Goal: Task Accomplishment & Management: Manage account settings

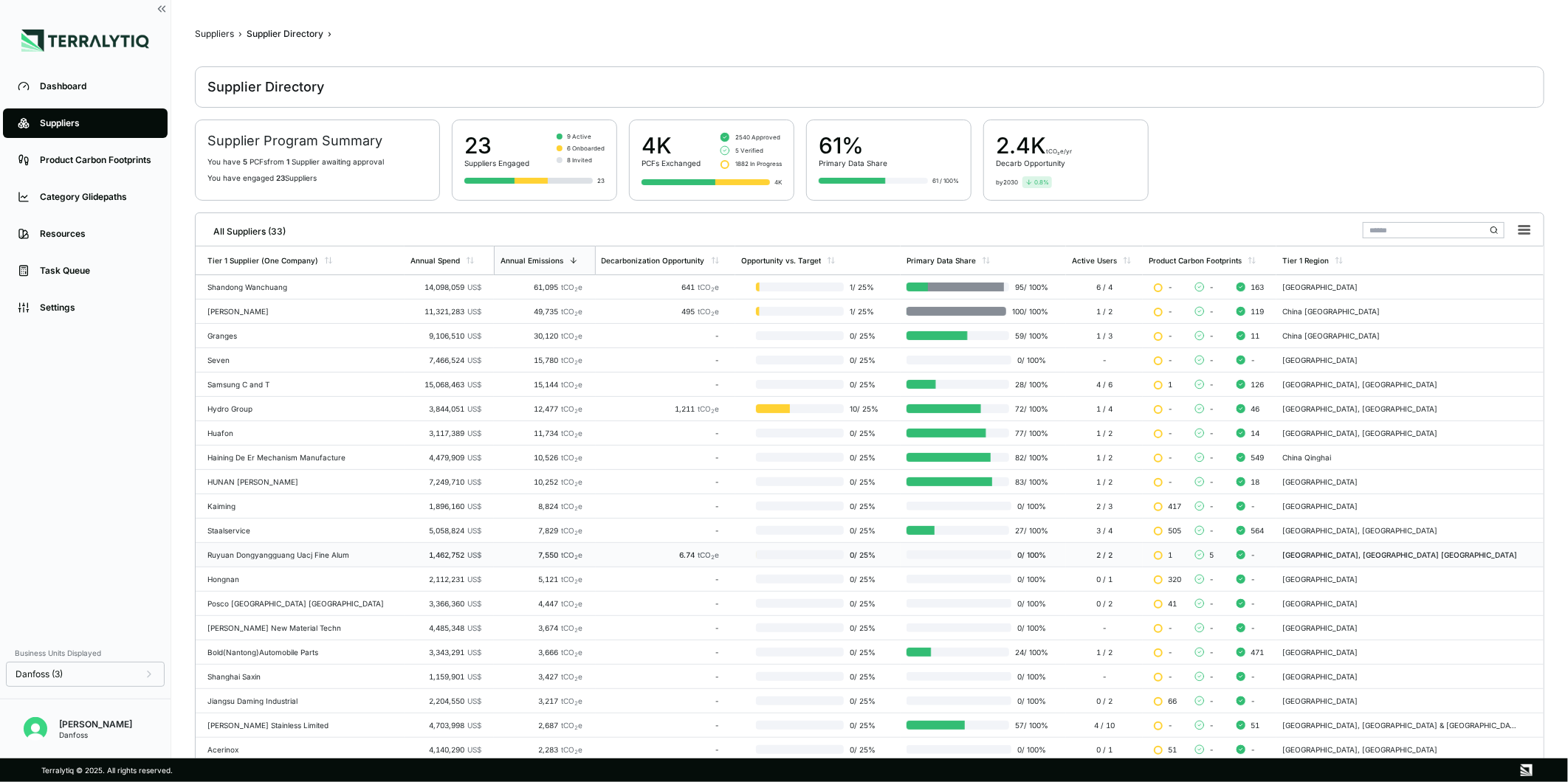
click at [325, 558] on div "Ruyuan Dongyangguang Uacj Fine Alum" at bounding box center [303, 554] width 191 height 9
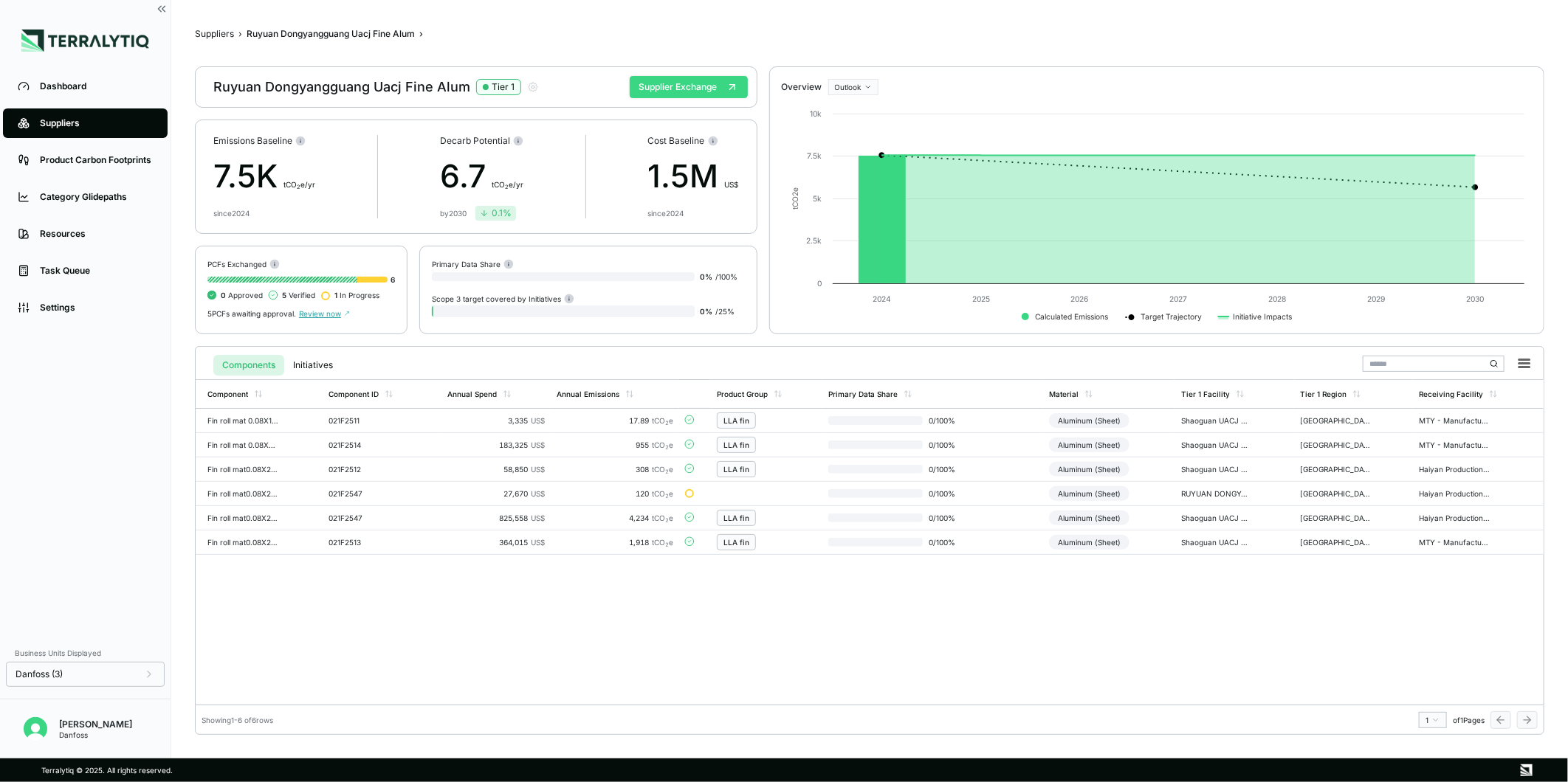
click at [714, 93] on button "Supplier Exchange" at bounding box center [689, 87] width 118 height 22
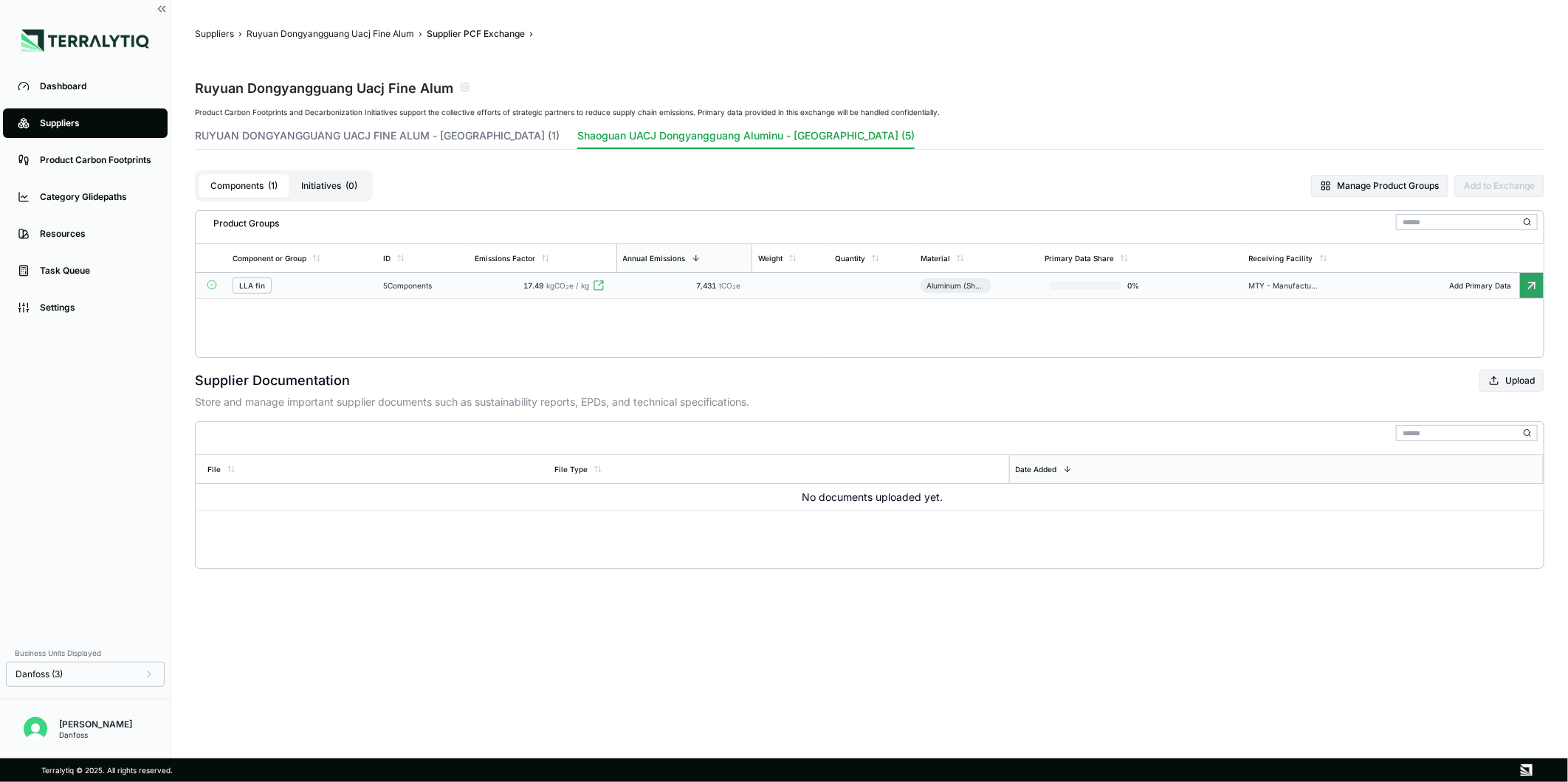
click at [794, 292] on td at bounding box center [791, 285] width 77 height 26
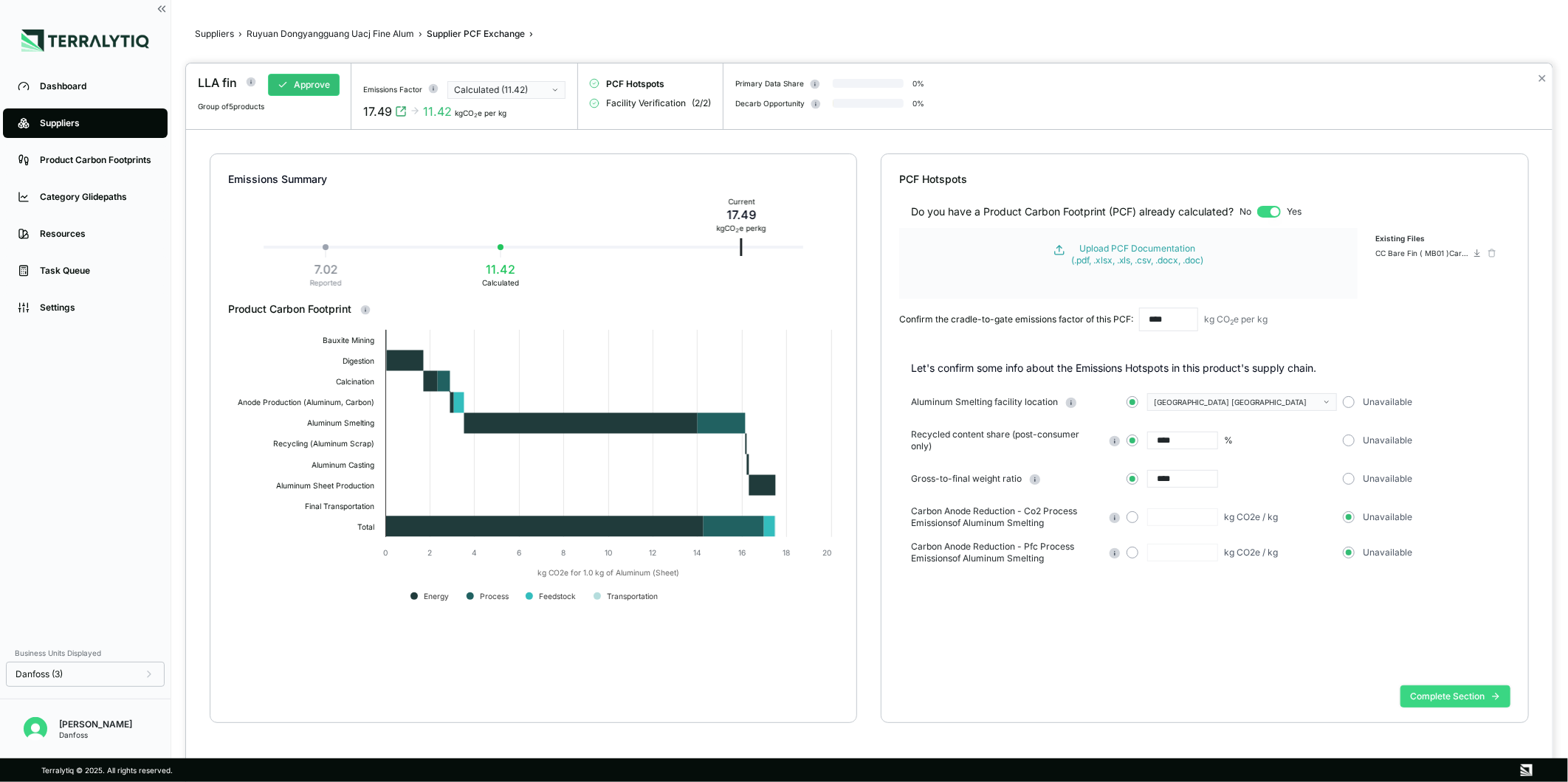
click at [1434, 694] on button "Complete Section" at bounding box center [1455, 697] width 110 height 22
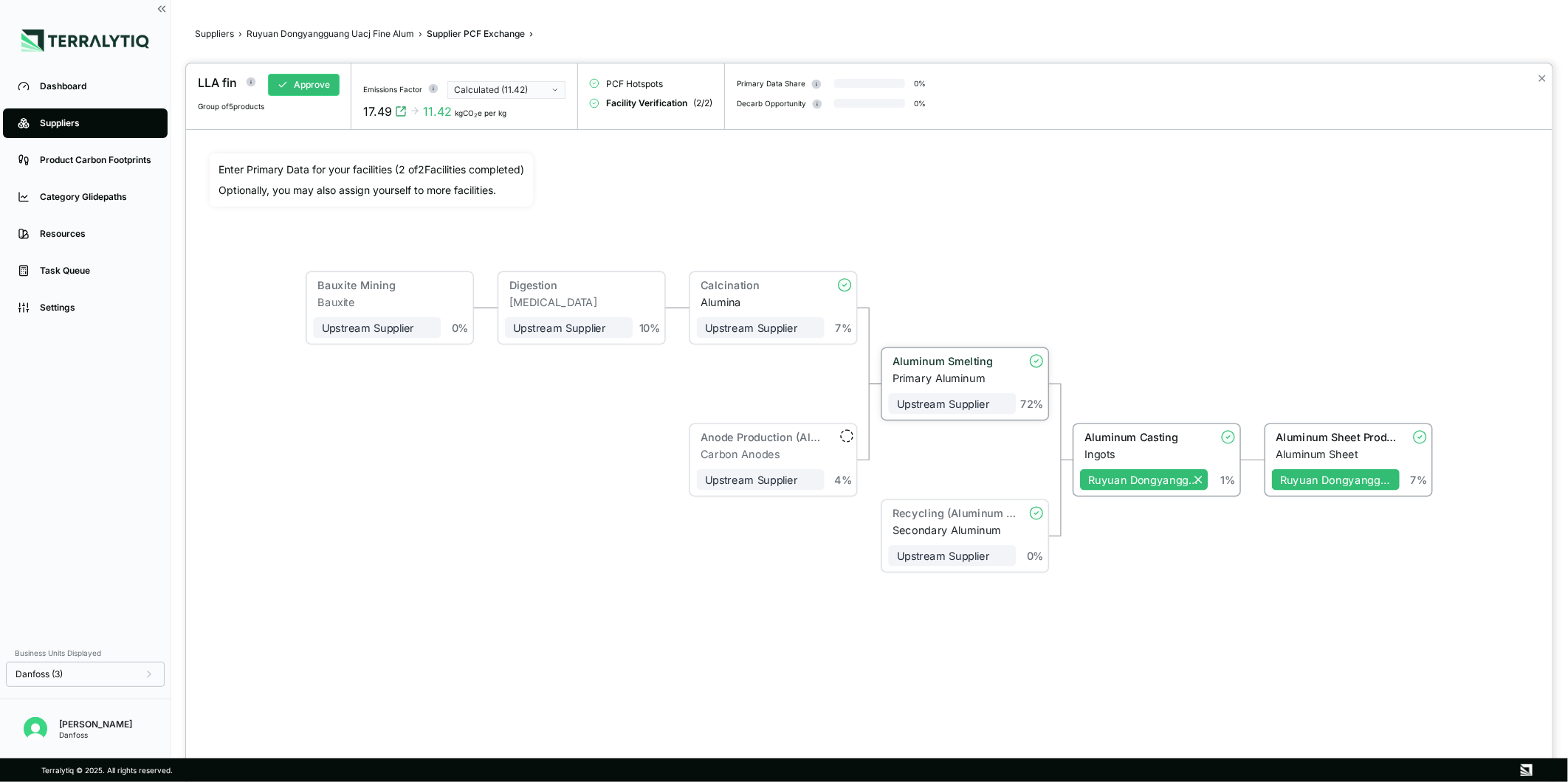
click at [933, 363] on div "Aluminum Smelting" at bounding box center [950, 361] width 115 height 13
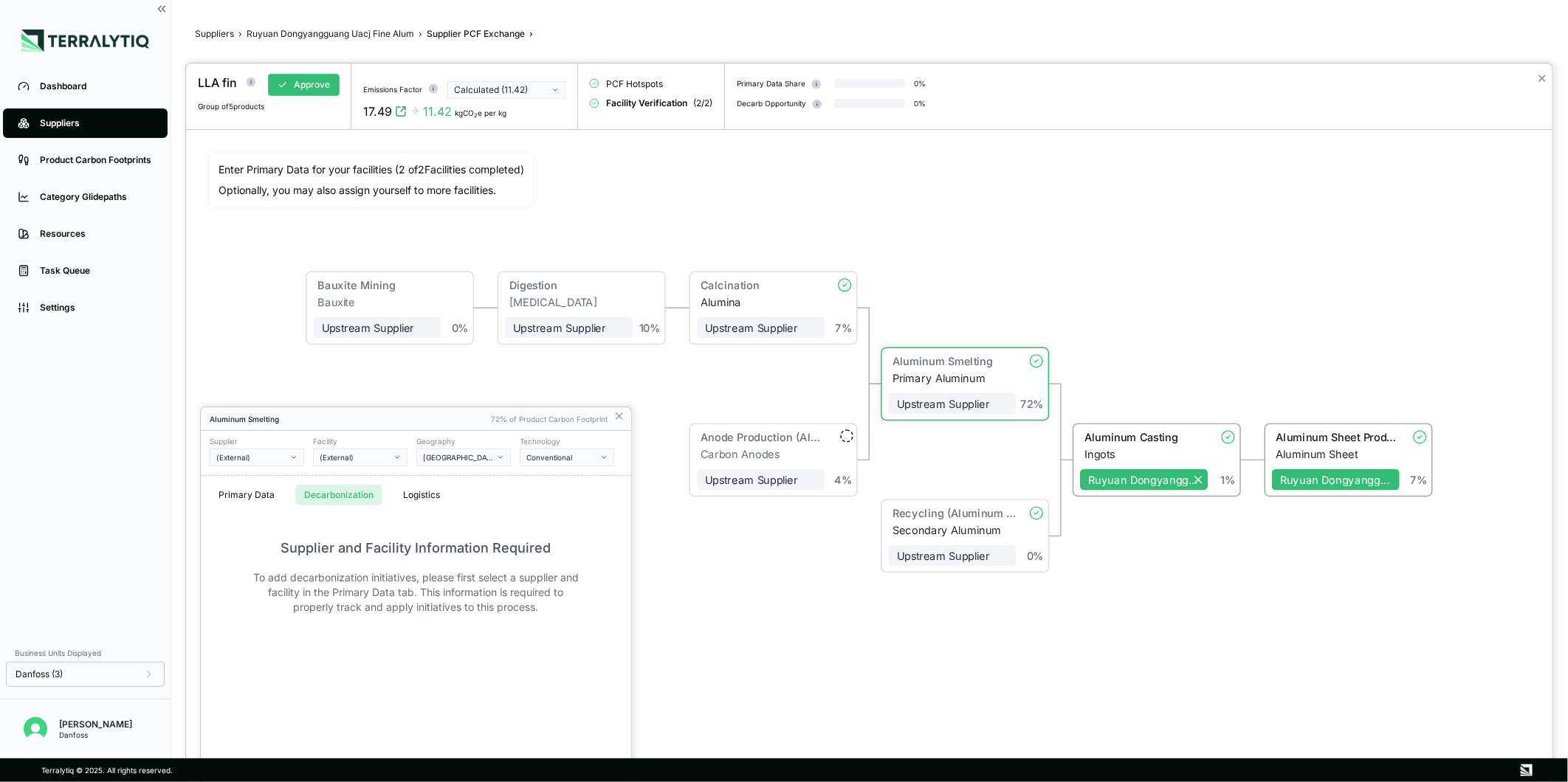
click at [355, 490] on button "Decarbonization" at bounding box center [338, 495] width 87 height 20
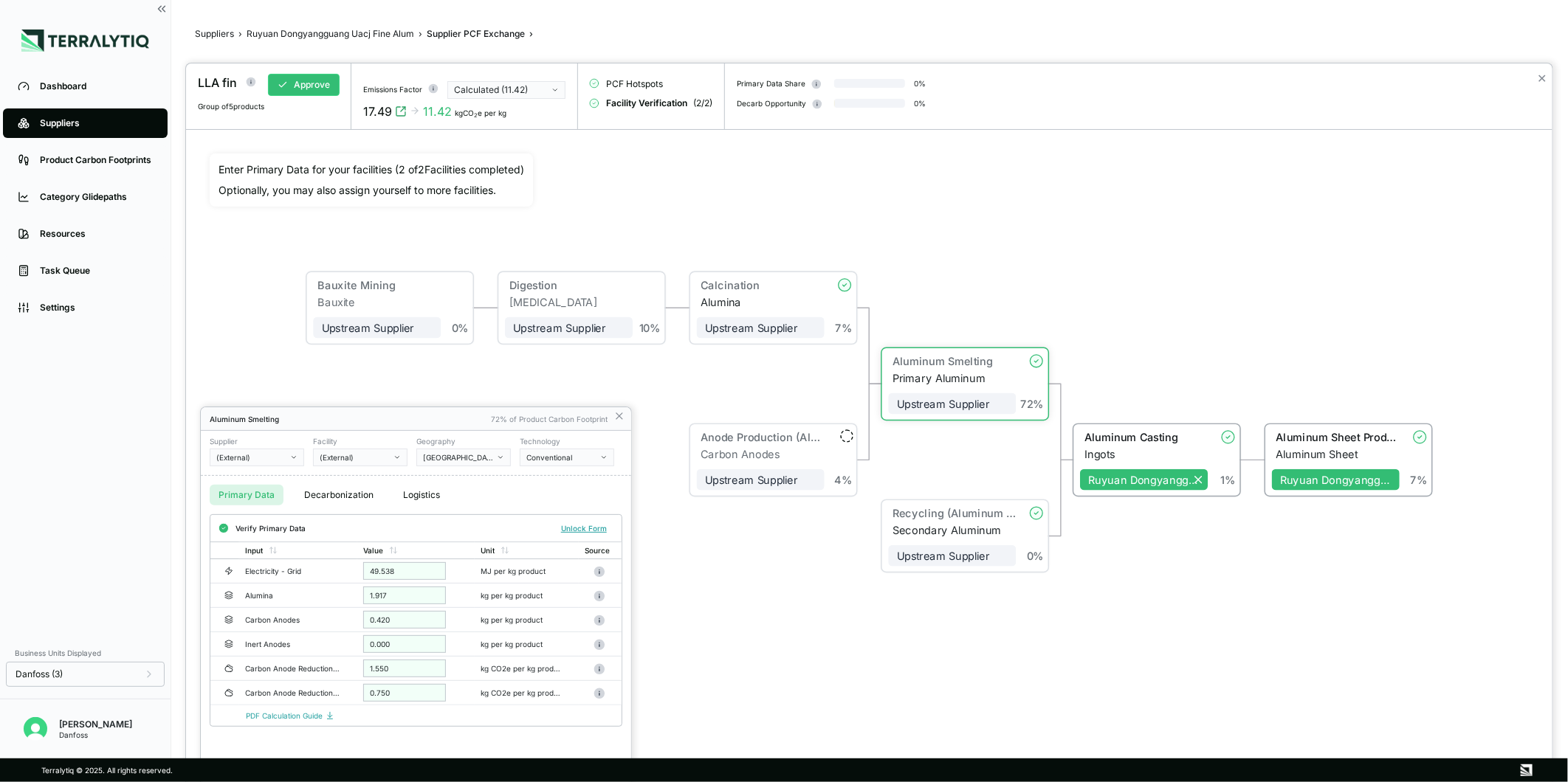
click at [228, 488] on button "Primary Data" at bounding box center [246, 495] width 74 height 20
click at [269, 455] on div "(External)" at bounding box center [252, 457] width 71 height 9
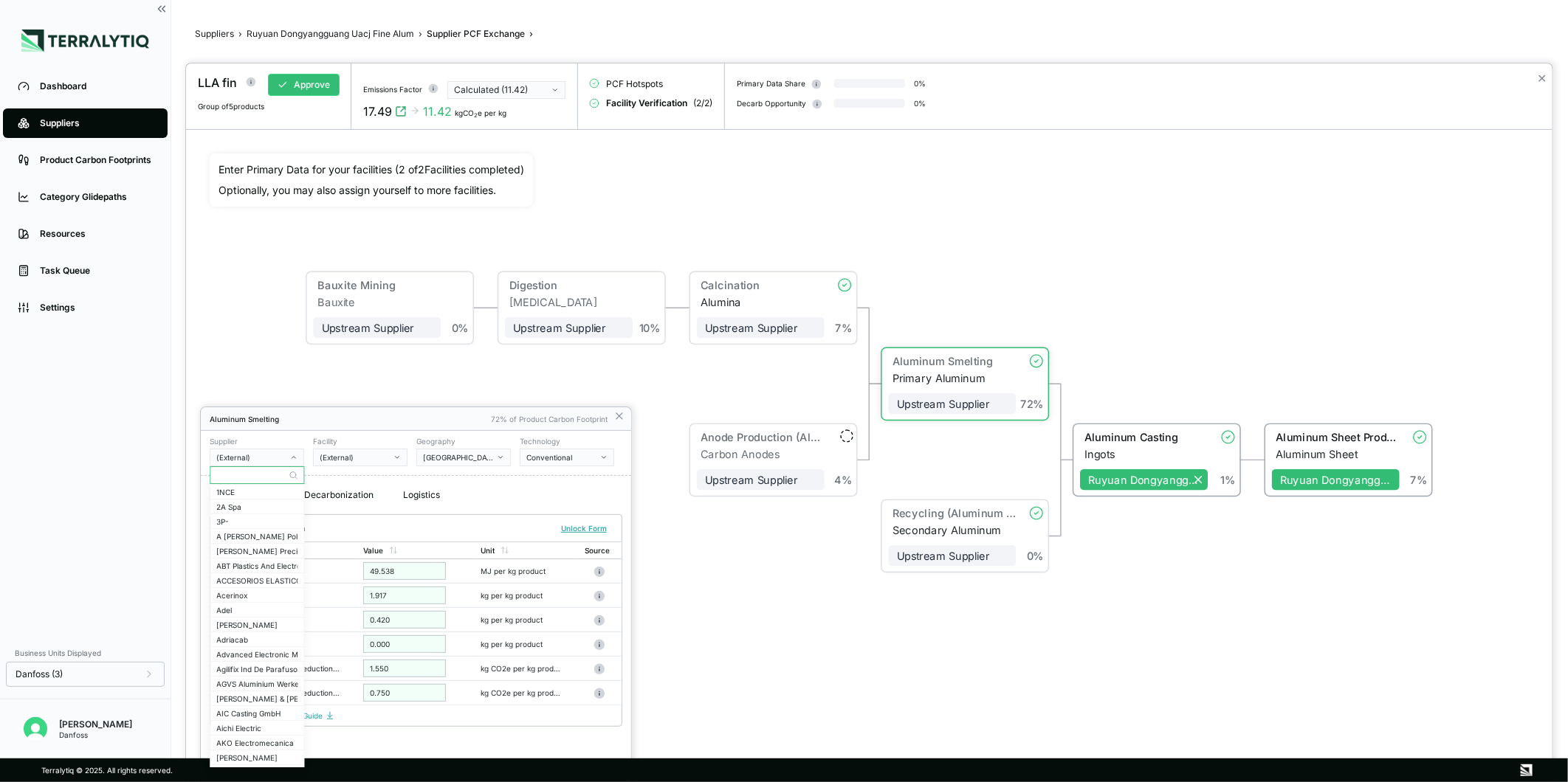
click at [241, 474] on input "text" at bounding box center [257, 475] width 93 height 18
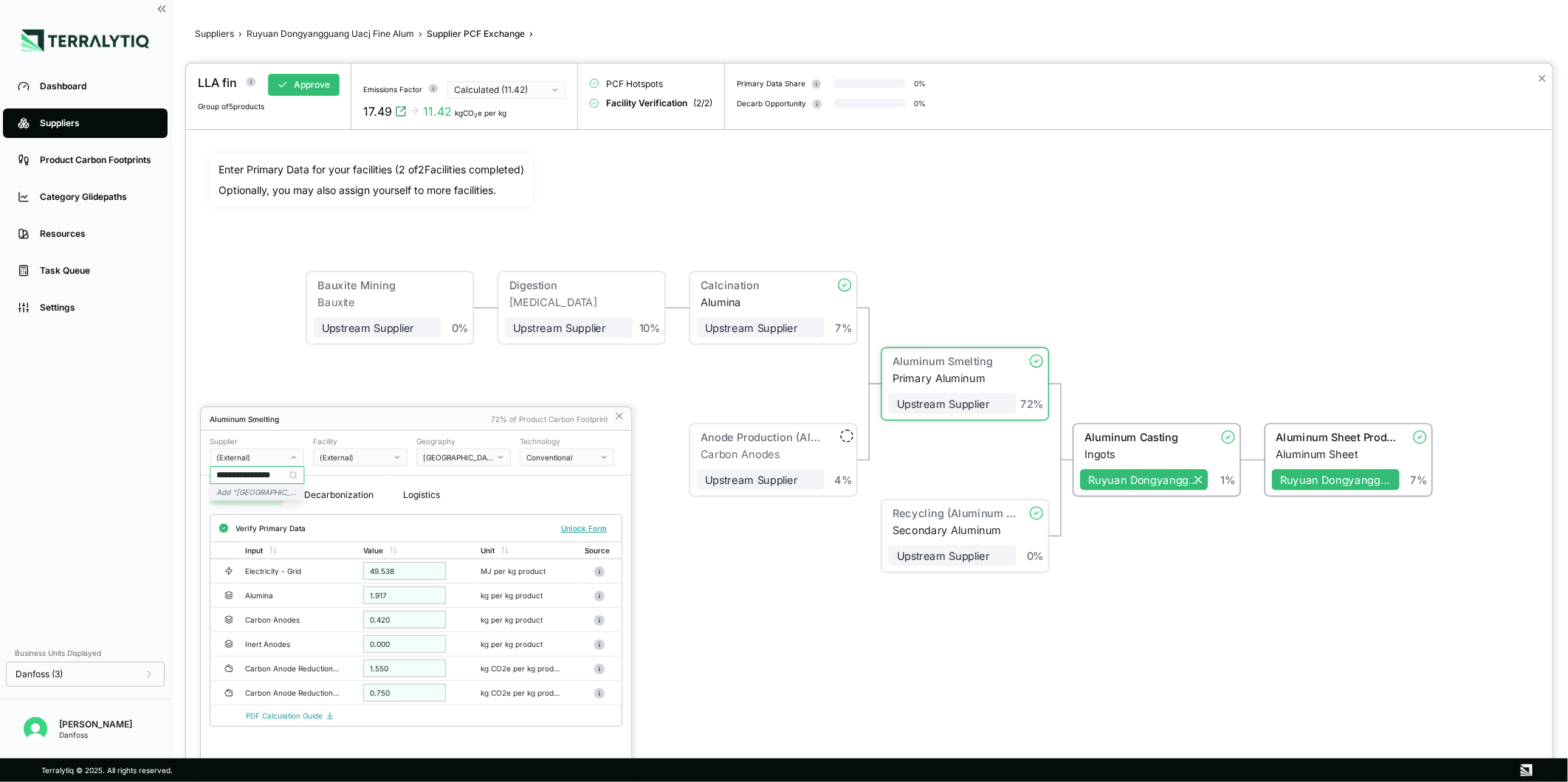
type input "**********"
click at [261, 489] on icon "Add " [GEOGRAPHIC_DATA] facility "" at bounding box center [279, 492] width 124 height 9
click at [355, 453] on div "-" at bounding box center [355, 457] width 71 height 9
click at [626, 418] on div "Aluminum Smelting 72% of Product Carbon Footprint" at bounding box center [416, 419] width 430 height 23
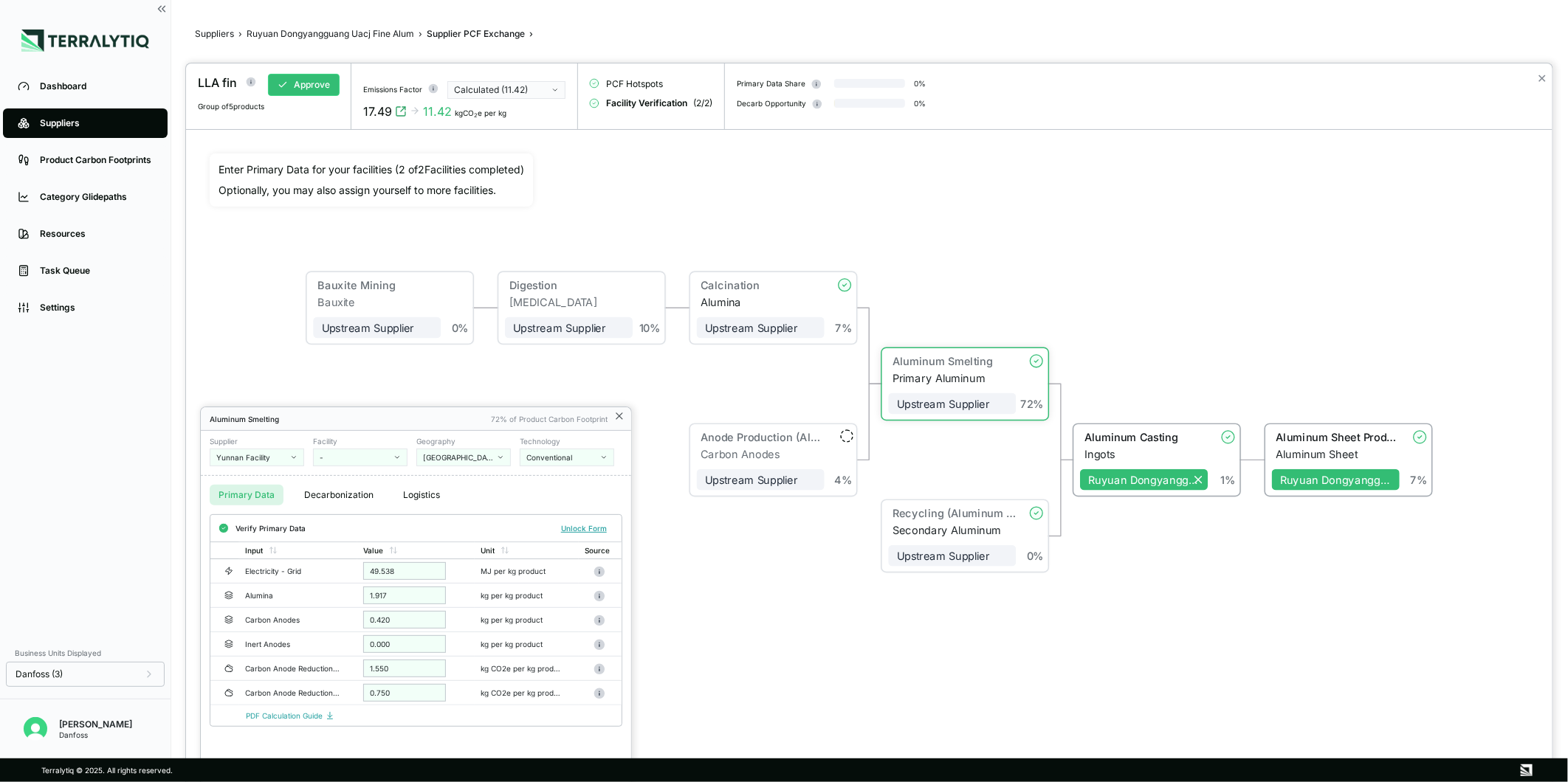
click at [619, 418] on icon at bounding box center [619, 416] width 12 height 12
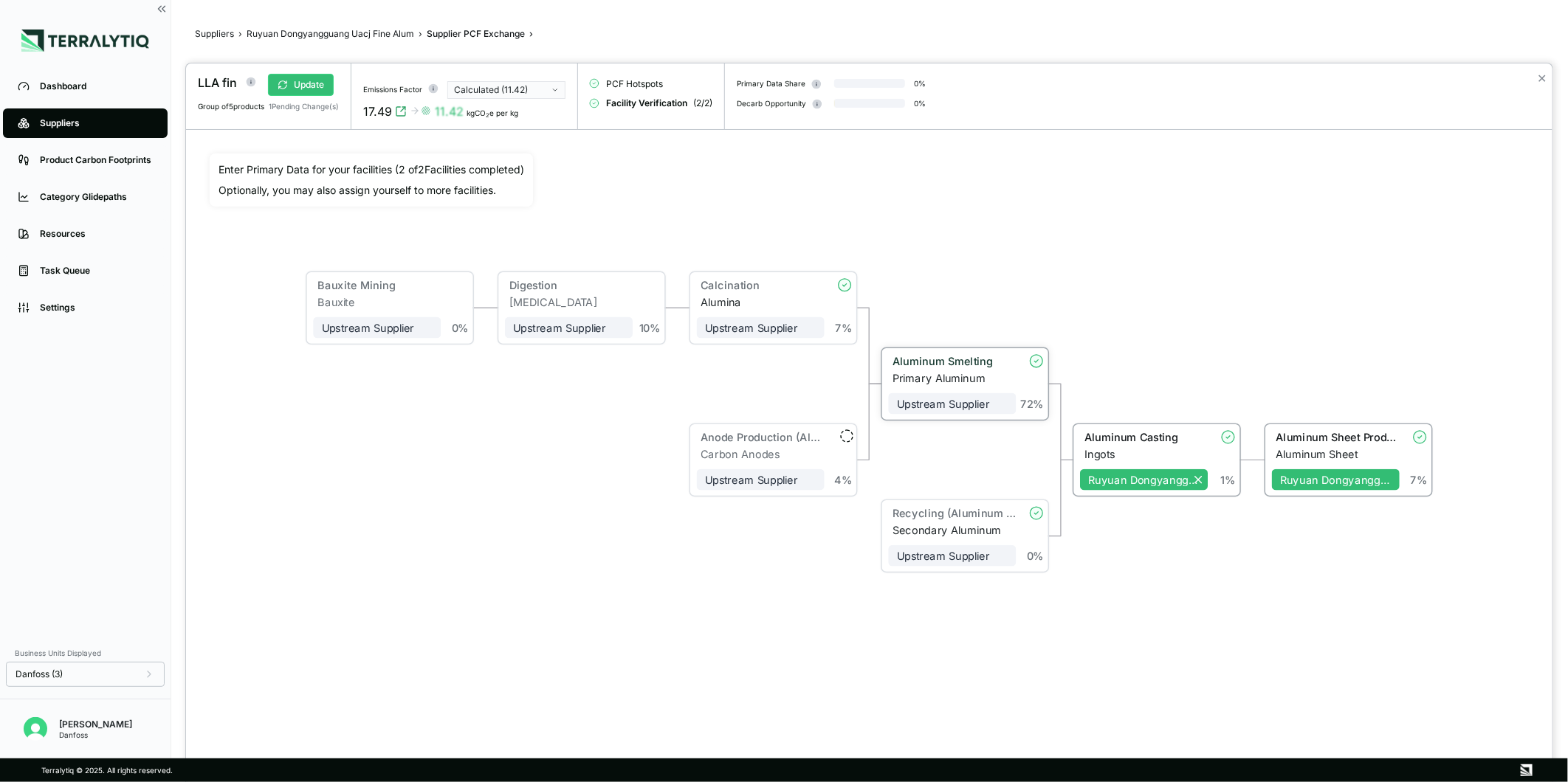
click at [916, 365] on div "Aluminum Smelting" at bounding box center [950, 361] width 115 height 13
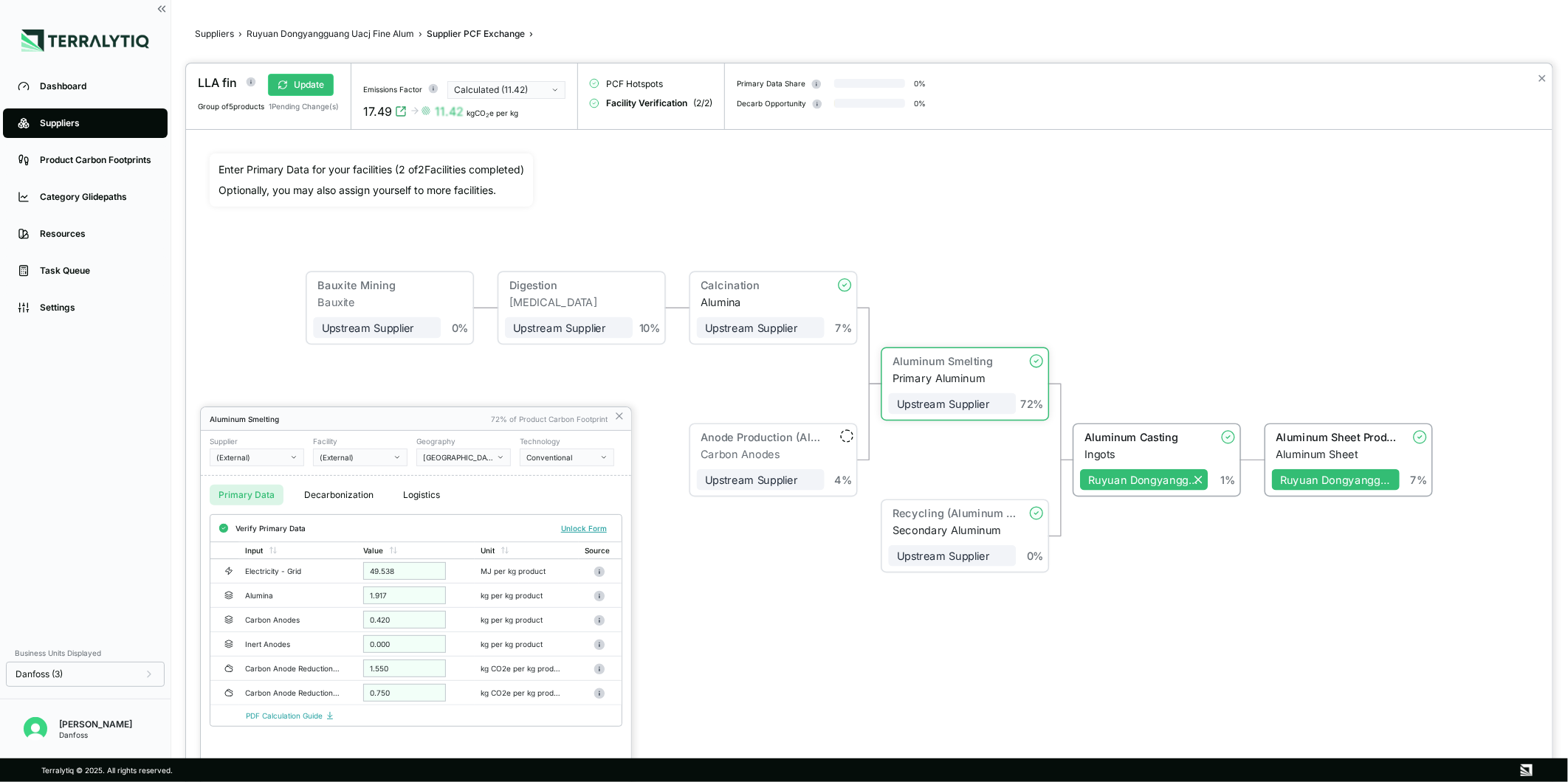
click at [261, 453] on div "(External)" at bounding box center [252, 457] width 71 height 9
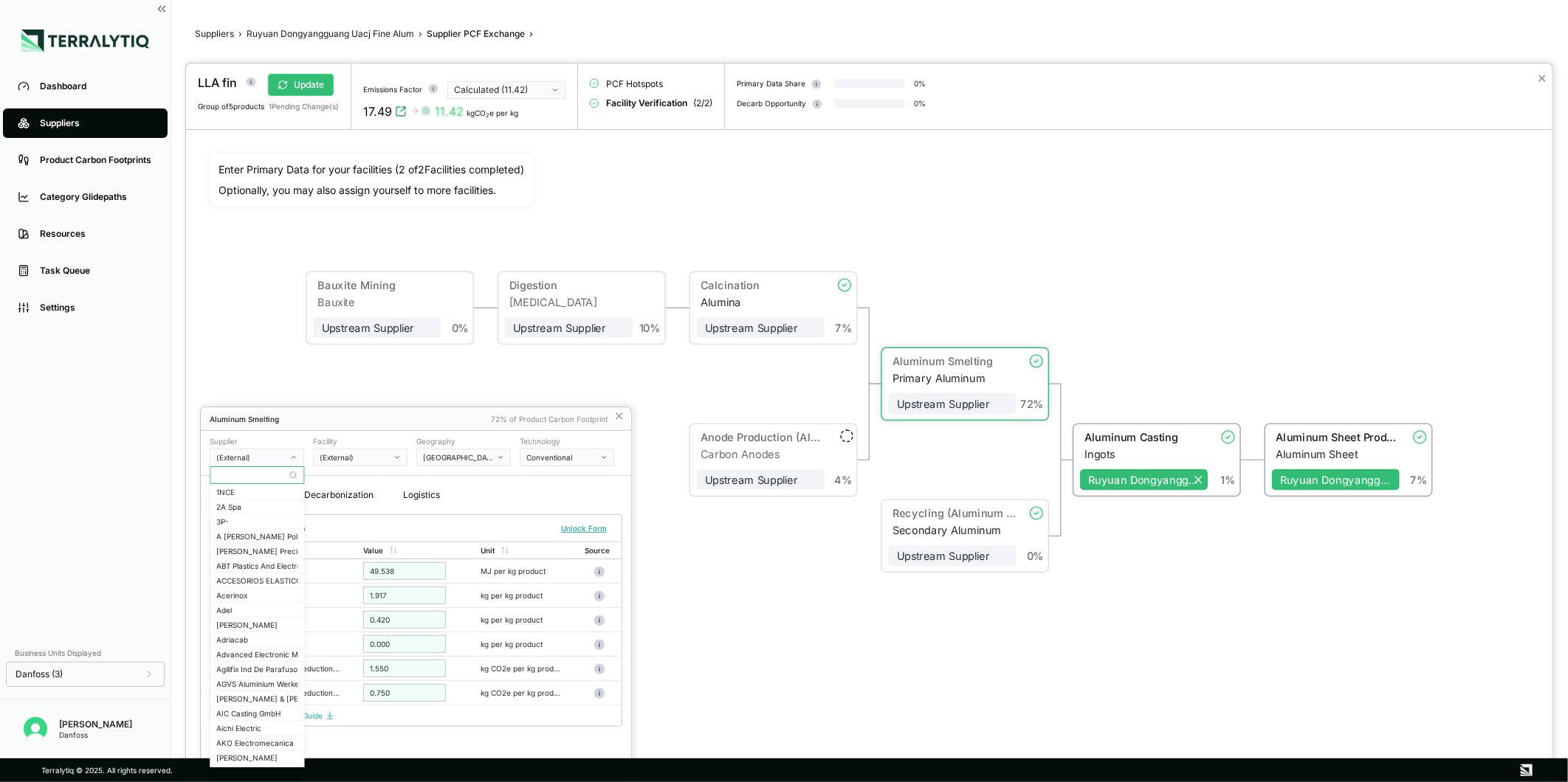
click at [239, 475] on input "text" at bounding box center [257, 475] width 93 height 18
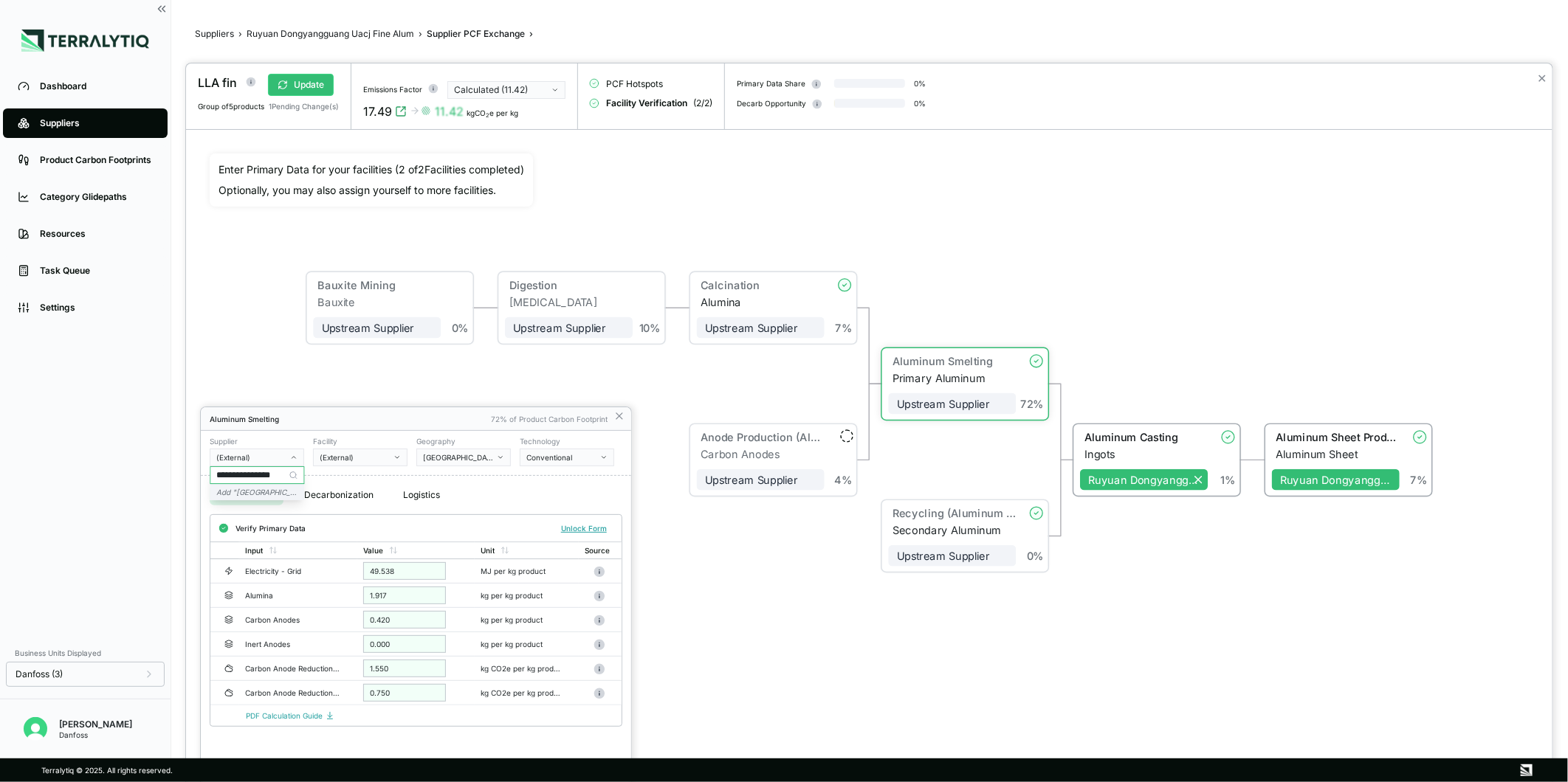
type input "**********"
click at [291, 495] on icon "Add " [GEOGRAPHIC_DATA] facility "" at bounding box center [279, 492] width 124 height 9
click at [363, 458] on div "-" at bounding box center [355, 457] width 71 height 9
click at [351, 472] on input "text" at bounding box center [360, 475] width 93 height 18
type input "**********"
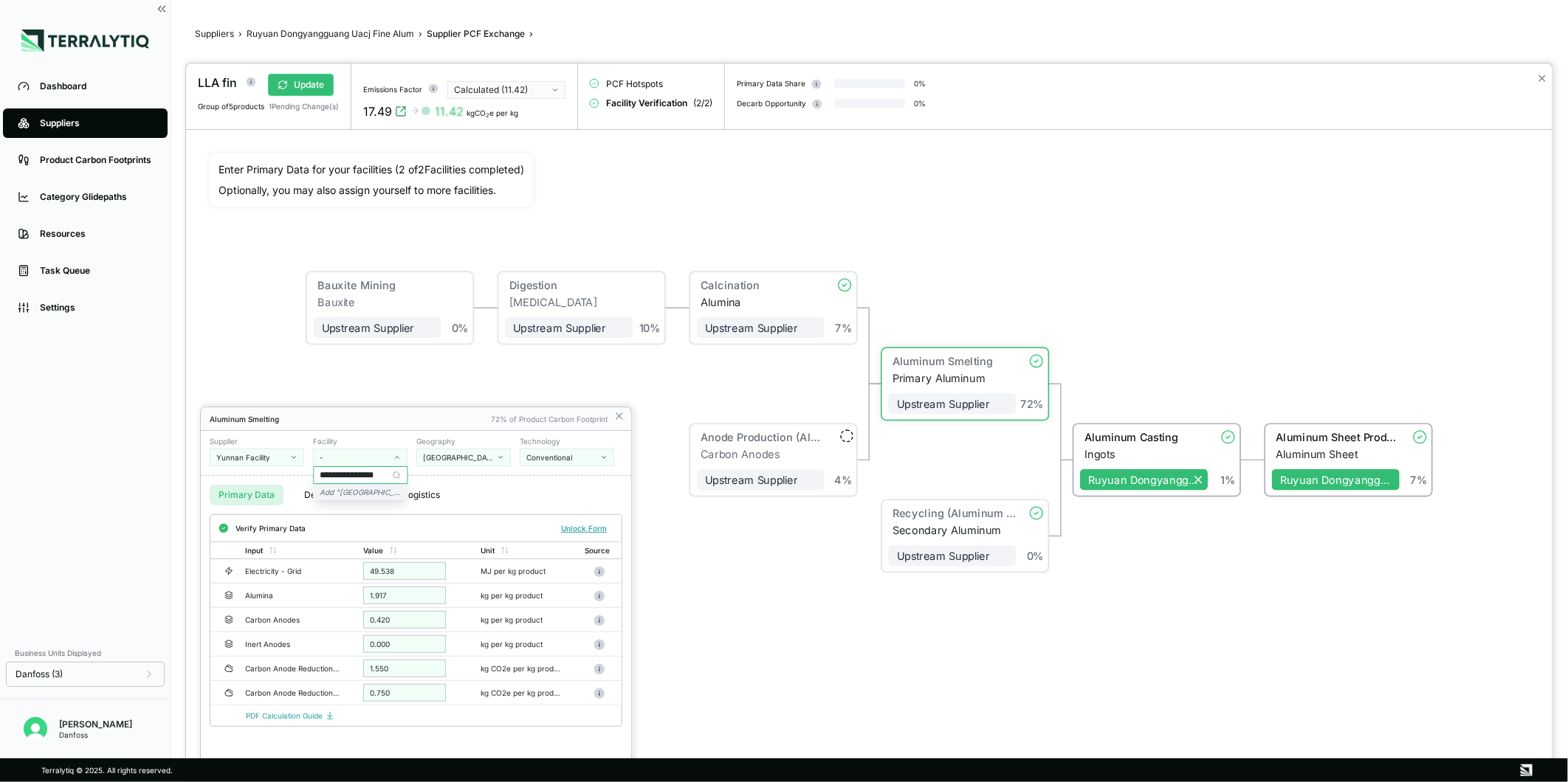
click at [374, 491] on icon "Add " [GEOGRAPHIC_DATA] facility "" at bounding box center [382, 492] width 124 height 9
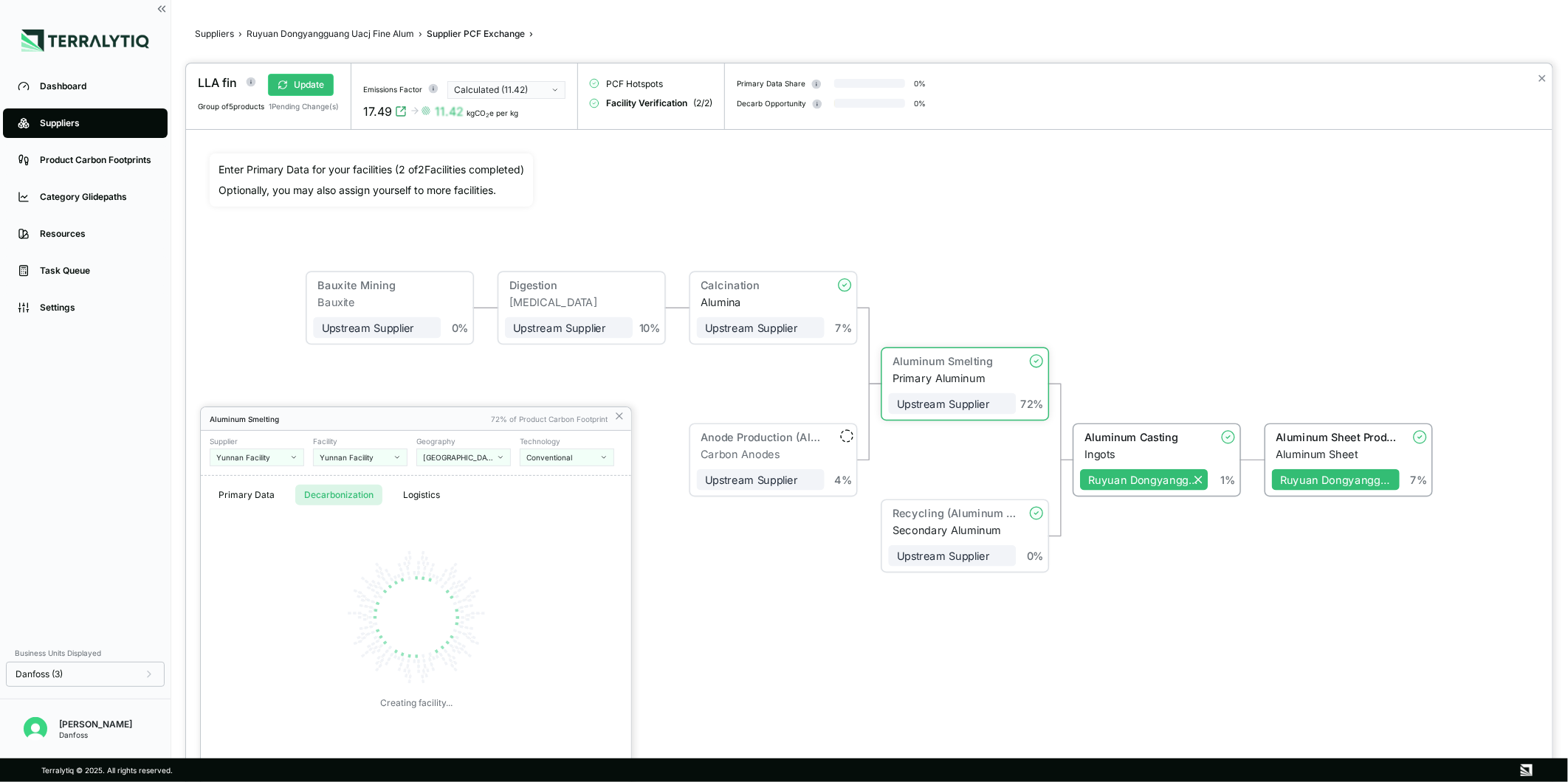
click at [354, 490] on button "Decarbonization" at bounding box center [338, 495] width 87 height 20
click at [318, 521] on button "+ Add Decarbonization Initiative" at bounding box center [298, 526] width 153 height 22
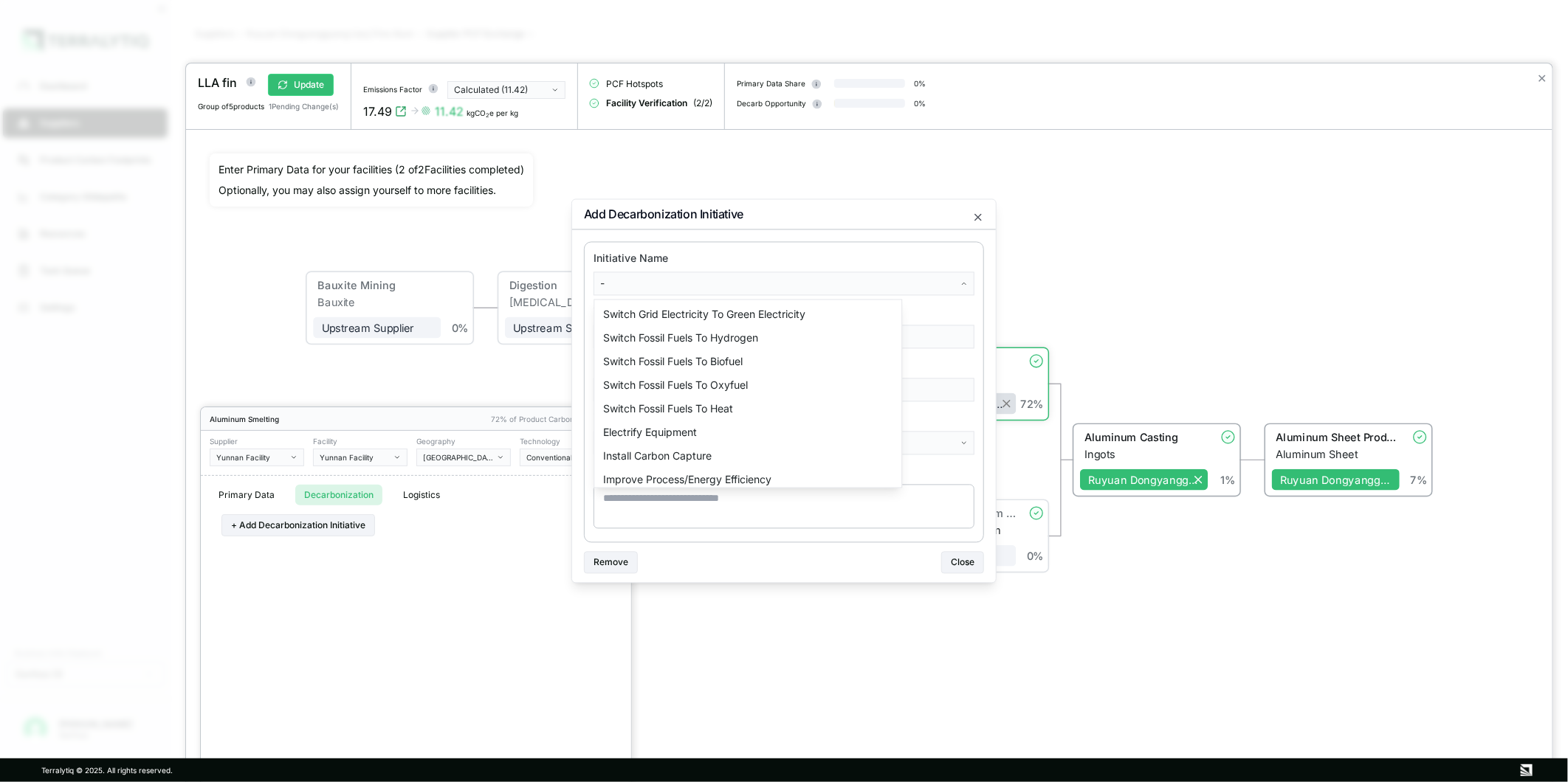
click at [705, 286] on body "Dashboard Suppliers Product Carbon Footprints Category Glidepaths Resources Tas…" at bounding box center [784, 391] width 1568 height 782
click at [717, 321] on div "Switch Grid Electricity To Green Electricity" at bounding box center [747, 315] width 301 height 23
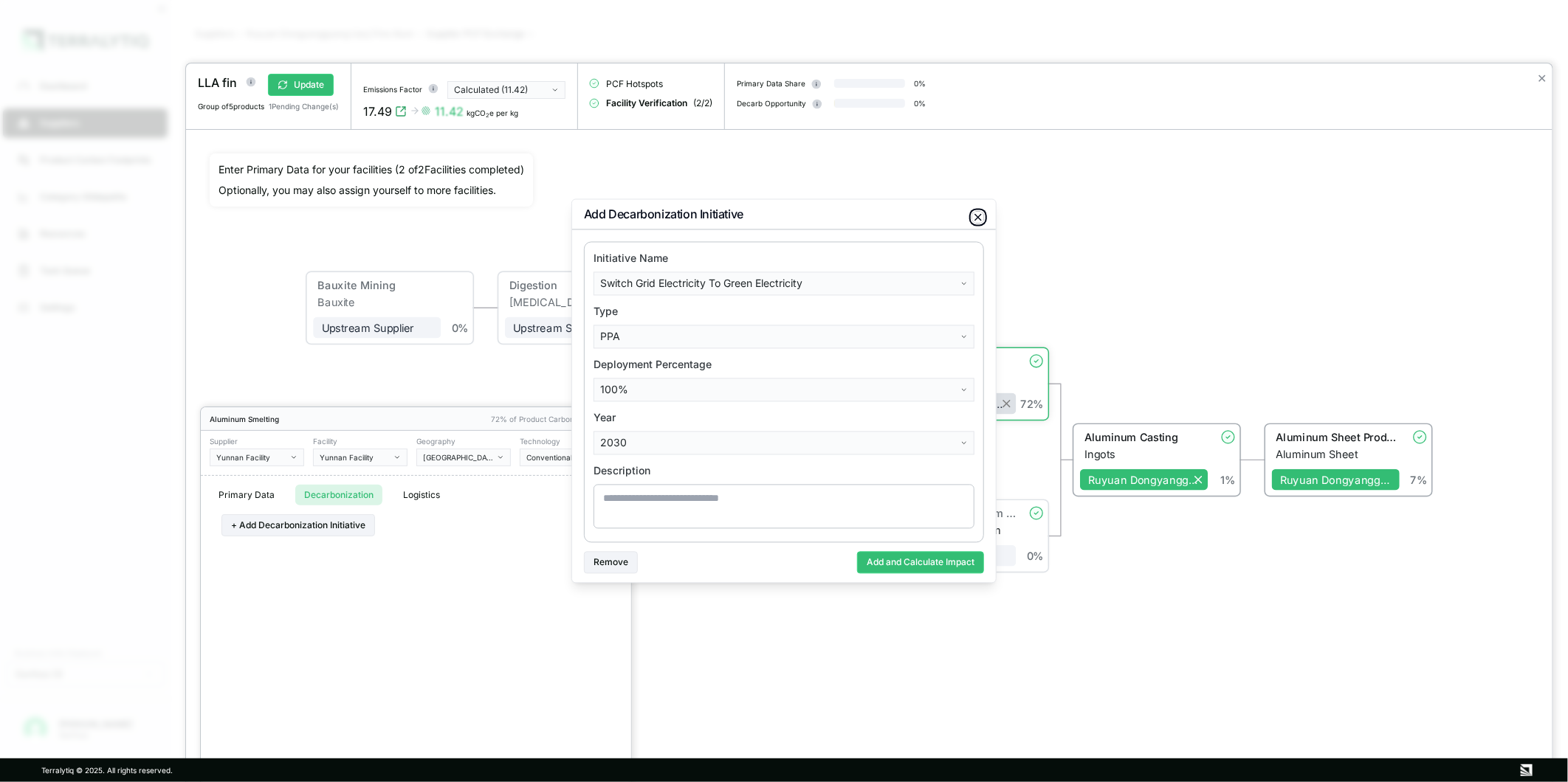
click at [980, 215] on icon "button" at bounding box center [979, 218] width 6 height 6
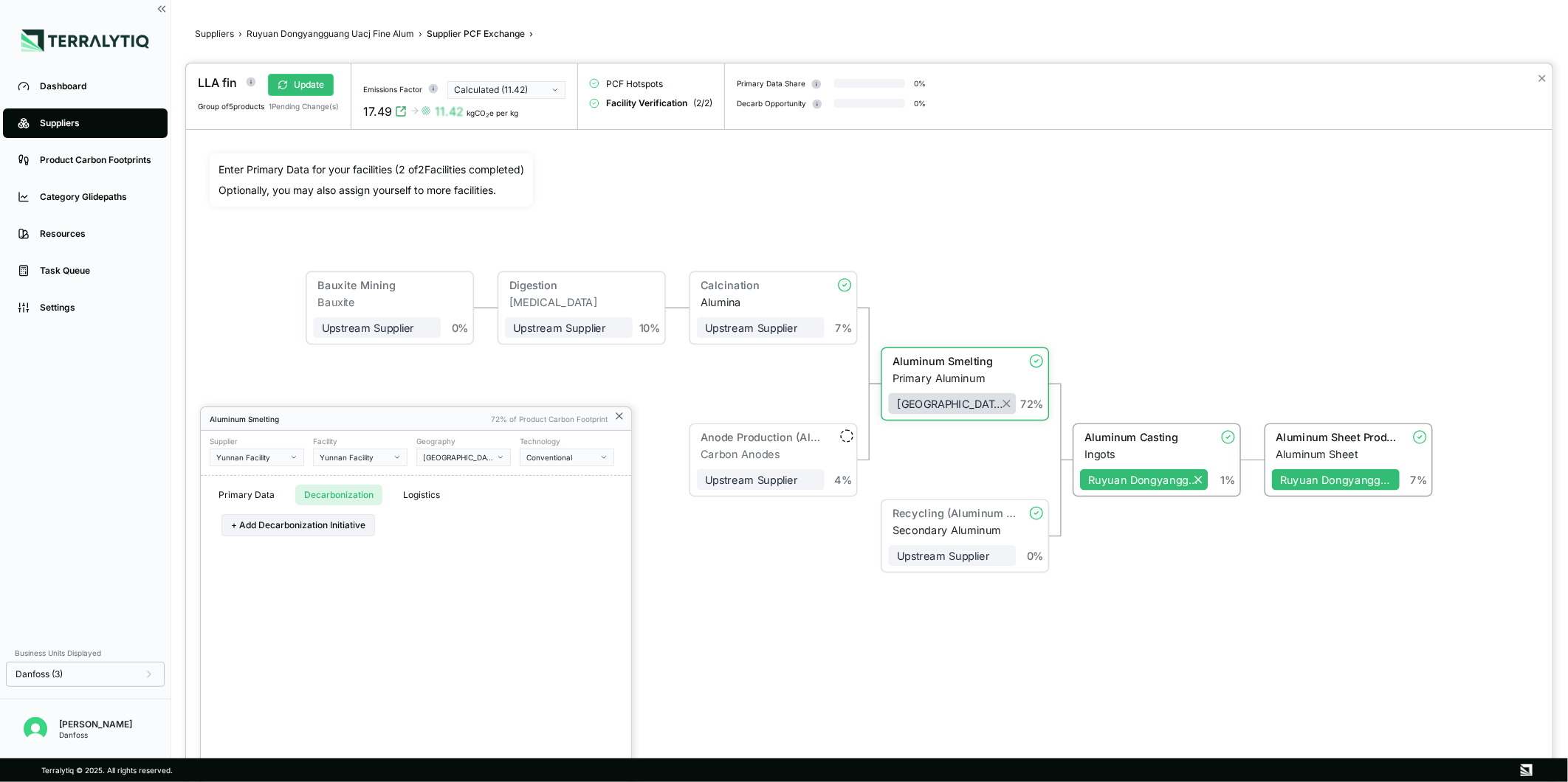
click at [620, 419] on icon at bounding box center [619, 416] width 12 height 12
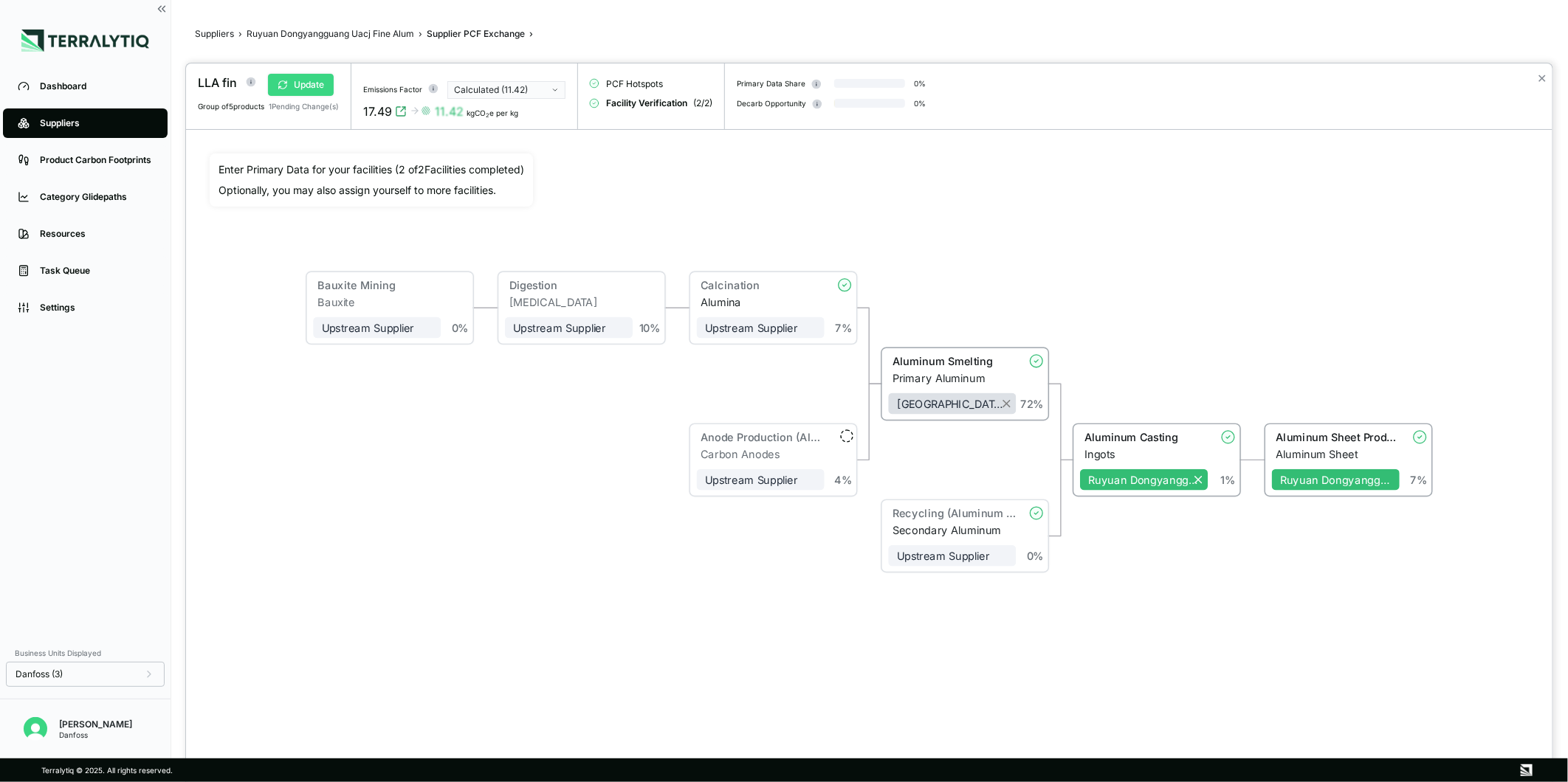
click at [308, 77] on button "Update" at bounding box center [301, 84] width 66 height 22
click at [912, 530] on div "Secondary Aluminum" at bounding box center [955, 530] width 124 height 13
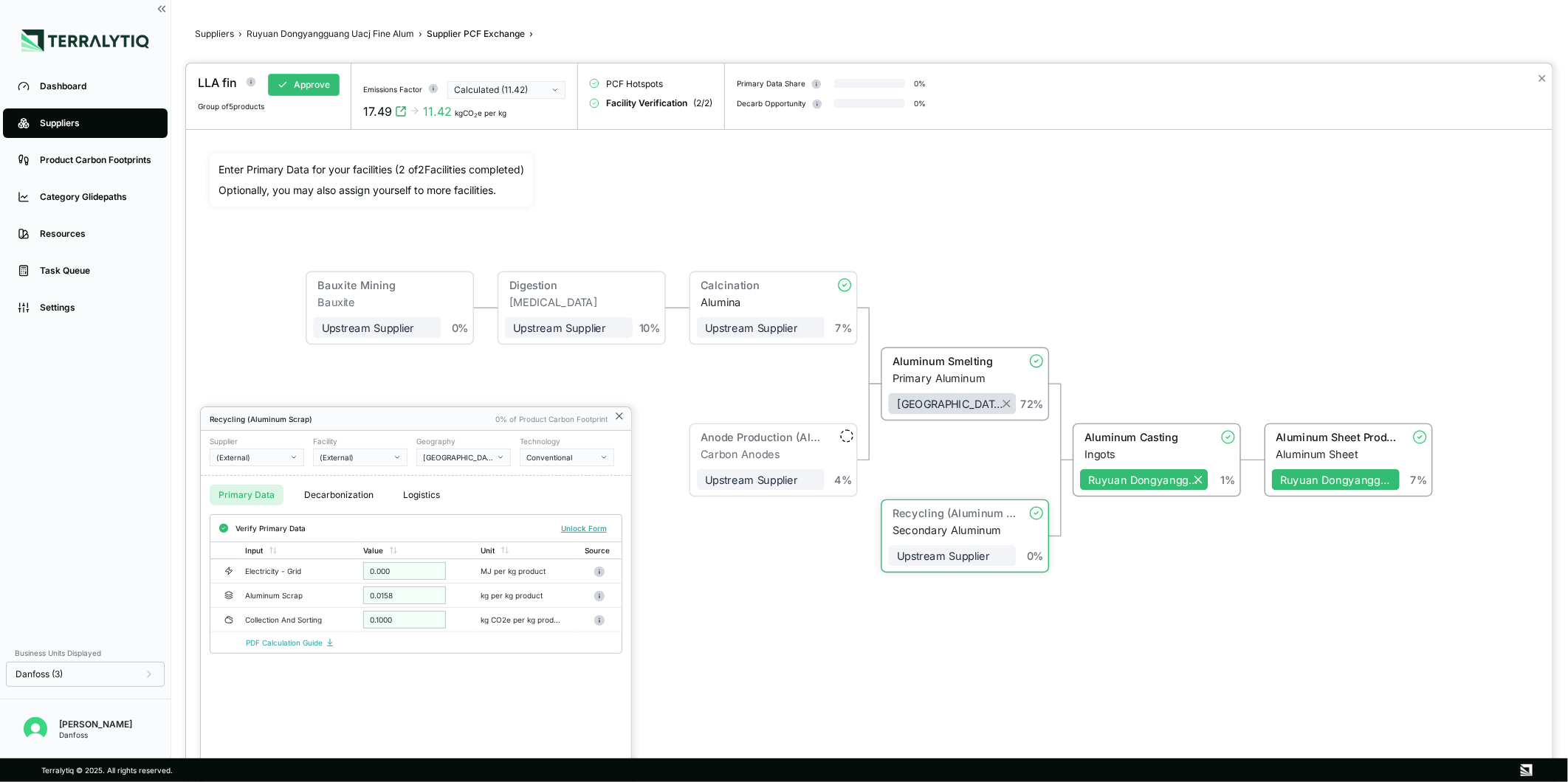
click at [622, 415] on icon at bounding box center [619, 416] width 12 height 12
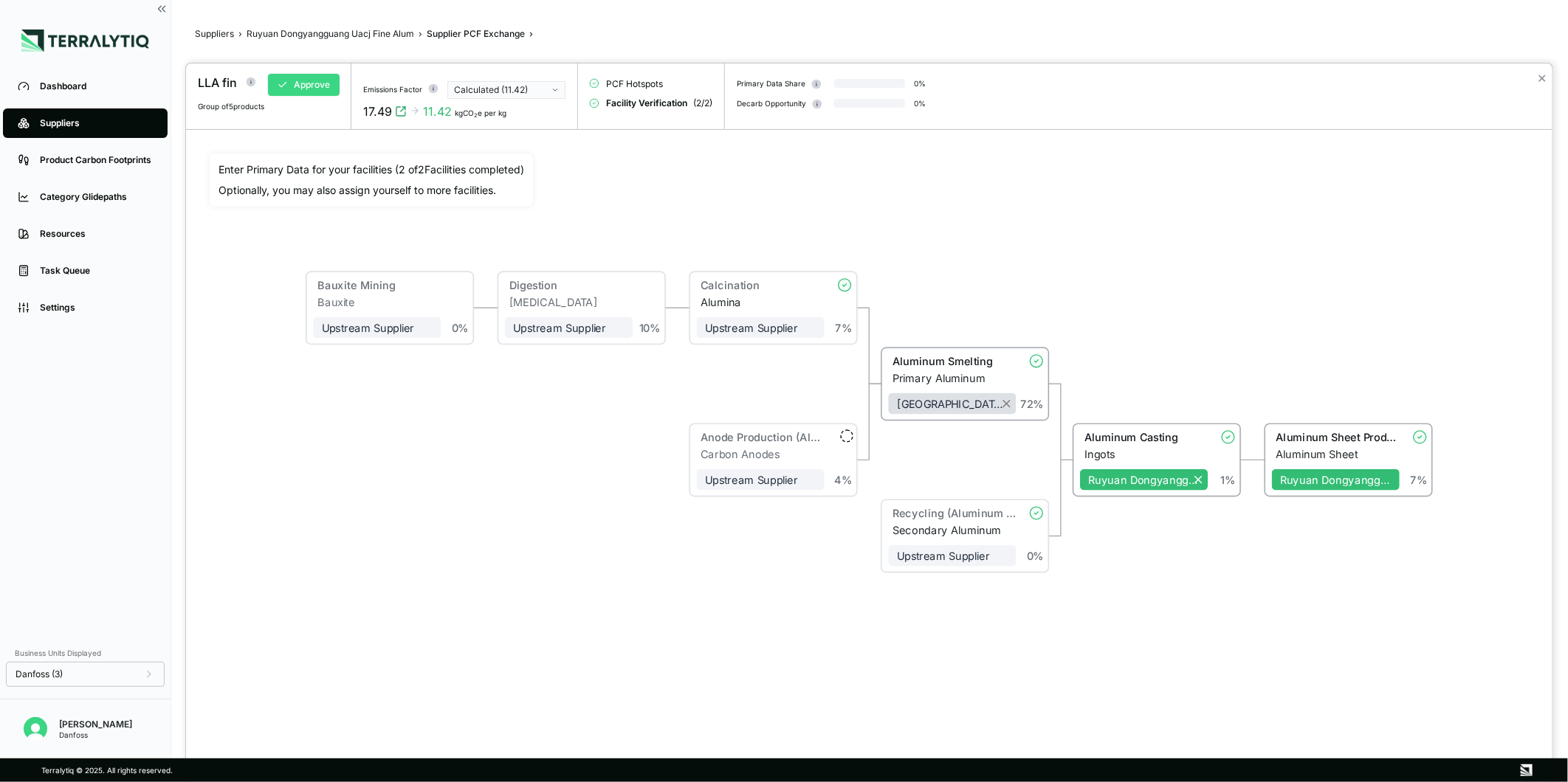
click at [322, 91] on button "Approve" at bounding box center [304, 84] width 72 height 22
click at [1546, 77] on button "✕" at bounding box center [1542, 78] width 9 height 18
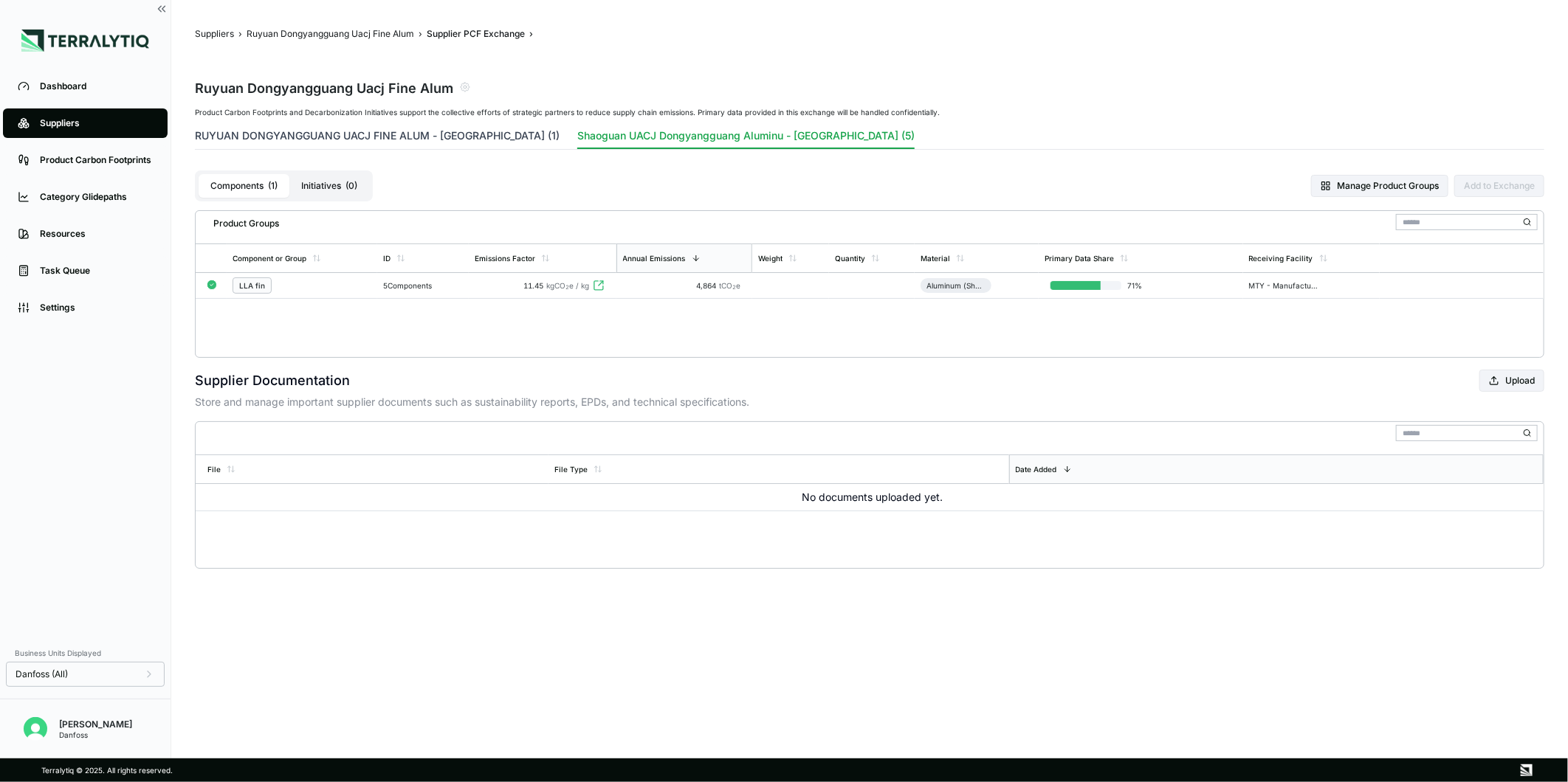
click at [444, 142] on button "RUYUAN DONGYANGGUANG UACJ FINE ALUM - [GEOGRAPHIC_DATA] (1)" at bounding box center [377, 138] width 365 height 20
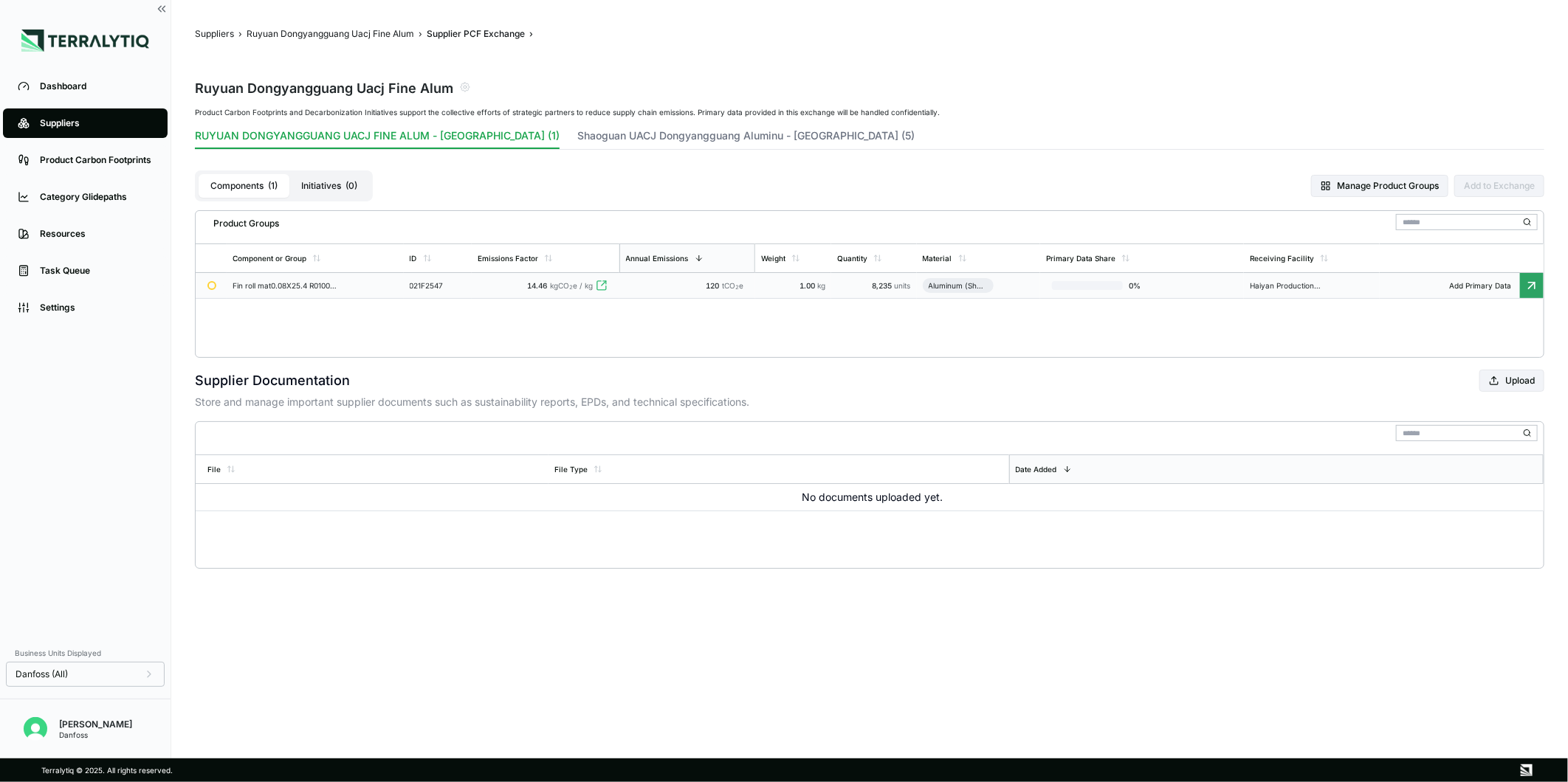
click at [410, 286] on div "021F2547" at bounding box center [438, 285] width 57 height 9
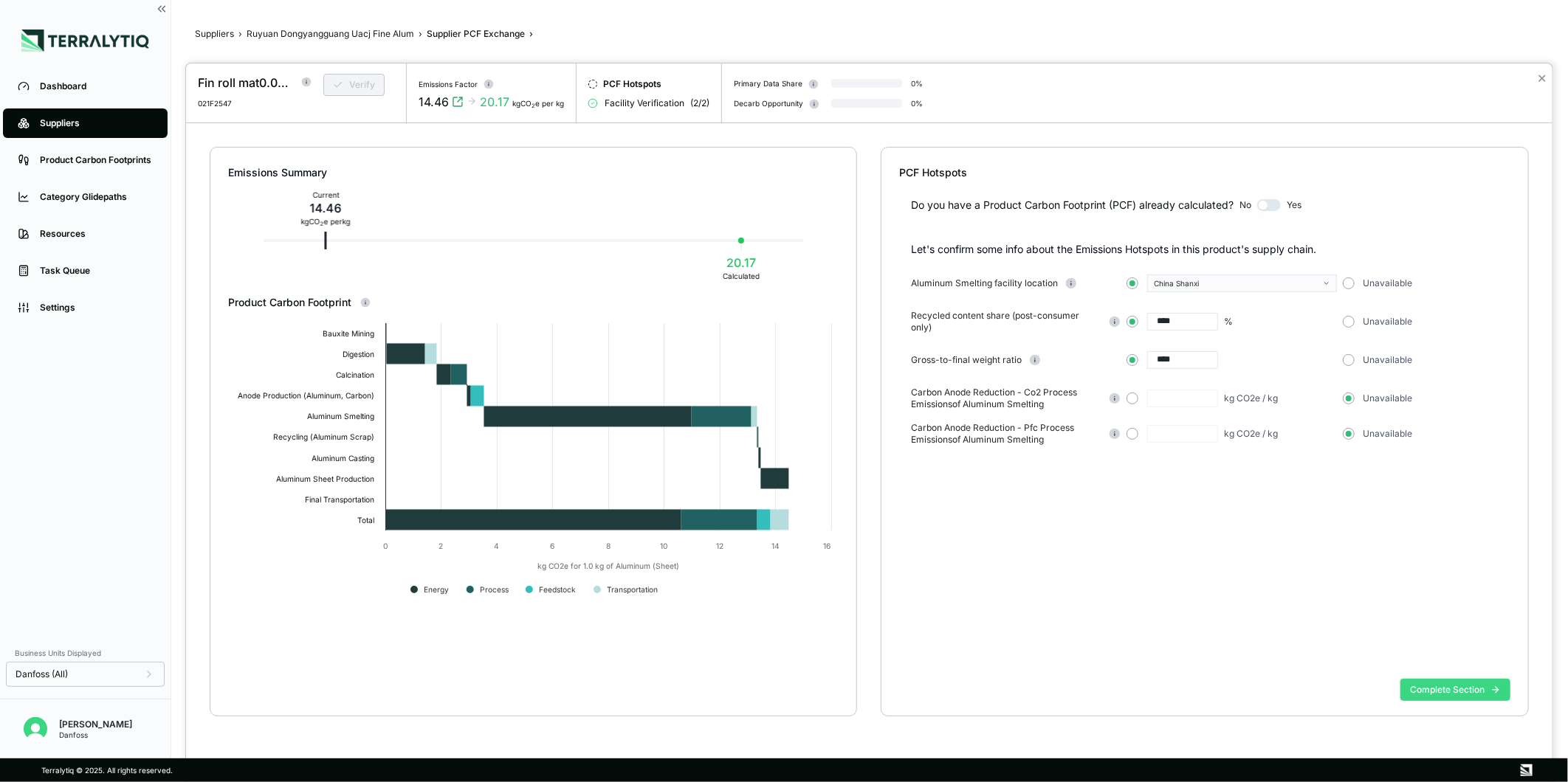
click at [1468, 694] on button "Complete Section" at bounding box center [1455, 690] width 110 height 22
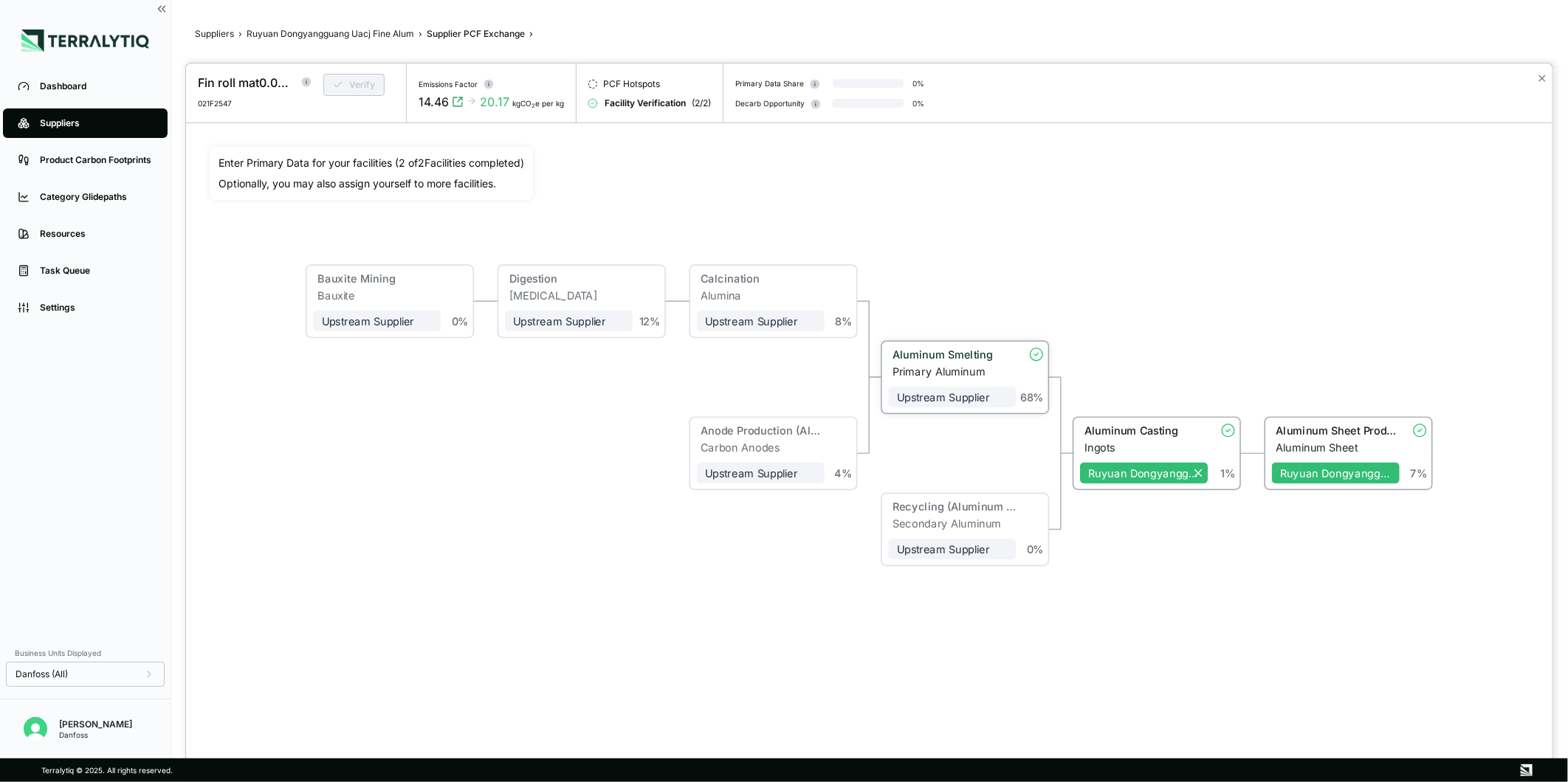
click at [956, 354] on div "Aluminum Smelting" at bounding box center [950, 354] width 115 height 13
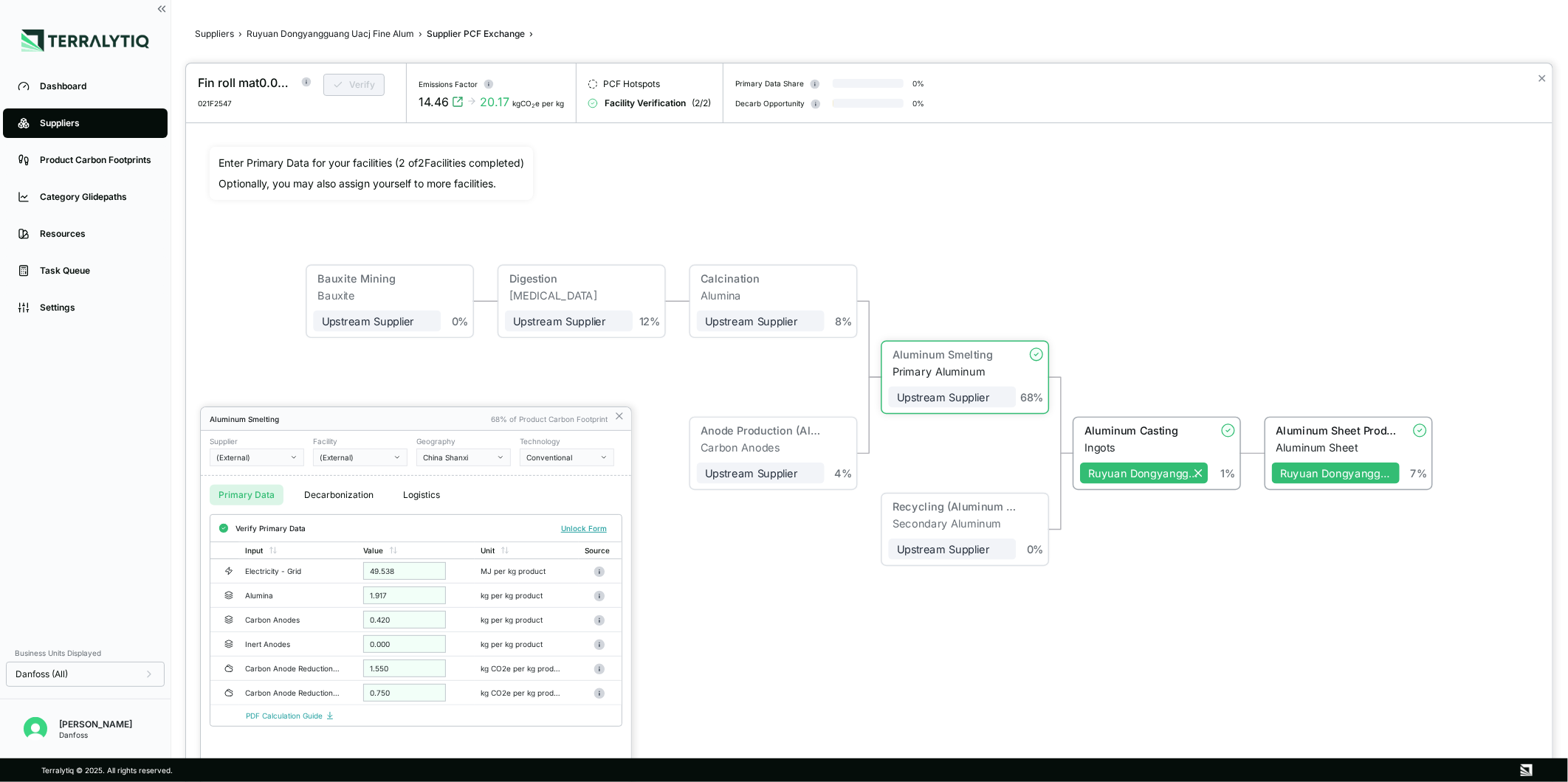
click at [455, 454] on div "China Shanxi" at bounding box center [459, 457] width 71 height 9
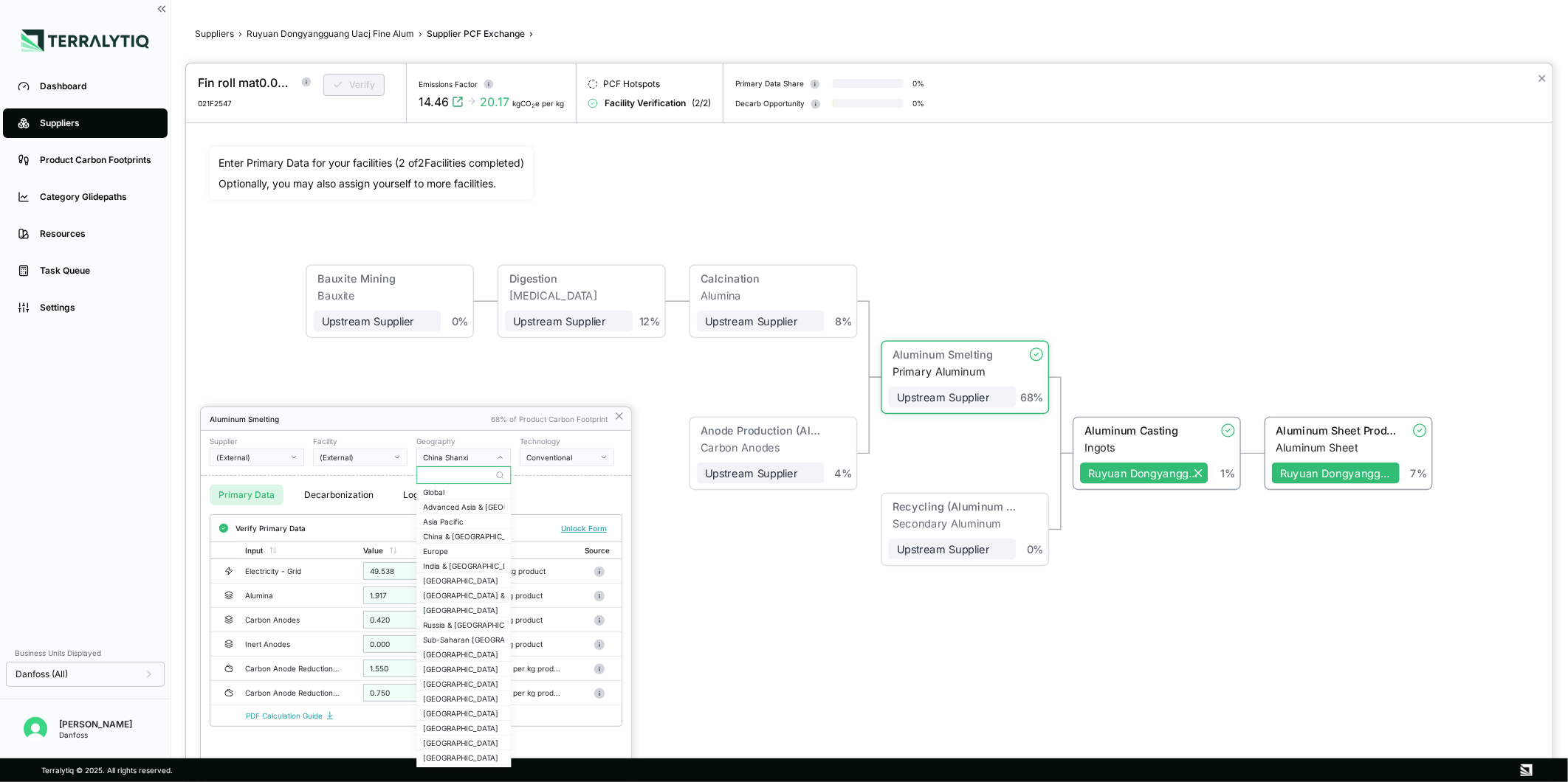
click at [437, 479] on input "text" at bounding box center [463, 475] width 93 height 18
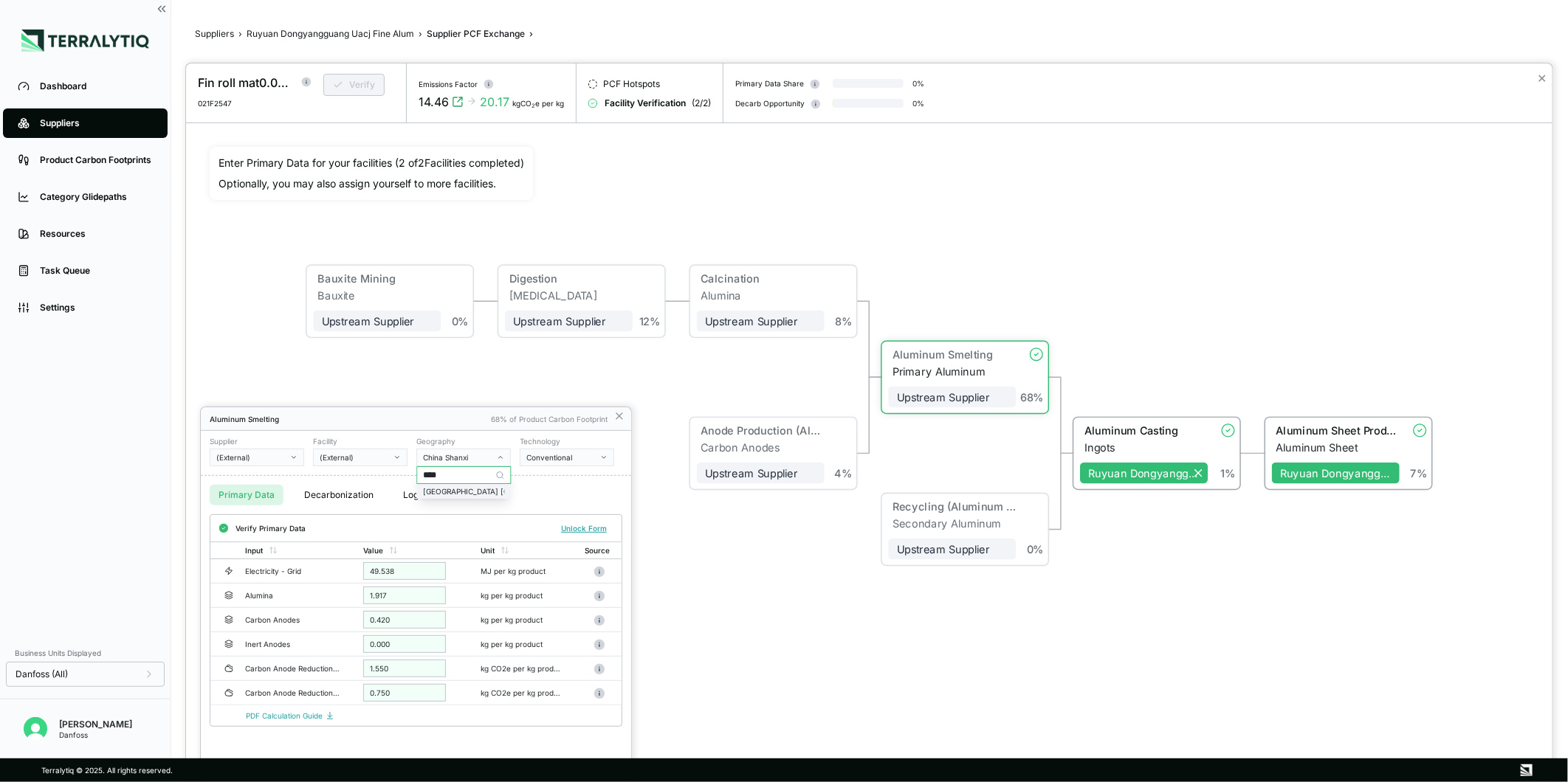
type input "****"
click at [458, 487] on div "[GEOGRAPHIC_DATA] [GEOGRAPHIC_DATA]" at bounding box center [464, 491] width 81 height 9
click at [593, 530] on button "Verify" at bounding box center [595, 529] width 34 height 16
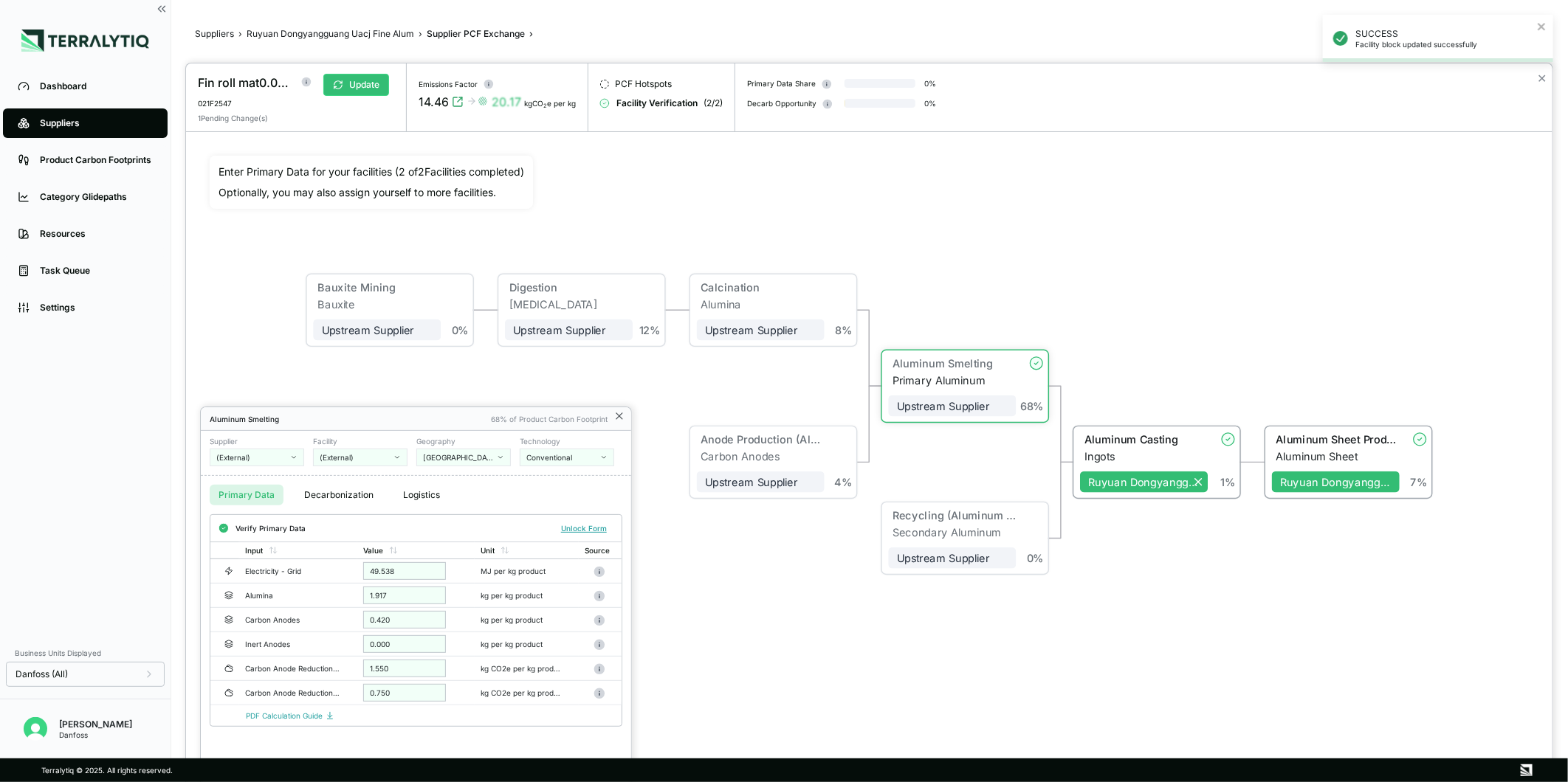
click at [624, 414] on icon at bounding box center [619, 416] width 12 height 12
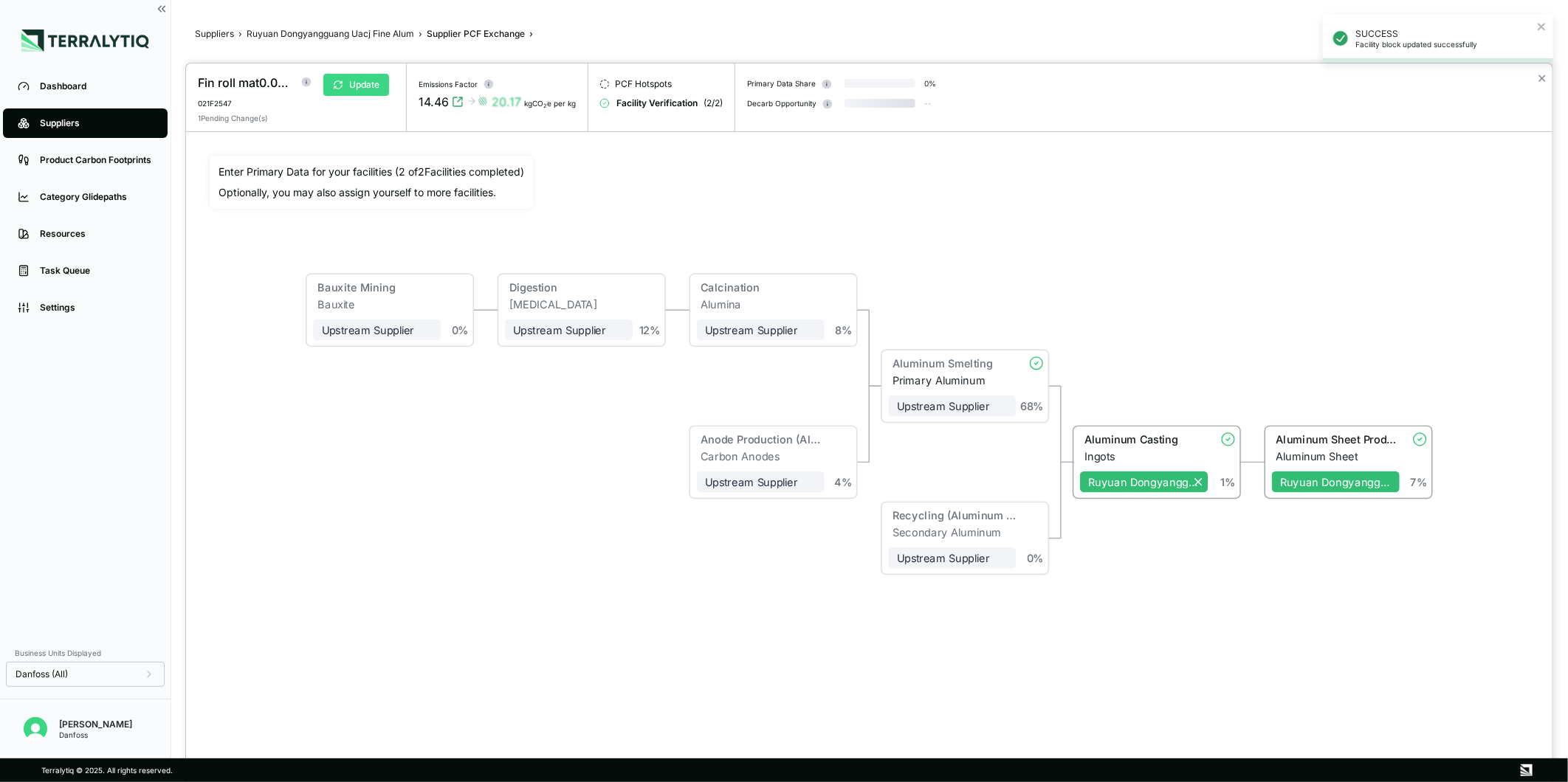
click at [353, 81] on button "Update" at bounding box center [356, 84] width 66 height 22
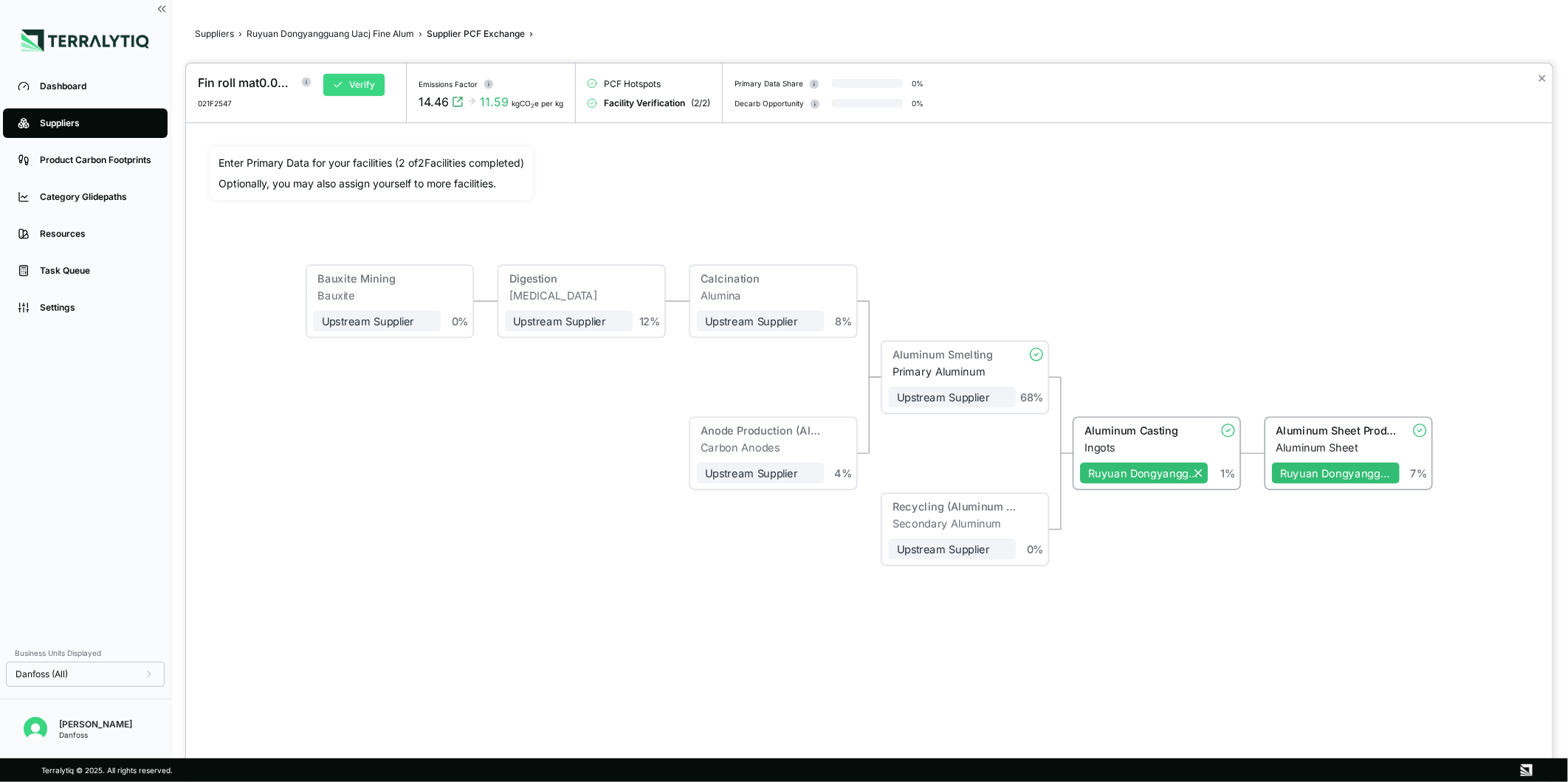
click at [371, 84] on button "Verify" at bounding box center [354, 84] width 61 height 22
click at [371, 84] on button "Approve" at bounding box center [359, 84] width 72 height 22
click at [1541, 79] on button "✕" at bounding box center [1542, 78] width 9 height 18
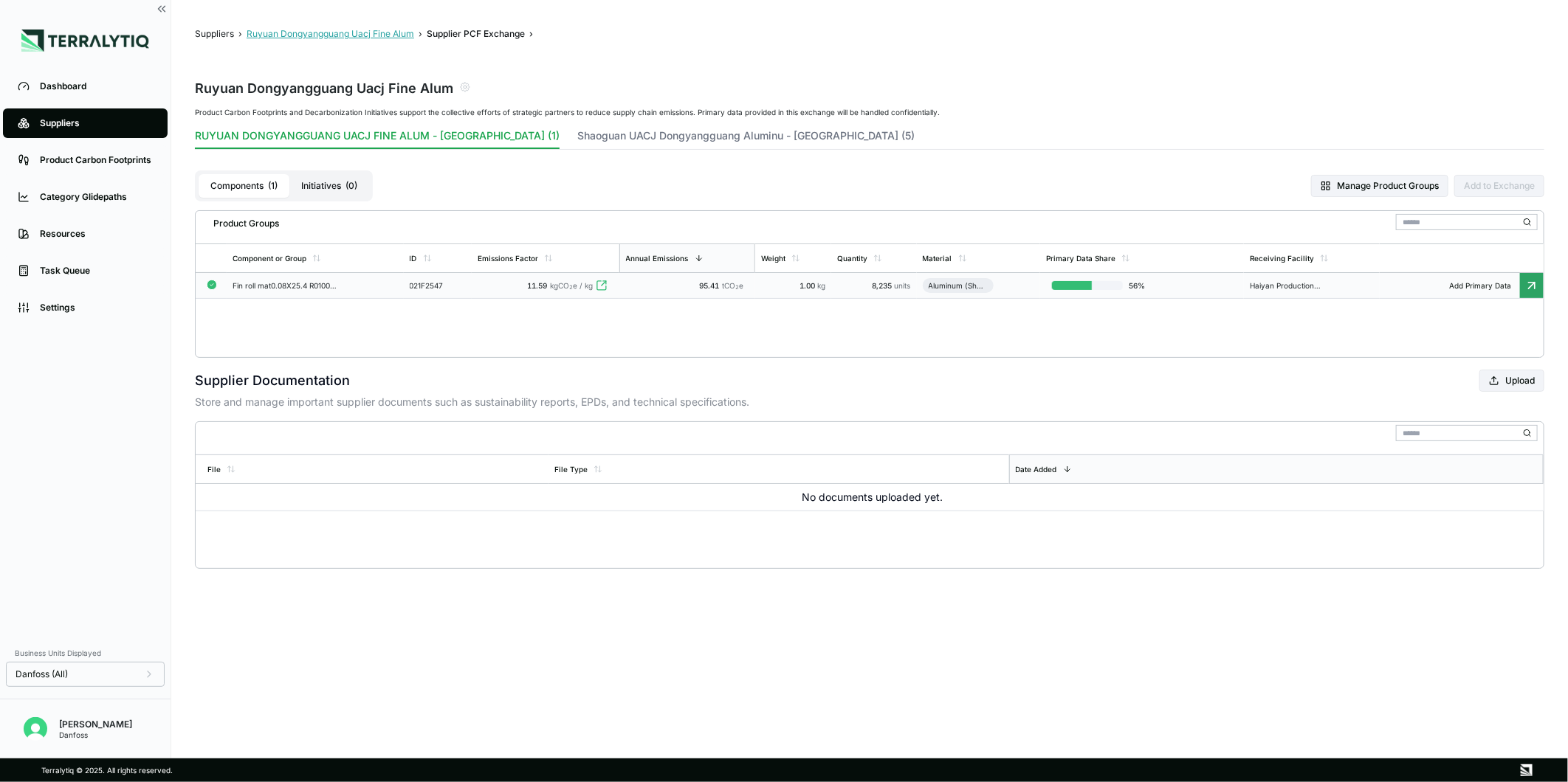
click at [358, 30] on button "Ruyuan Dongyangguang Uacj Fine Alum" at bounding box center [330, 34] width 167 height 12
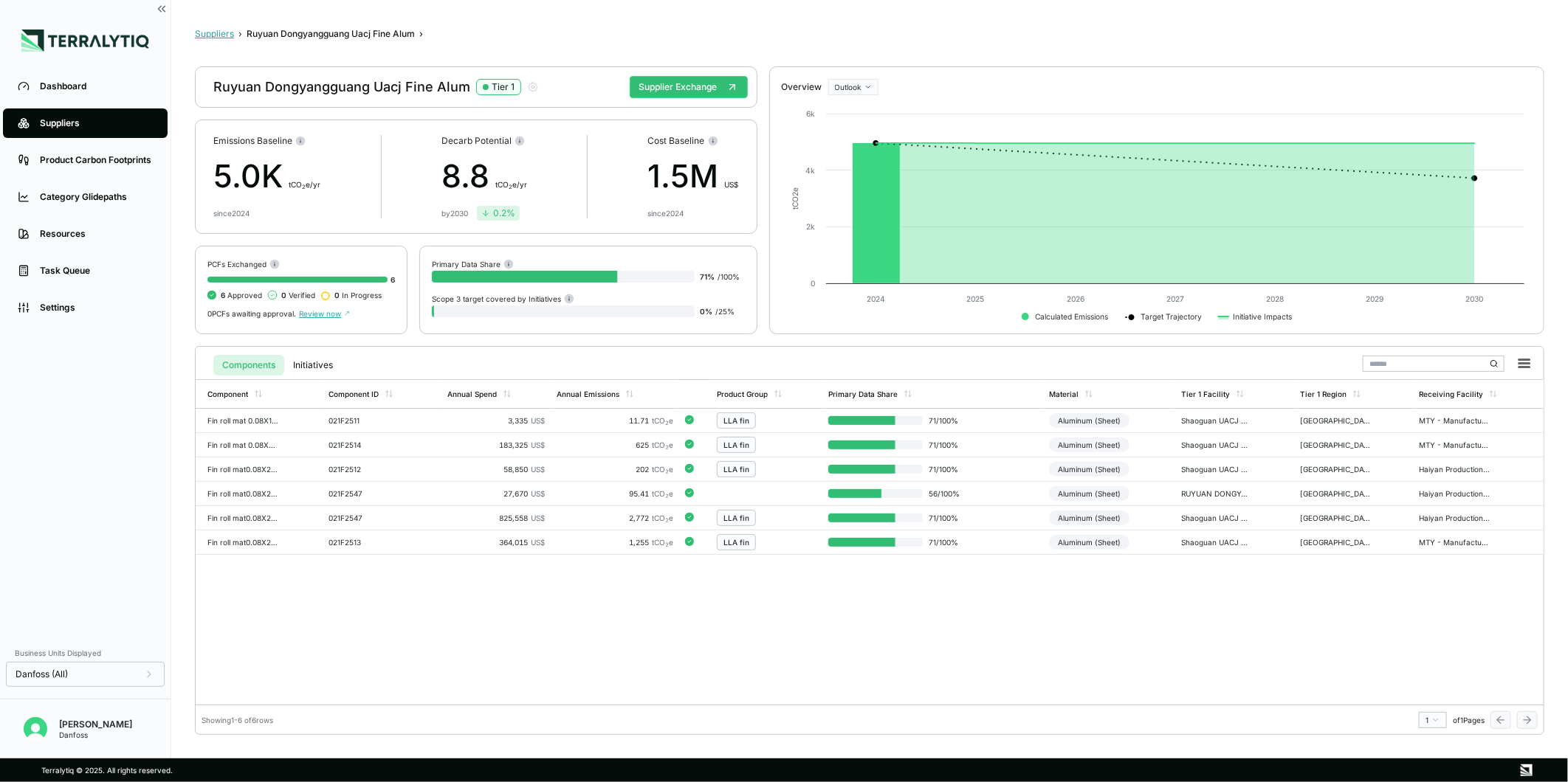
click at [205, 30] on button "Suppliers" at bounding box center [214, 34] width 39 height 12
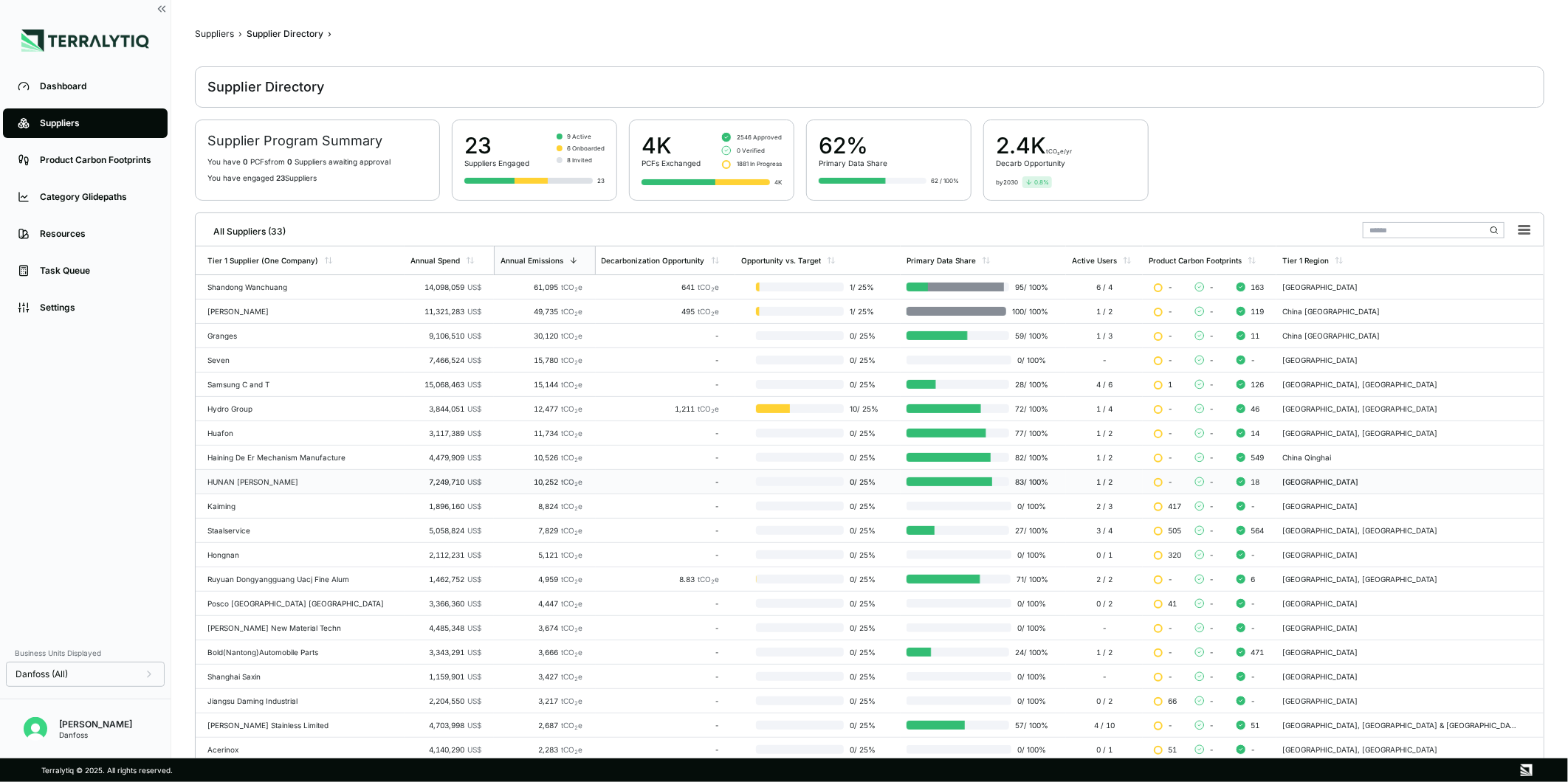
scroll to position [133, 0]
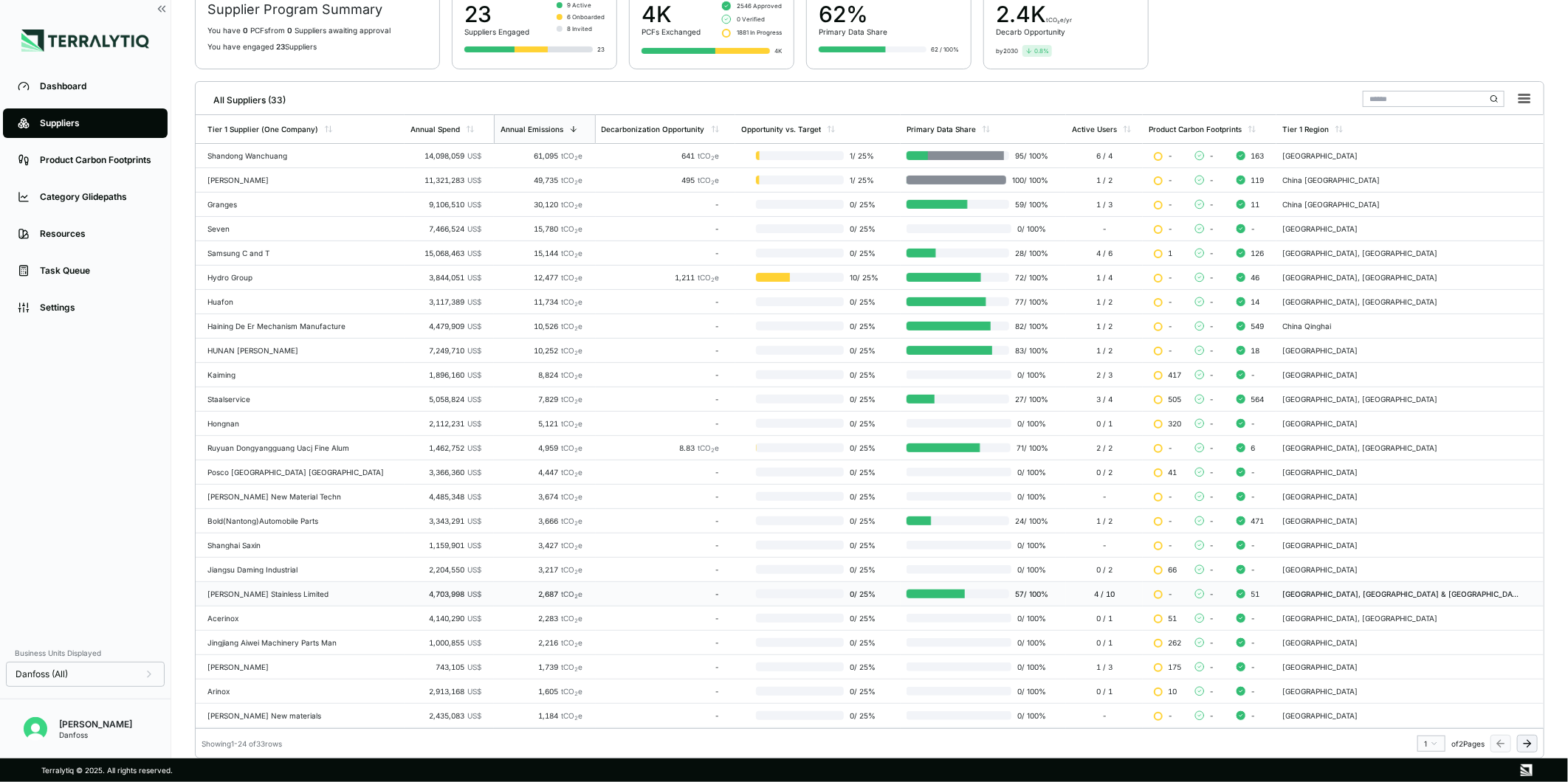
click at [270, 595] on div "[PERSON_NAME] Stainless Limited" at bounding box center [303, 594] width 191 height 9
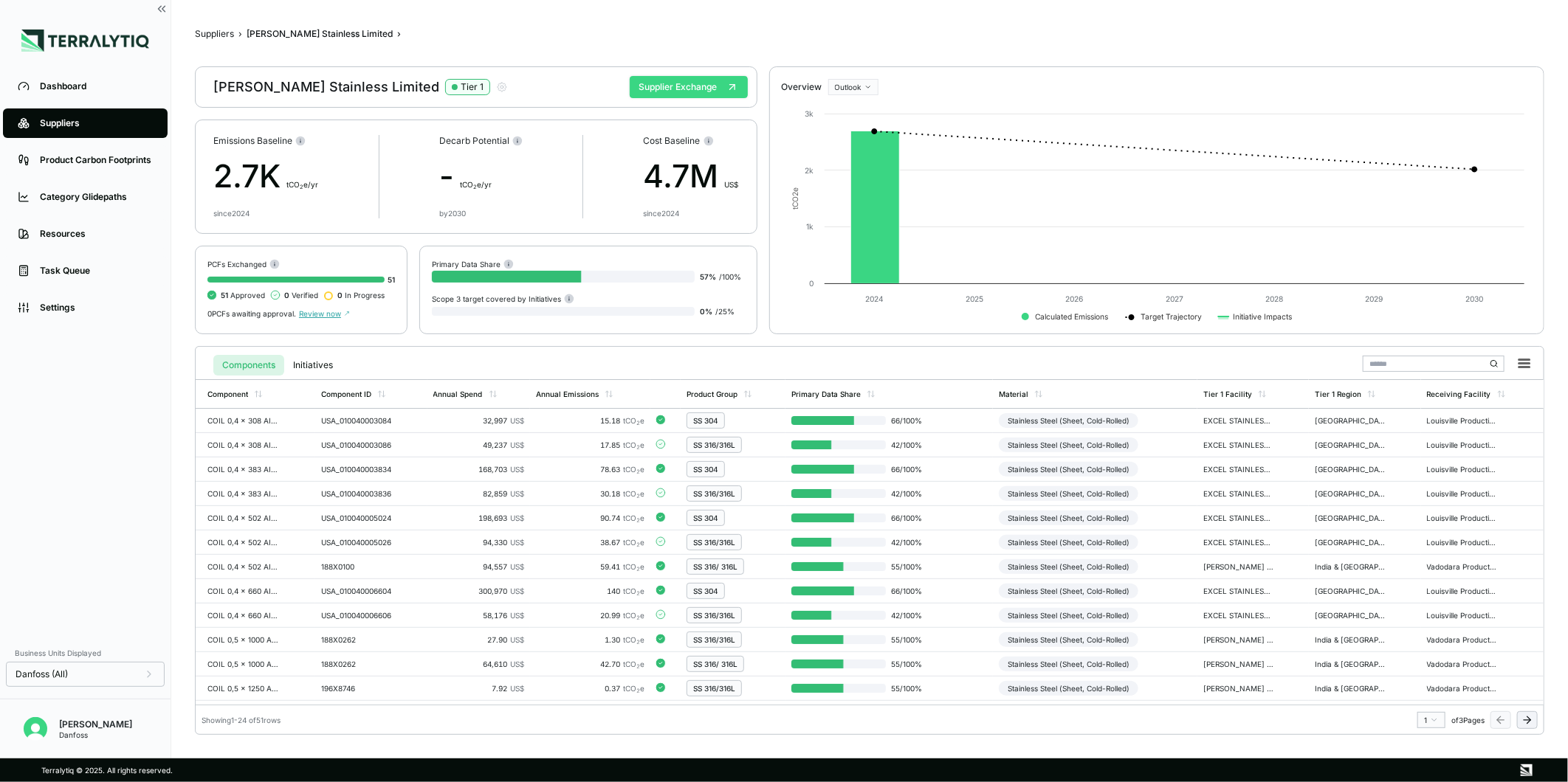
click at [702, 89] on button "Supplier Exchange" at bounding box center [689, 87] width 118 height 22
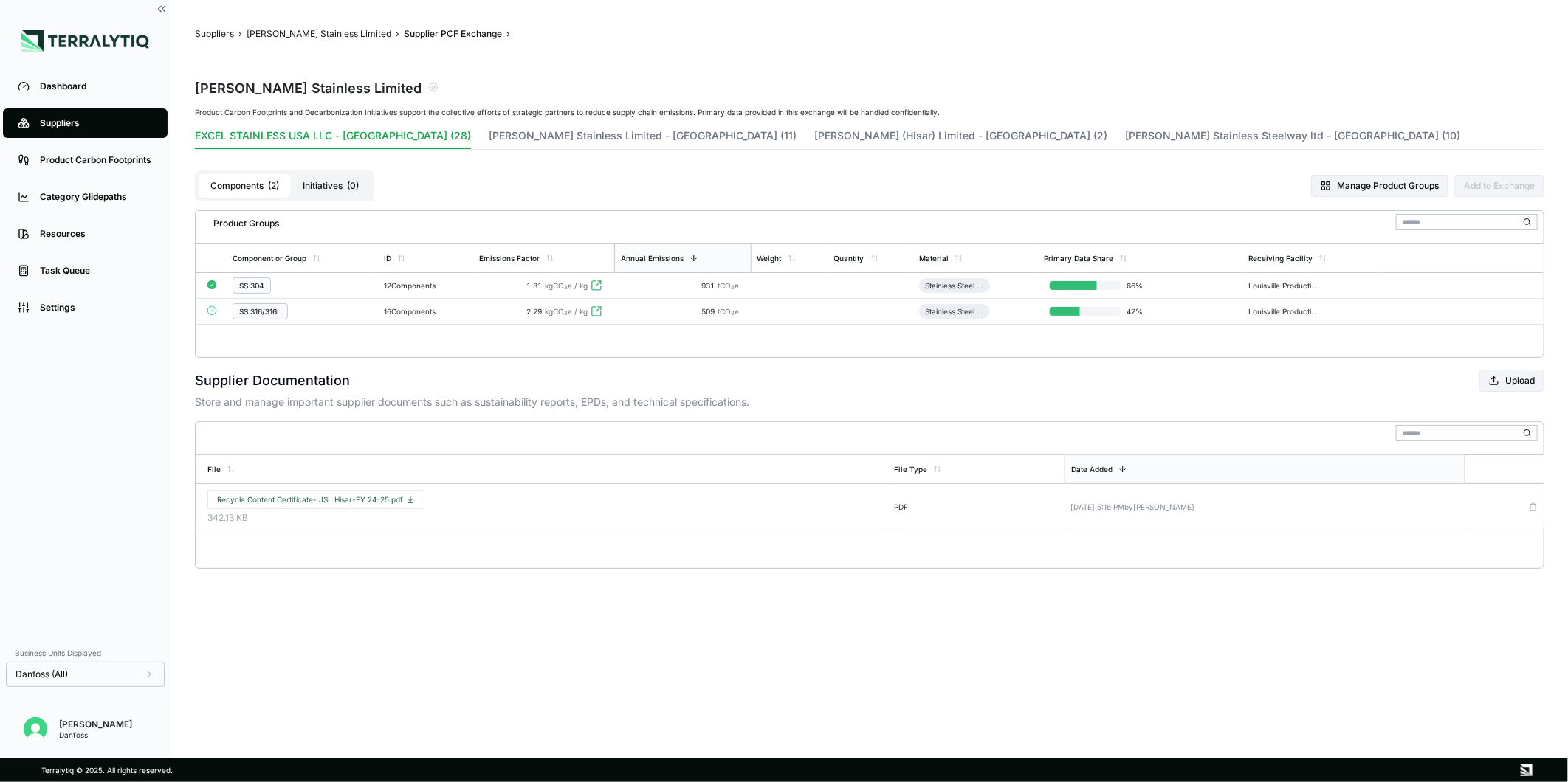
click at [577, 283] on span "kgCO 2 e / kg" at bounding box center [566, 285] width 43 height 9
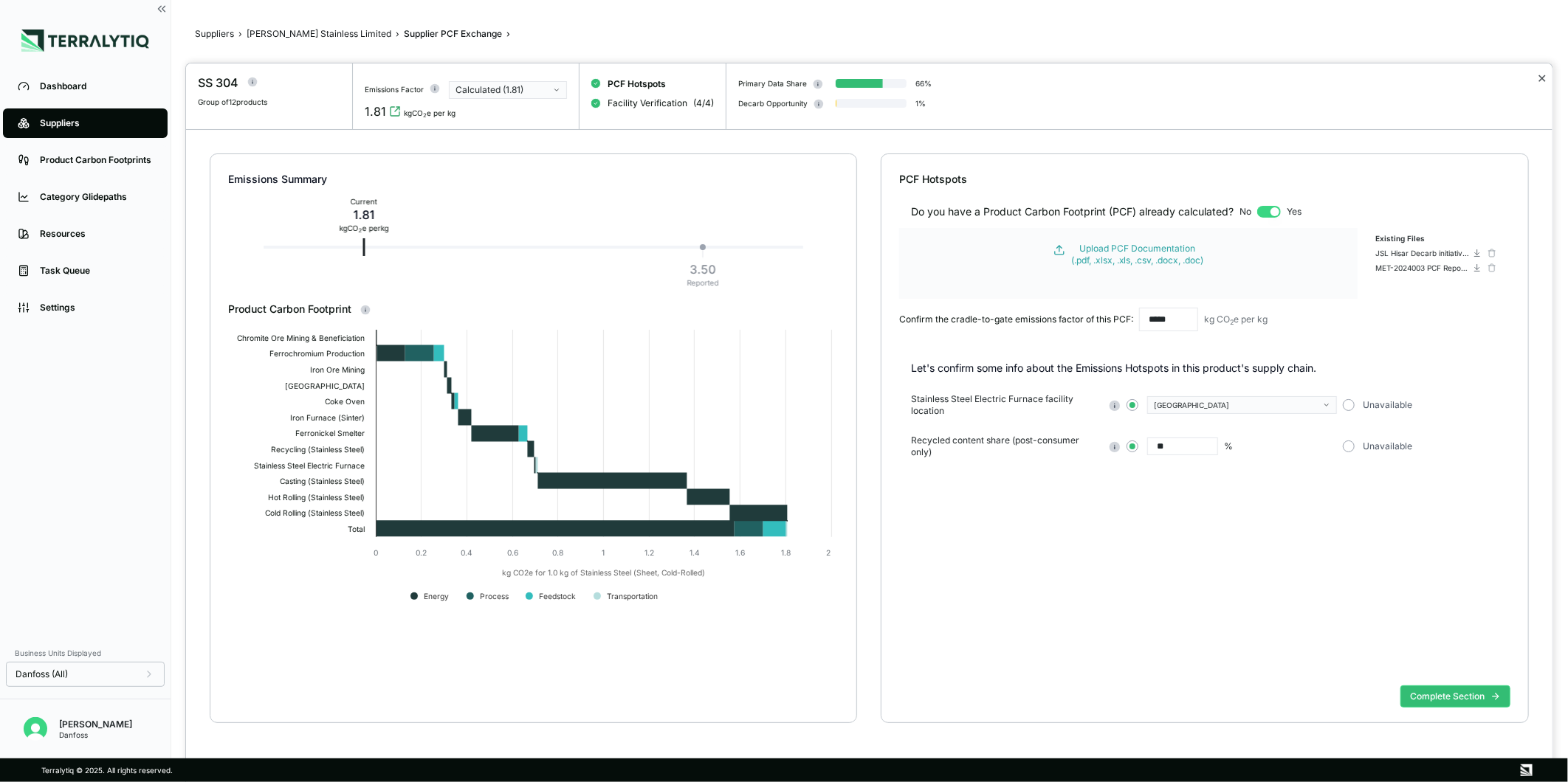
click at [1541, 76] on button "✕" at bounding box center [1542, 78] width 9 height 18
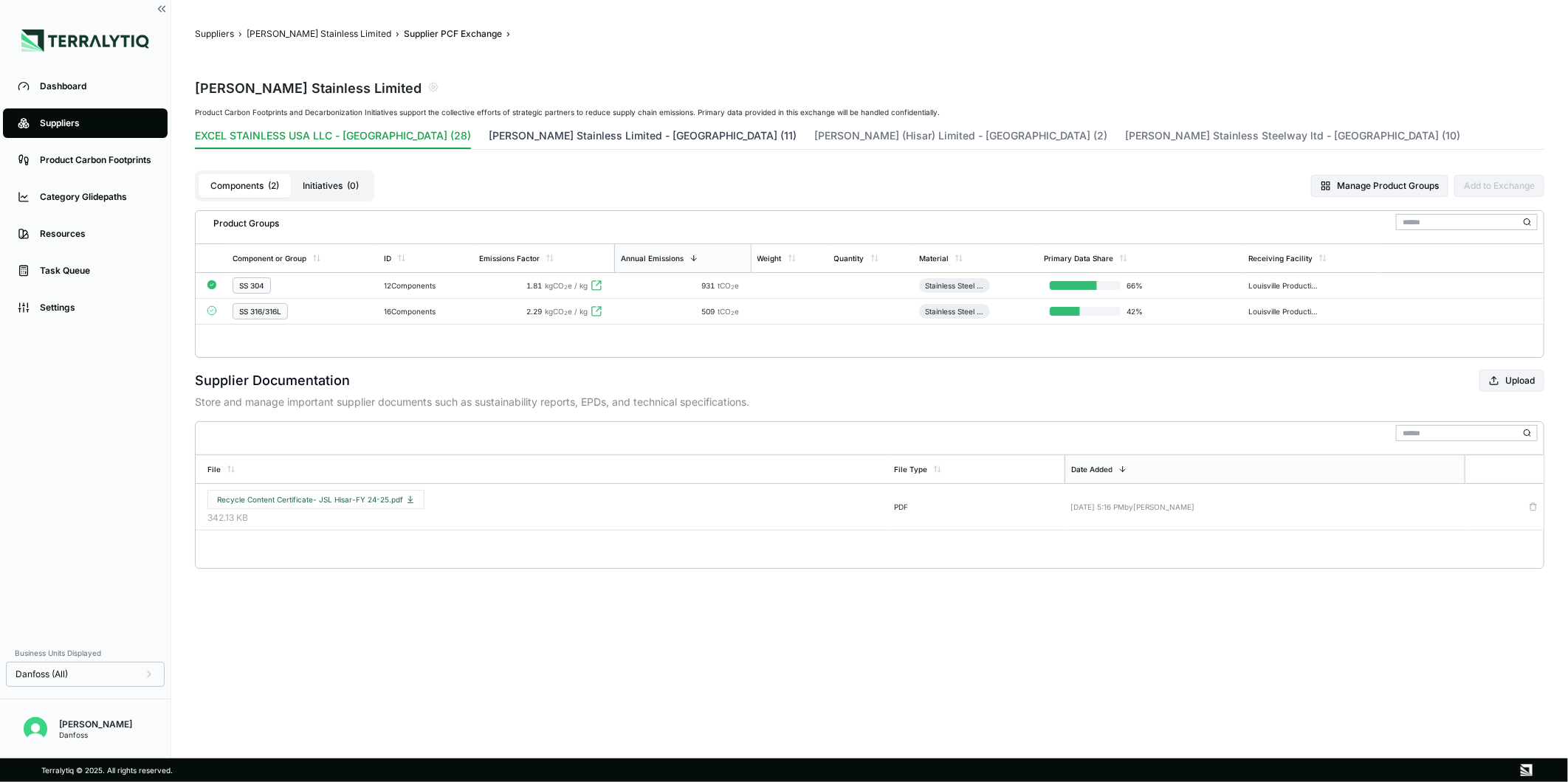
click at [498, 146] on button "[PERSON_NAME] Stainless Limited - [GEOGRAPHIC_DATA] (11)" at bounding box center [643, 138] width 308 height 20
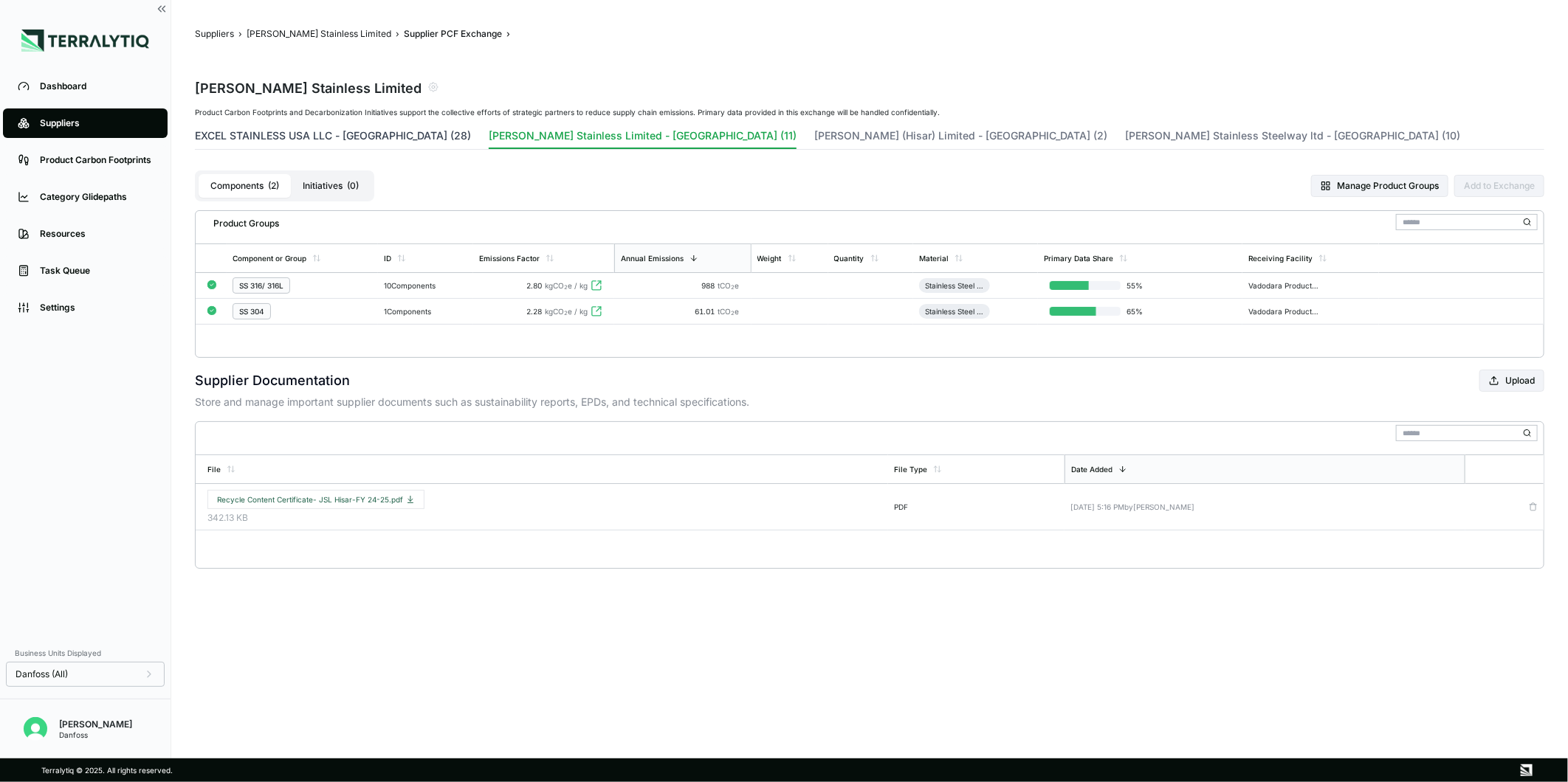
click at [376, 141] on button "EXCEL STAINLESS USA LLC - [GEOGRAPHIC_DATA] (28)" at bounding box center [333, 138] width 276 height 20
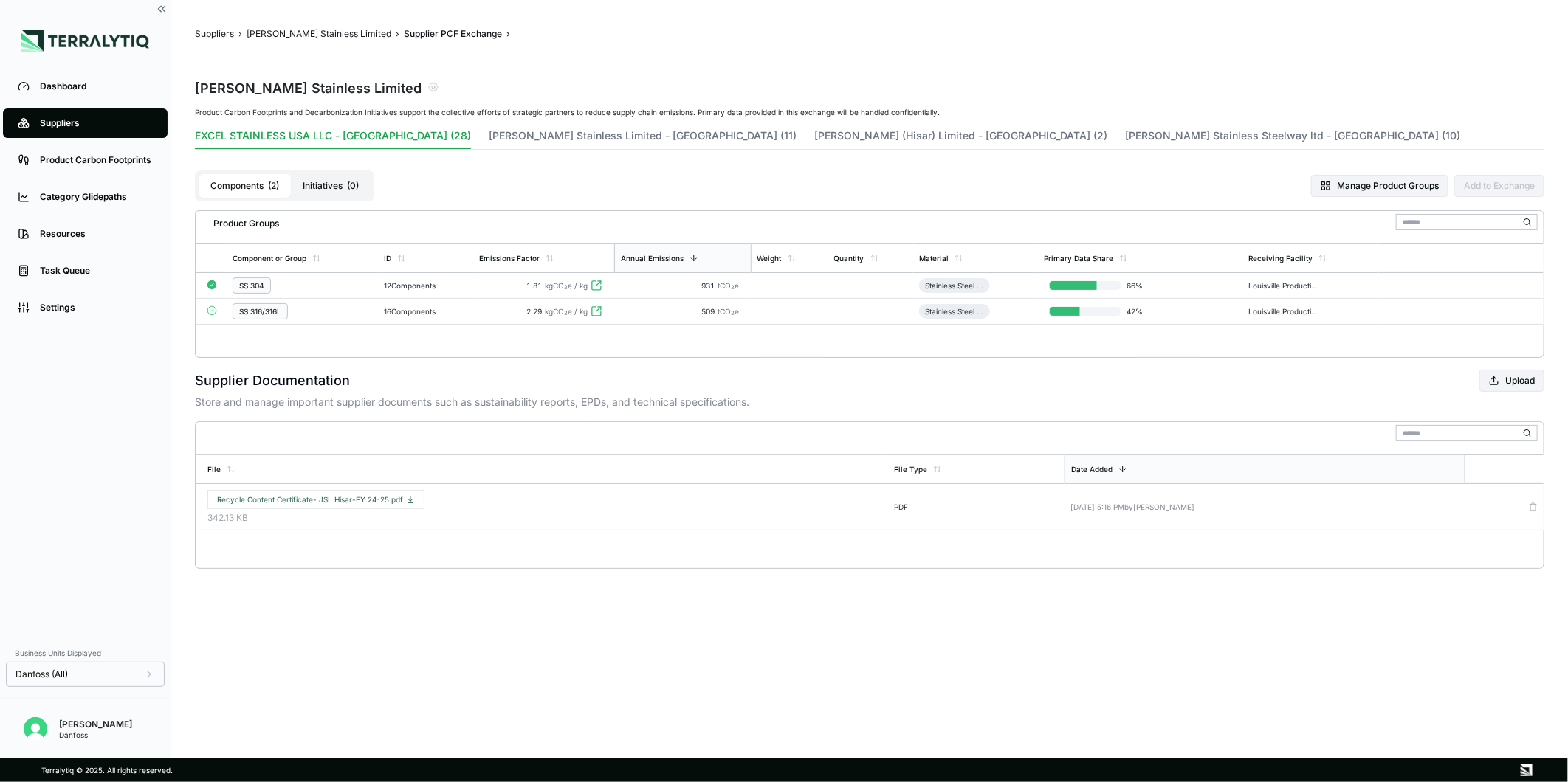
click at [344, 314] on div "SS 316/316L" at bounding box center [302, 311] width 139 height 16
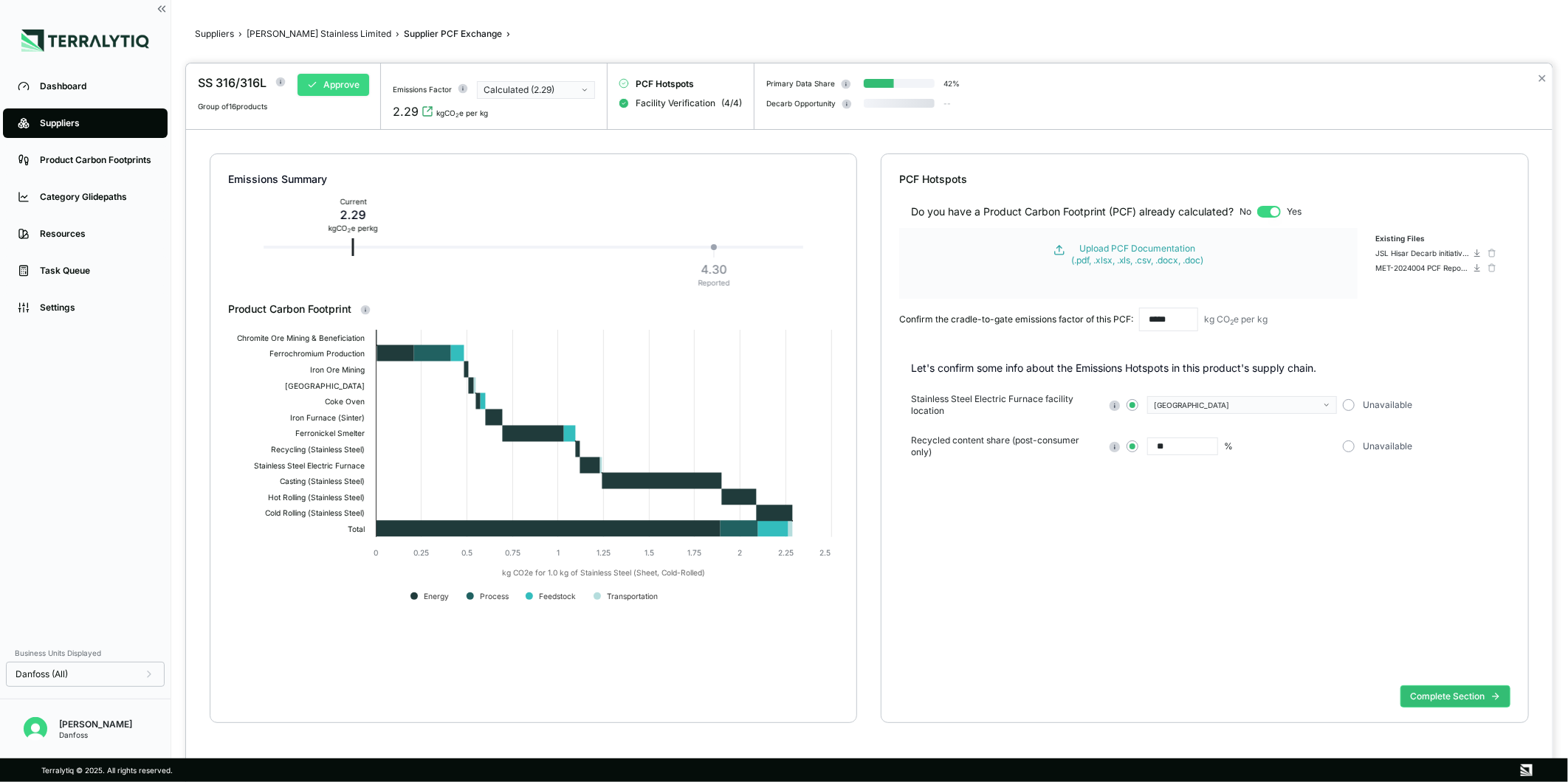
click at [359, 92] on button "Approve" at bounding box center [333, 84] width 72 height 22
click at [1541, 77] on button "✕" at bounding box center [1542, 78] width 9 height 18
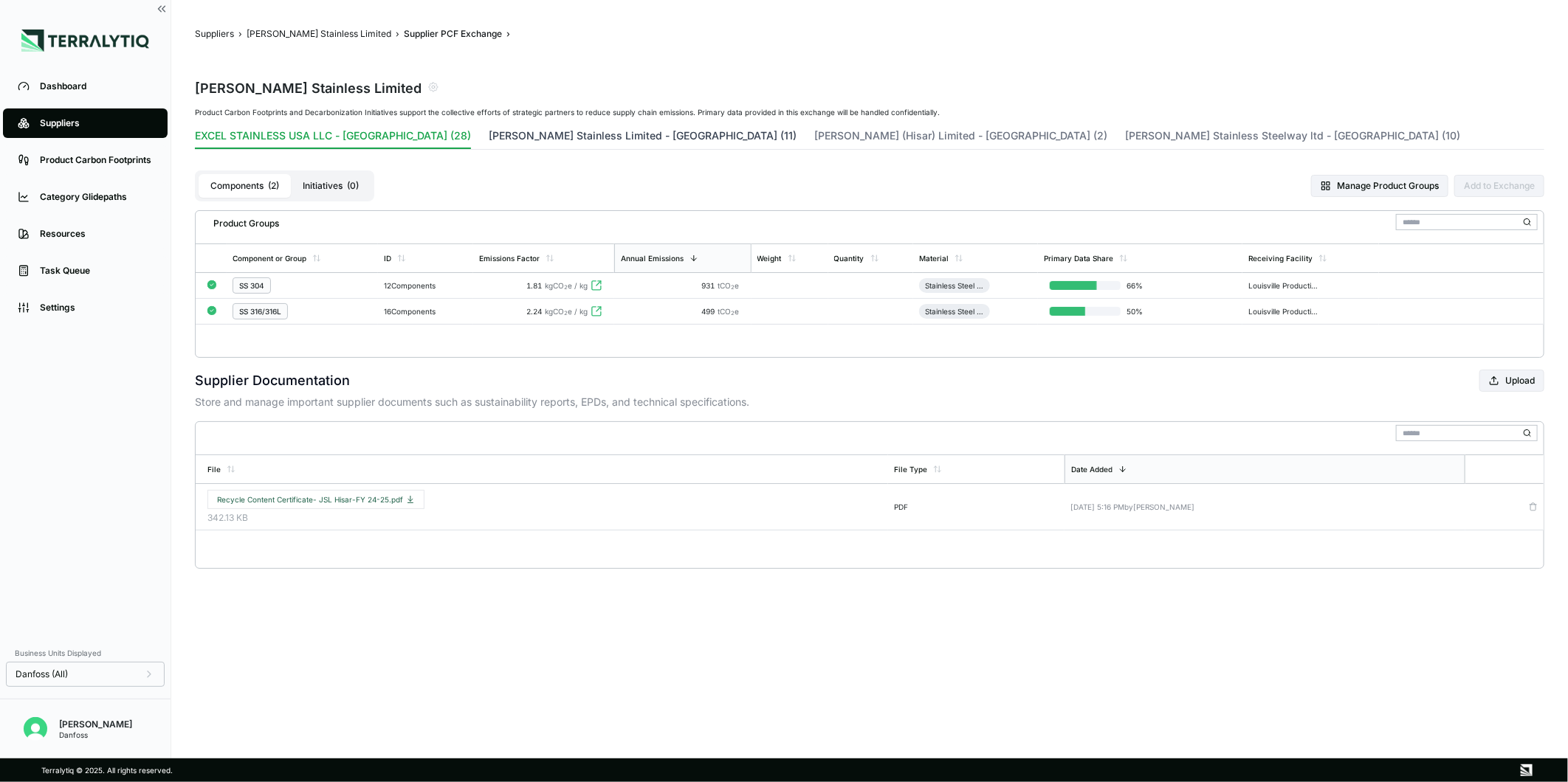
click at [489, 136] on button "[PERSON_NAME] Stainless Limited - [GEOGRAPHIC_DATA] (11)" at bounding box center [643, 138] width 308 height 20
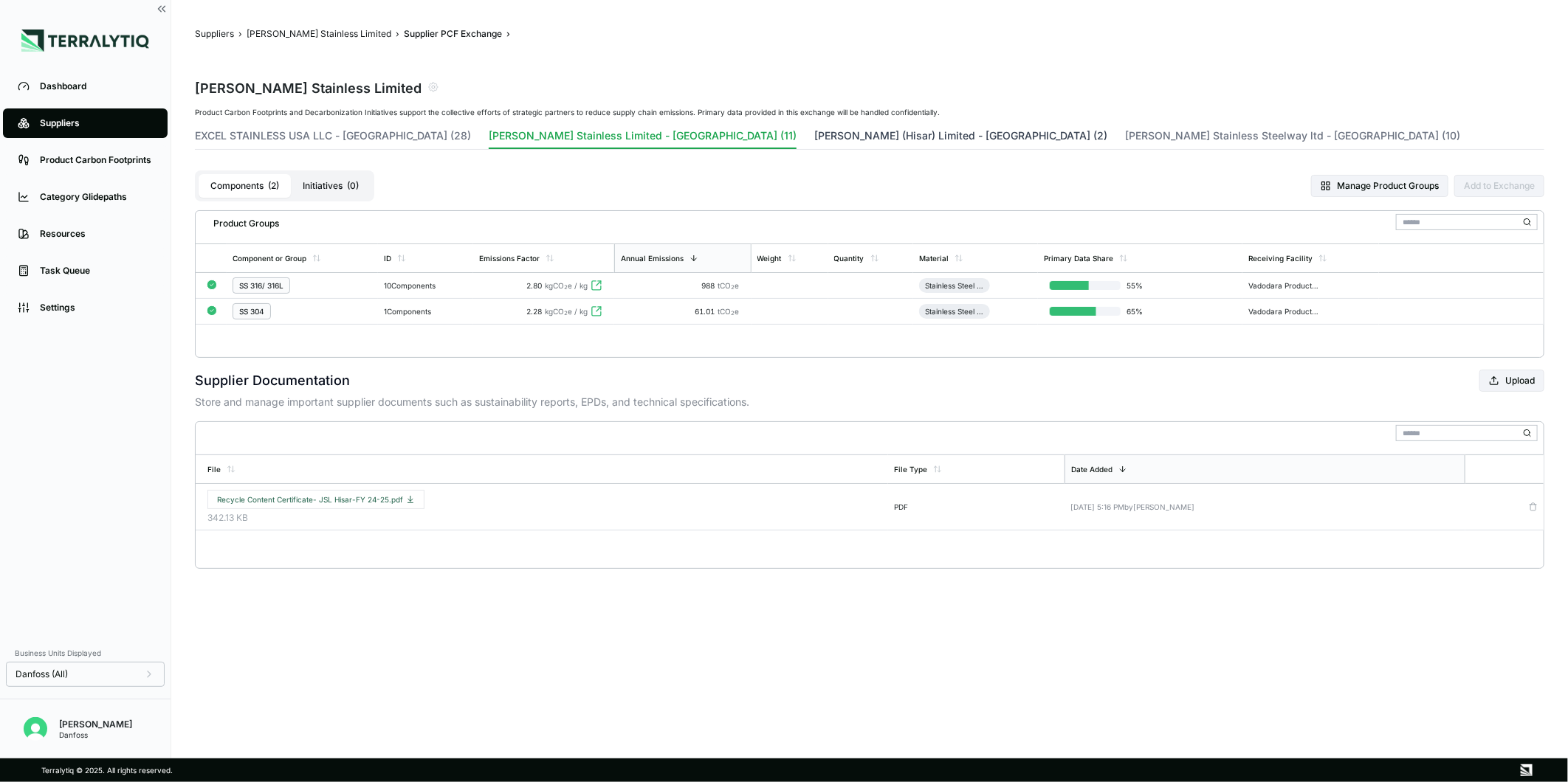
click at [815, 131] on button "[PERSON_NAME] (Hisar) Limited - [GEOGRAPHIC_DATA] (2)" at bounding box center [961, 138] width 293 height 20
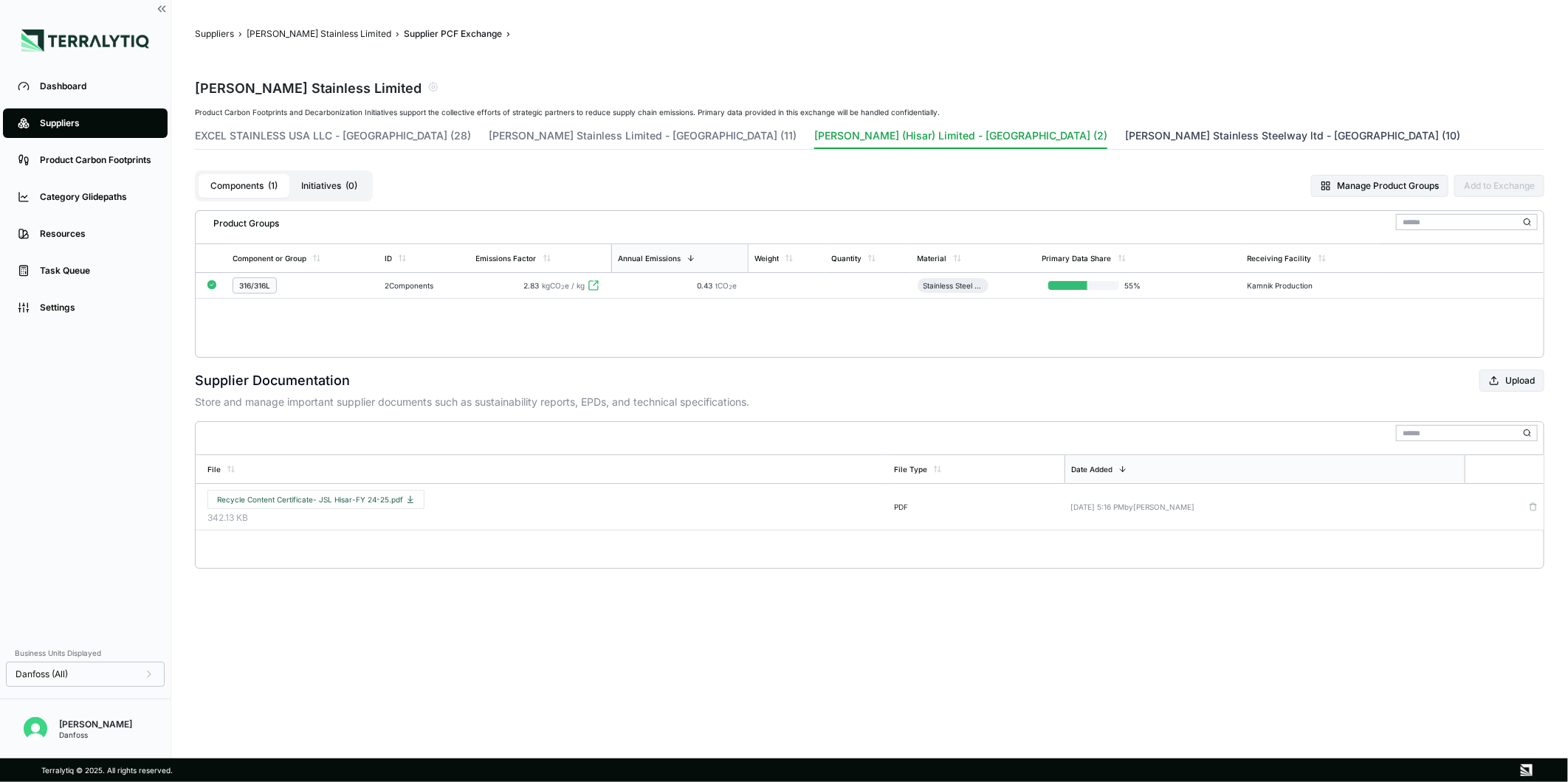
click at [1125, 138] on button "[PERSON_NAME] Stainless Steelway ltd - [GEOGRAPHIC_DATA] (10)" at bounding box center [1293, 138] width 335 height 20
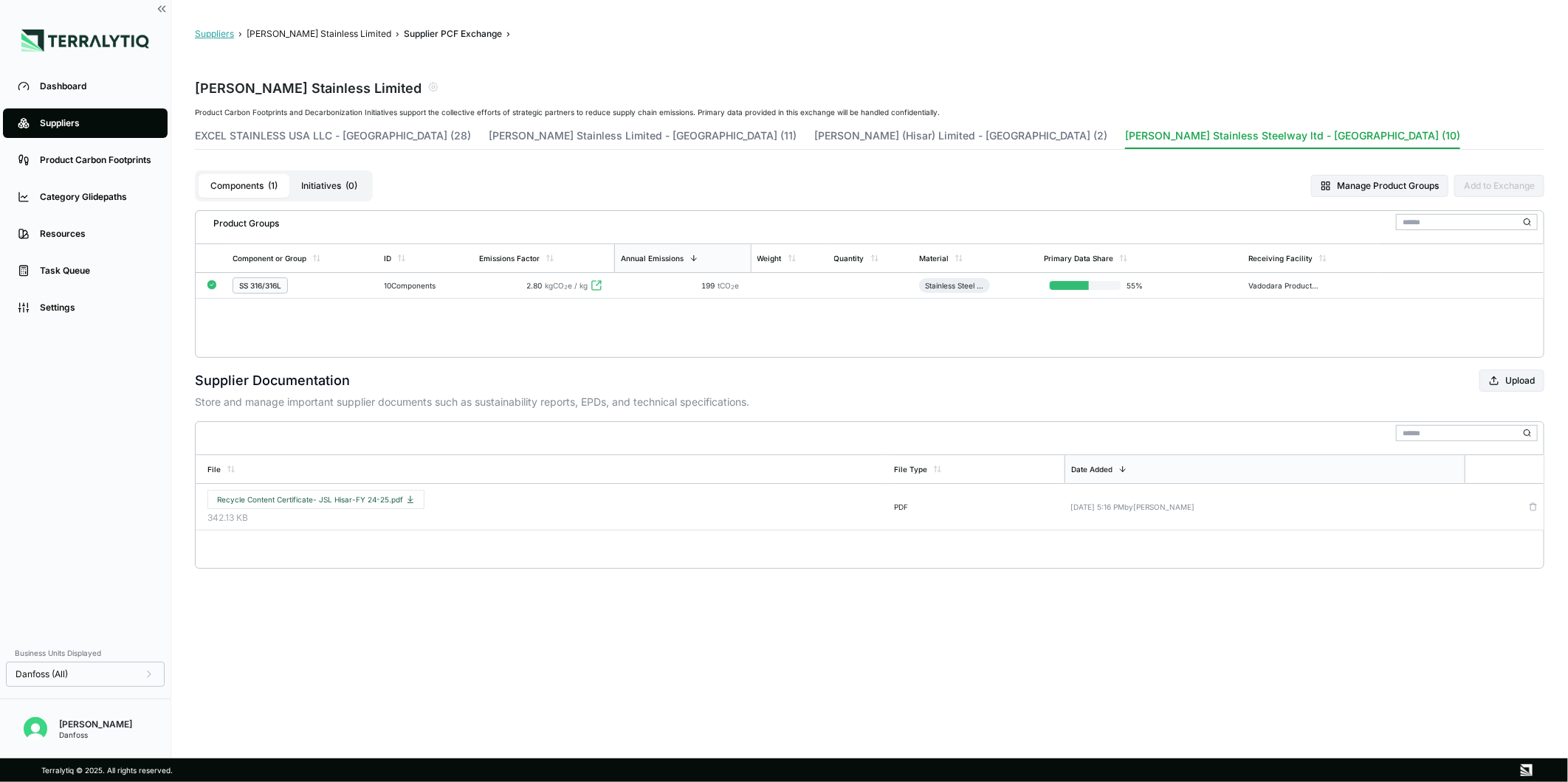
click at [213, 34] on button "Suppliers" at bounding box center [214, 34] width 39 height 12
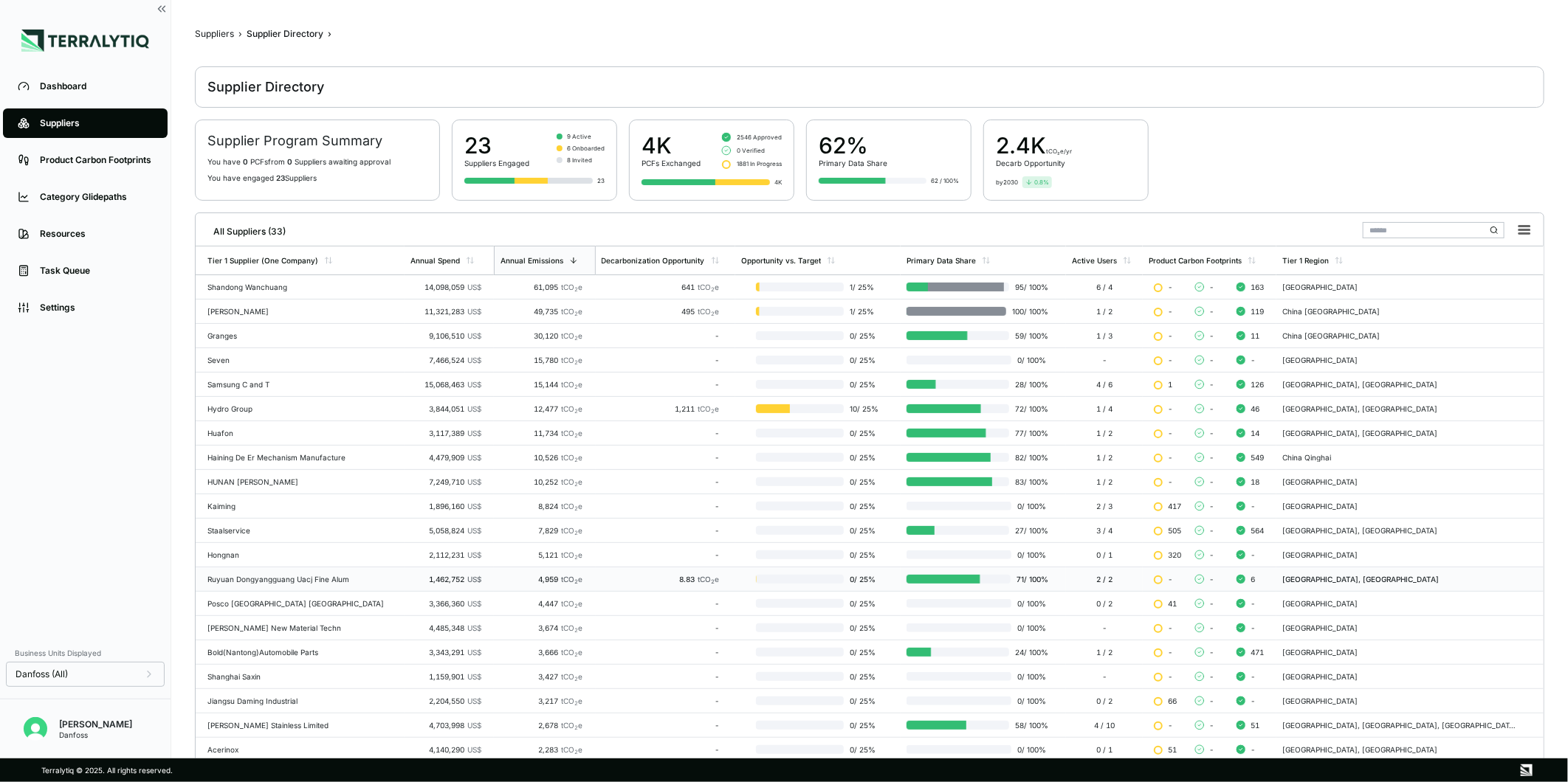
scroll to position [133, 0]
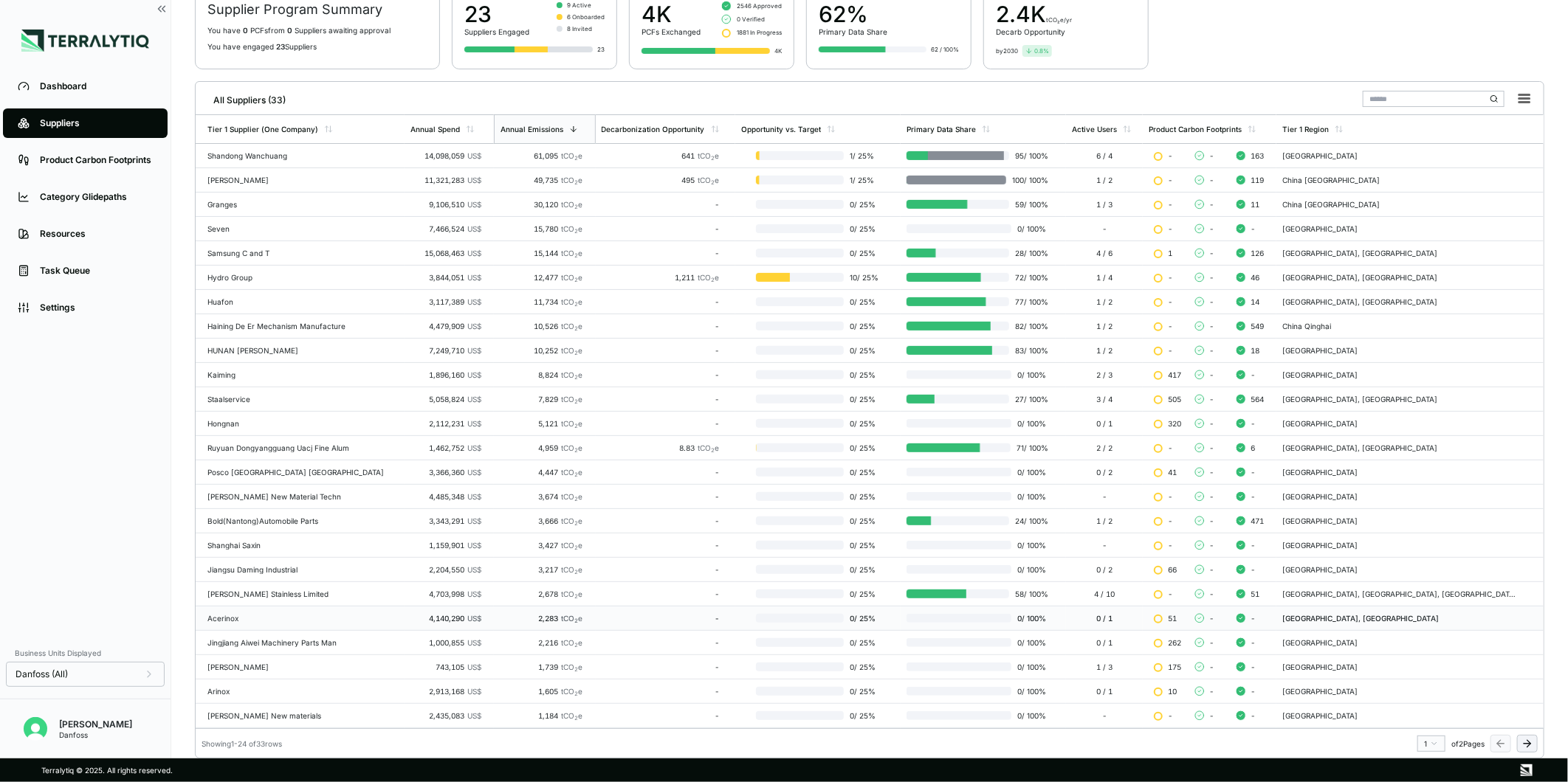
click at [467, 615] on span "US$" at bounding box center [474, 618] width 14 height 9
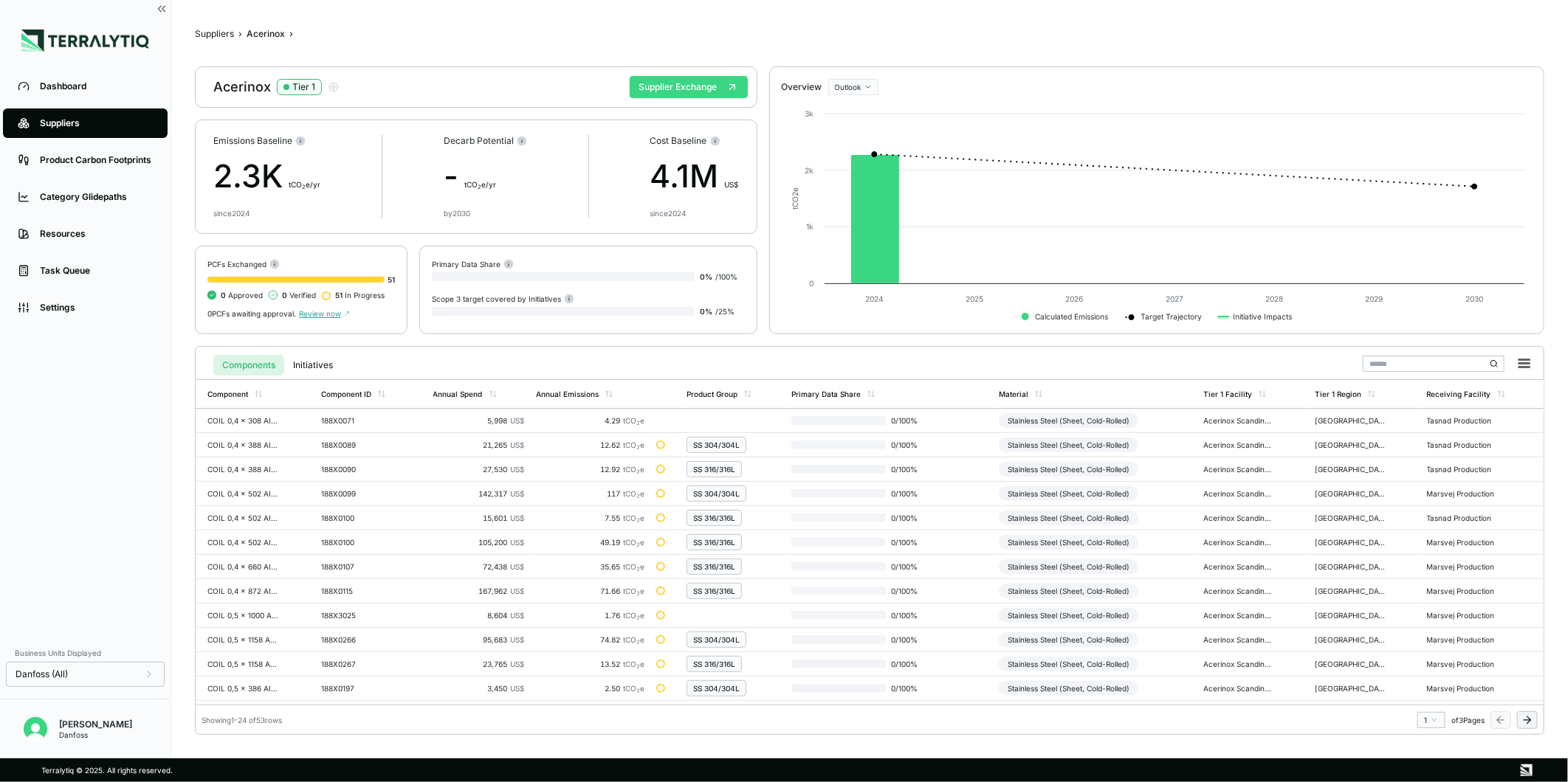
click at [700, 92] on button "Supplier Exchange" at bounding box center [689, 87] width 118 height 22
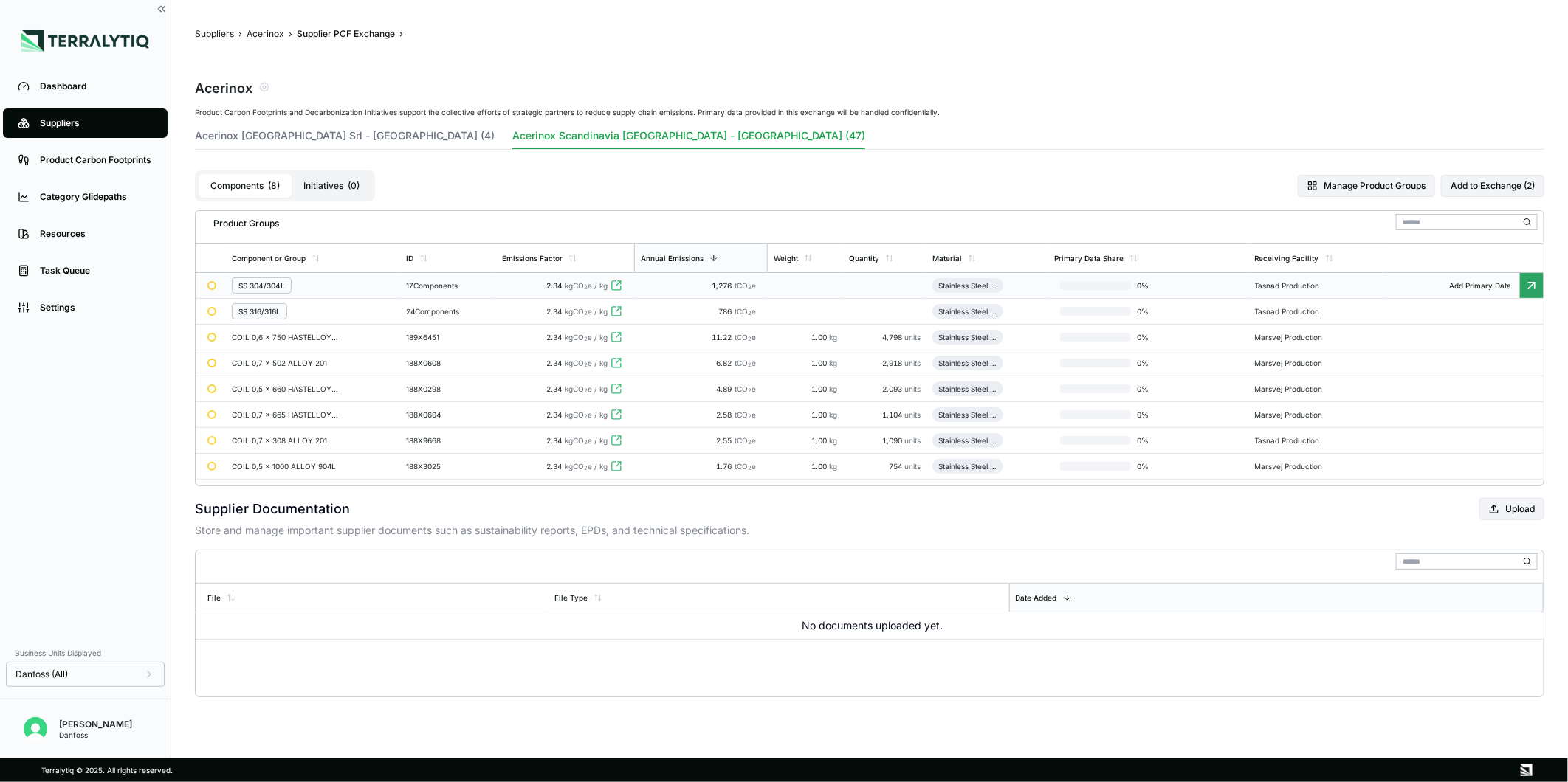
click at [711, 291] on td "1,276 tCO 2 e" at bounding box center [701, 285] width 134 height 26
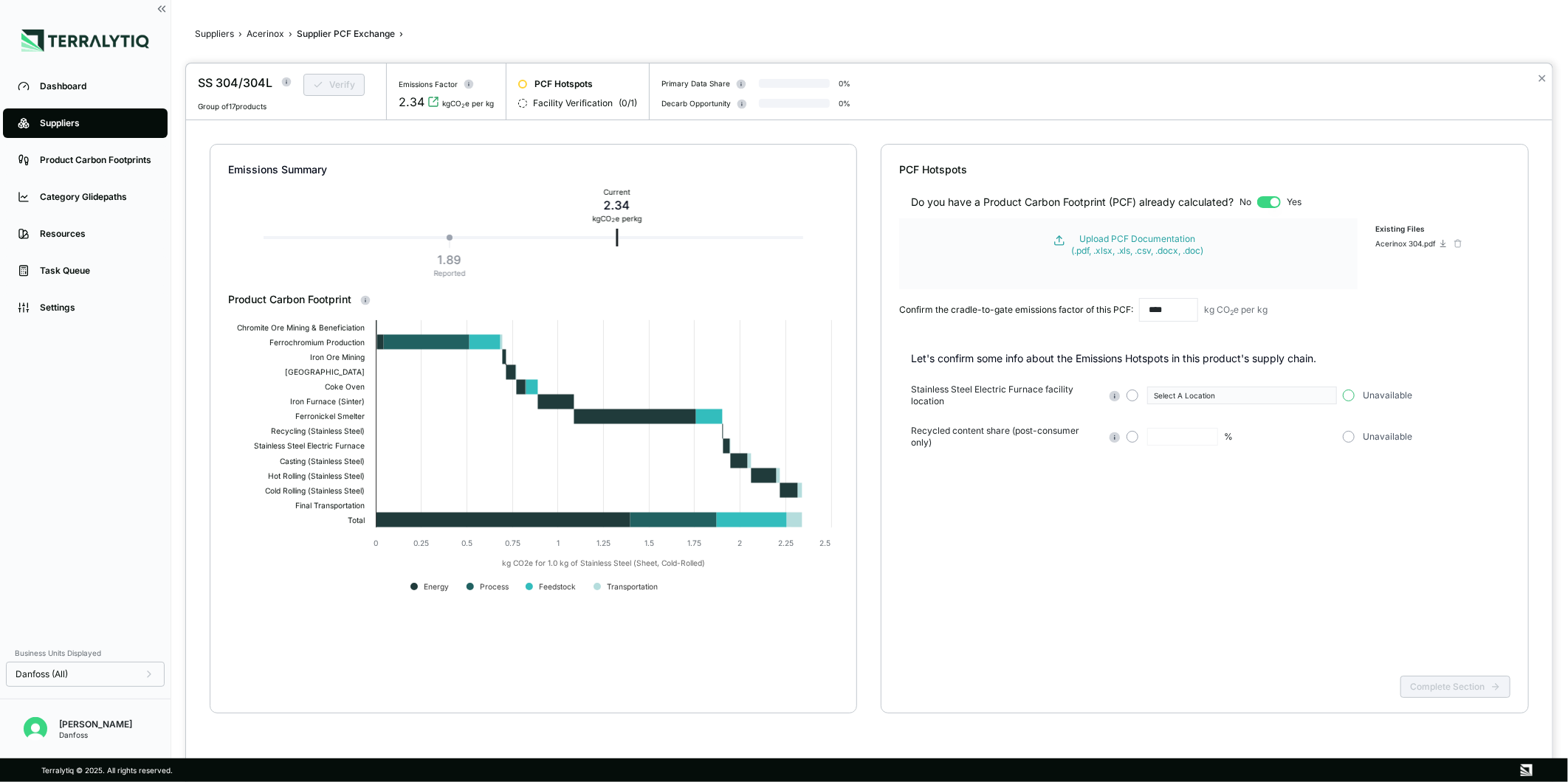
click at [1353, 393] on button "button" at bounding box center [1349, 395] width 12 height 12
click at [1133, 393] on button "button" at bounding box center [1132, 395] width 12 height 12
click at [1194, 391] on div "Select A Location" at bounding box center [1236, 395] width 165 height 9
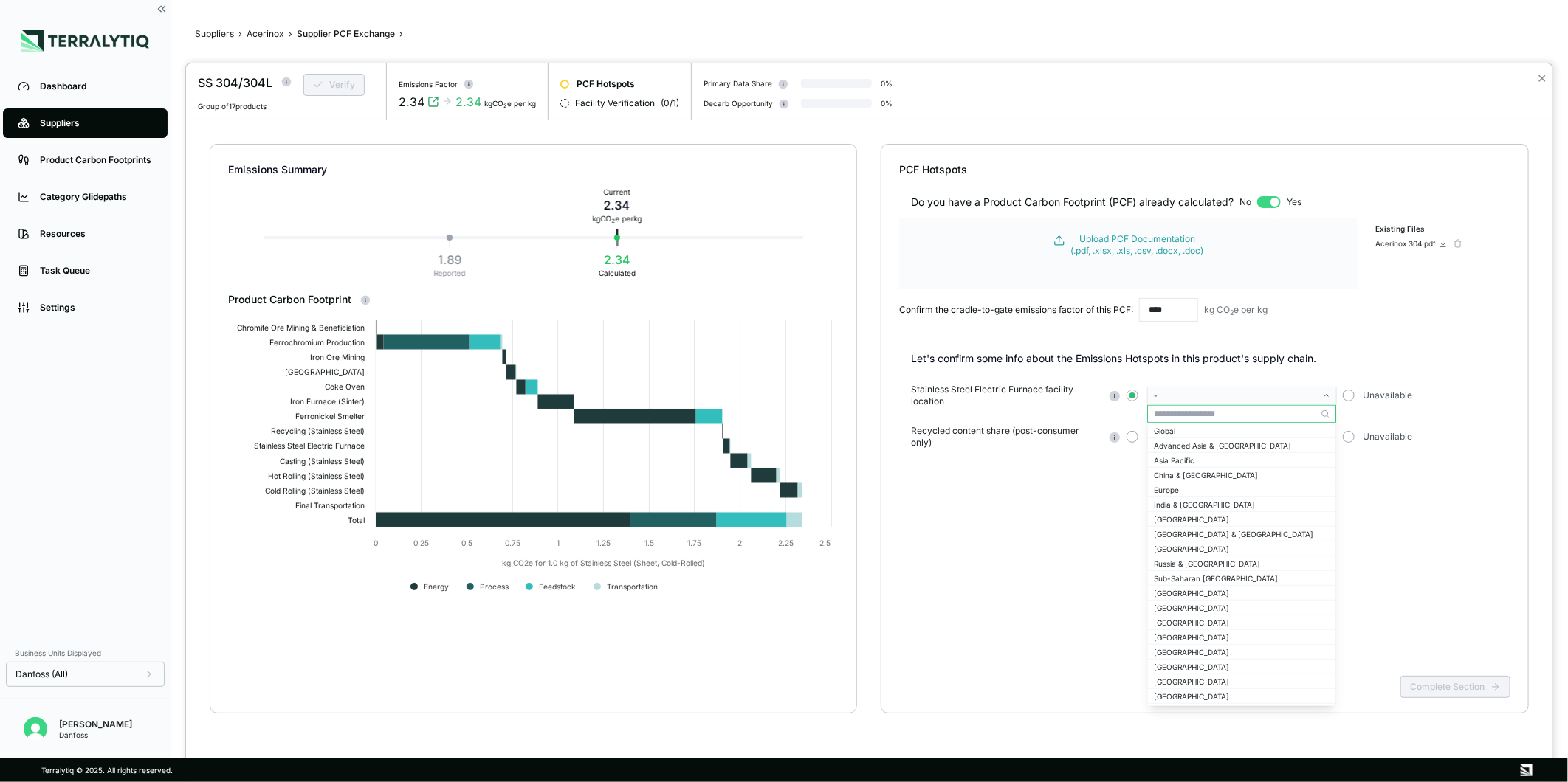
click at [1181, 414] on input "text" at bounding box center [1242, 414] width 188 height 18
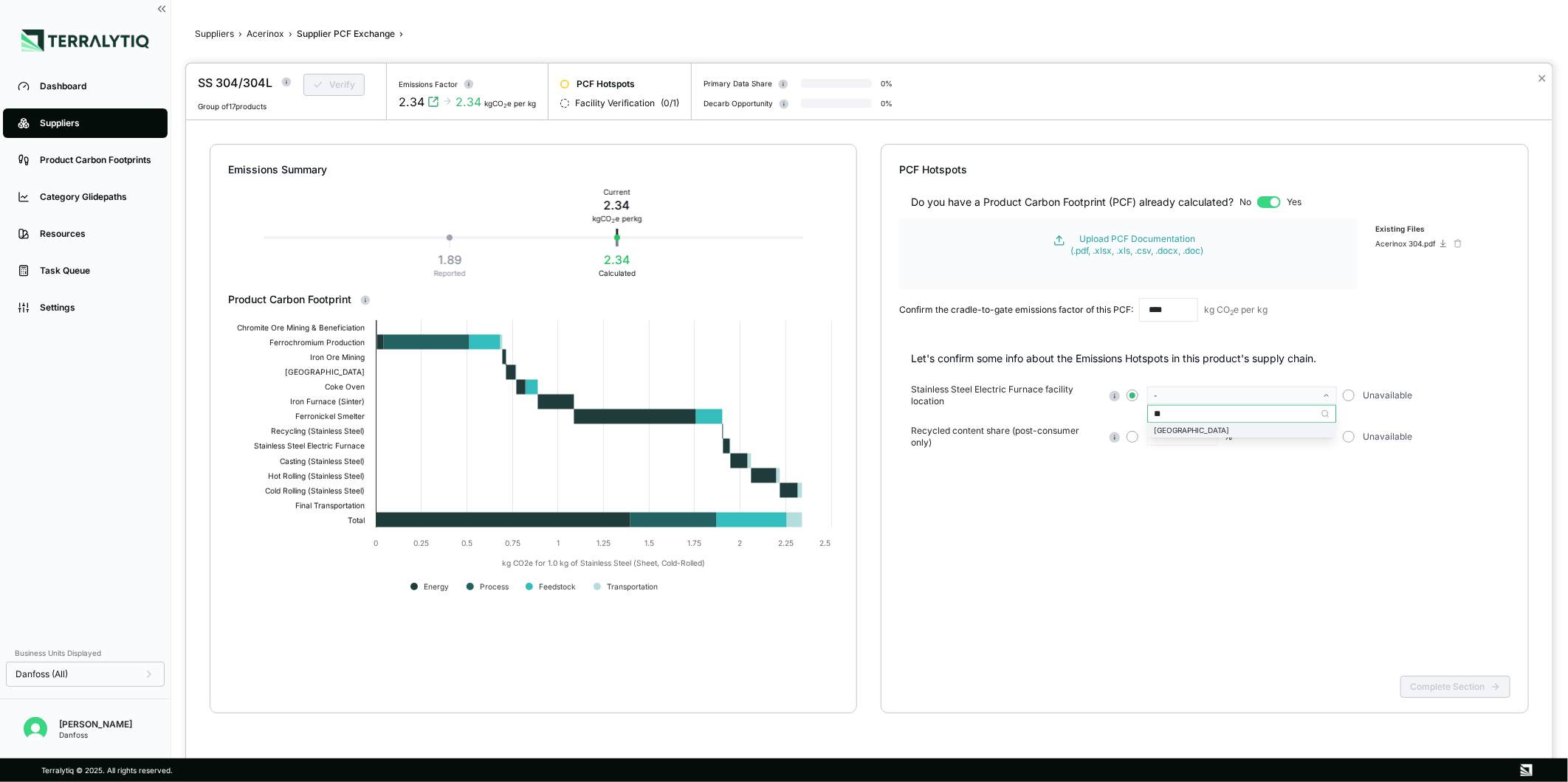
type input "**"
click at [1193, 426] on div "[GEOGRAPHIC_DATA]" at bounding box center [1242, 430] width 176 height 9
click at [1134, 436] on button "button" at bounding box center [1132, 436] width 12 height 12
click at [1199, 439] on input "text" at bounding box center [1183, 436] width 71 height 18
type input "**"
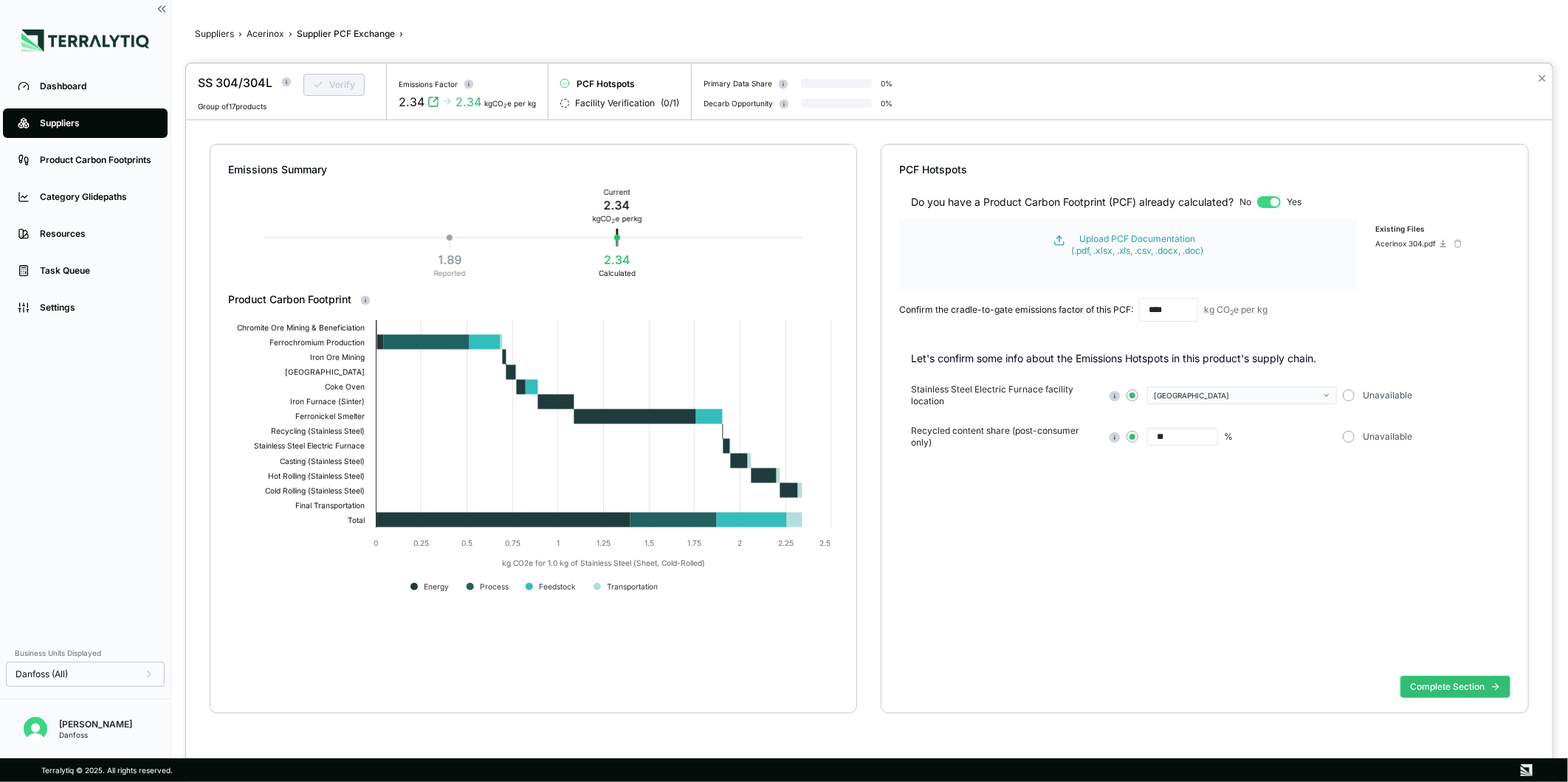
click at [1318, 547] on div "Do you have a Product Carbon Footprint (PCF) already calculated? No Yes Upload …" at bounding box center [1204, 423] width 611 height 493
click at [1437, 682] on button "Complete Section" at bounding box center [1455, 687] width 110 height 22
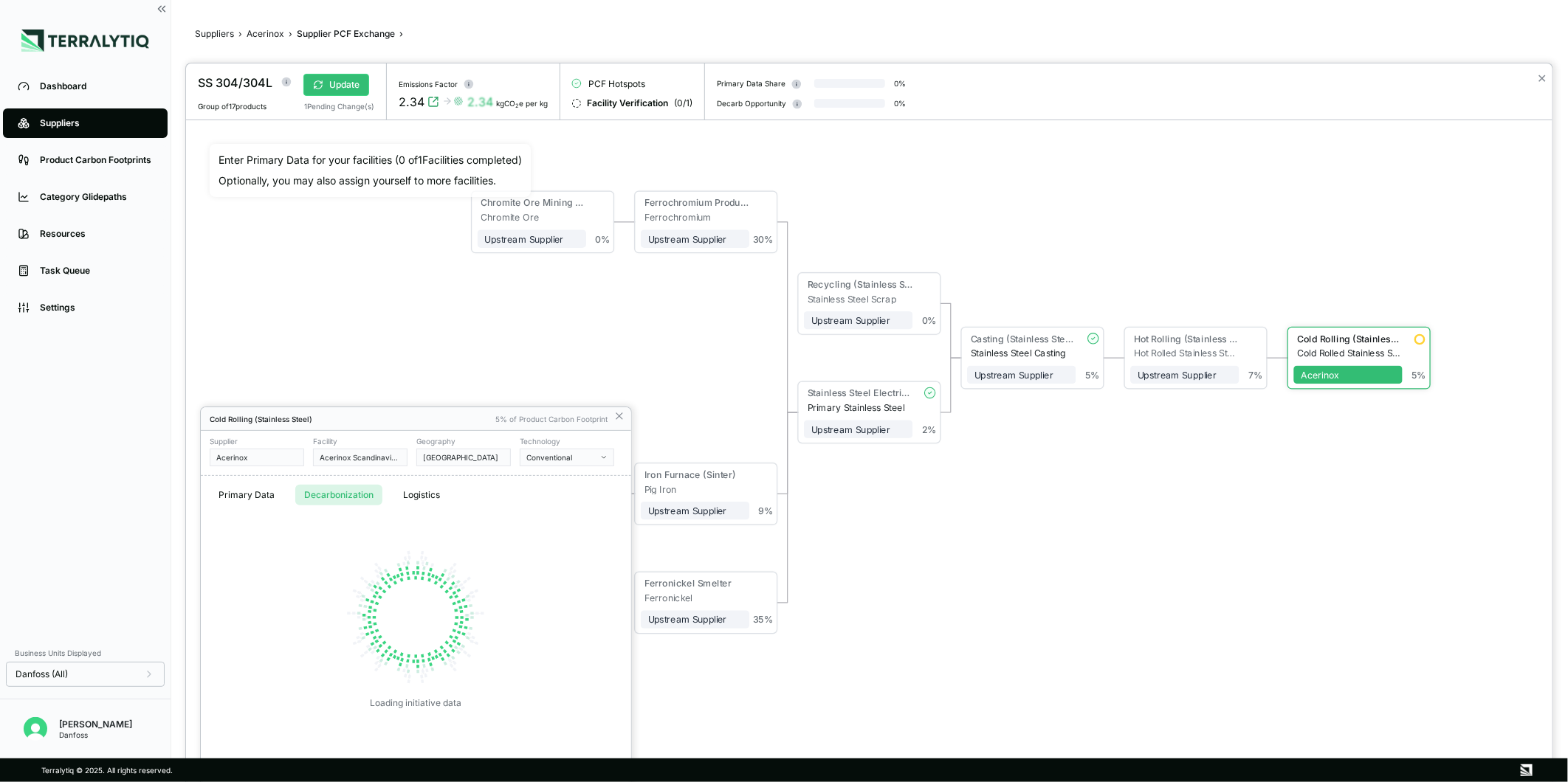
click at [323, 487] on button "Decarbonization" at bounding box center [338, 495] width 87 height 20
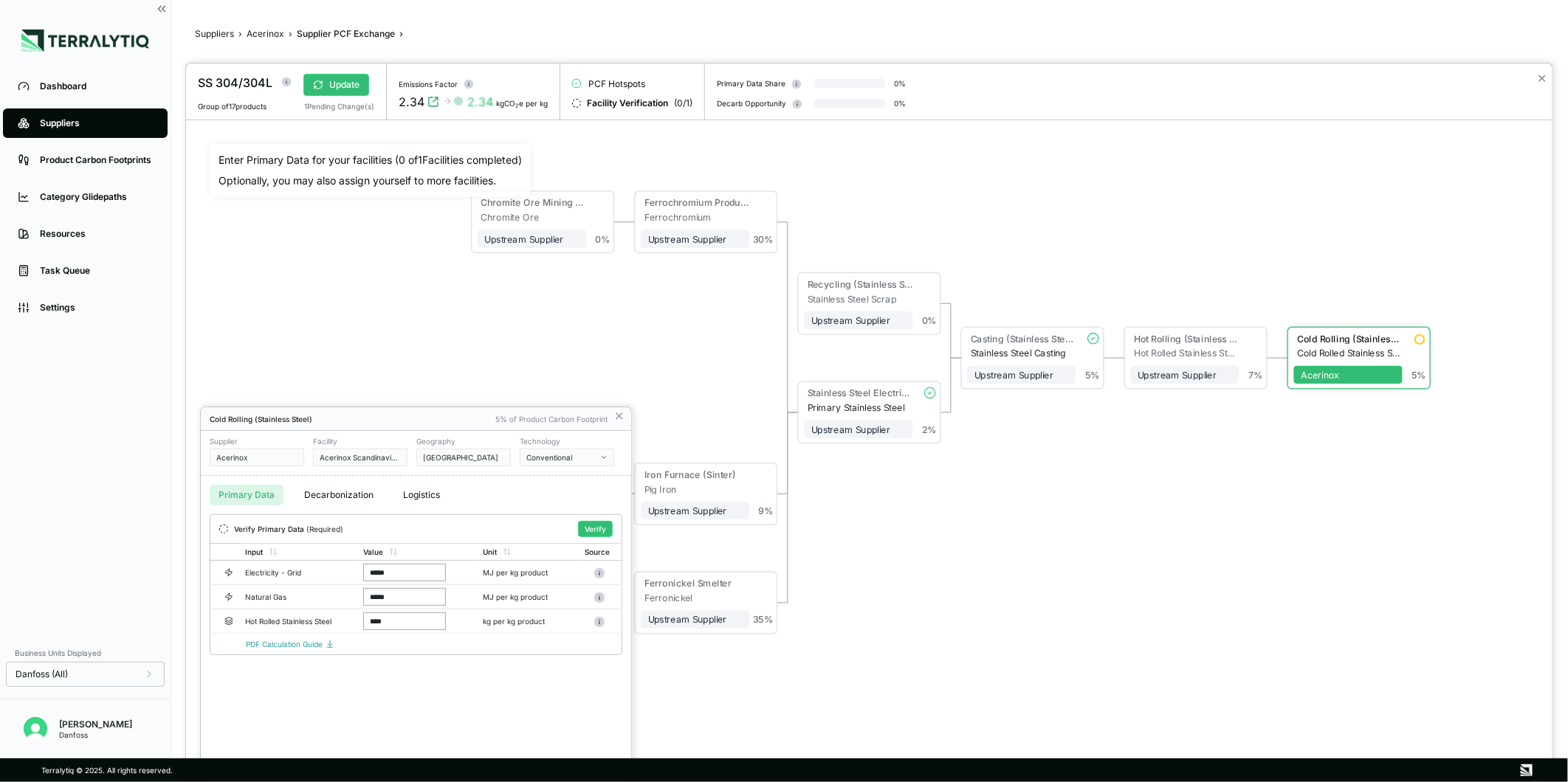
click at [256, 491] on button "Primary Data" at bounding box center [246, 495] width 74 height 20
click at [585, 533] on button "Verify" at bounding box center [595, 529] width 34 height 16
click at [620, 418] on icon at bounding box center [619, 416] width 12 height 12
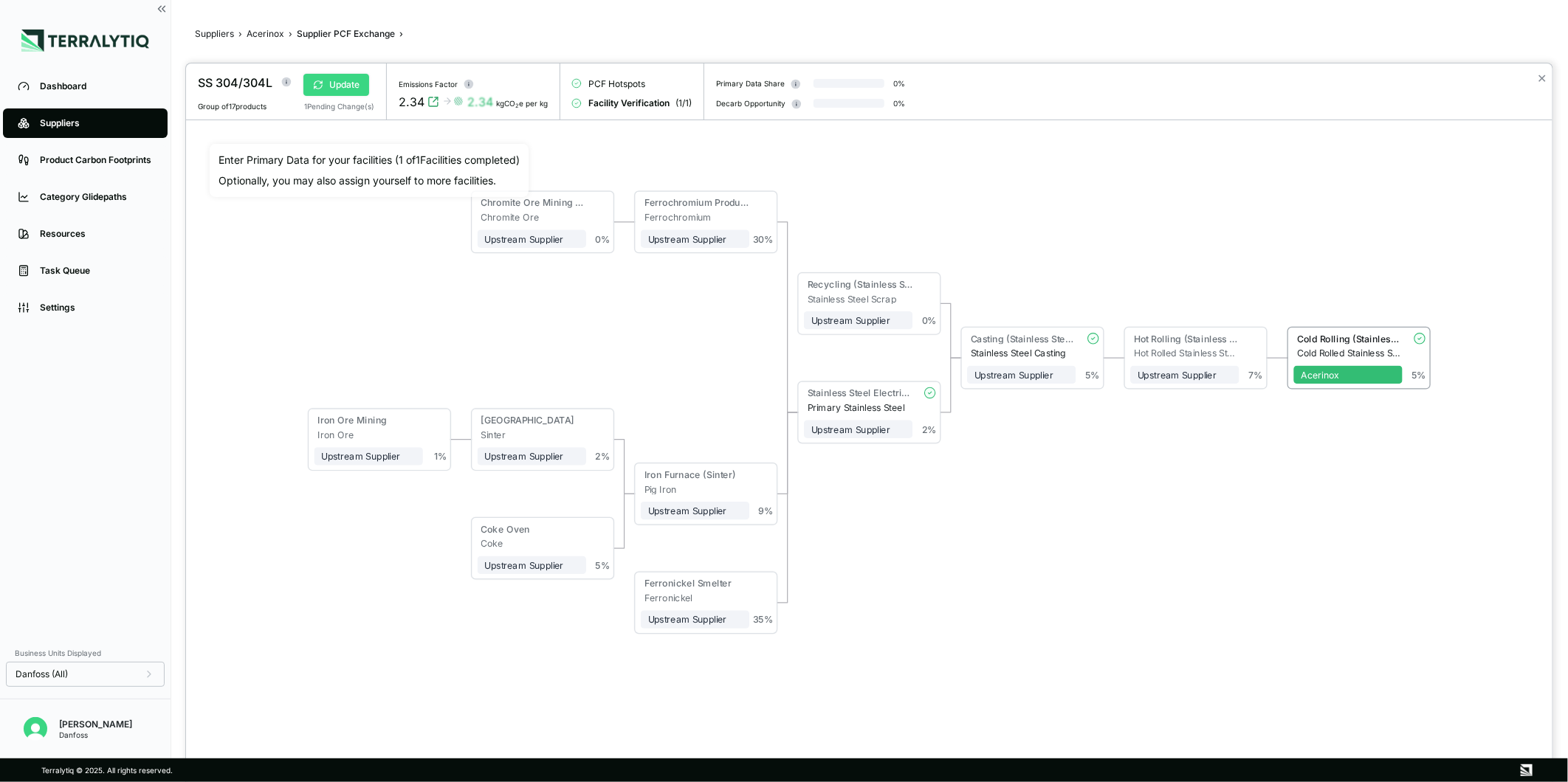
click at [351, 85] on button "Update" at bounding box center [336, 84] width 66 height 22
click at [1189, 346] on div "Hot Rolling (Stainless Steel)" at bounding box center [1185, 341] width 109 height 15
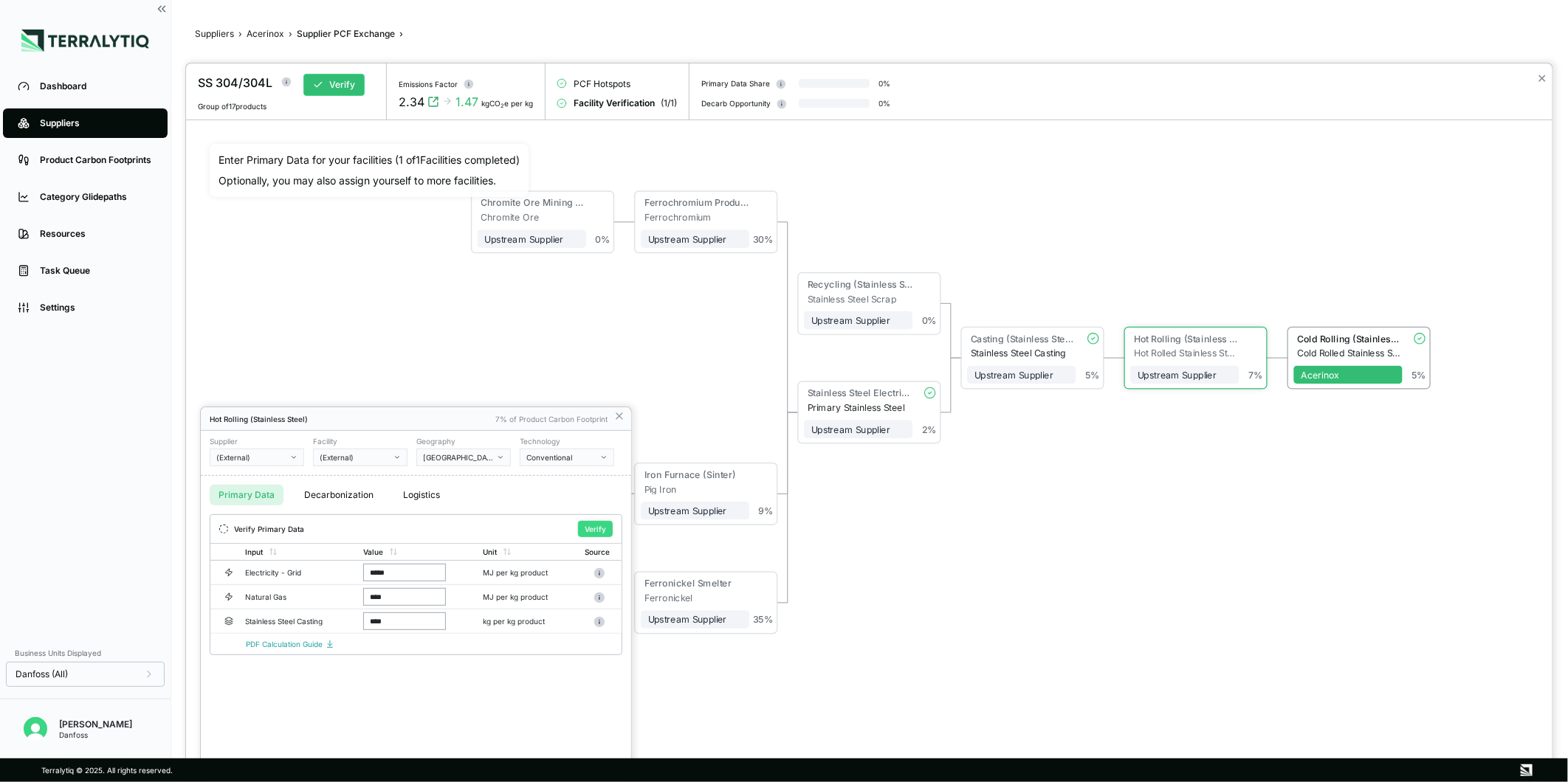
click at [602, 533] on button "Verify" at bounding box center [595, 529] width 34 height 16
click at [617, 419] on icon at bounding box center [619, 416] width 12 height 12
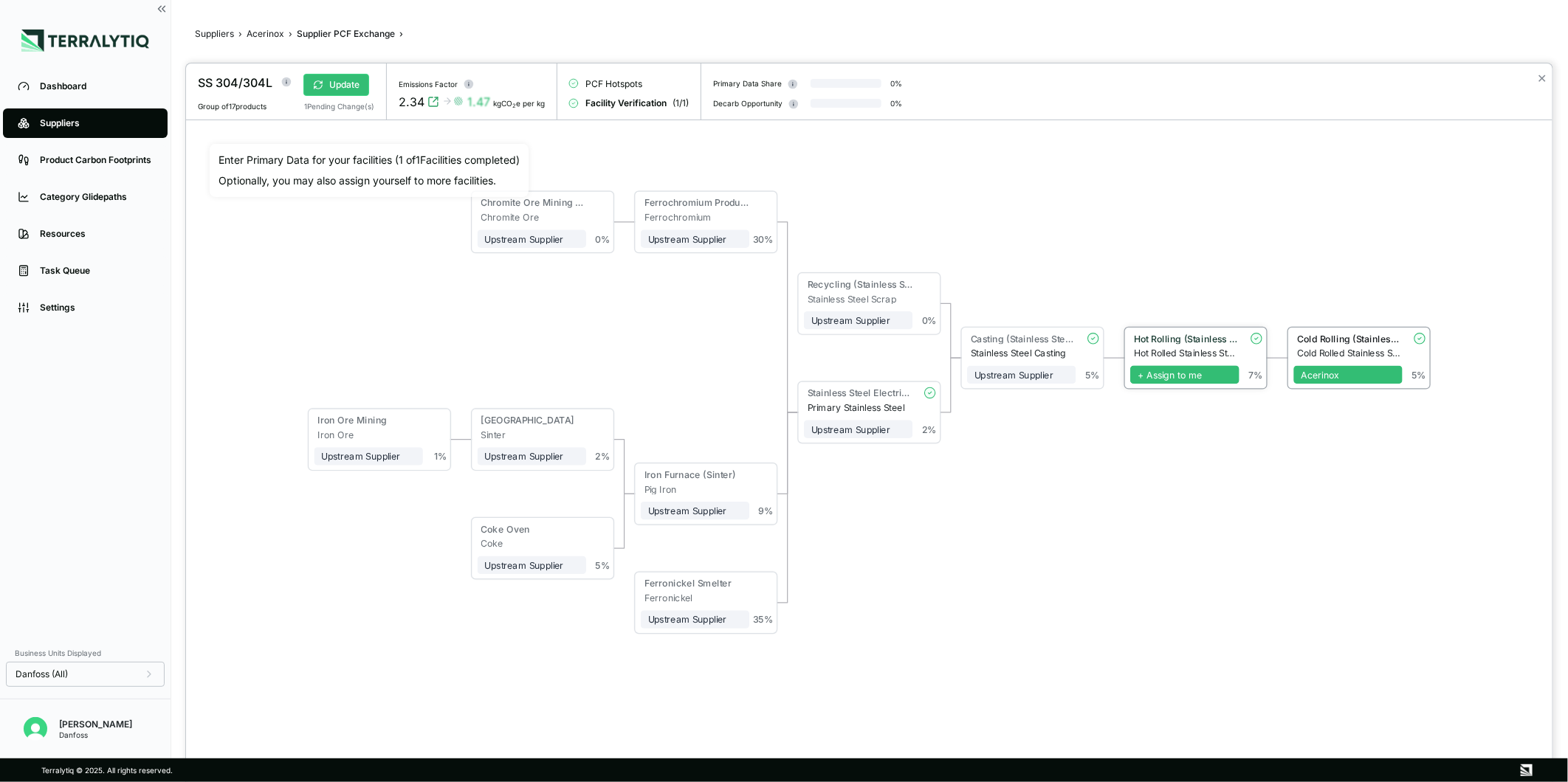
click at [1210, 376] on span "+ Assign to me" at bounding box center [1185, 375] width 109 height 19
click at [1030, 371] on span "+ Assign to me" at bounding box center [1021, 375] width 109 height 19
click at [1006, 345] on div "Casting (Stainless Steel)" at bounding box center [1021, 341] width 109 height 15
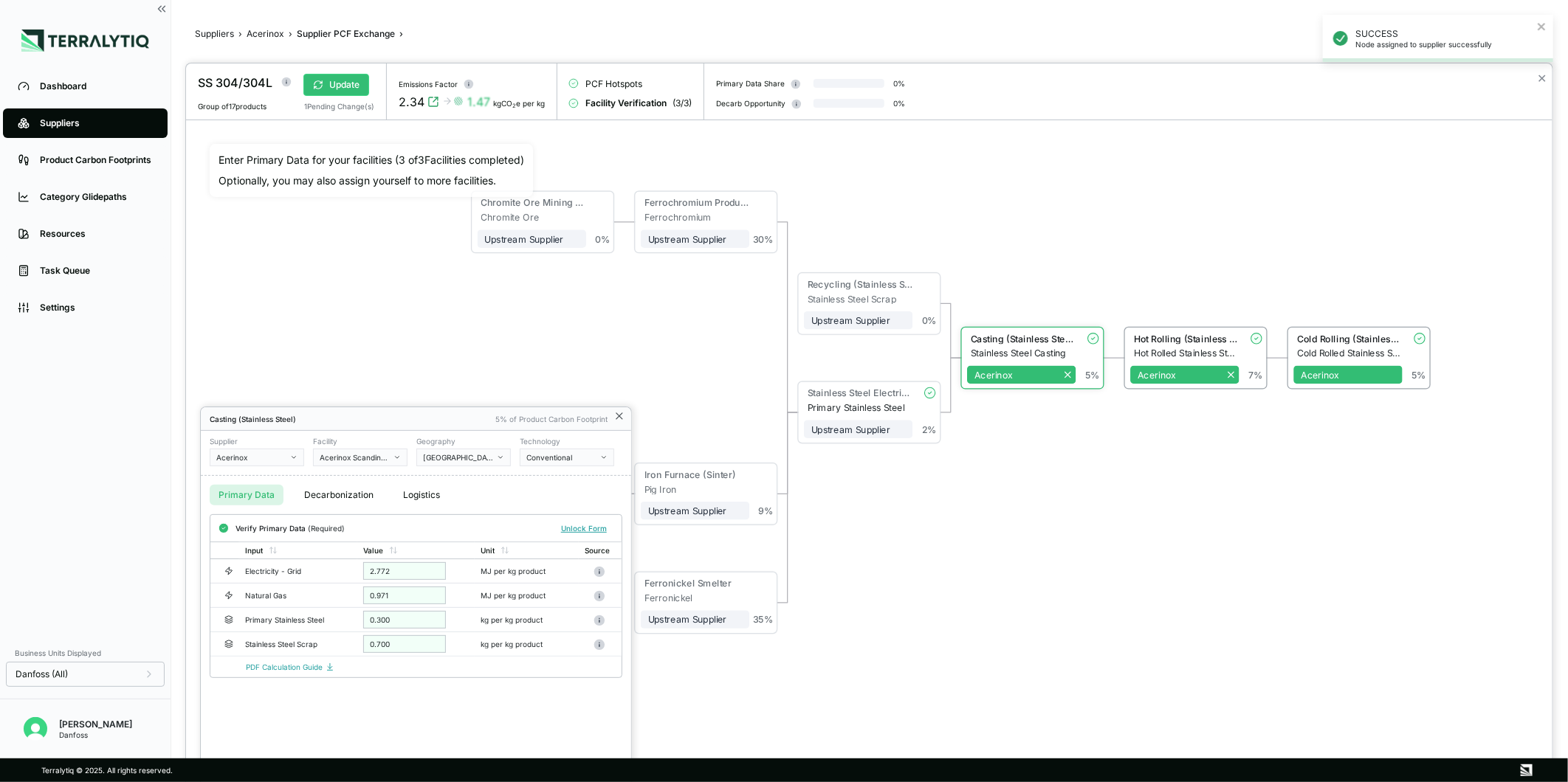
click at [617, 418] on icon at bounding box center [620, 416] width 6 height 6
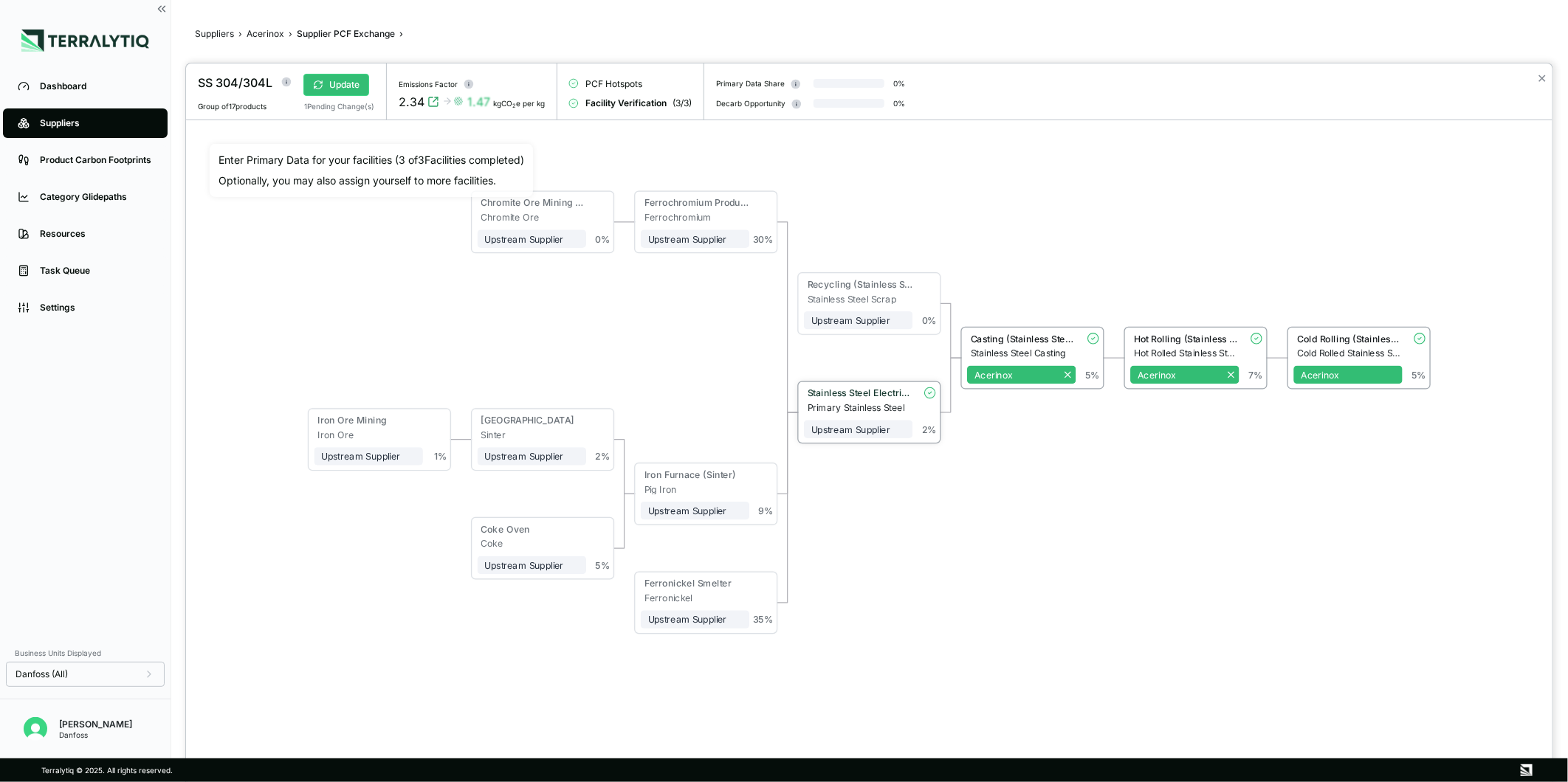
click at [875, 394] on div "Stainless Steel Electric Furnace" at bounding box center [860, 393] width 106 height 11
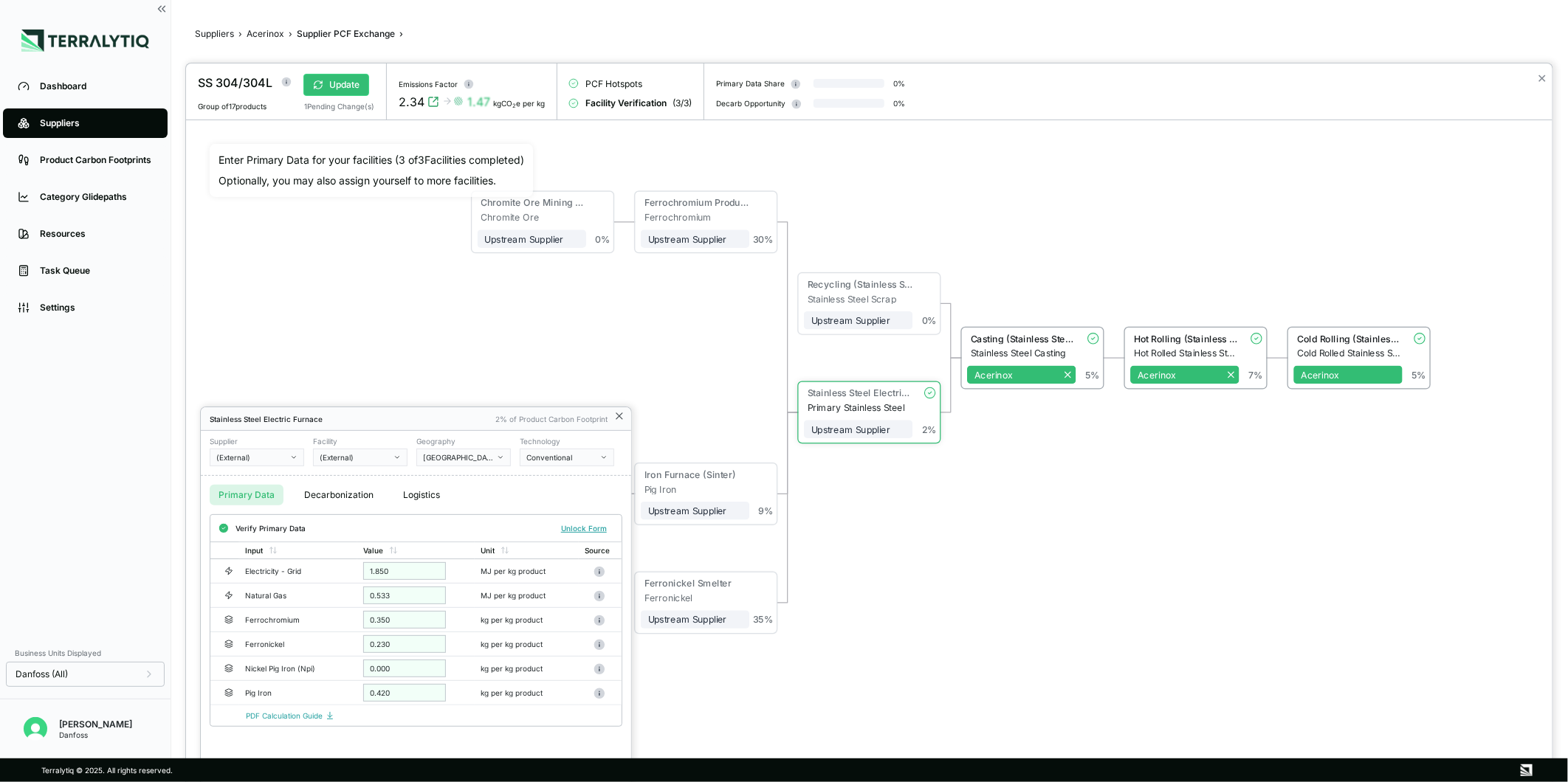
click at [621, 418] on icon at bounding box center [620, 416] width 6 height 6
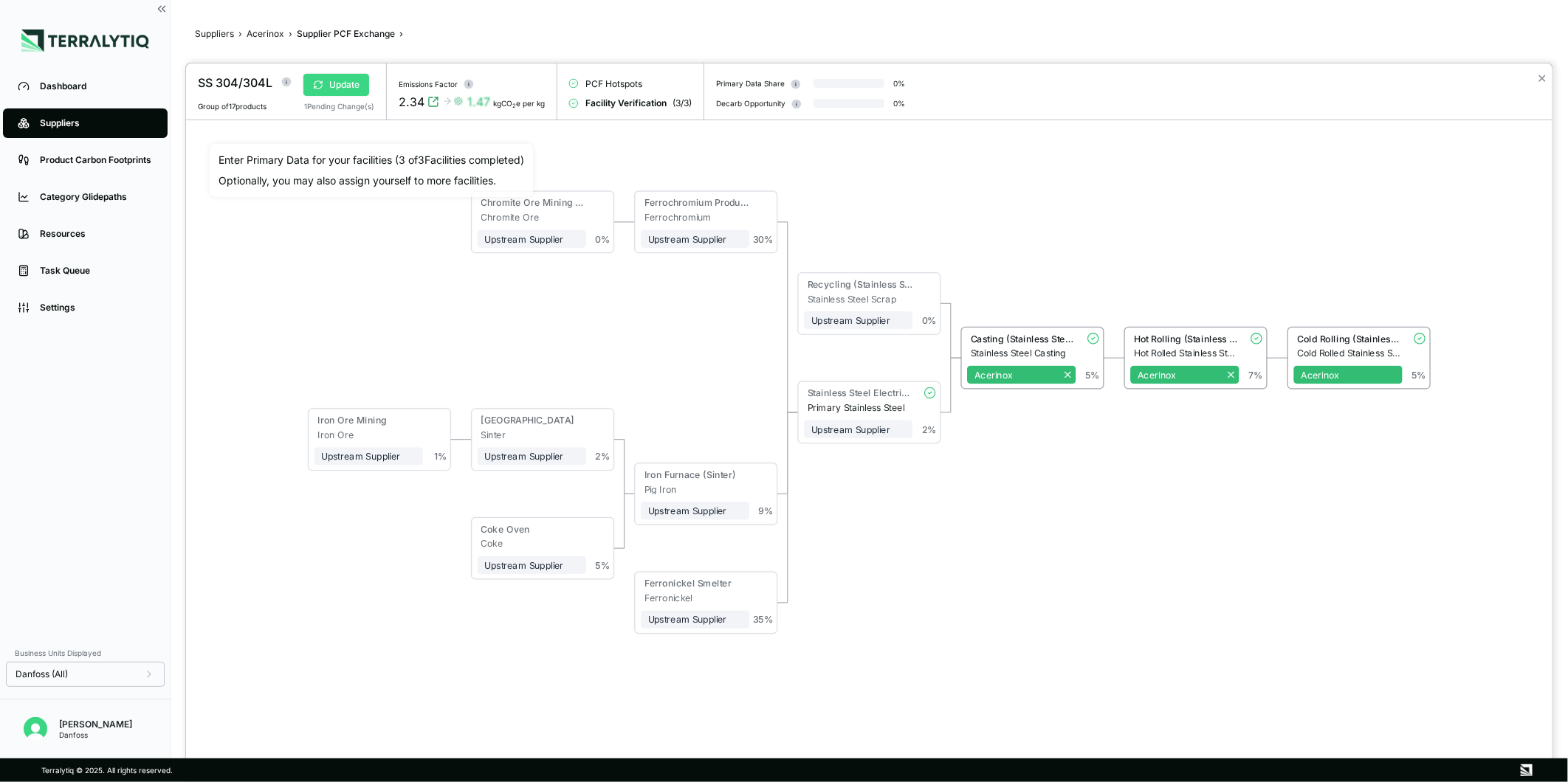
click at [348, 85] on button "Update" at bounding box center [336, 84] width 66 height 22
click at [1540, 80] on button "✕" at bounding box center [1542, 78] width 9 height 18
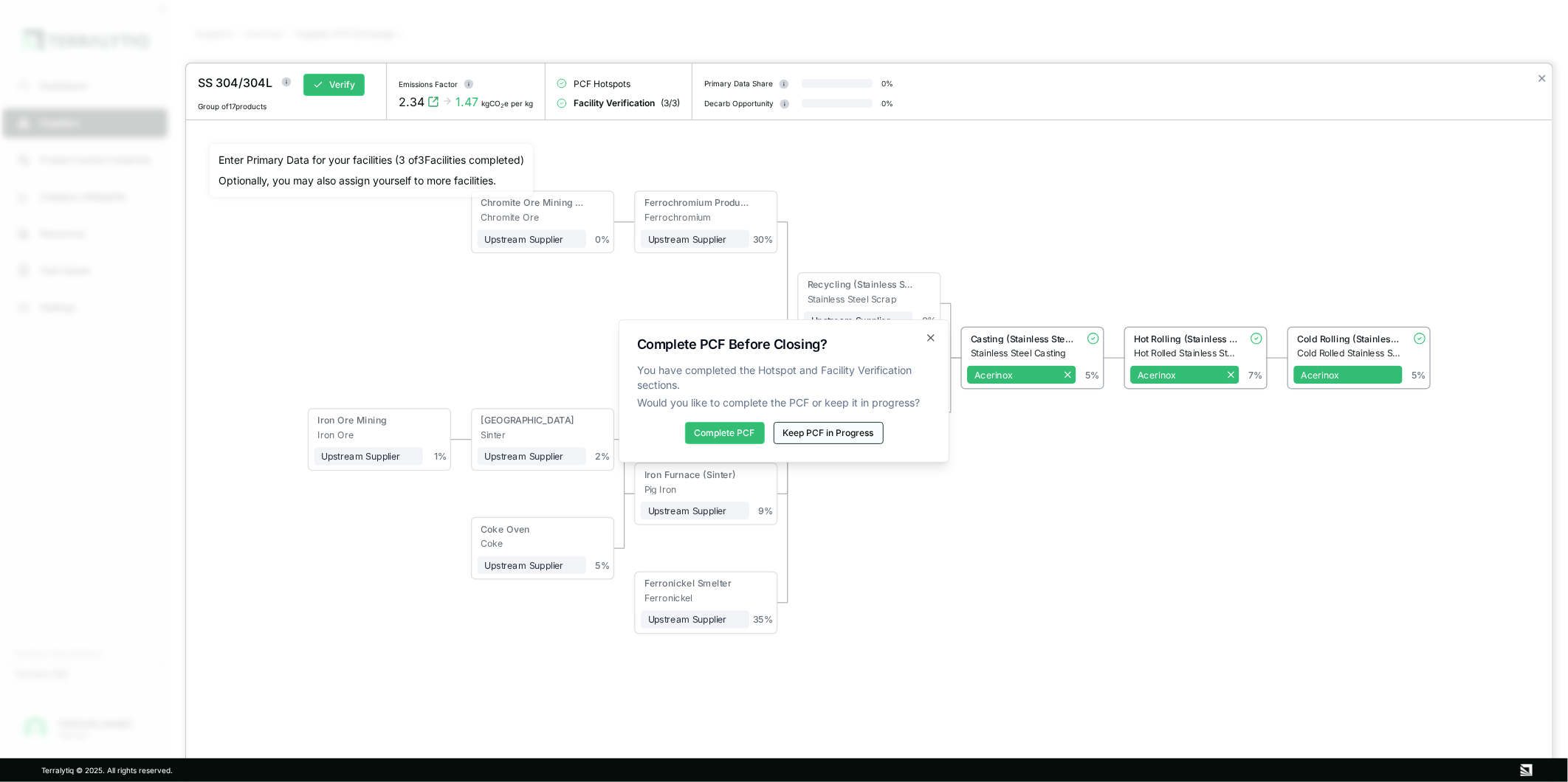
click at [834, 428] on button "Keep PCF in Progress" at bounding box center [829, 433] width 110 height 22
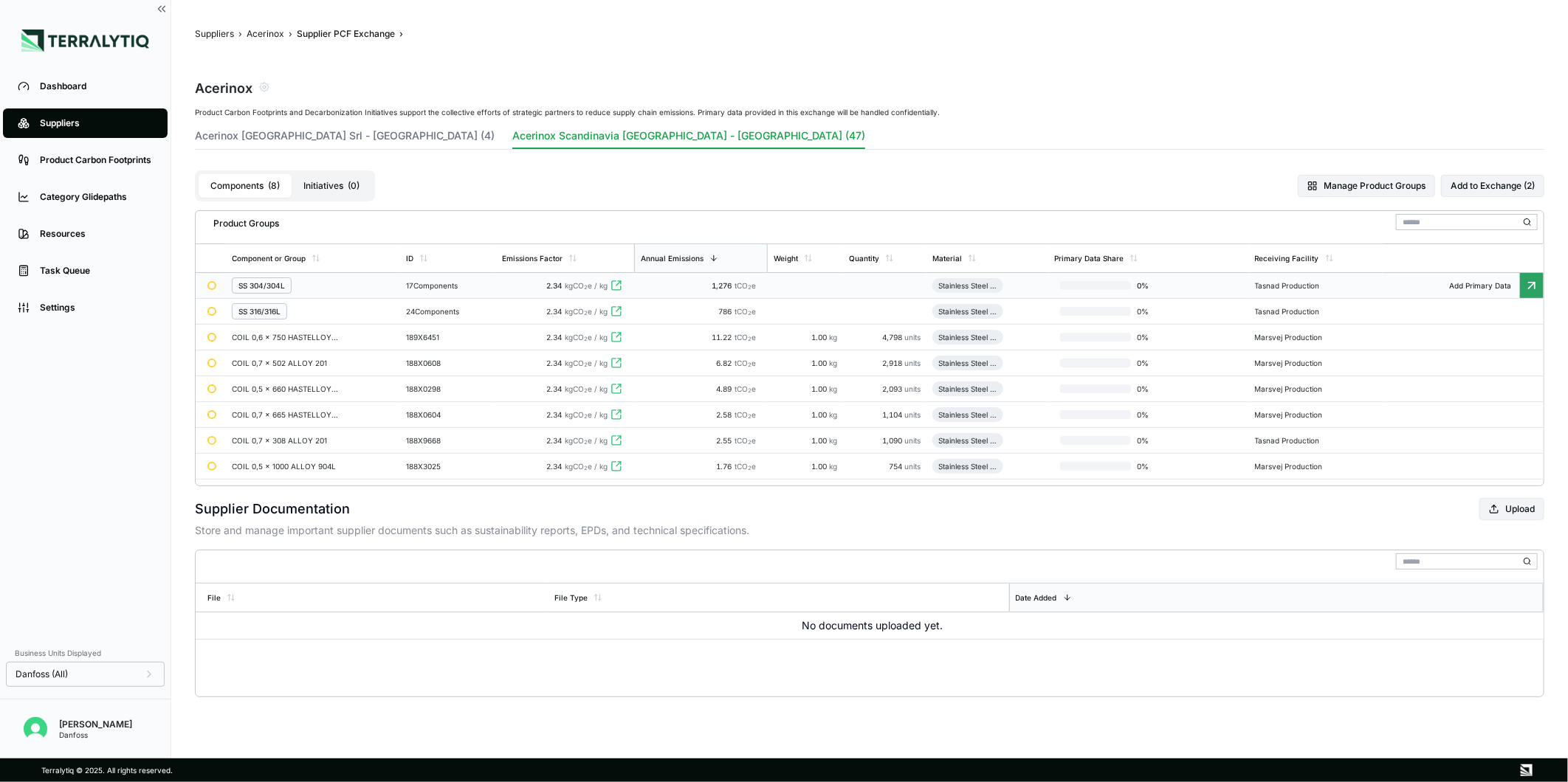
click at [707, 291] on td "1,276 tCO 2 e" at bounding box center [701, 285] width 134 height 26
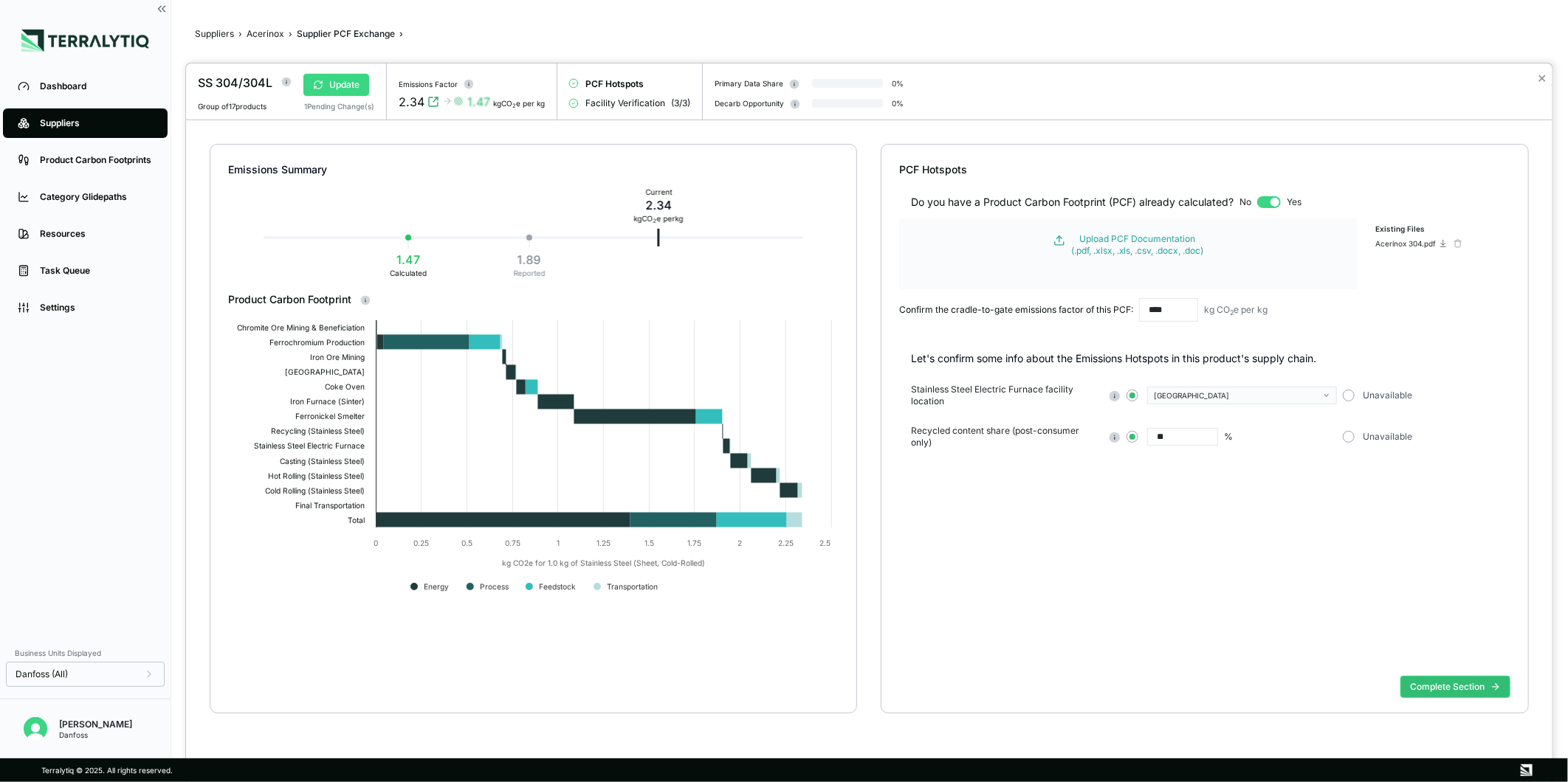
click at [345, 92] on button "Update" at bounding box center [336, 84] width 66 height 22
click at [1461, 690] on button "Complete Section" at bounding box center [1455, 687] width 110 height 22
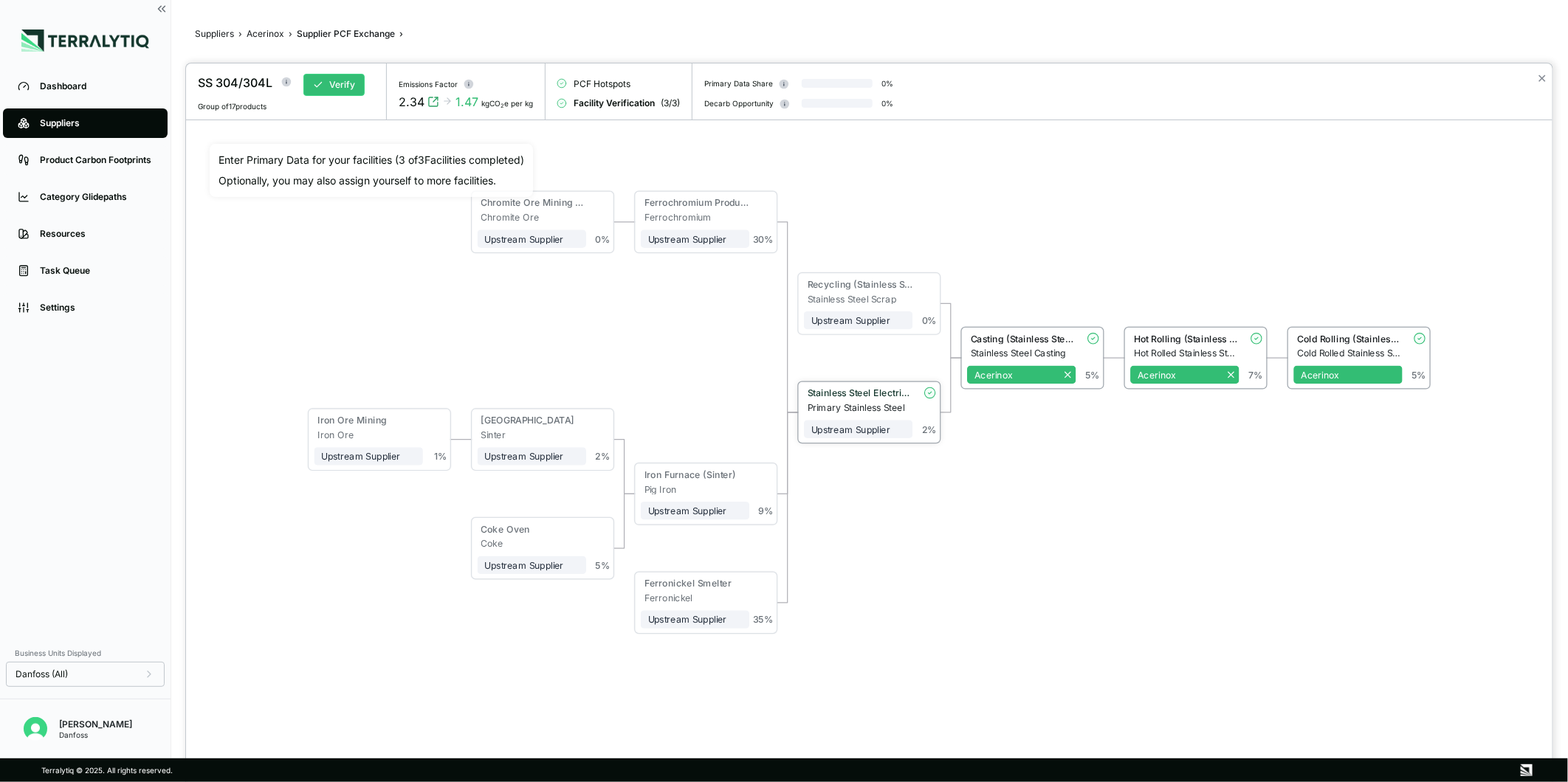
click at [846, 393] on div "Stainless Steel Electric Furnace" at bounding box center [860, 393] width 106 height 11
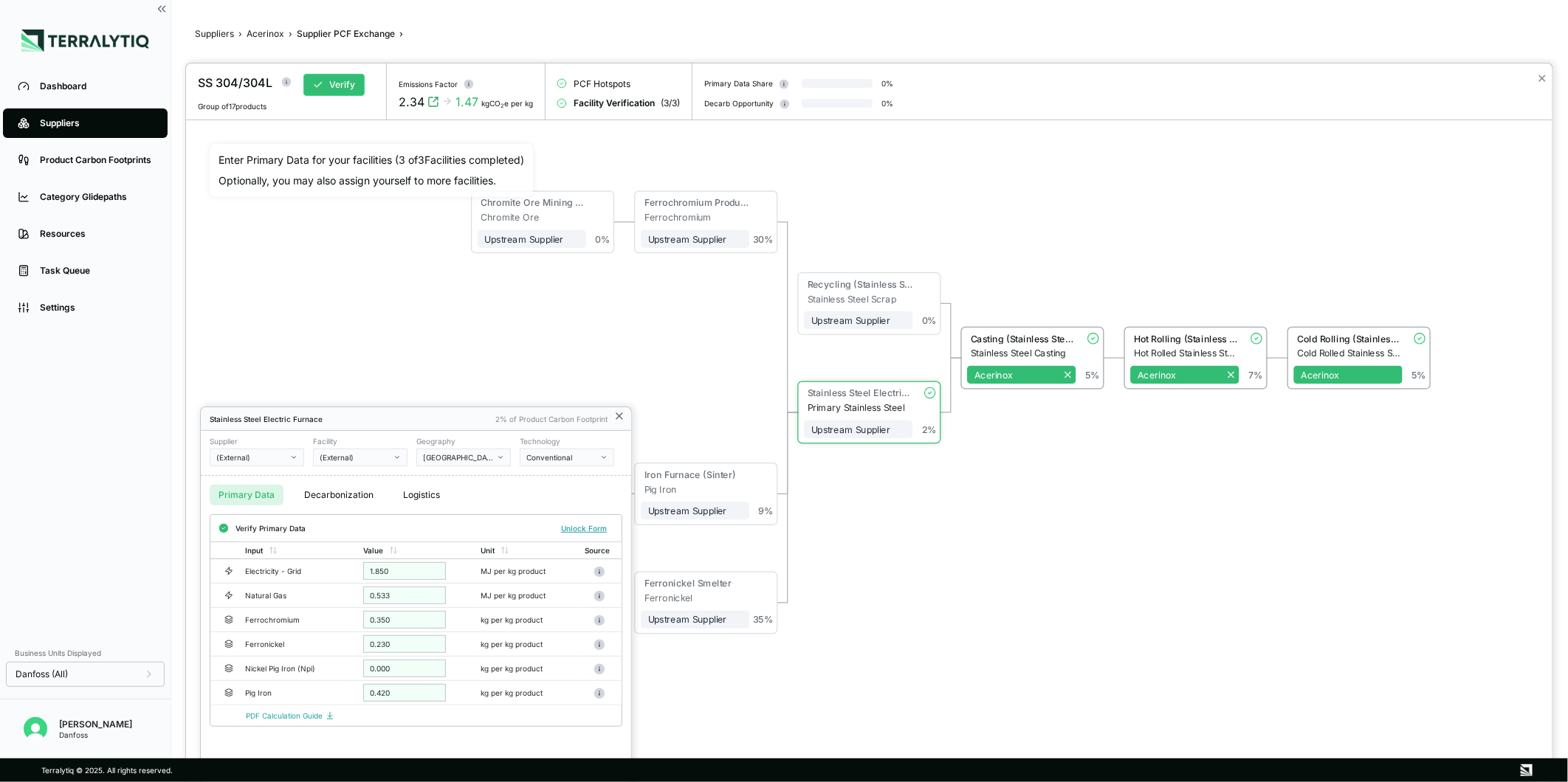
click at [616, 416] on icon at bounding box center [619, 416] width 12 height 12
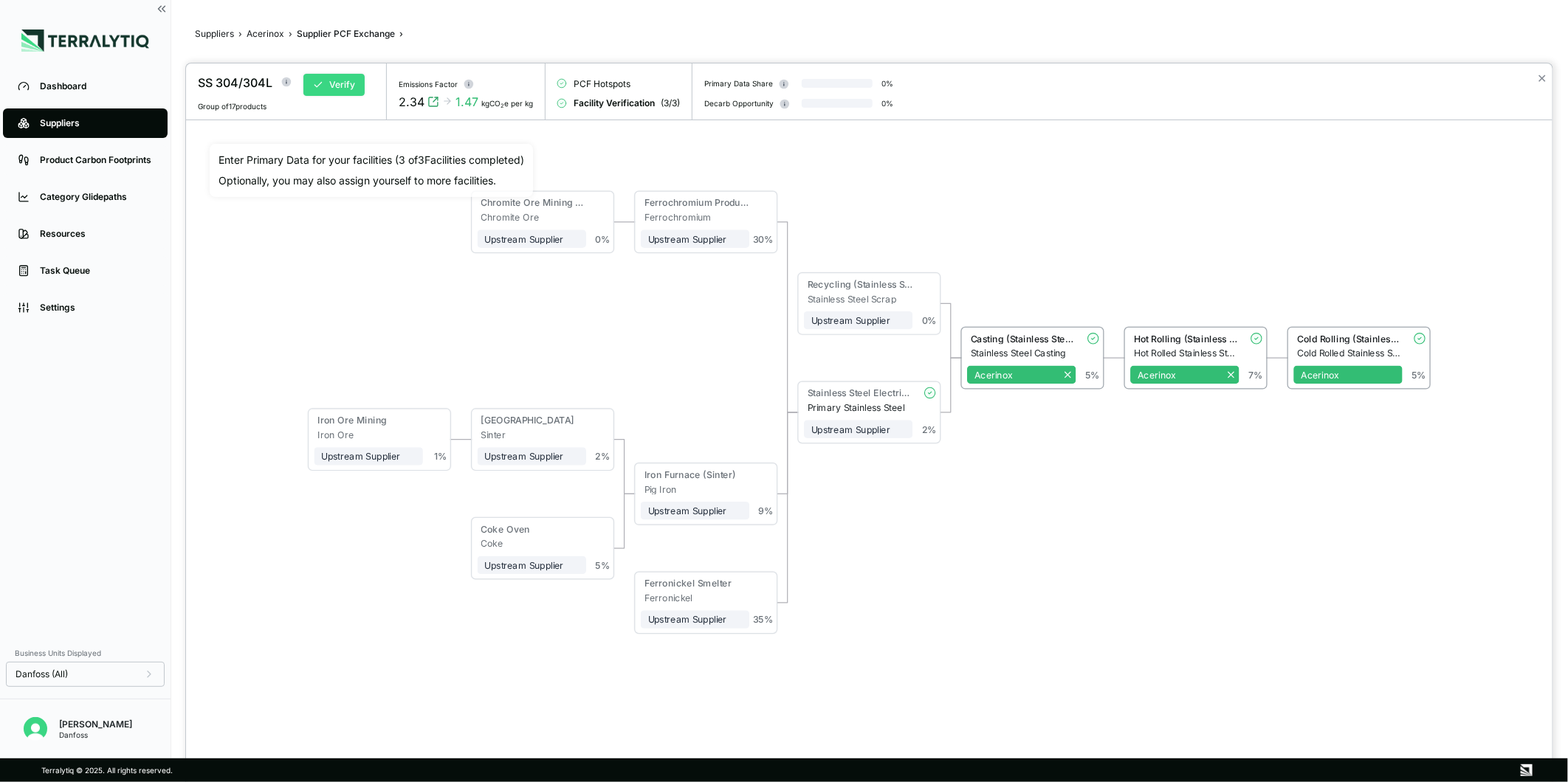
click at [333, 84] on button "Verify" at bounding box center [334, 84] width 61 height 22
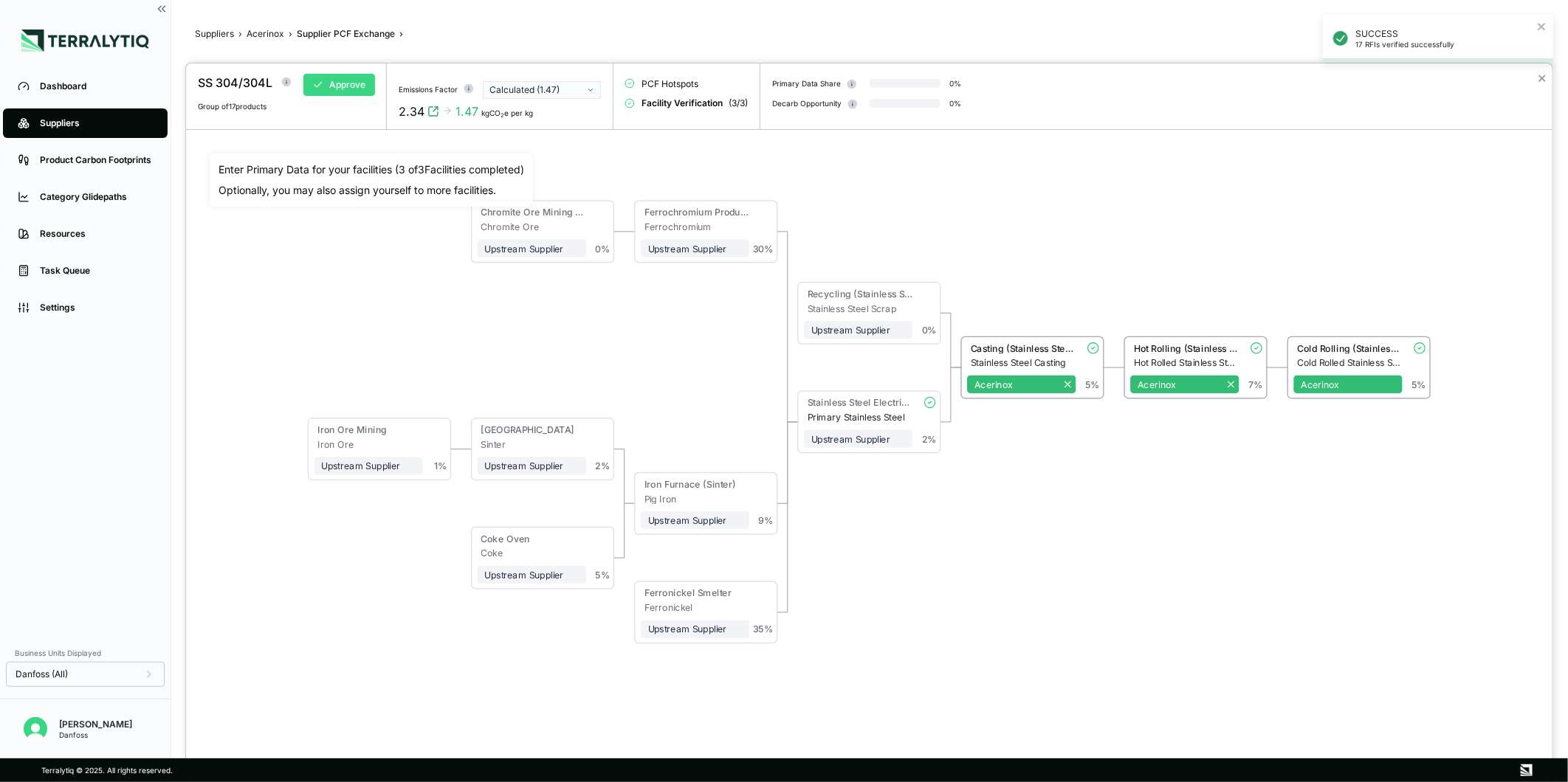
click at [333, 84] on button "Approve" at bounding box center [340, 84] width 72 height 22
click at [1541, 79] on button "✕" at bounding box center [1542, 78] width 9 height 18
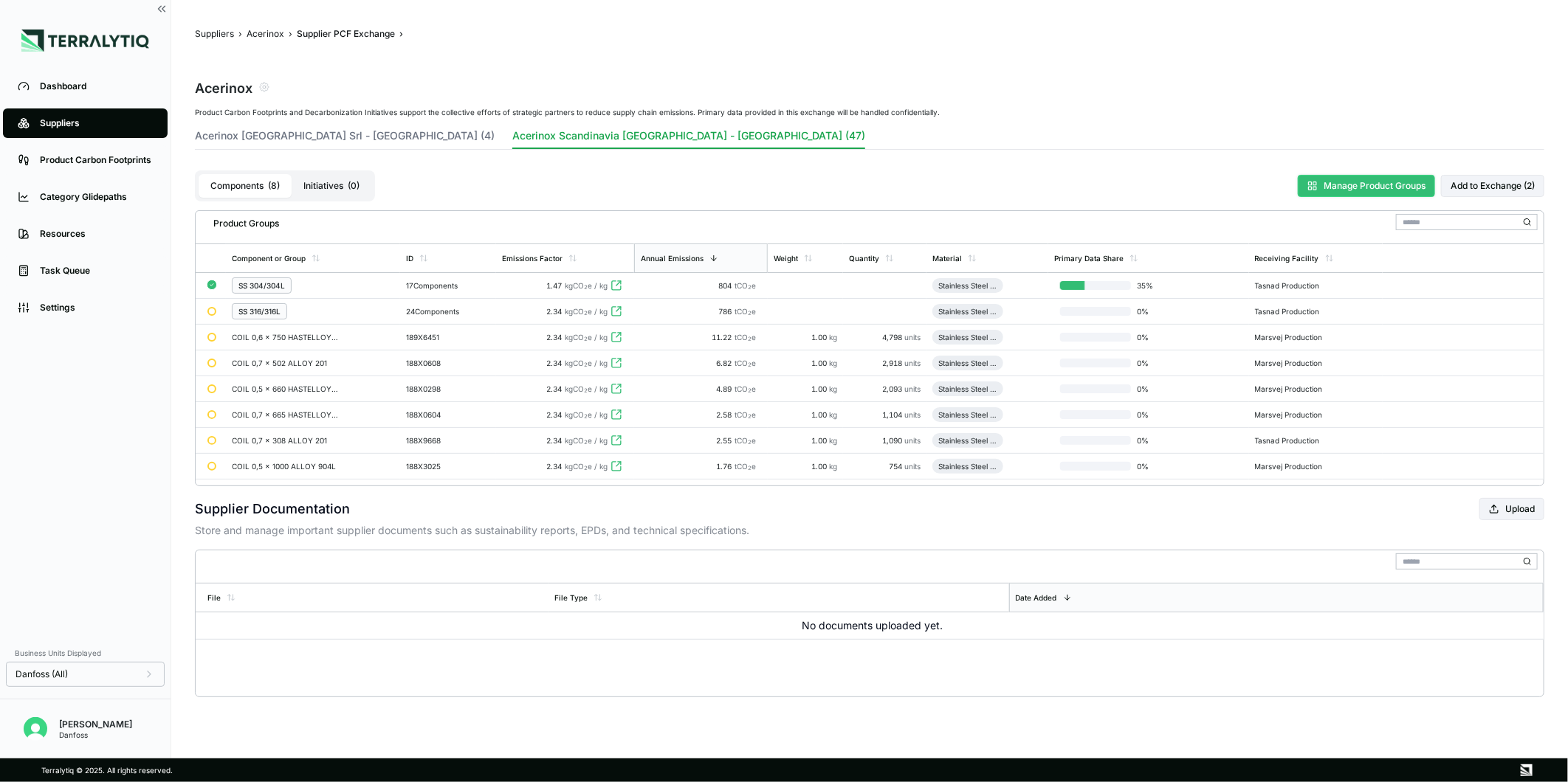
click at [1318, 192] on button "Manage Product Groups" at bounding box center [1367, 186] width 138 height 22
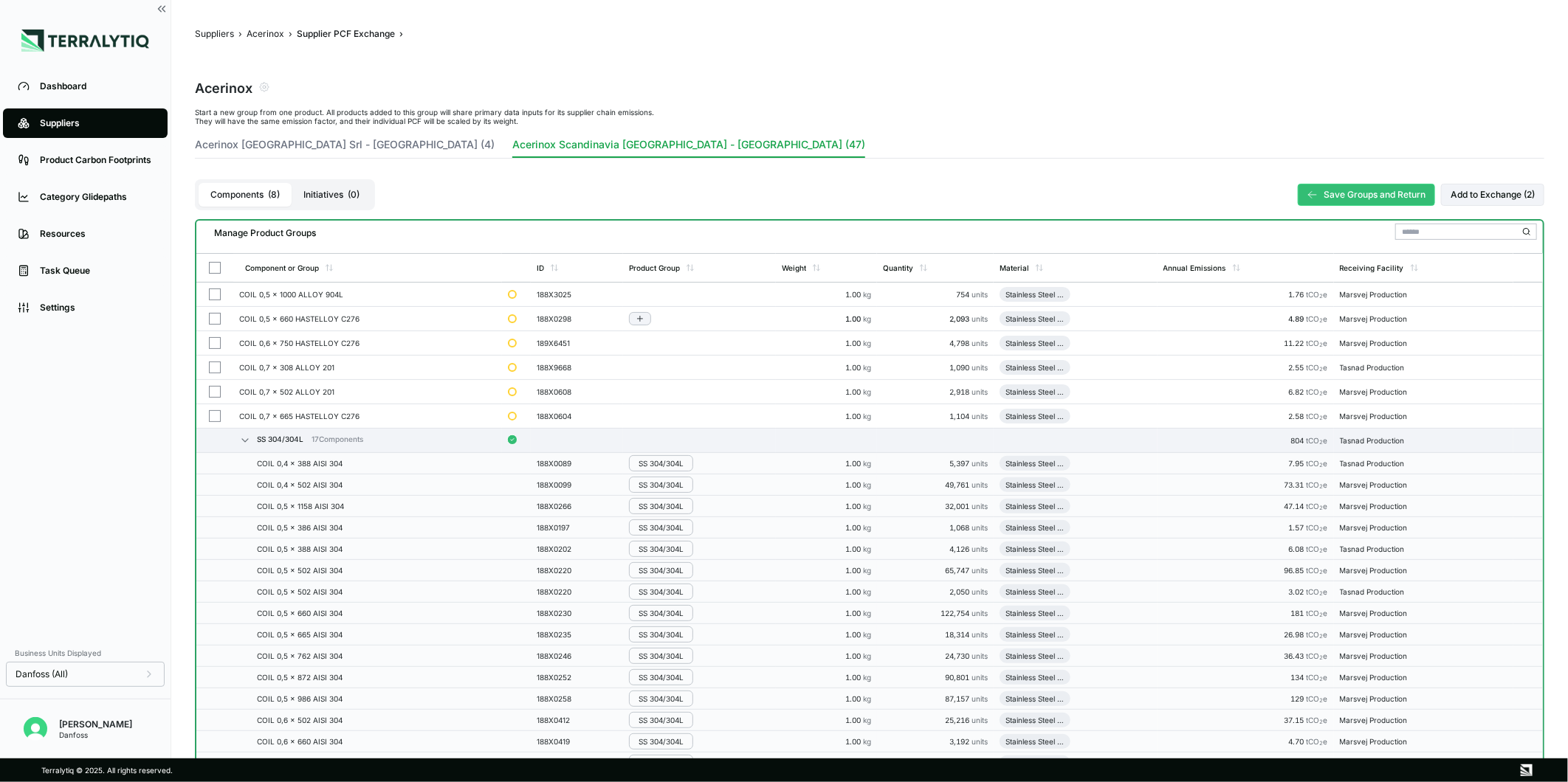
click at [213, 315] on button "button" at bounding box center [214, 318] width 12 height 12
click at [217, 341] on button "button" at bounding box center [214, 343] width 12 height 12
click at [211, 417] on button "button" at bounding box center [214, 416] width 12 height 12
click at [397, 232] on div "Group Multiple" at bounding box center [370, 235] width 71 height 9
click at [401, 249] on div "Add To New Group" at bounding box center [376, 253] width 81 height 9
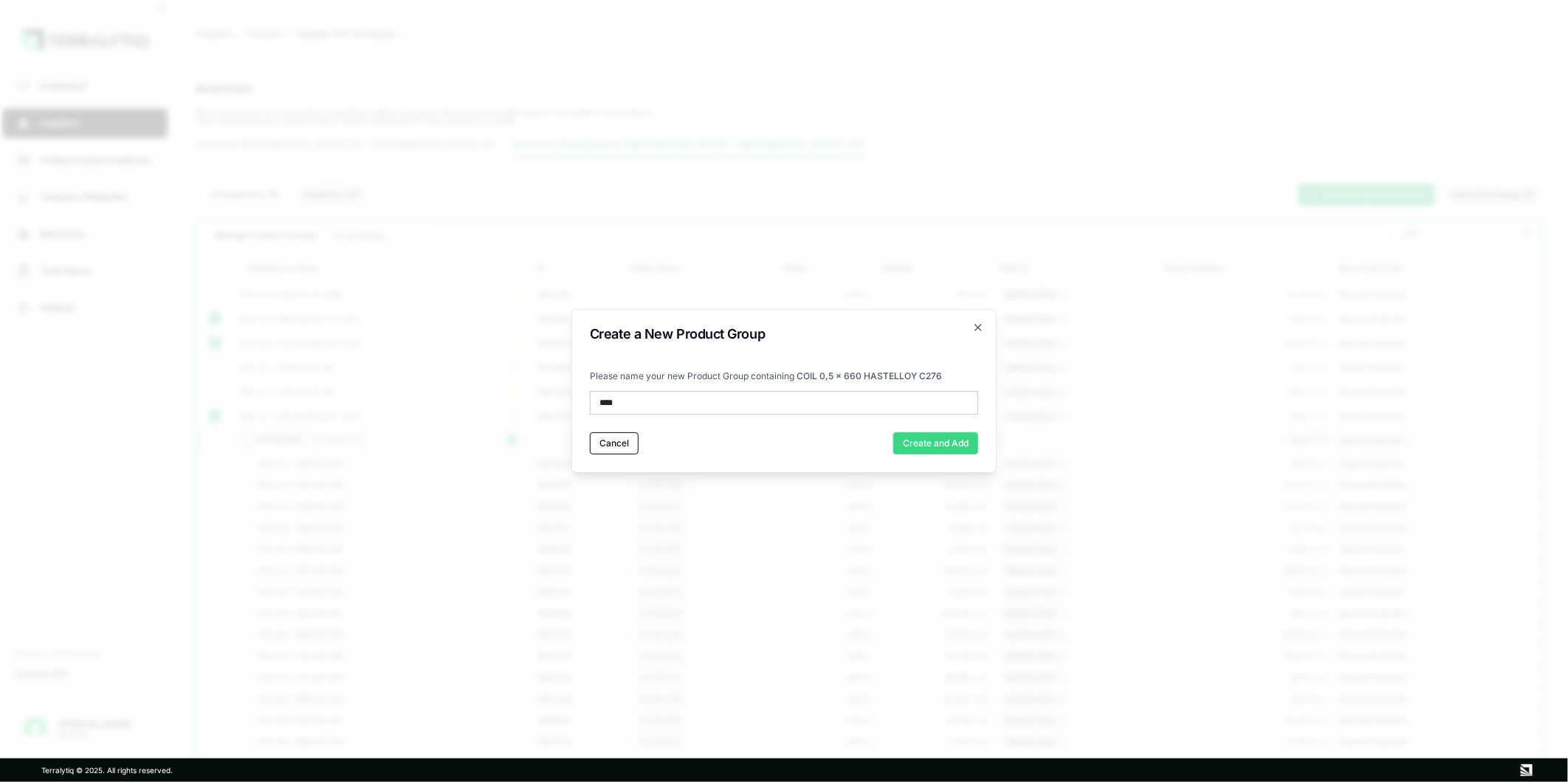
type input "****"
click at [925, 443] on button "Create and Add" at bounding box center [936, 443] width 85 height 22
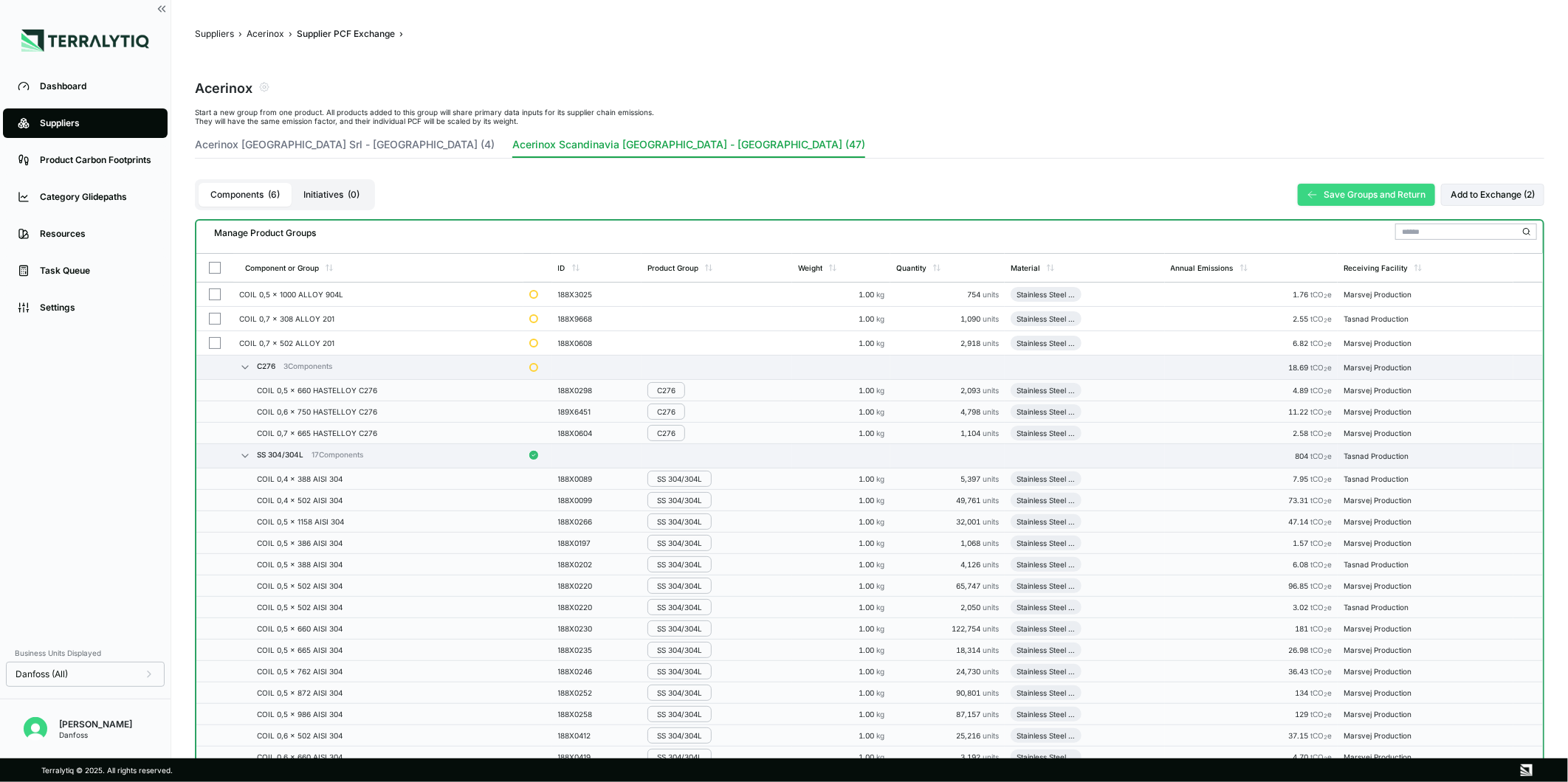
click at [1376, 203] on button "Save Groups and Return" at bounding box center [1367, 195] width 138 height 22
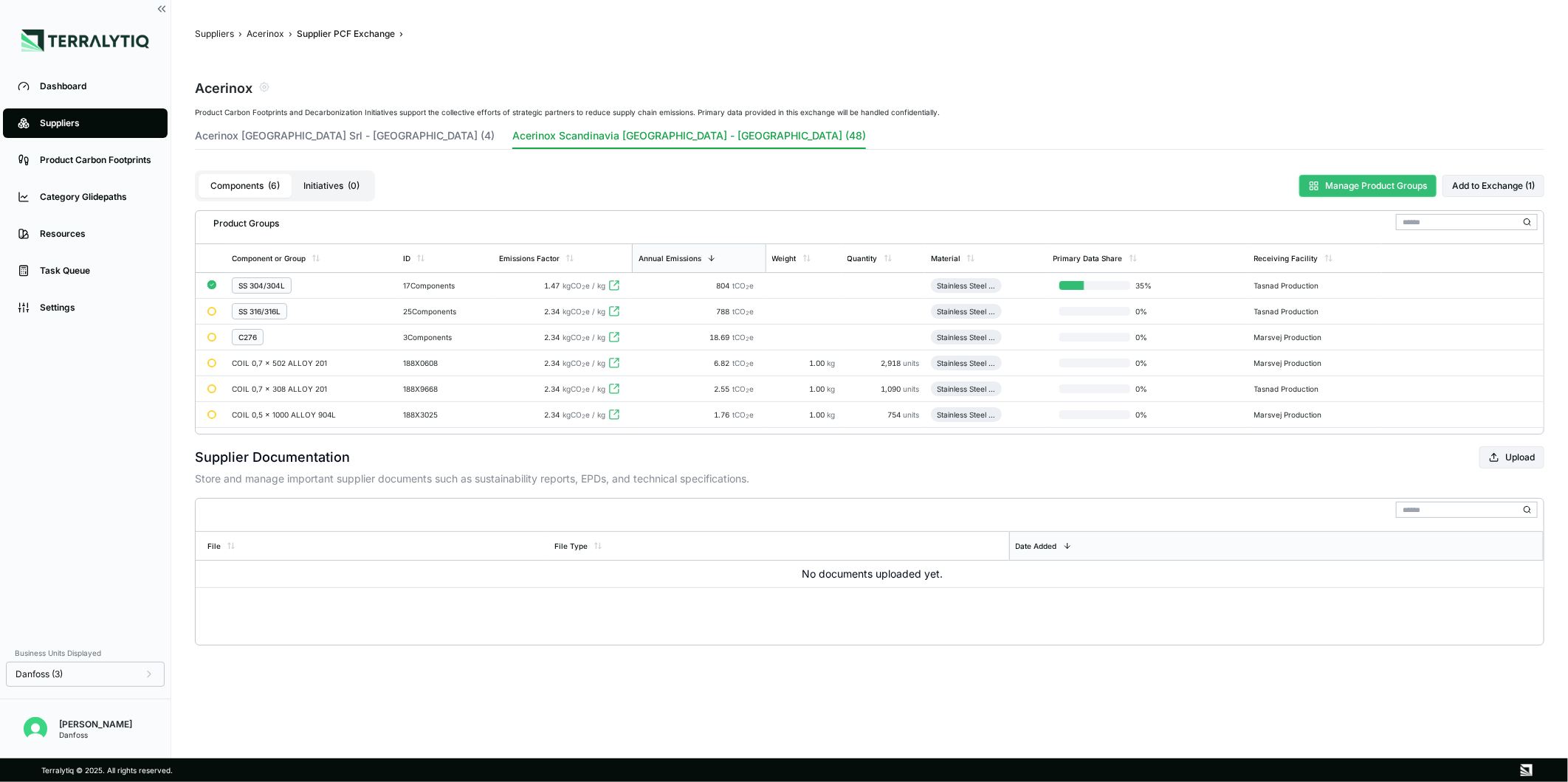
click at [1350, 176] on button "Manage Product Groups" at bounding box center [1368, 186] width 138 height 22
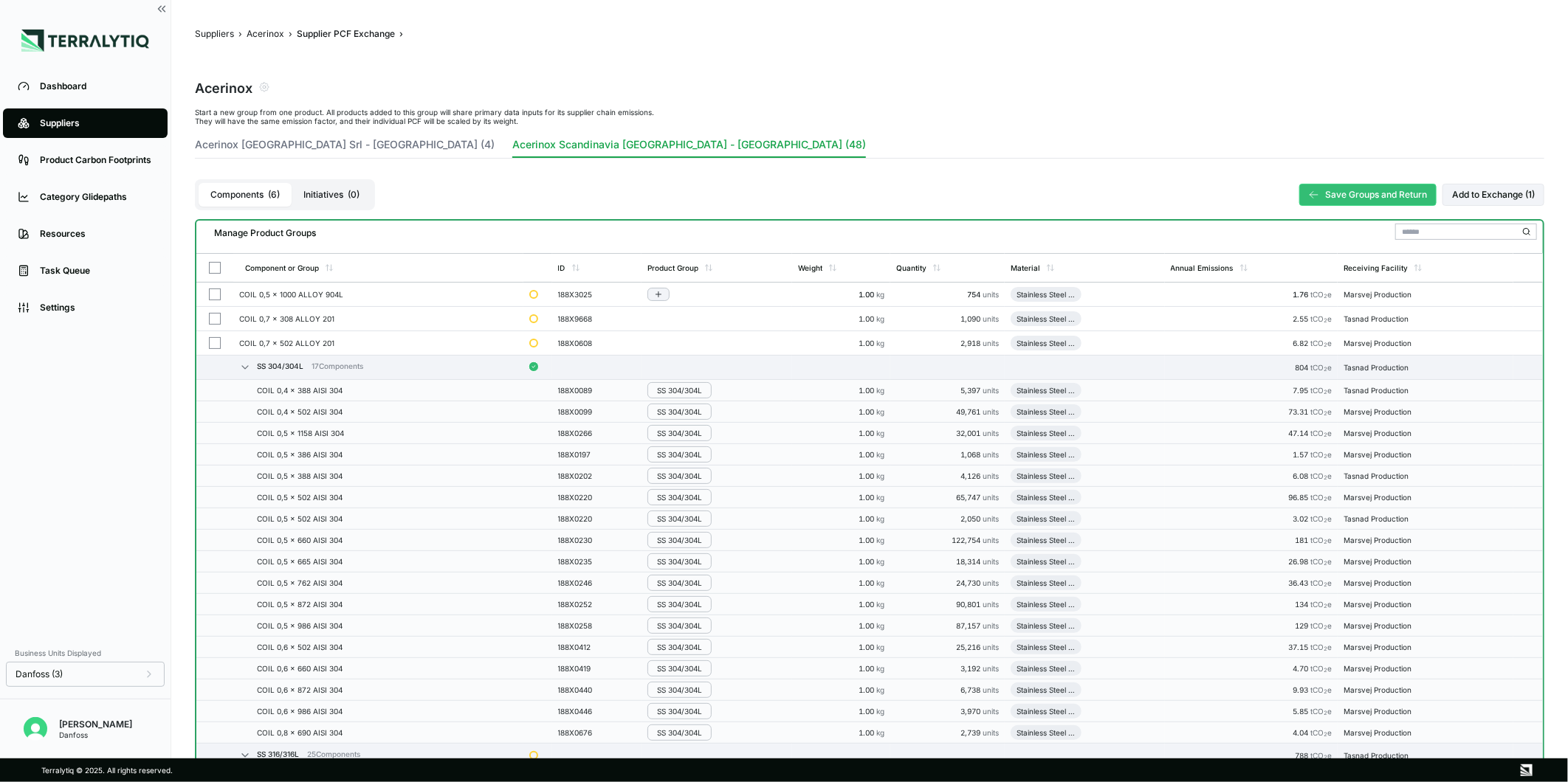
click at [217, 297] on button "button" at bounding box center [214, 294] width 12 height 12
click at [406, 231] on button "Group Multiple" at bounding box center [375, 235] width 95 height 18
click at [403, 249] on div "Add To New Group" at bounding box center [376, 253] width 81 height 9
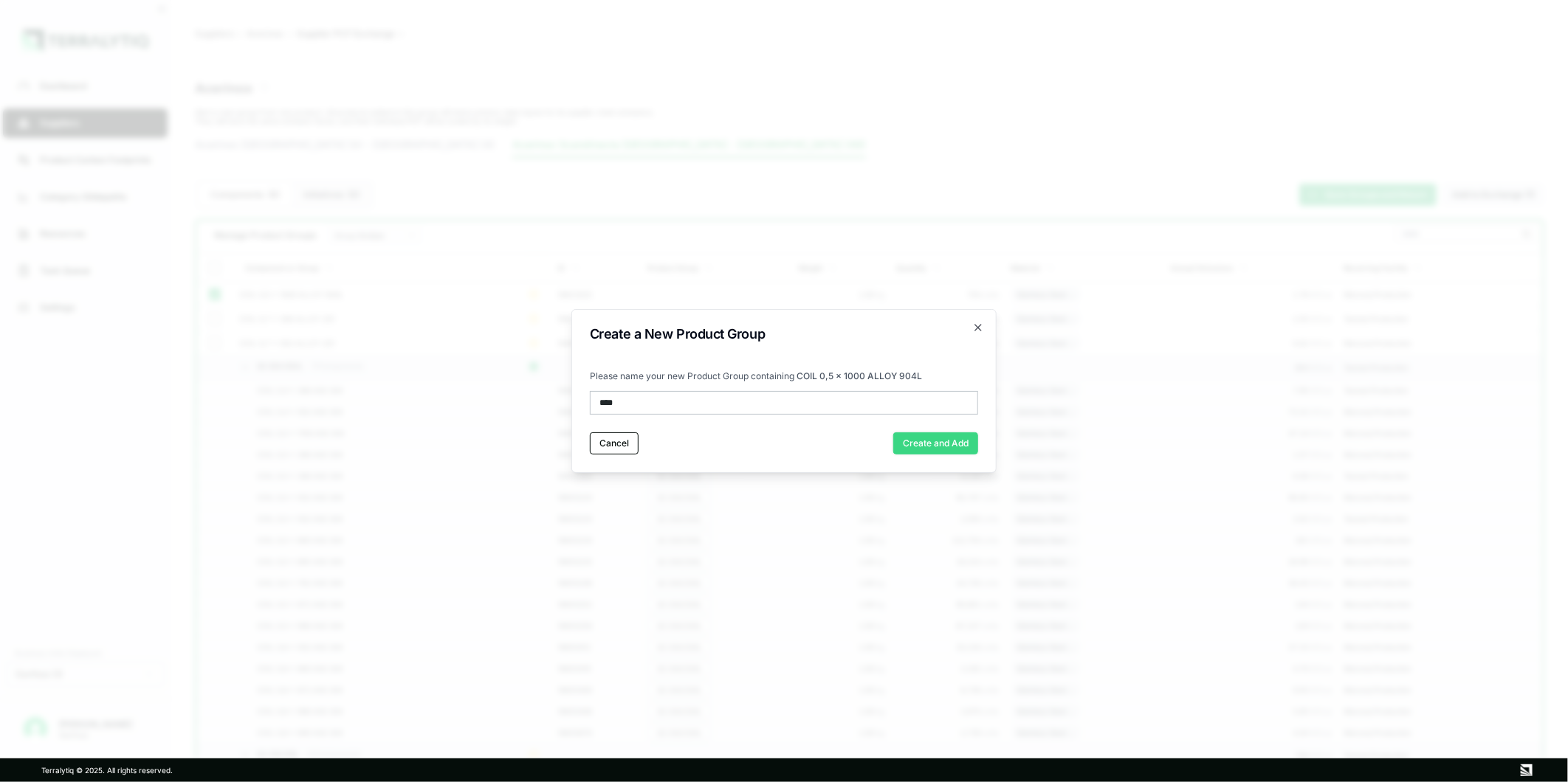
type input "****"
click at [927, 443] on button "Create and Add" at bounding box center [936, 443] width 85 height 22
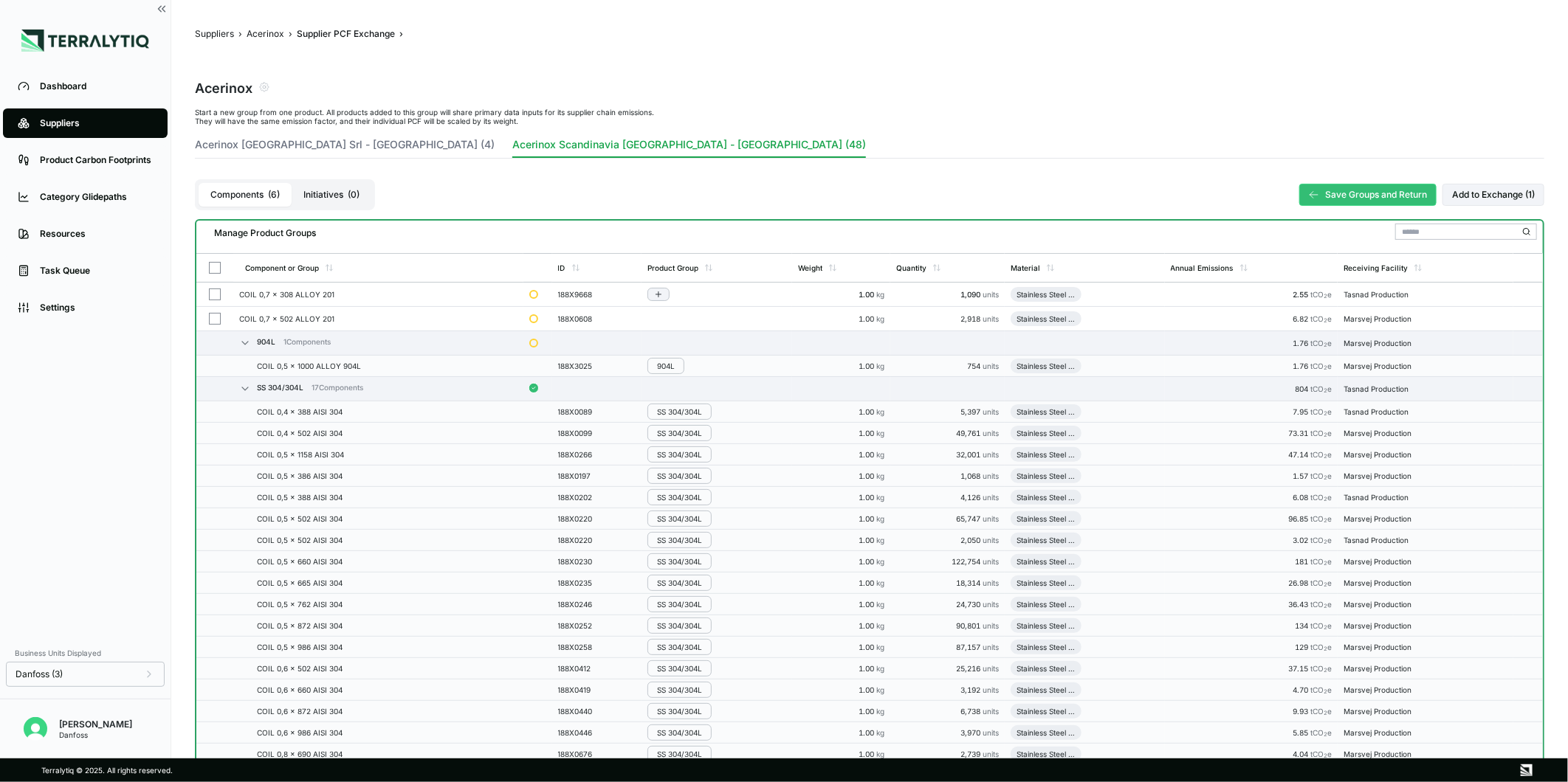
click at [215, 289] on button "button" at bounding box center [214, 294] width 12 height 12
click at [214, 318] on button "button" at bounding box center [214, 318] width 12 height 12
click at [373, 238] on div "Group Multiple" at bounding box center [370, 235] width 71 height 9
click at [387, 249] on div "Add To New Group" at bounding box center [376, 253] width 81 height 9
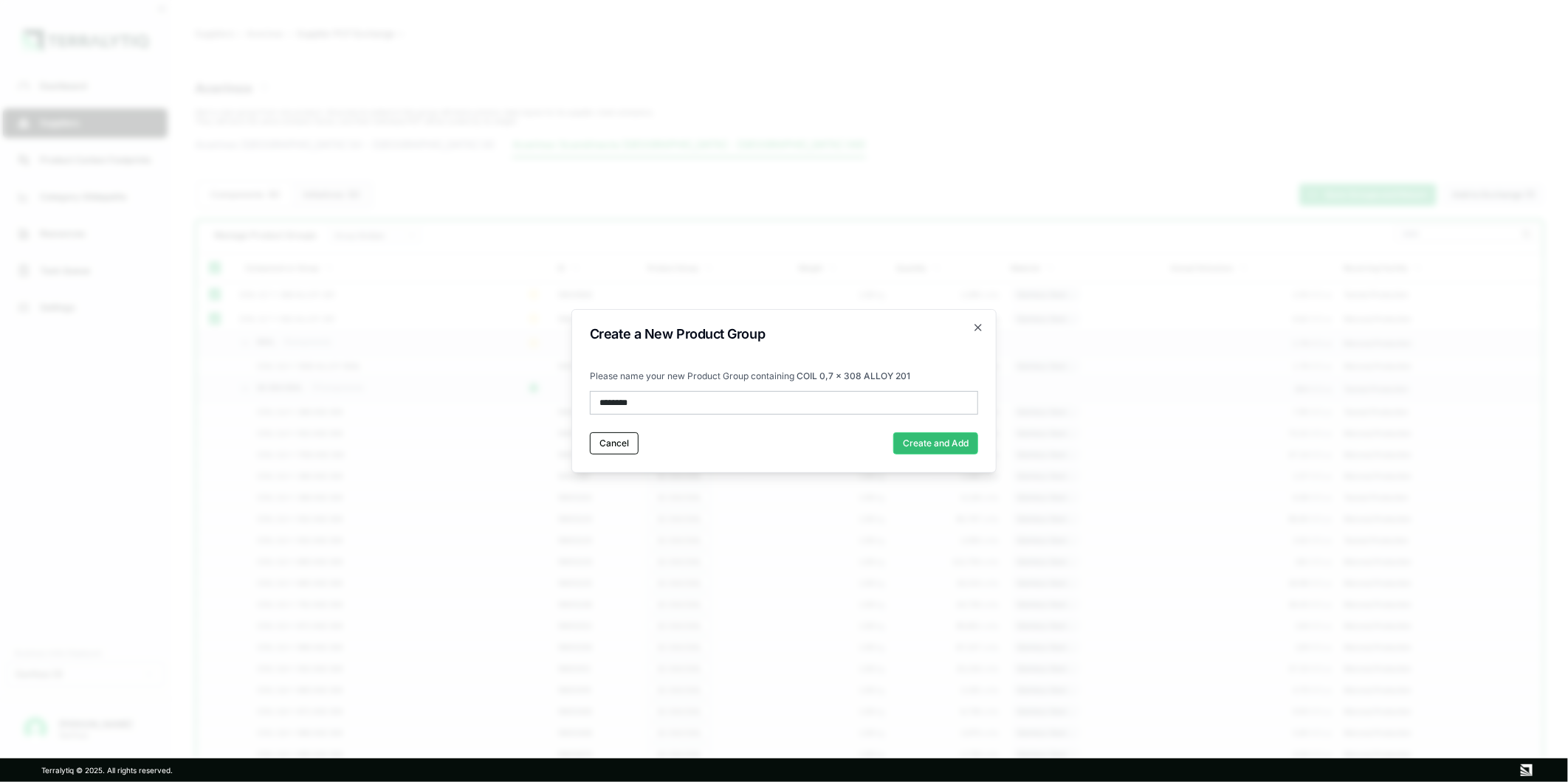
type input "*********"
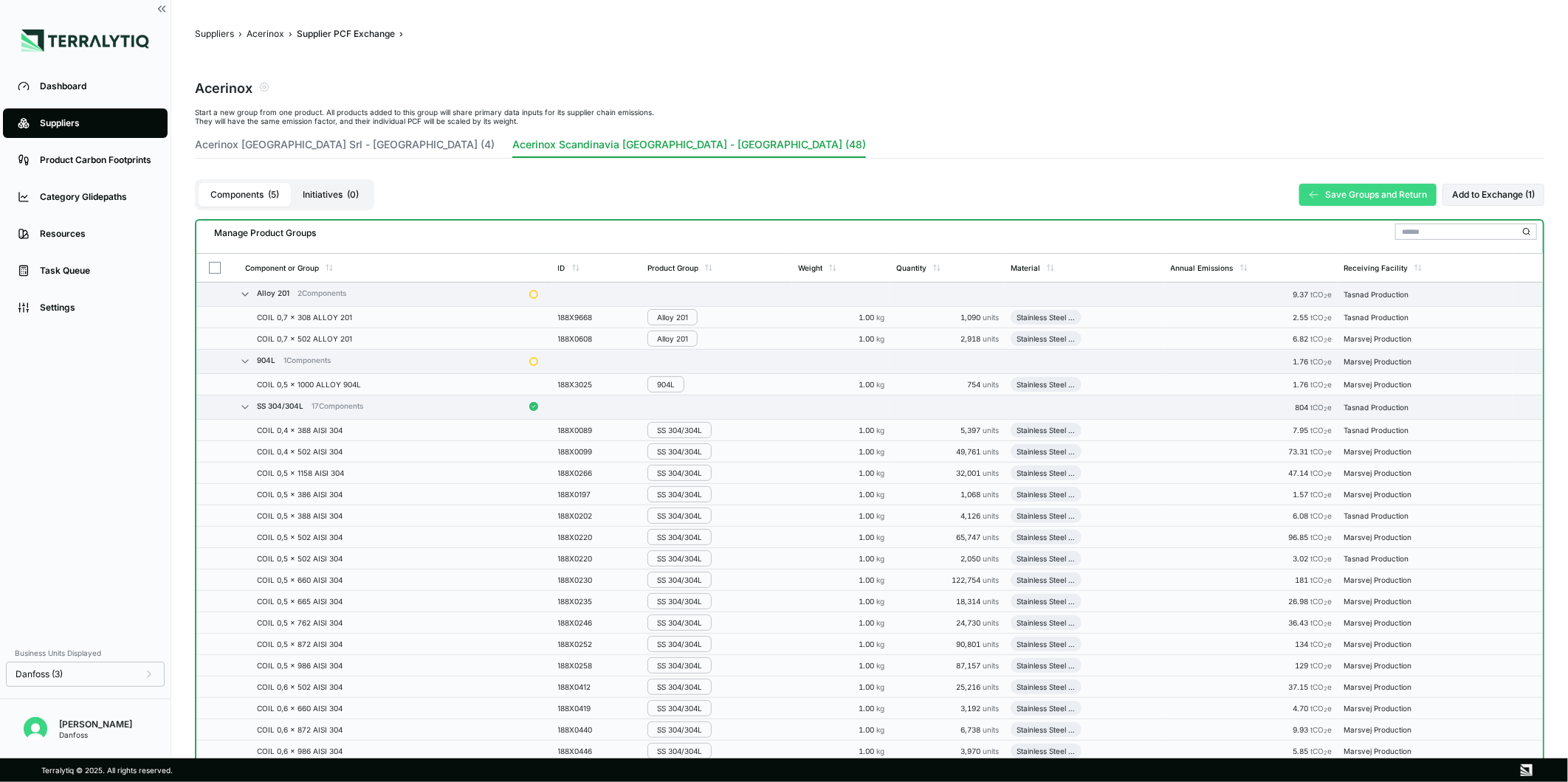
click at [1337, 190] on button "Save Groups and Return" at bounding box center [1368, 195] width 138 height 22
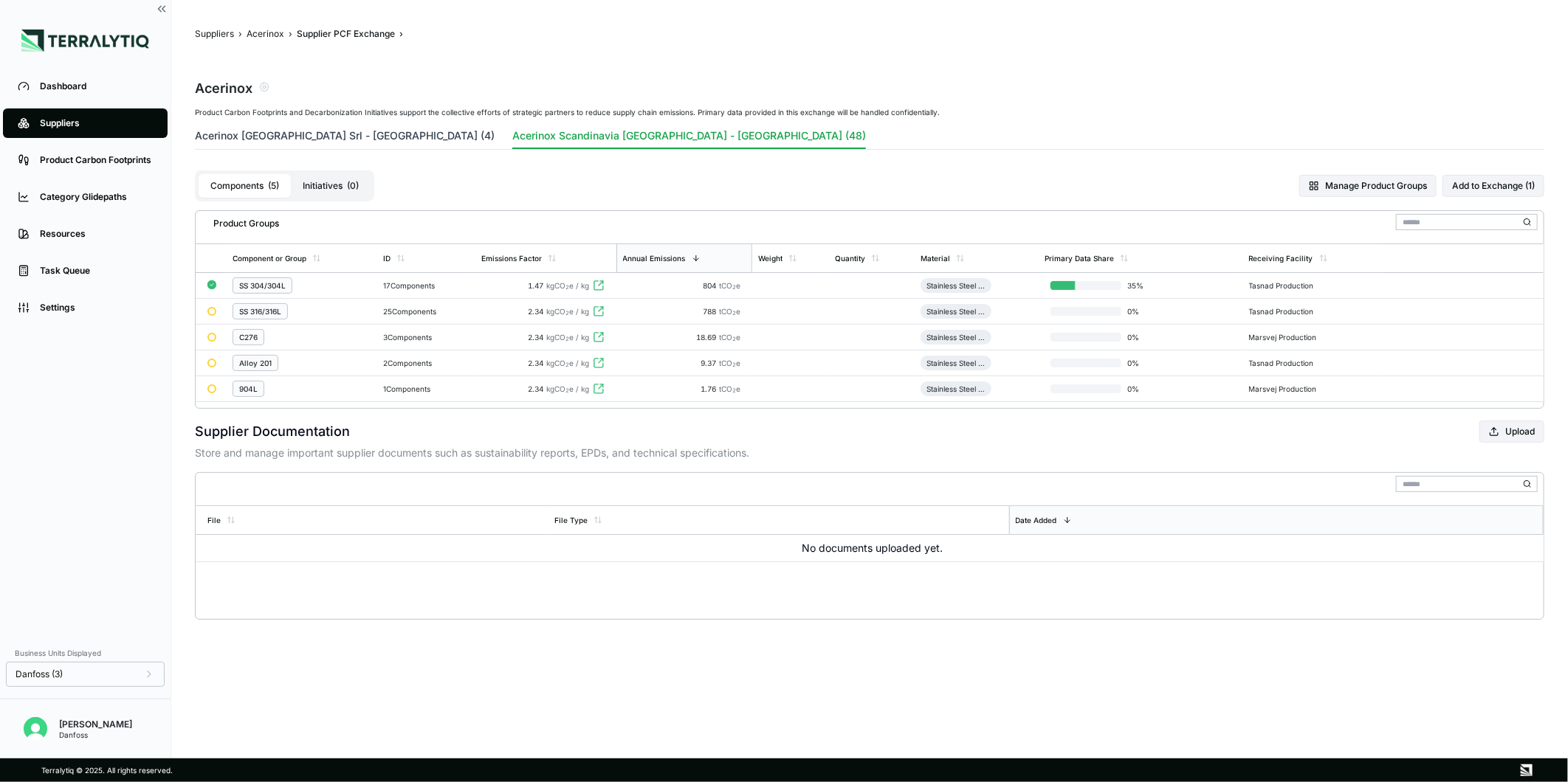
click at [297, 142] on button "Acerinox [GEOGRAPHIC_DATA] Srl - [GEOGRAPHIC_DATA] (4)" at bounding box center [344, 138] width 300 height 20
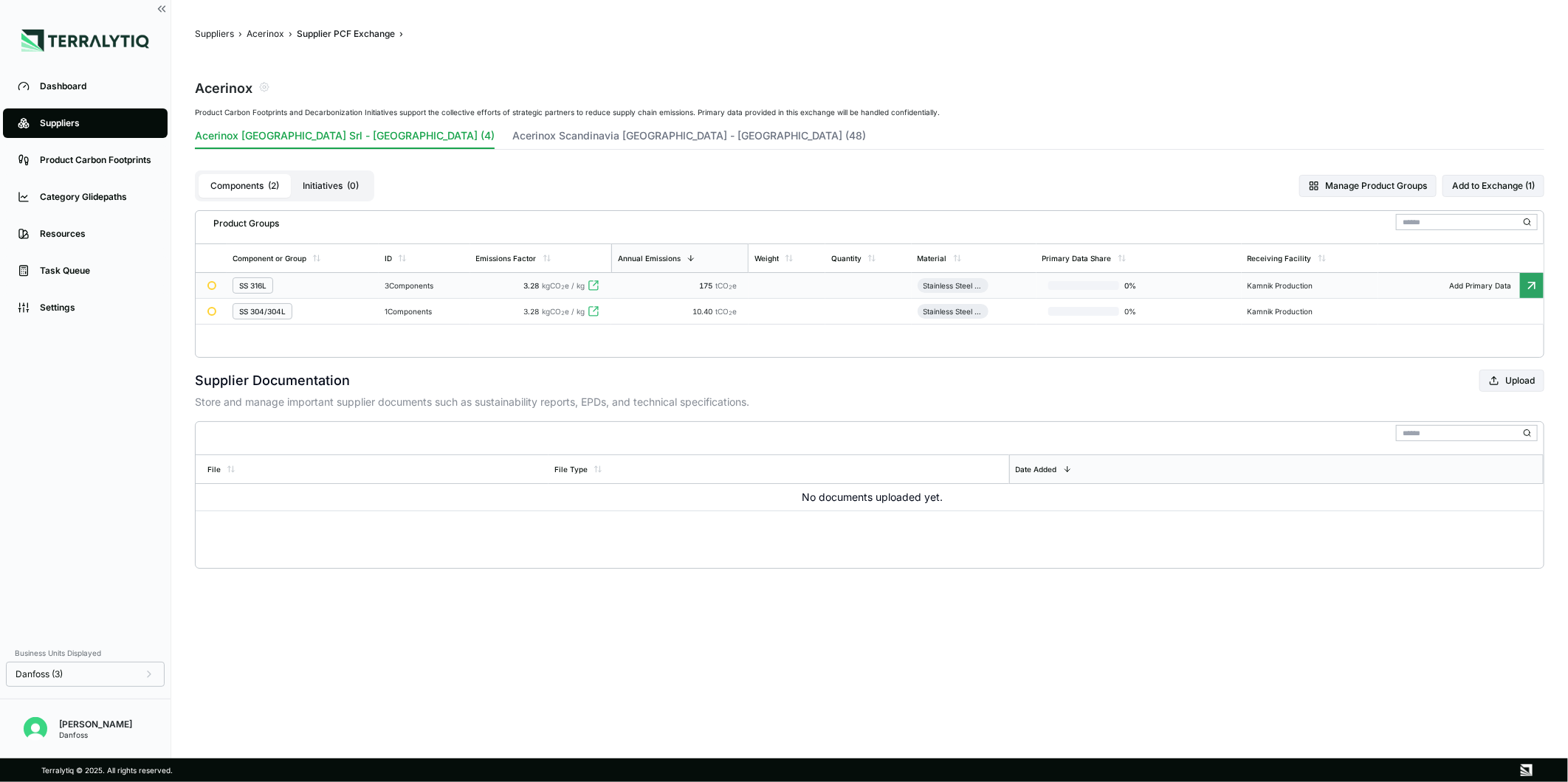
click at [319, 294] on td "SS 316L" at bounding box center [302, 285] width 151 height 26
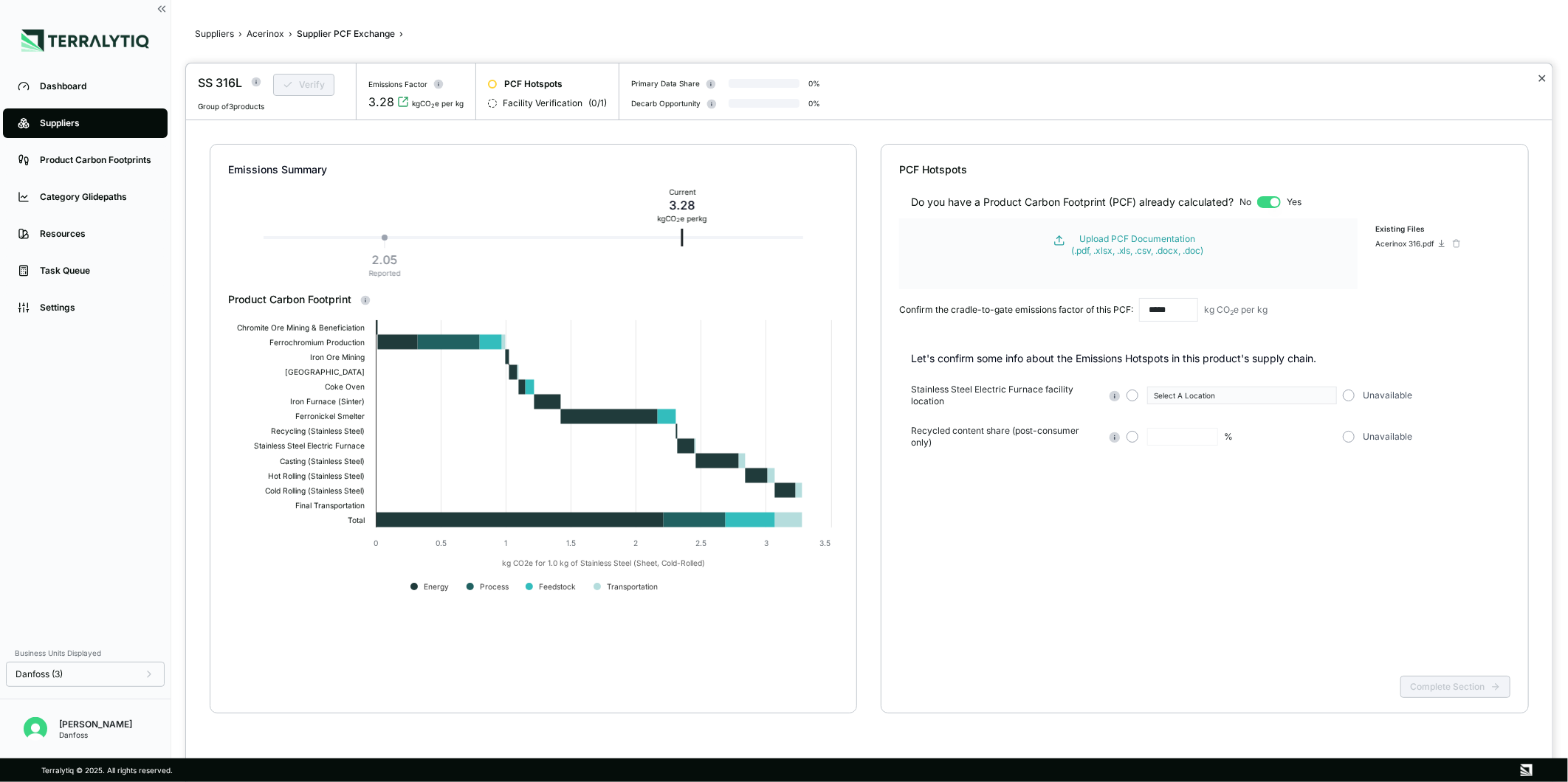
click at [1541, 76] on button "✕" at bounding box center [1542, 78] width 9 height 18
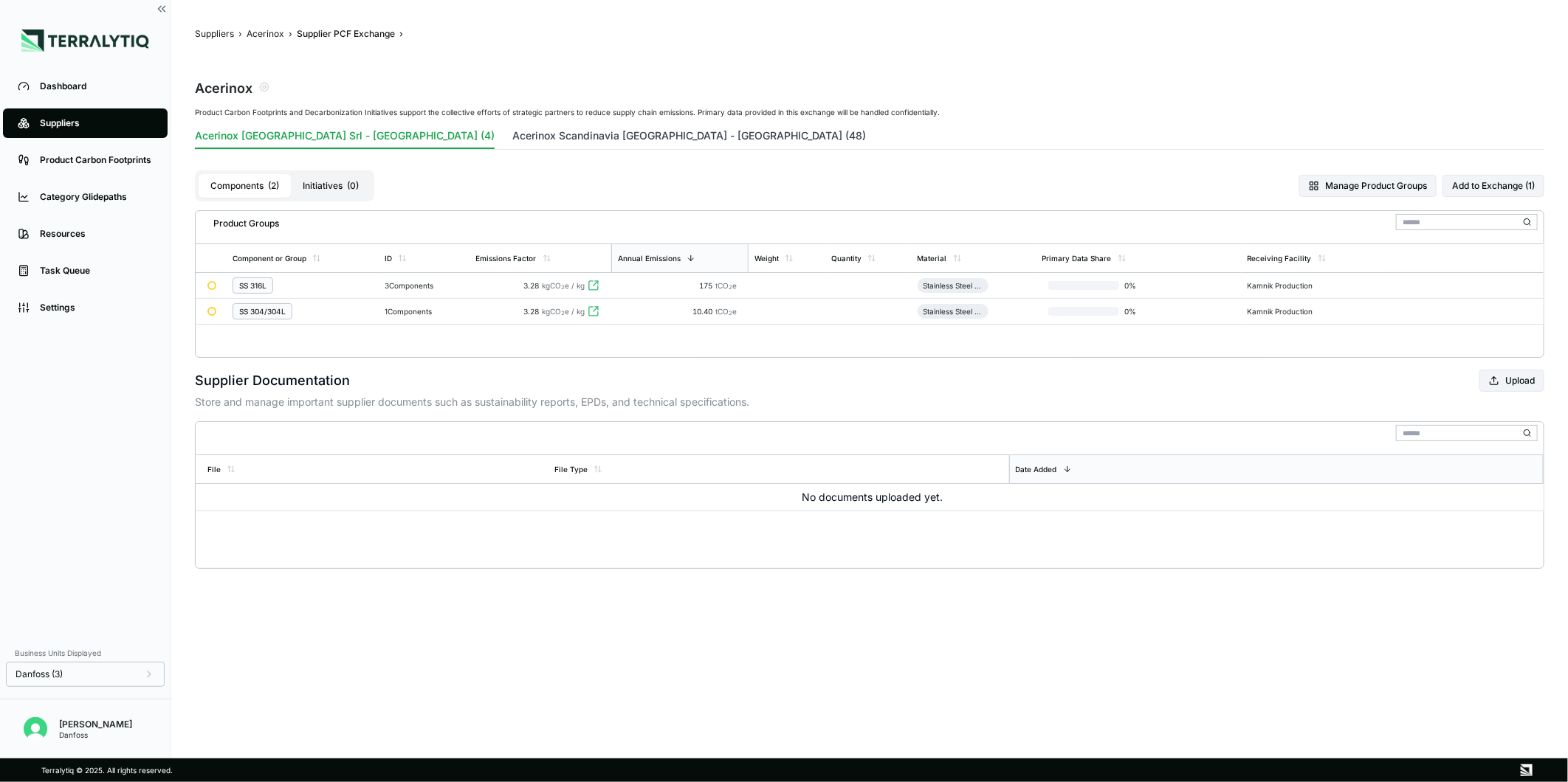
click at [512, 131] on button "Acerinox Scandinavia [GEOGRAPHIC_DATA] - [GEOGRAPHIC_DATA] (48)" at bounding box center [689, 138] width 354 height 20
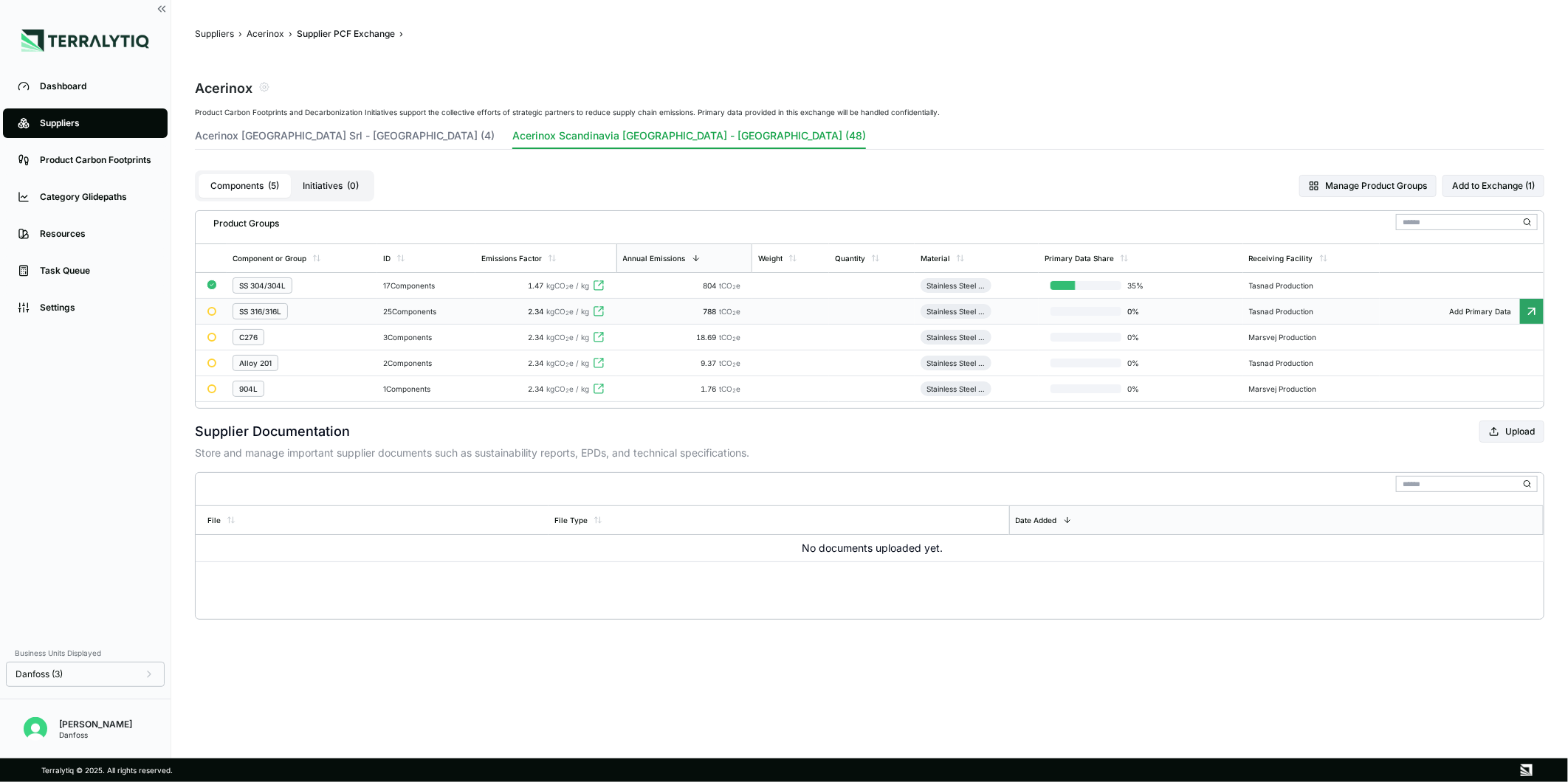
click at [437, 307] on div "25 Components" at bounding box center [426, 311] width 85 height 9
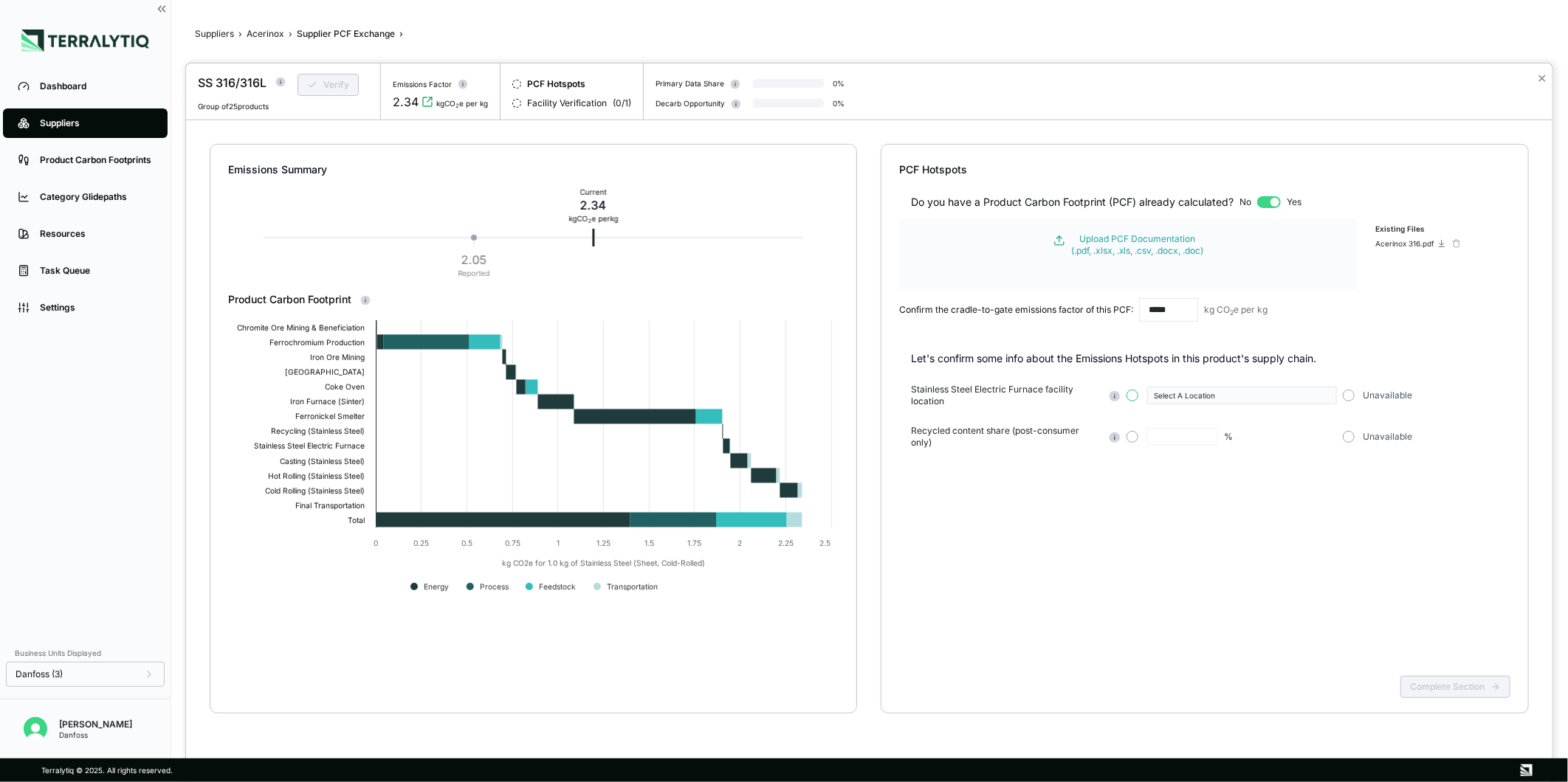
click at [1131, 400] on button "button" at bounding box center [1132, 395] width 12 height 12
click at [1184, 395] on div "Select A Location" at bounding box center [1236, 395] width 165 height 9
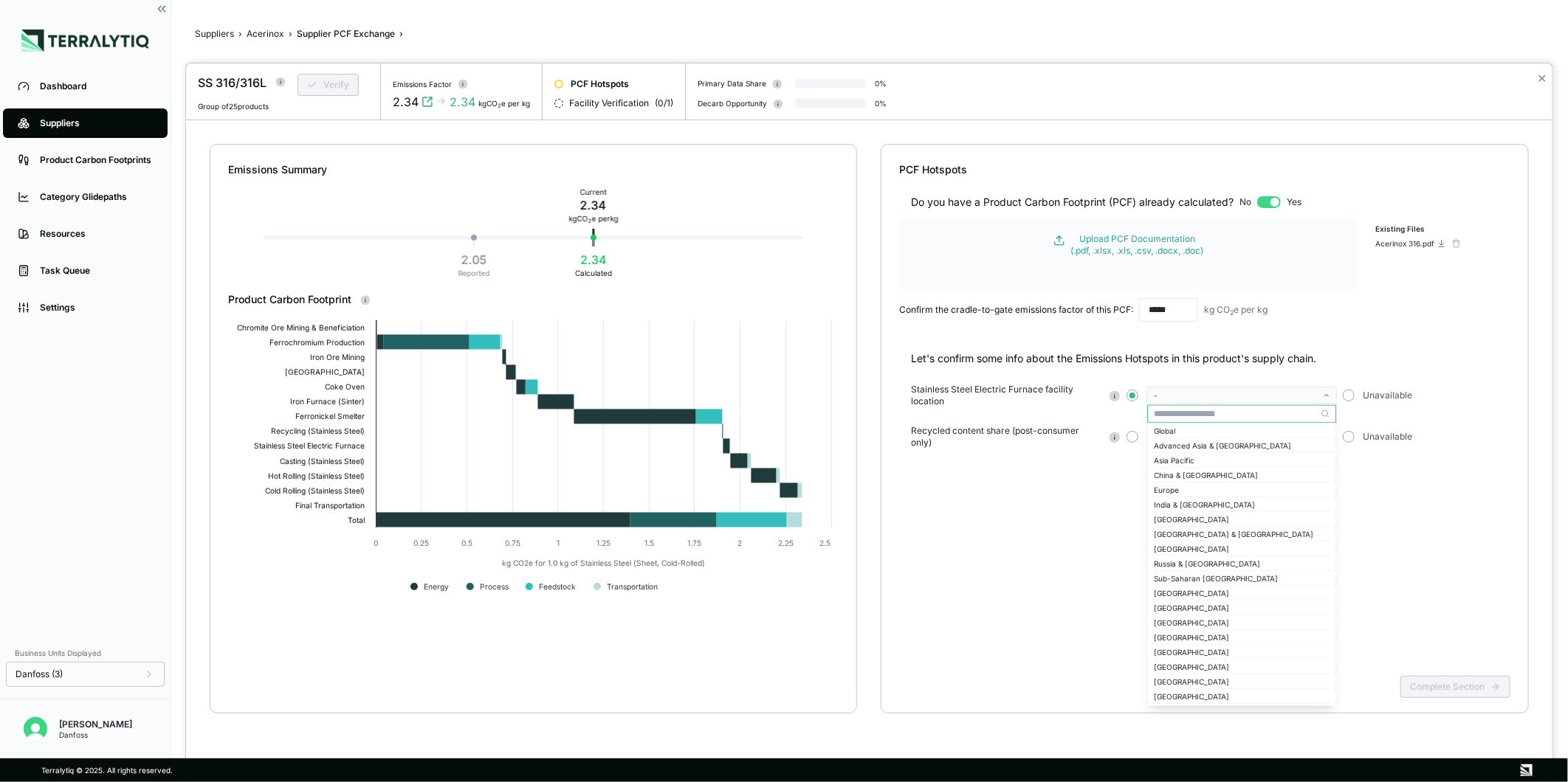
click at [1199, 411] on input "text" at bounding box center [1242, 414] width 188 height 18
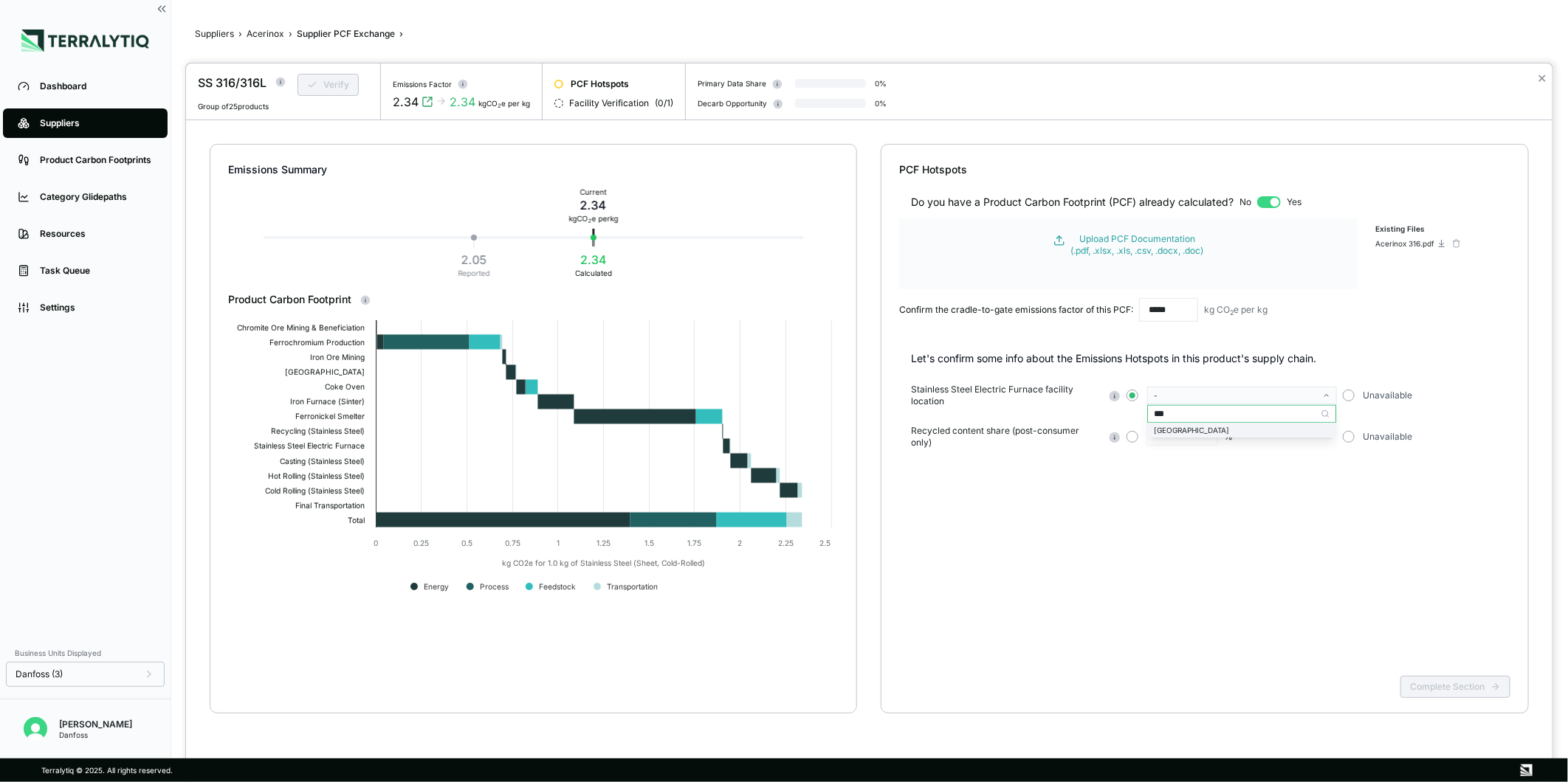
type input "***"
click at [1213, 436] on div "[GEOGRAPHIC_DATA]" at bounding box center [1242, 430] width 188 height 13
click at [1138, 439] on button "button" at bounding box center [1132, 436] width 12 height 12
click at [1171, 436] on input "text" at bounding box center [1183, 436] width 71 height 18
type input "**"
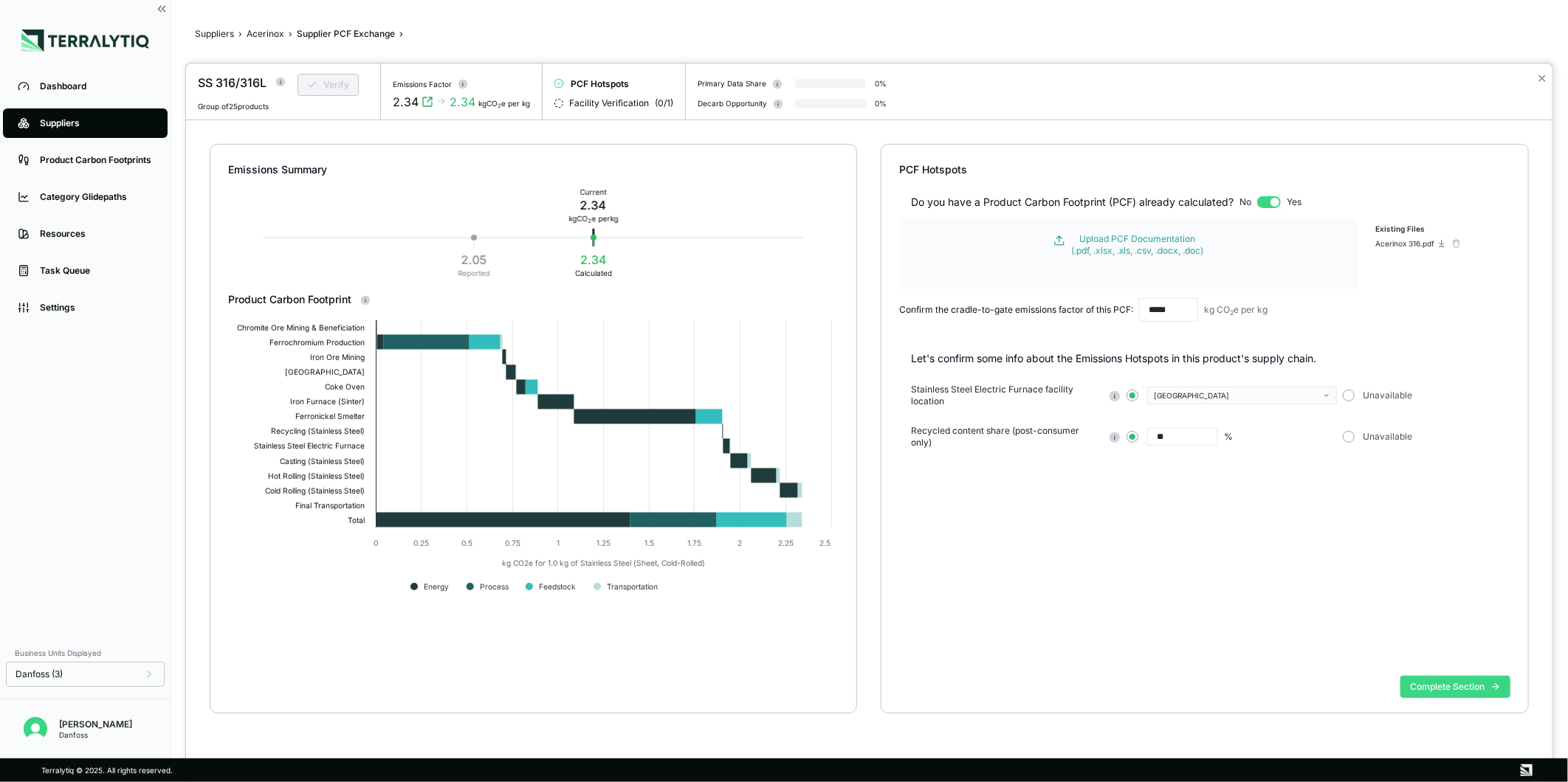
click at [1441, 687] on button "Complete Section" at bounding box center [1455, 687] width 110 height 22
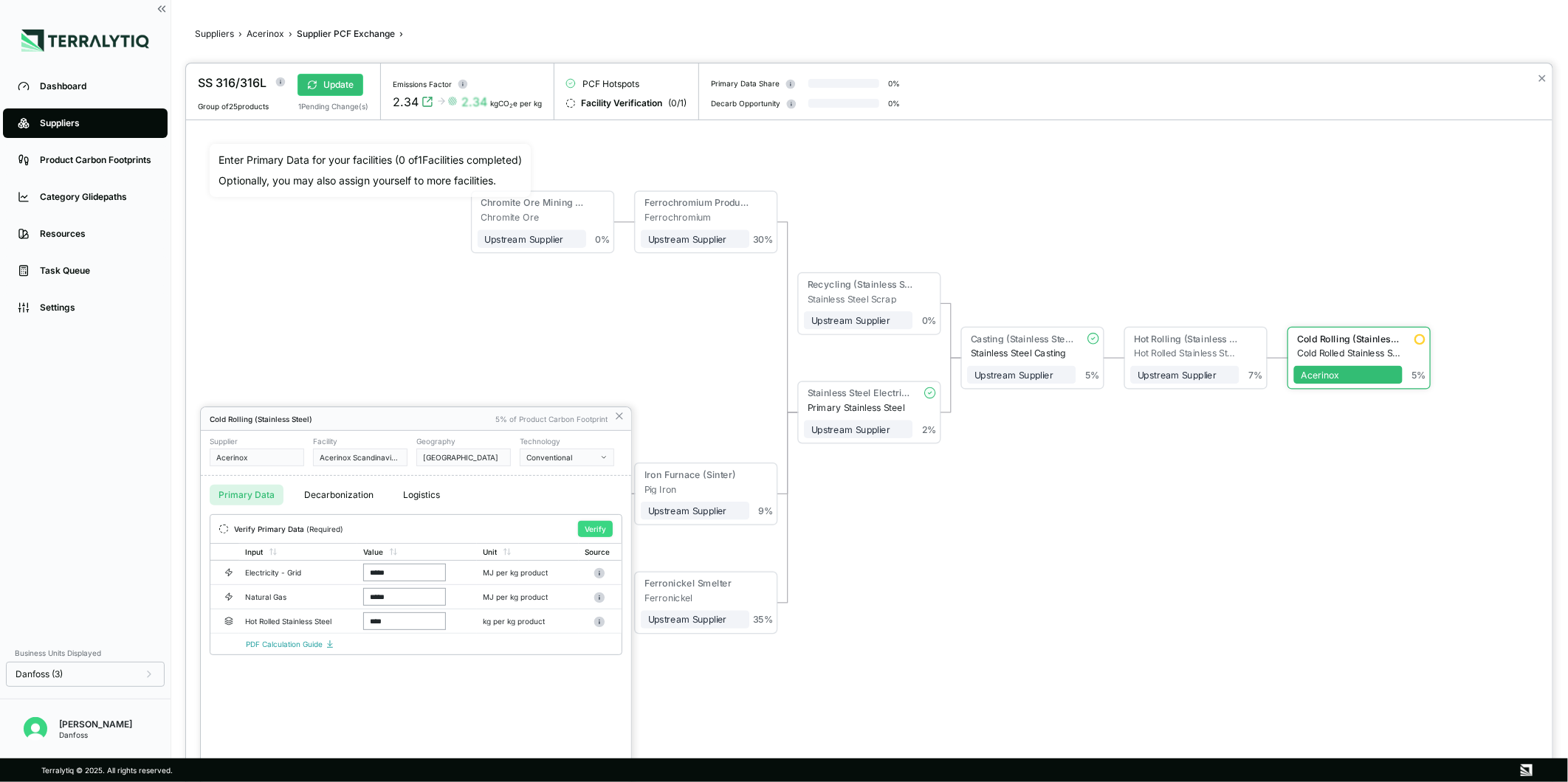
click at [592, 526] on button "Verify" at bounding box center [595, 529] width 34 height 16
click at [621, 418] on icon at bounding box center [619, 416] width 12 height 12
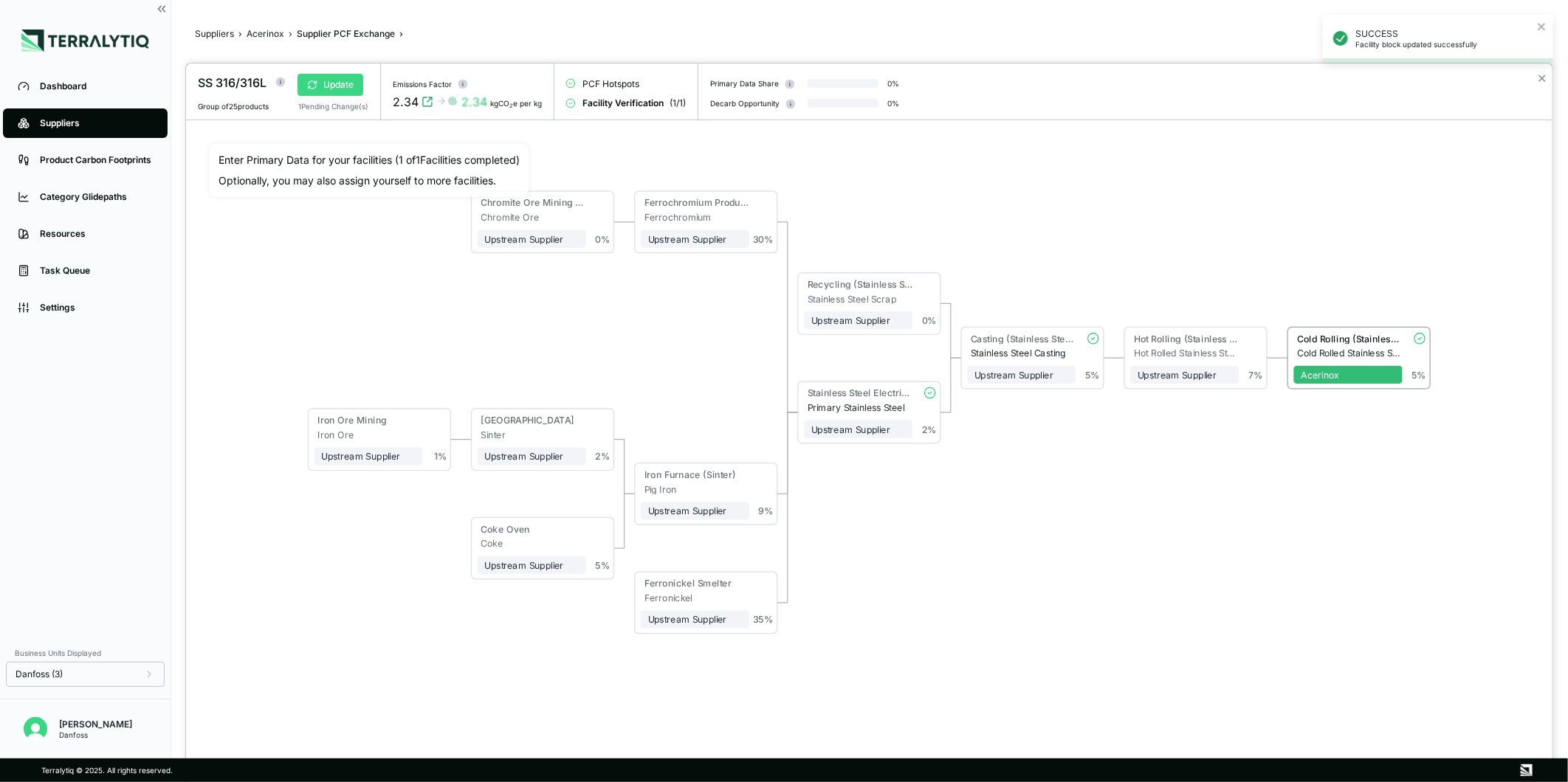
click at [347, 96] on button "Update" at bounding box center [330, 84] width 66 height 22
click at [1167, 373] on span "+ Assign to me" at bounding box center [1185, 375] width 109 height 19
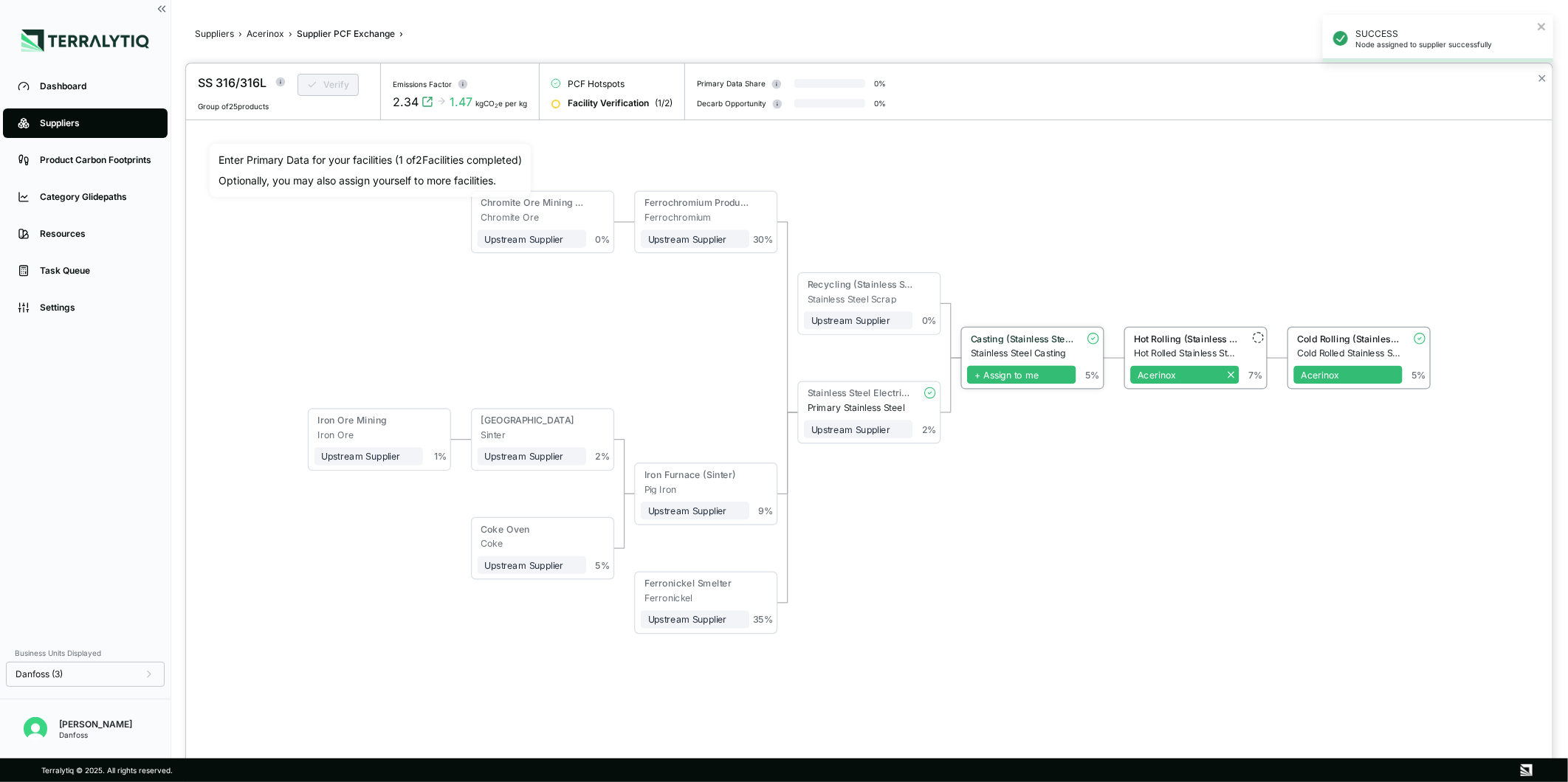
click at [998, 380] on span "+ Assign to me" at bounding box center [1021, 375] width 109 height 19
click at [861, 400] on div "Stainless Steel Electric Furnace" at bounding box center [858, 395] width 109 height 15
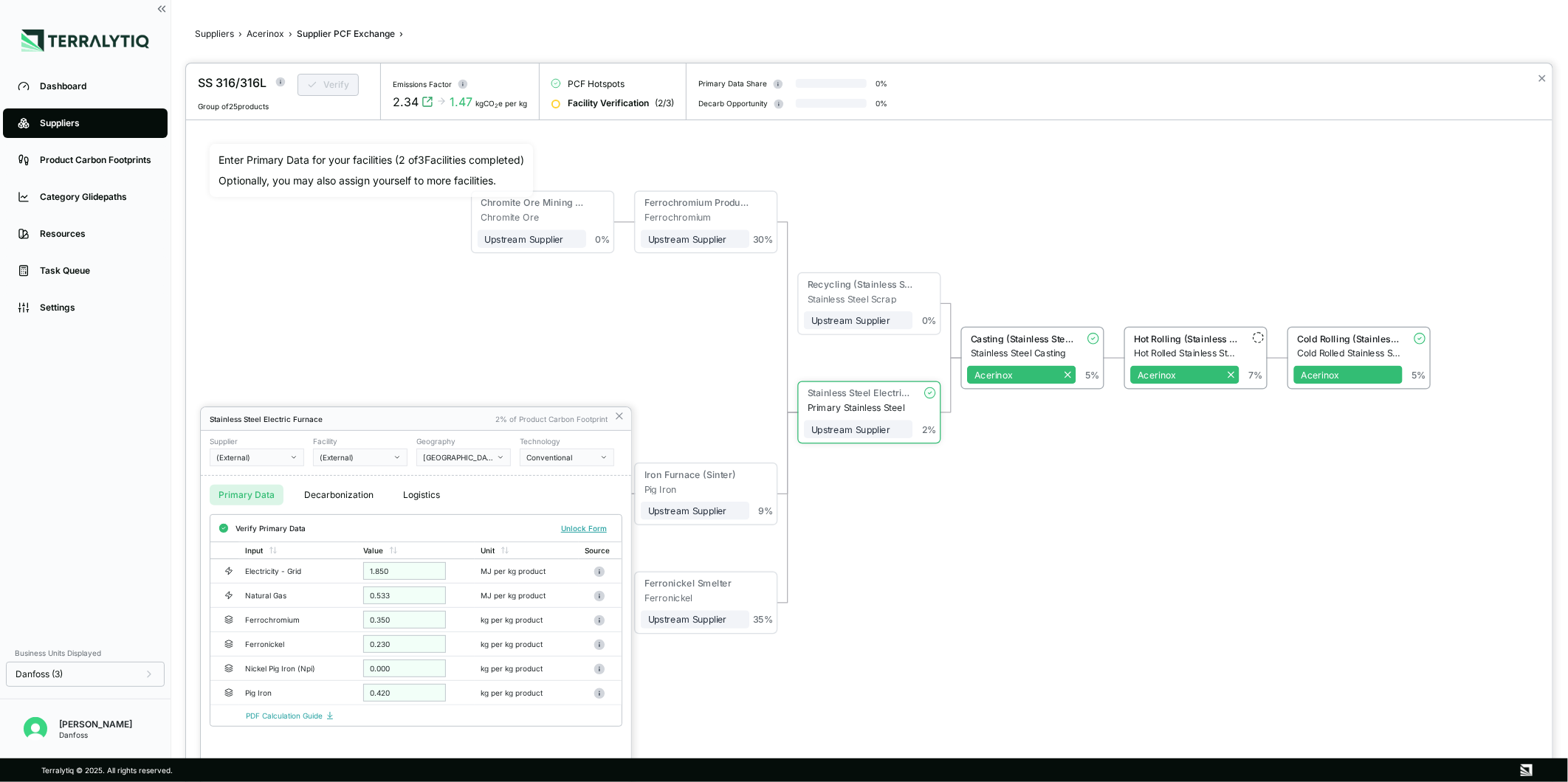
click at [267, 454] on div "(External)" at bounding box center [252, 457] width 71 height 9
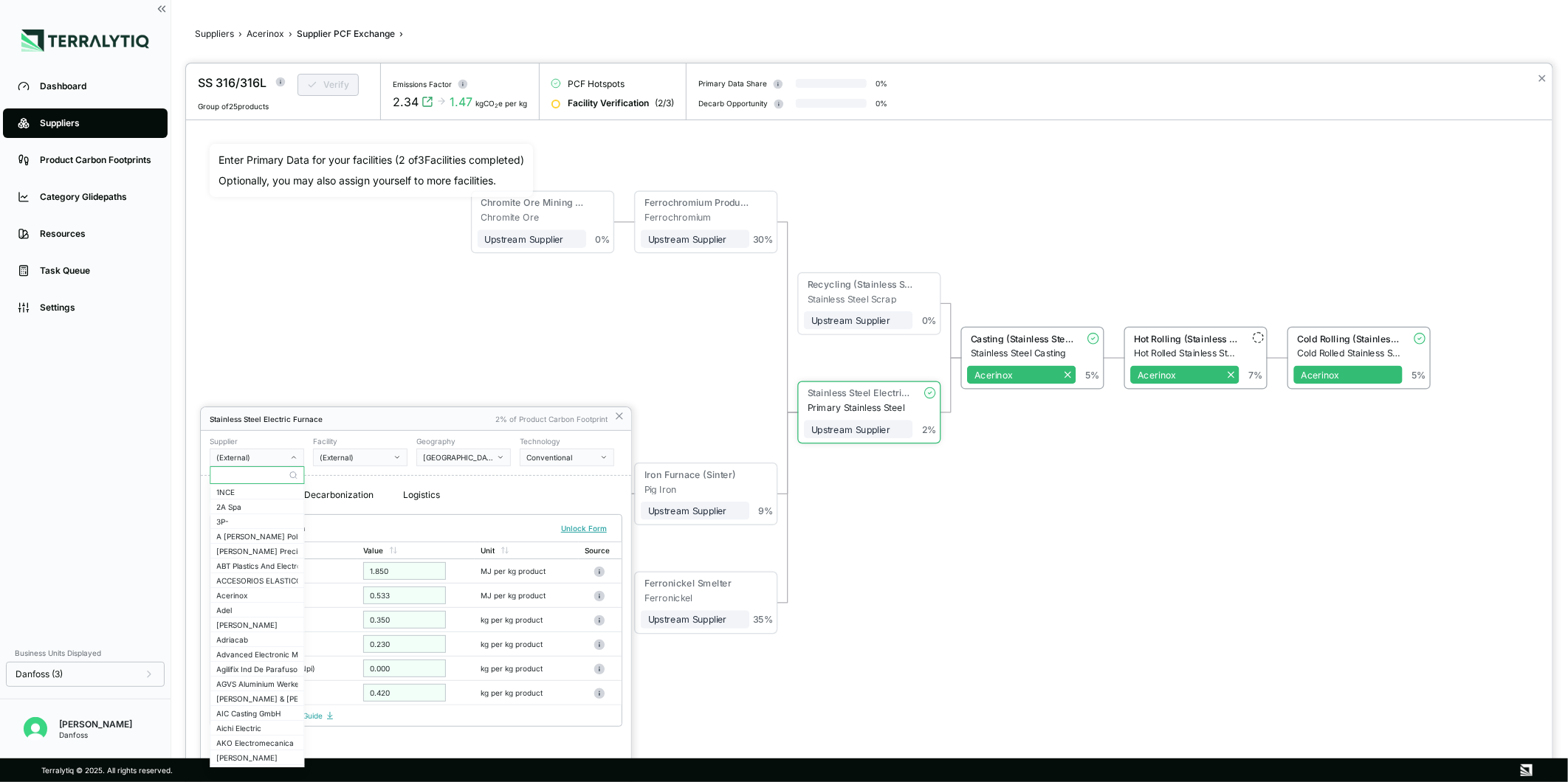
click at [249, 479] on input "text" at bounding box center [257, 475] width 93 height 18
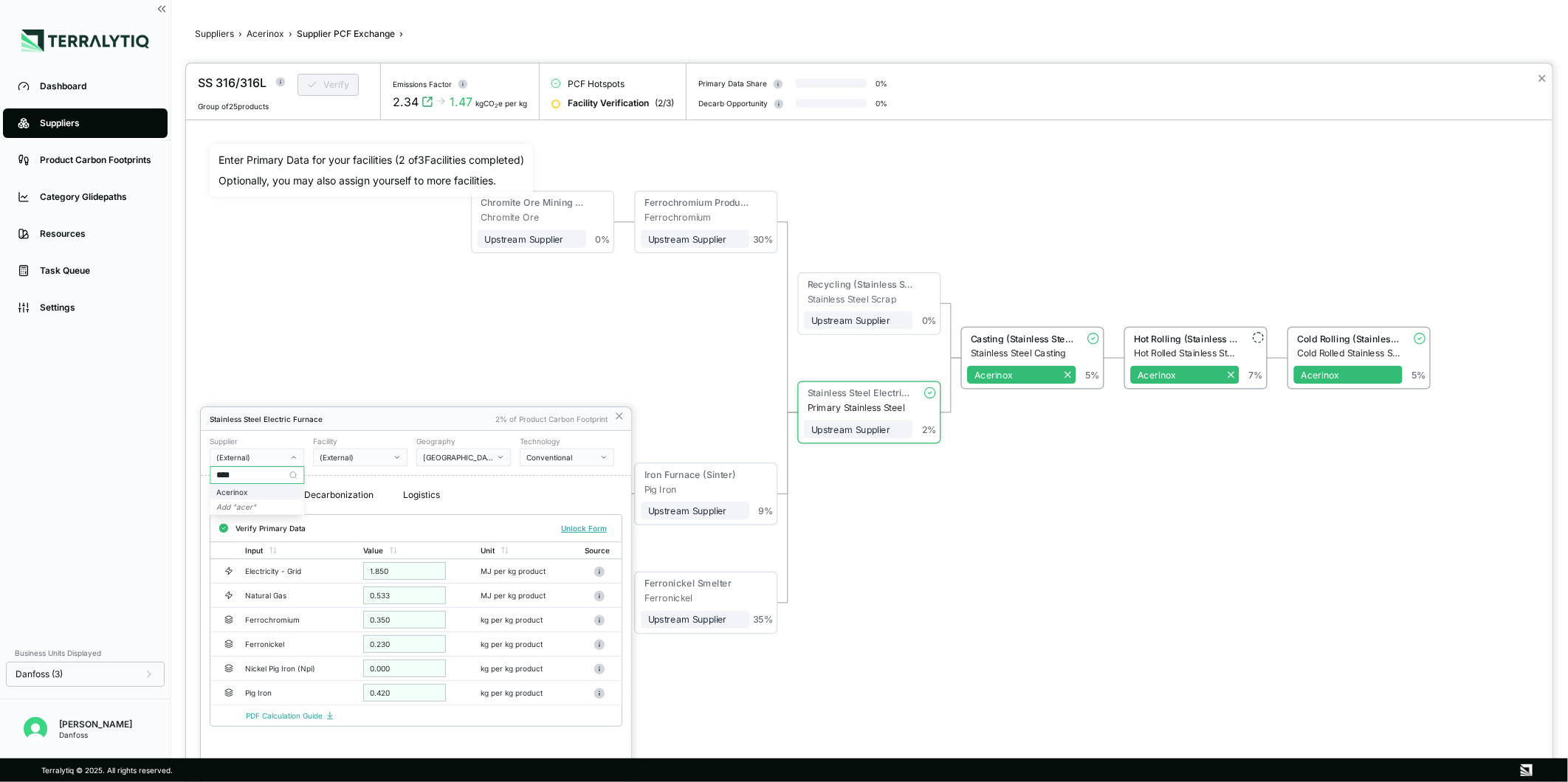
type input "****"
click at [273, 490] on div "Acerinox" at bounding box center [257, 492] width 81 height 9
click at [615, 418] on icon at bounding box center [619, 416] width 12 height 12
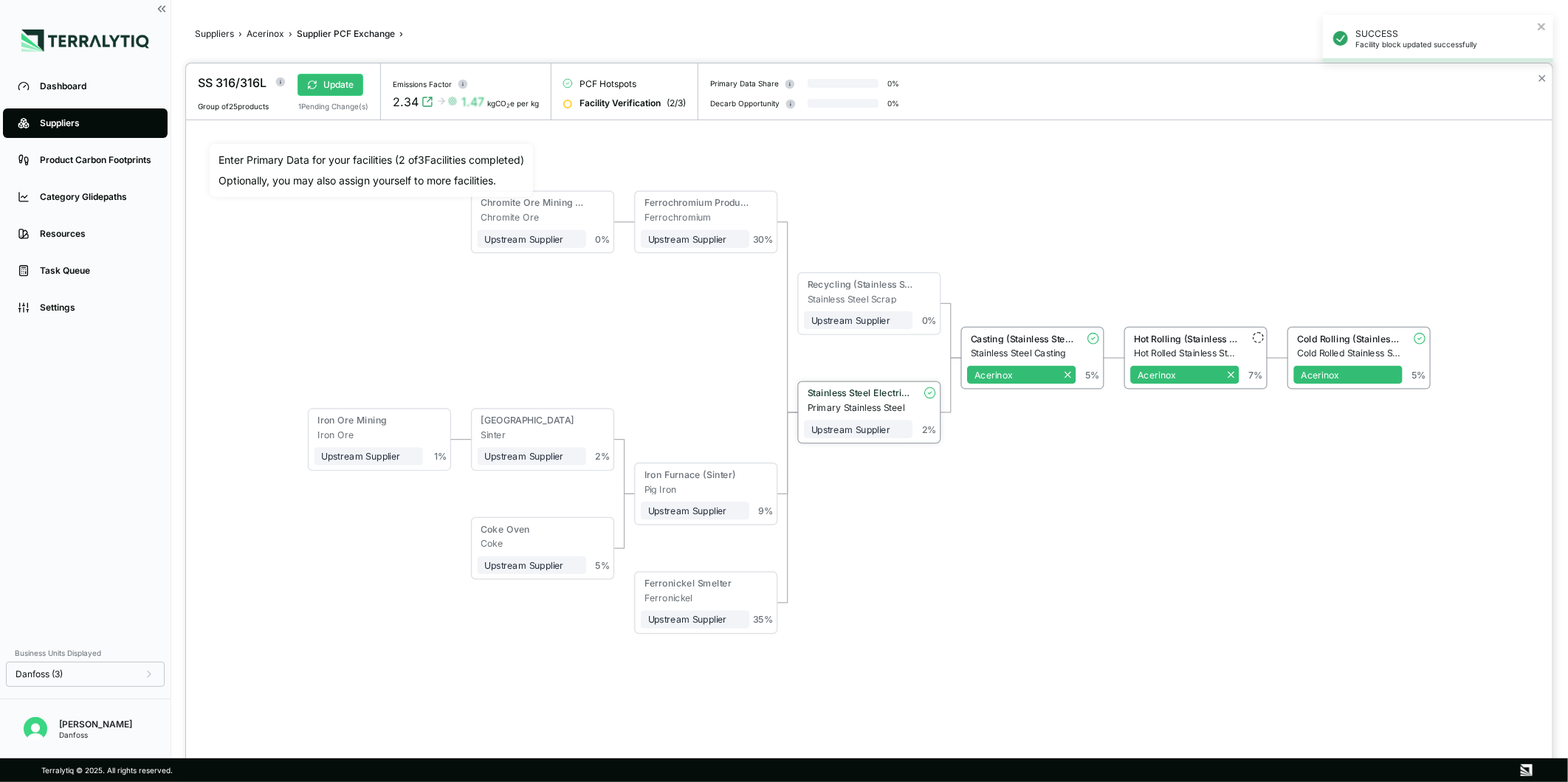
click at [867, 400] on div "Stainless Steel Electric Furnace" at bounding box center [858, 395] width 109 height 15
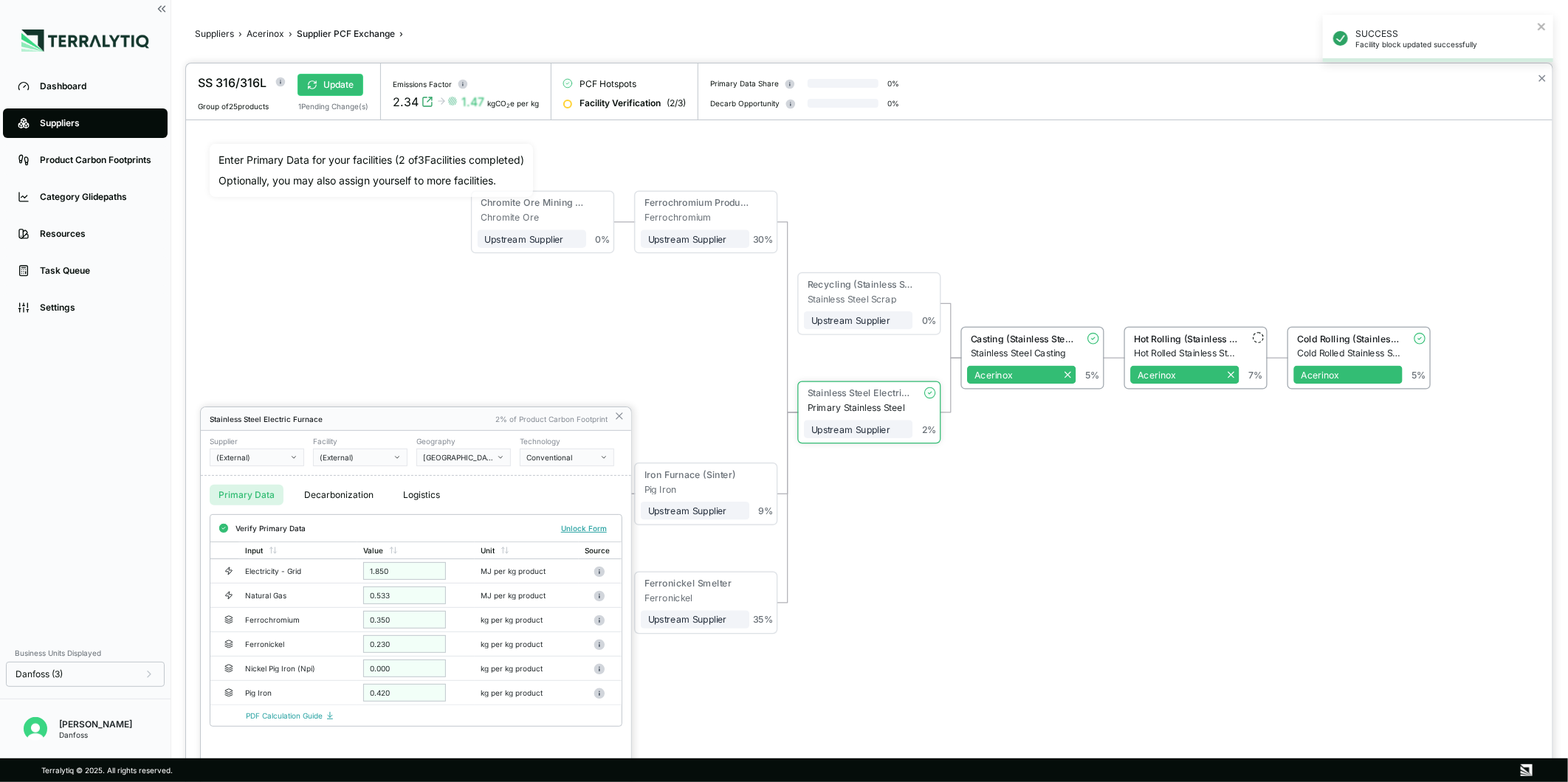
click at [266, 450] on button "(External)" at bounding box center [257, 457] width 95 height 18
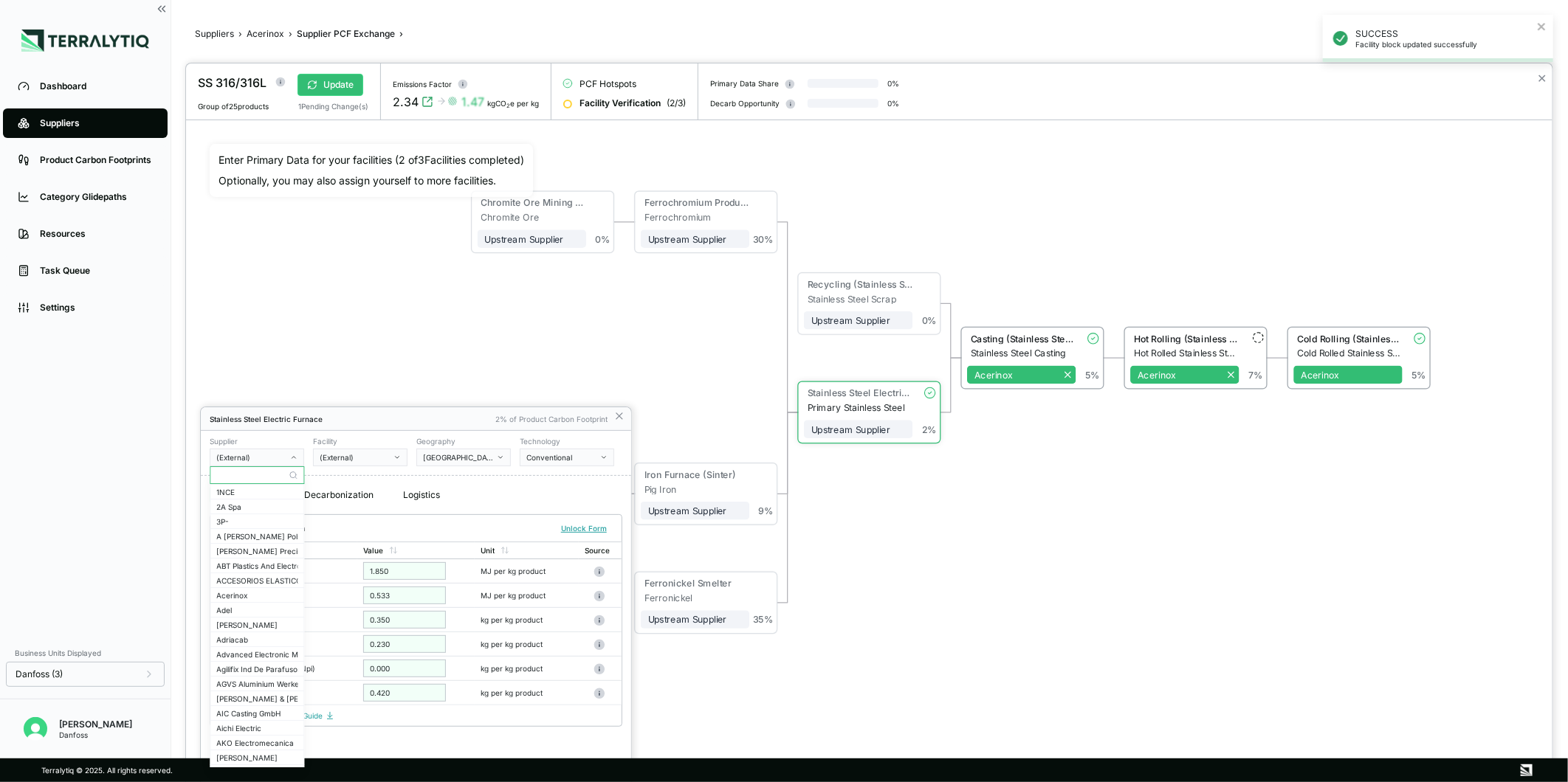
click at [233, 473] on input "text" at bounding box center [257, 475] width 93 height 18
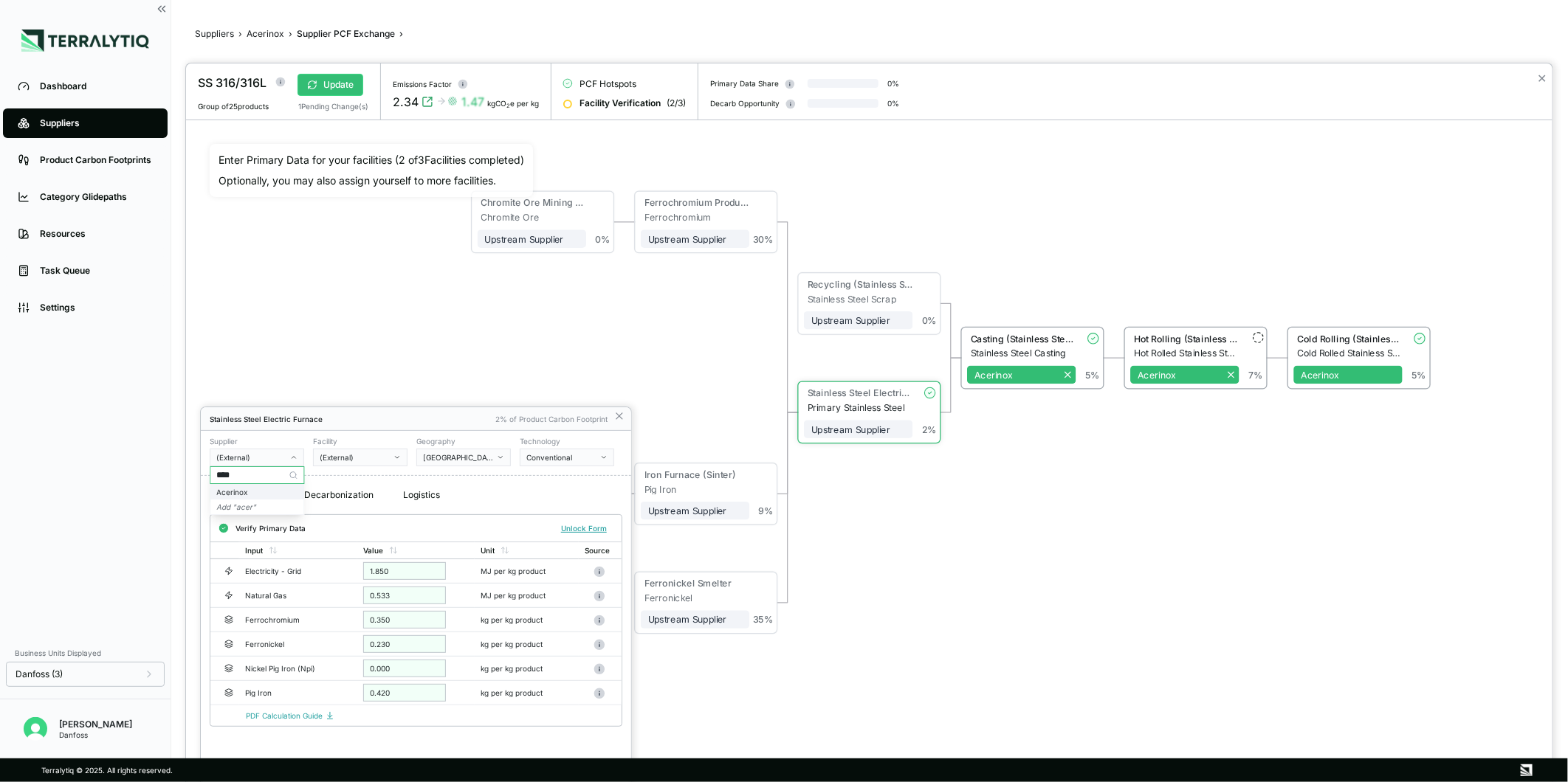
type input "****"
click at [260, 492] on div "Acerinox" at bounding box center [257, 492] width 81 height 9
click at [345, 461] on div "(External)" at bounding box center [355, 457] width 71 height 9
click at [498, 482] on div "Primary Data Decarbonization Logistics" at bounding box center [416, 495] width 430 height 38
click at [469, 500] on div "Primary Data Decarbonization Logistics" at bounding box center [416, 495] width 430 height 38
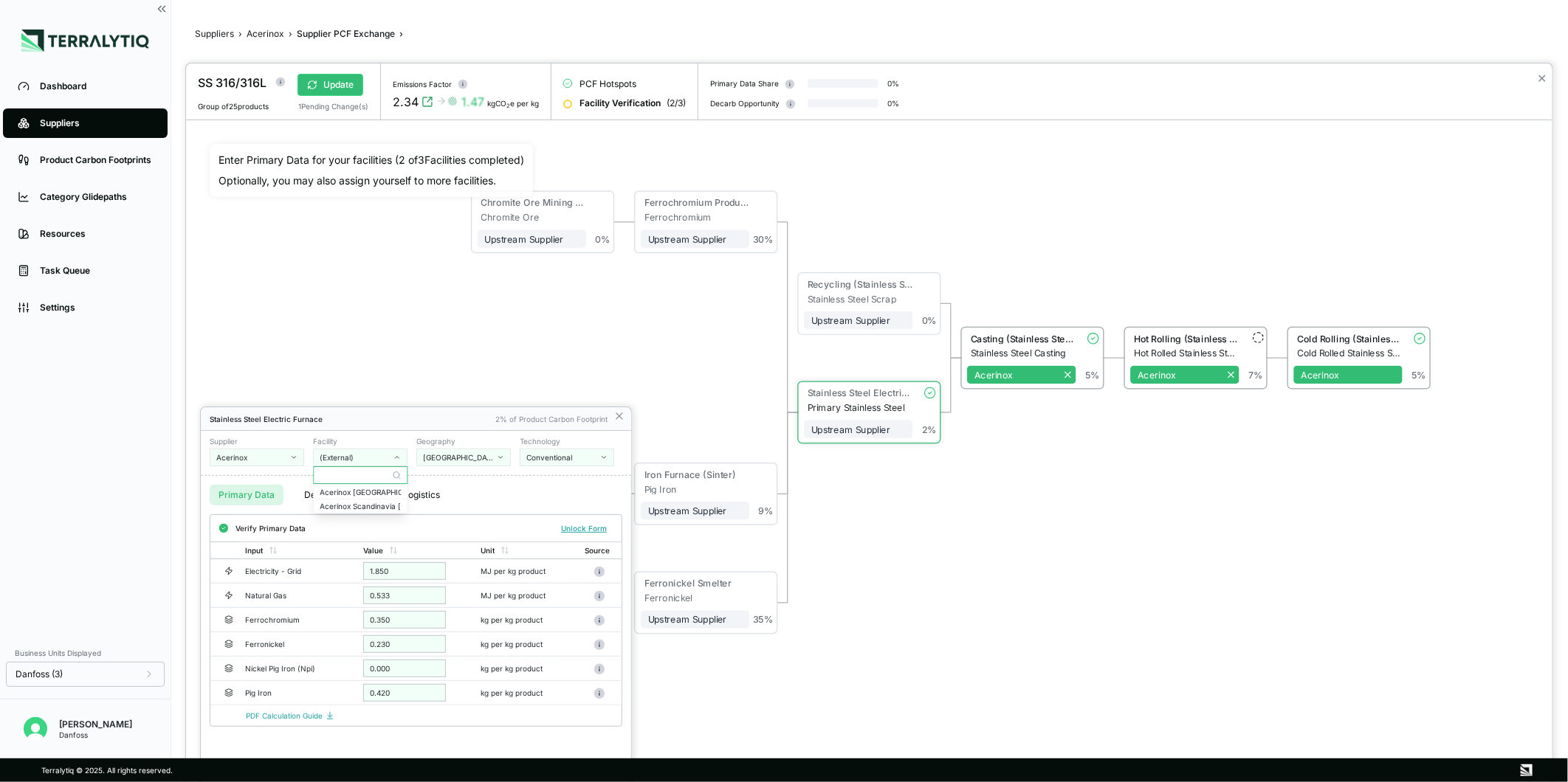
click at [385, 461] on div "(External)" at bounding box center [355, 457] width 71 height 9
click at [322, 500] on button "Decarbonization" at bounding box center [338, 495] width 87 height 20
click at [270, 497] on button "Primary Data" at bounding box center [246, 495] width 74 height 20
click at [615, 423] on div "Stainless Steel Electric Furnace 2% of Product Carbon Footprint" at bounding box center [416, 419] width 430 height 23
click at [624, 419] on icon at bounding box center [619, 416] width 12 height 12
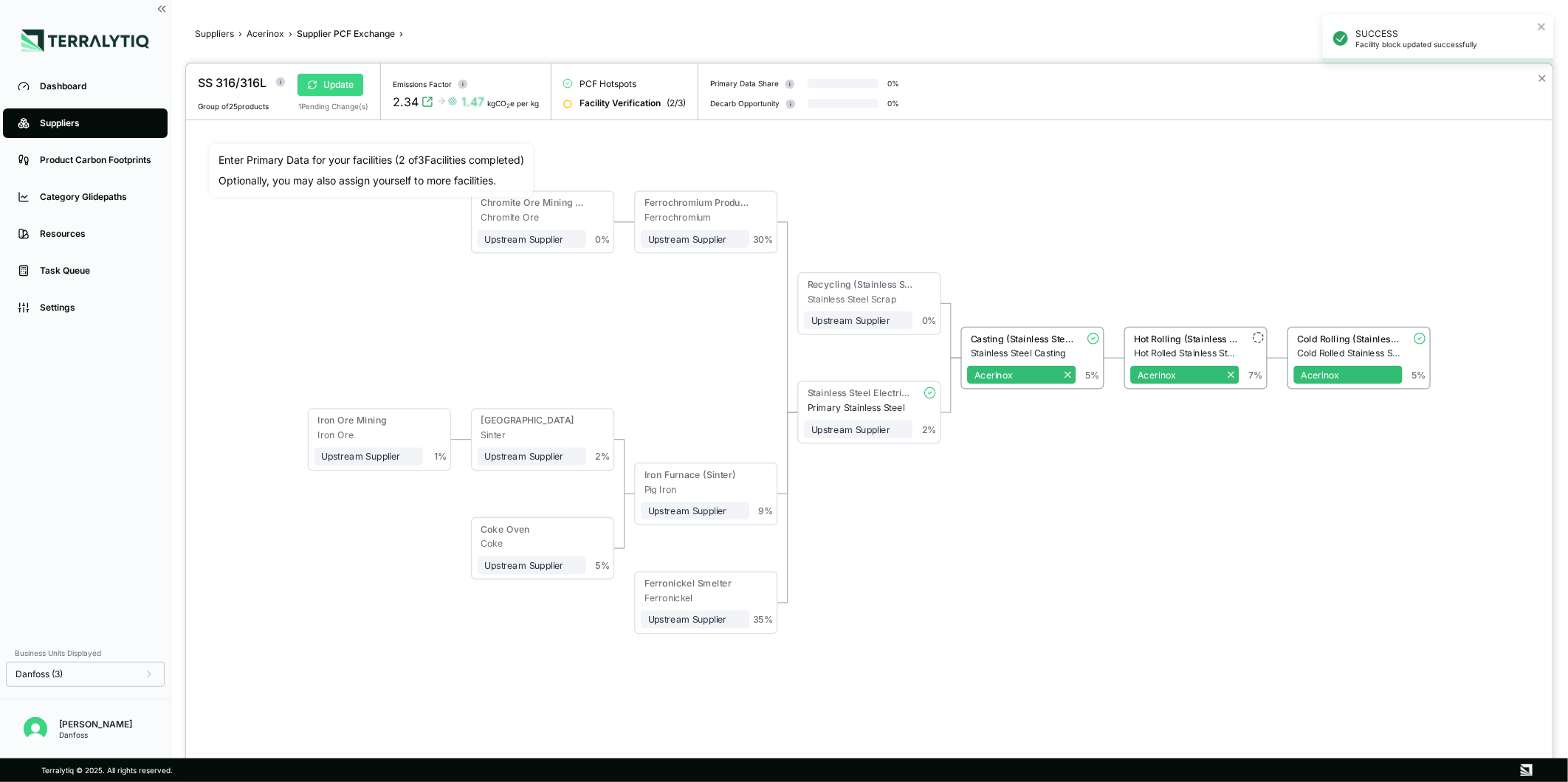
click at [338, 85] on button "Update" at bounding box center [330, 84] width 66 height 22
click at [1541, 81] on button "✕" at bounding box center [1542, 78] width 9 height 18
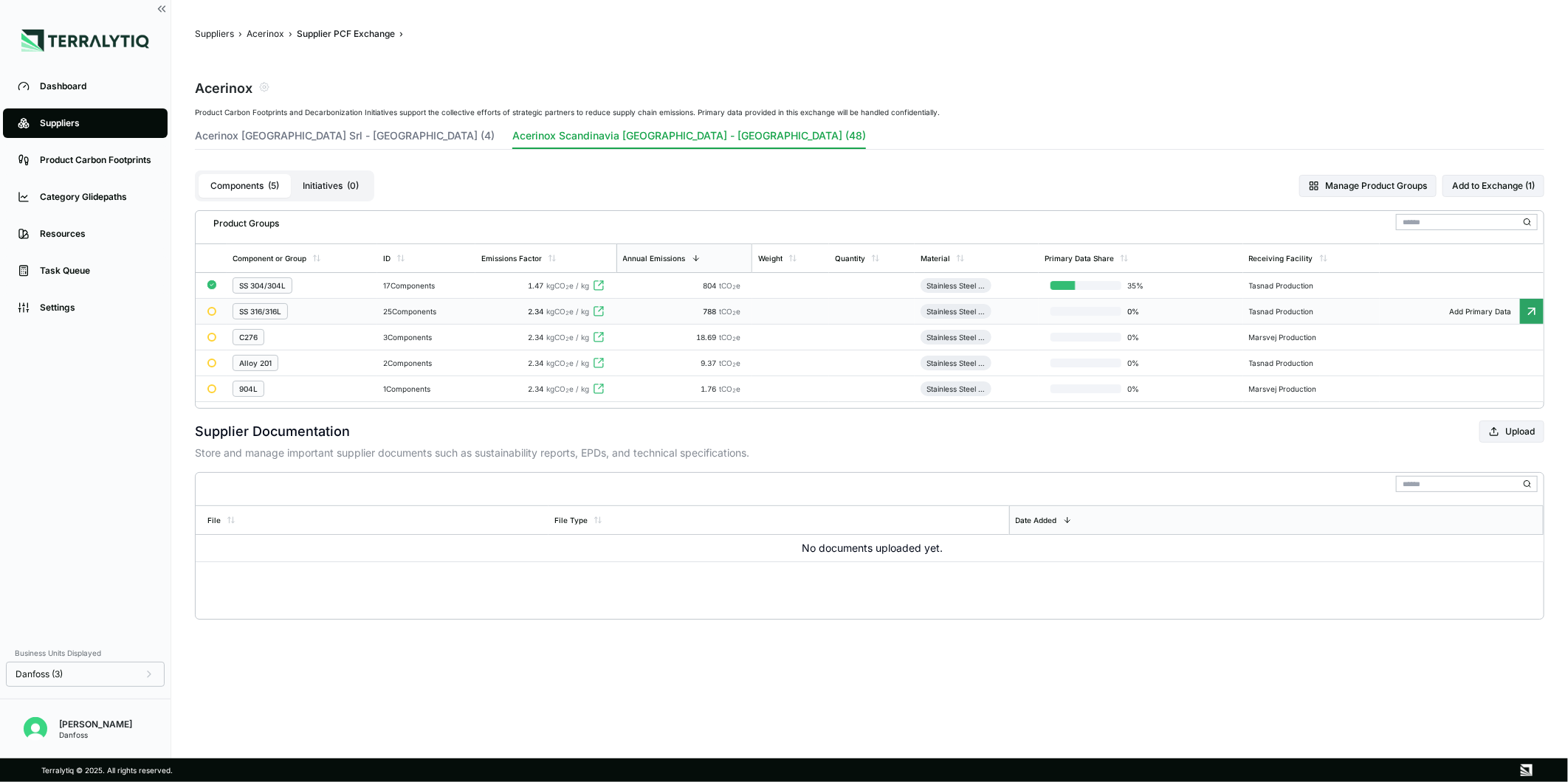
click at [519, 312] on div "2.34 kgCO 2 e / kg" at bounding box center [545, 311] width 129 height 9
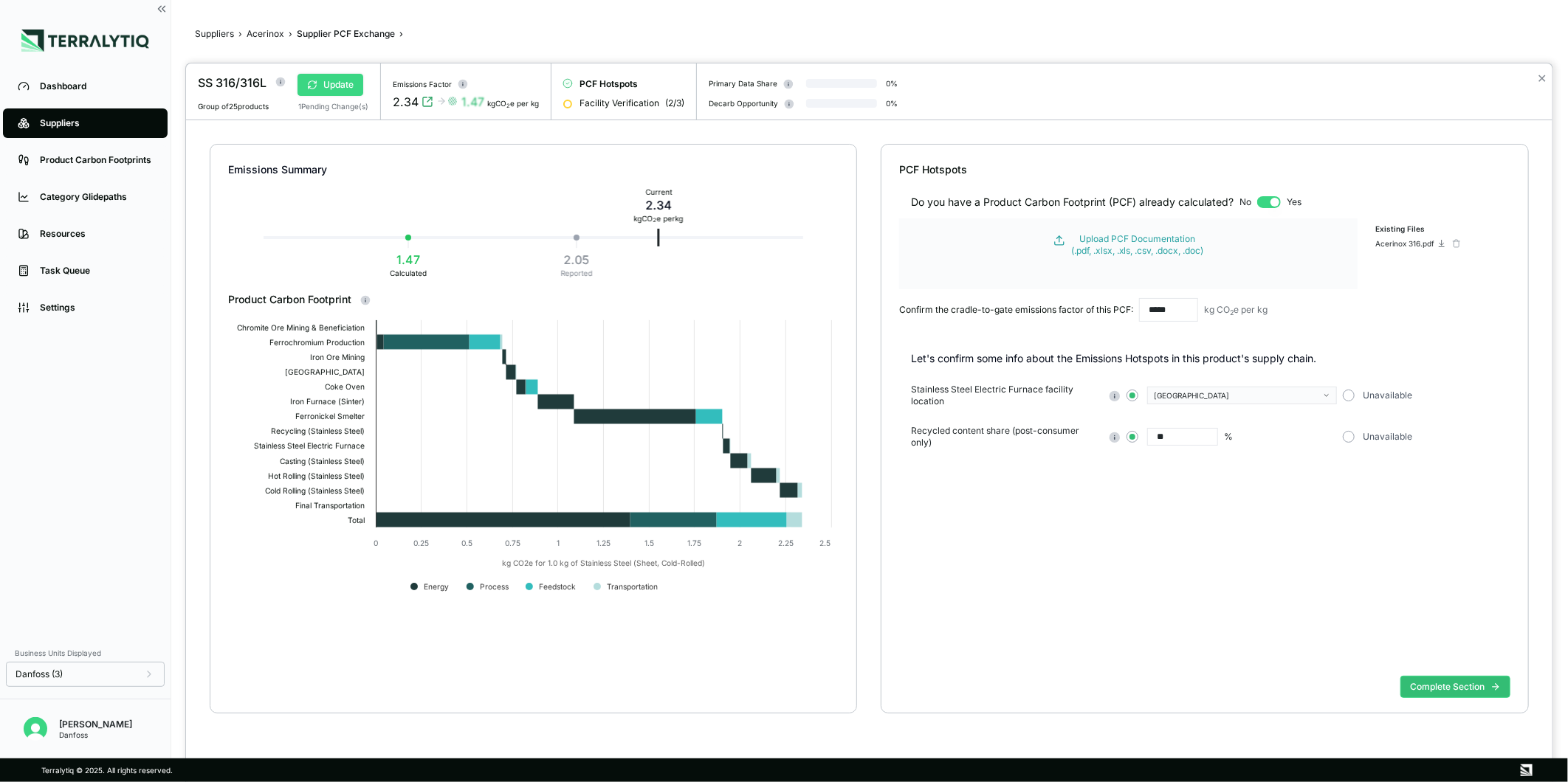
click at [322, 75] on button "Update" at bounding box center [330, 84] width 66 height 22
click at [1479, 677] on button "Complete Section" at bounding box center [1455, 687] width 110 height 22
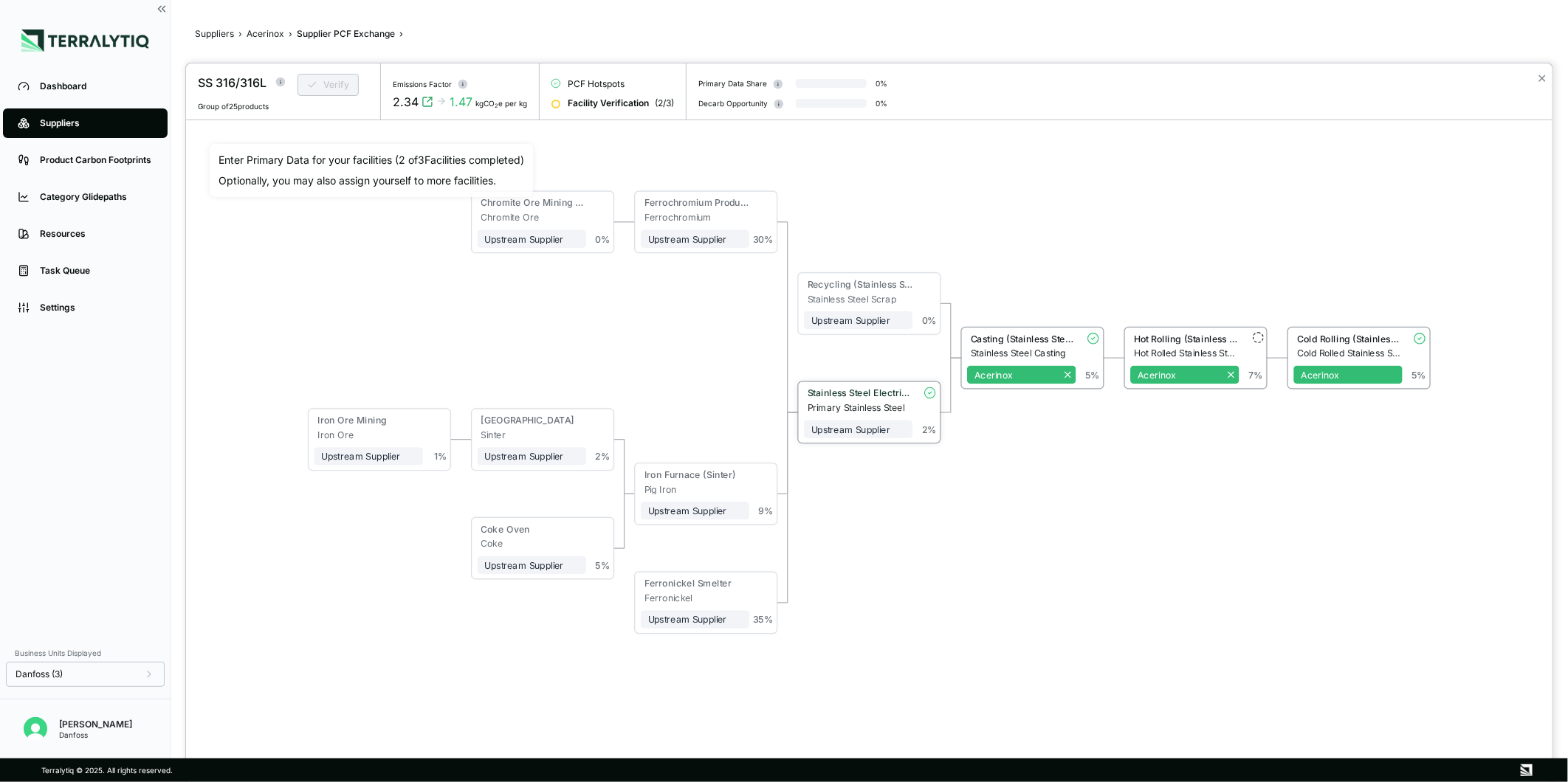
click at [847, 400] on div "Stainless Steel Electric Furnace" at bounding box center [858, 395] width 109 height 15
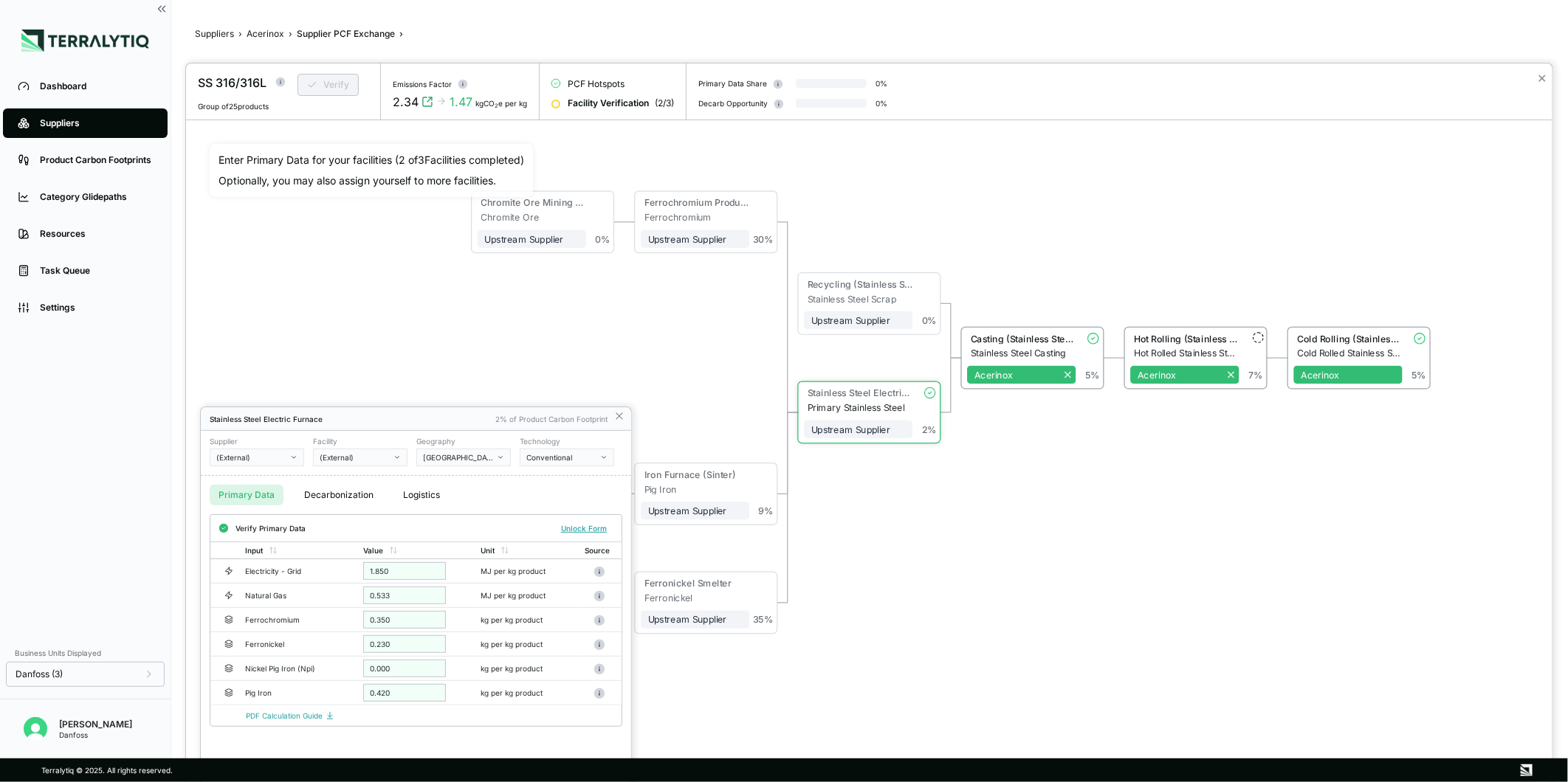
click at [288, 454] on button "(External)" at bounding box center [257, 457] width 95 height 18
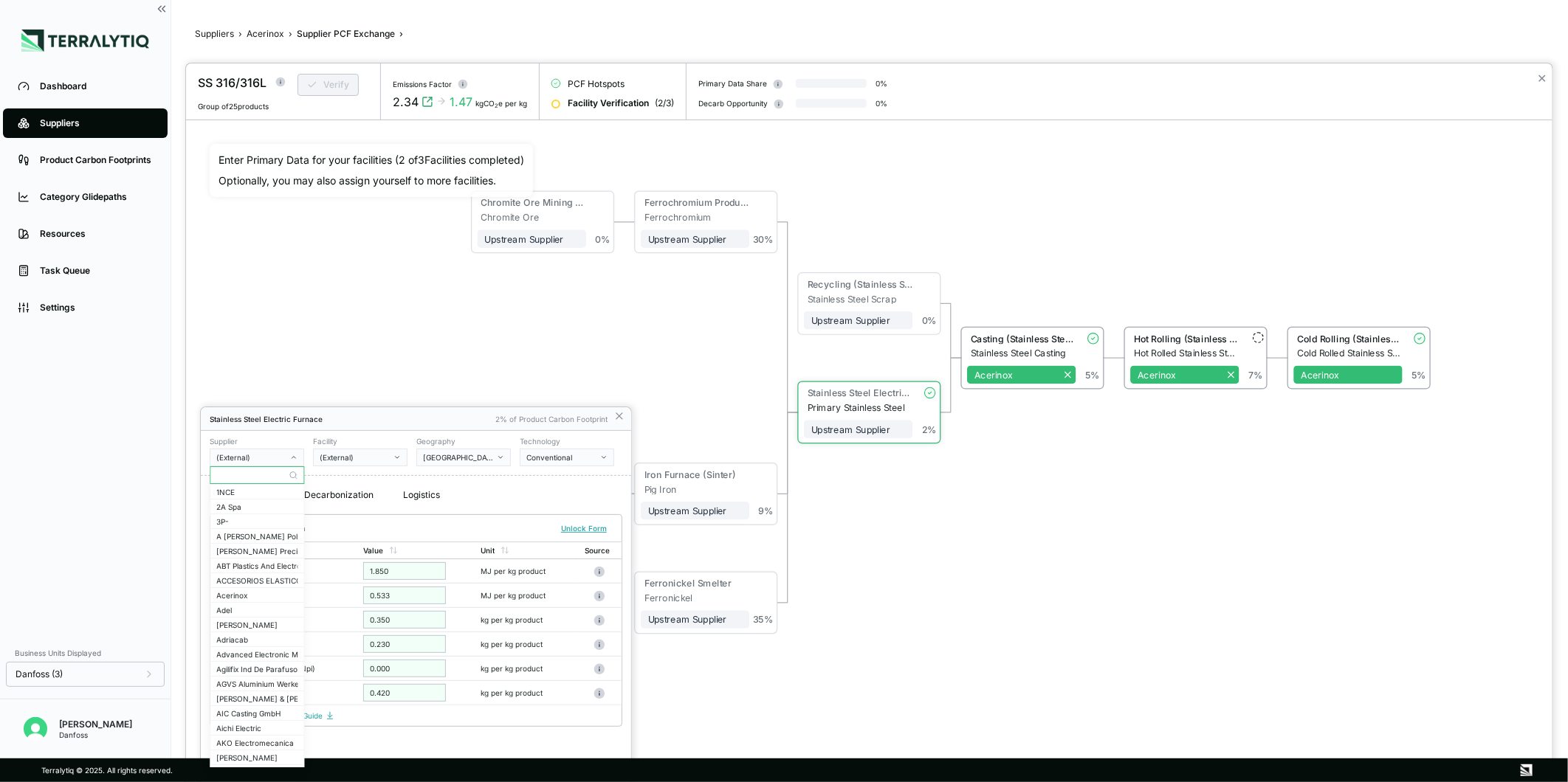
click at [272, 468] on input "text" at bounding box center [257, 475] width 93 height 18
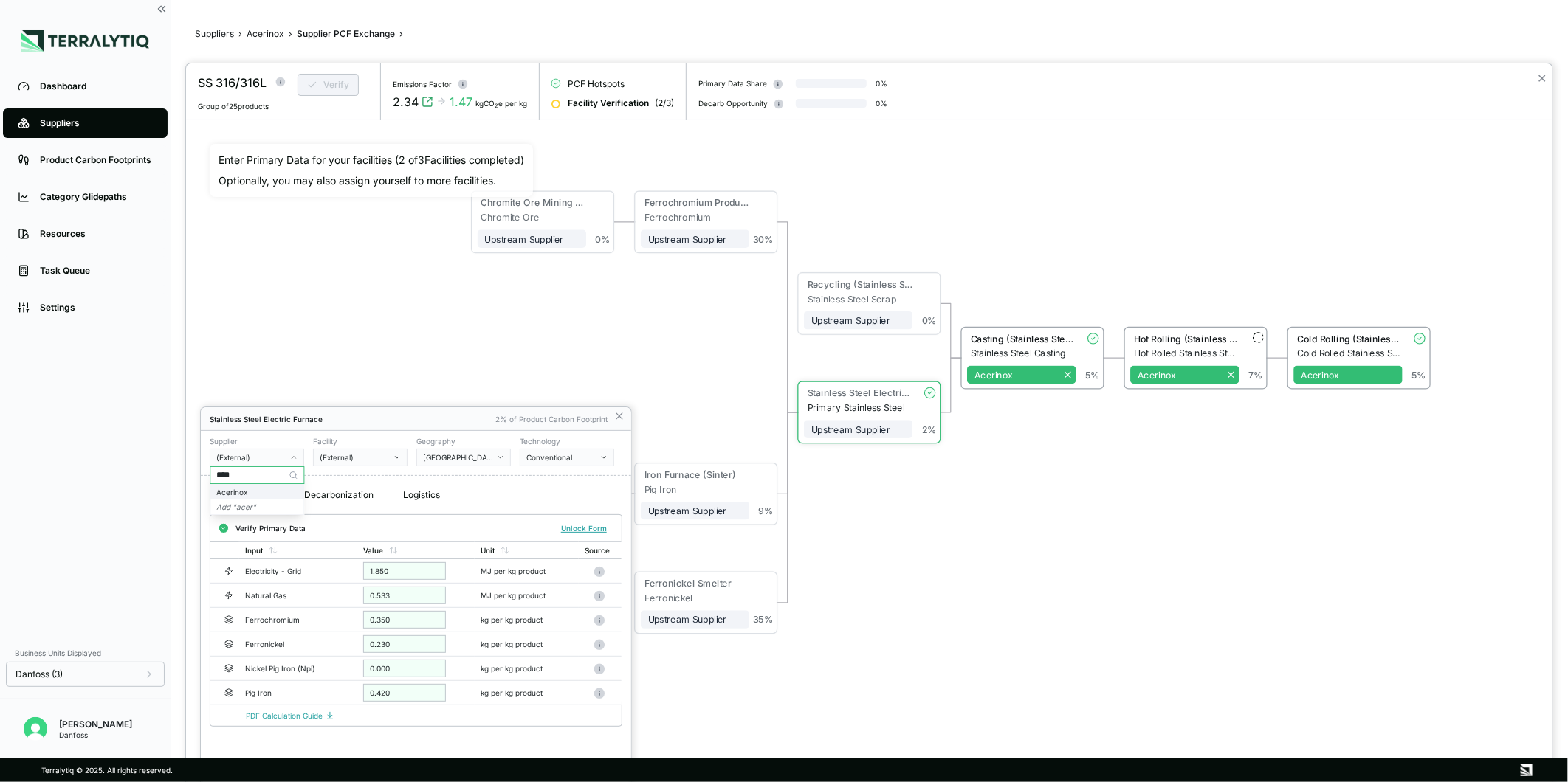
type input "****"
click at [285, 490] on div "Acerinox" at bounding box center [257, 492] width 81 height 9
click at [370, 450] on button "(External)" at bounding box center [360, 457] width 95 height 18
click at [372, 505] on div "Acerinox Scandinavia [GEOGRAPHIC_DATA] - [GEOGRAPHIC_DATA]" at bounding box center [361, 506] width 81 height 9
click at [449, 462] on button "[GEOGRAPHIC_DATA]" at bounding box center [463, 457] width 95 height 18
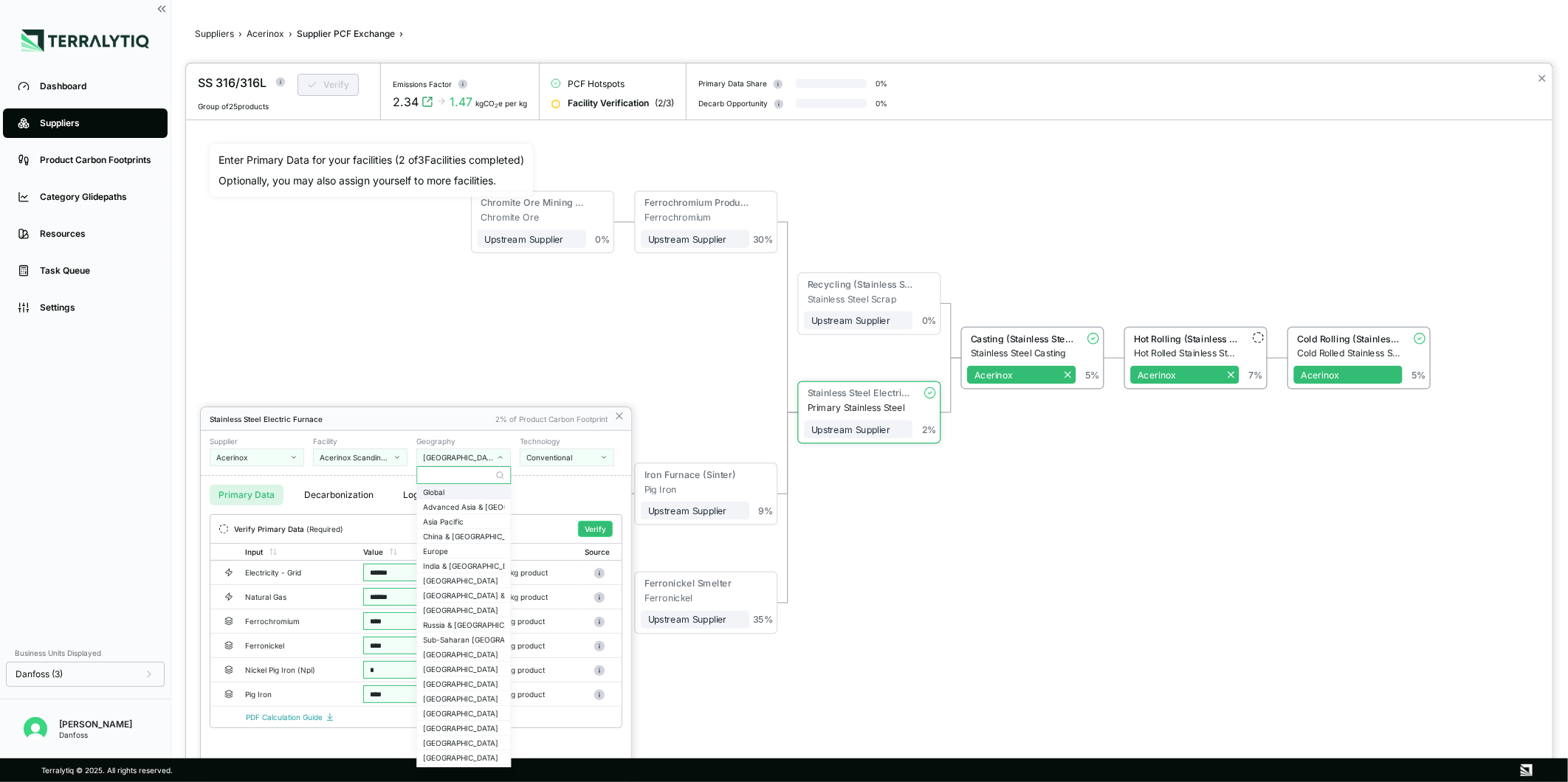
click at [451, 484] on div "Global" at bounding box center [463, 491] width 95 height 15
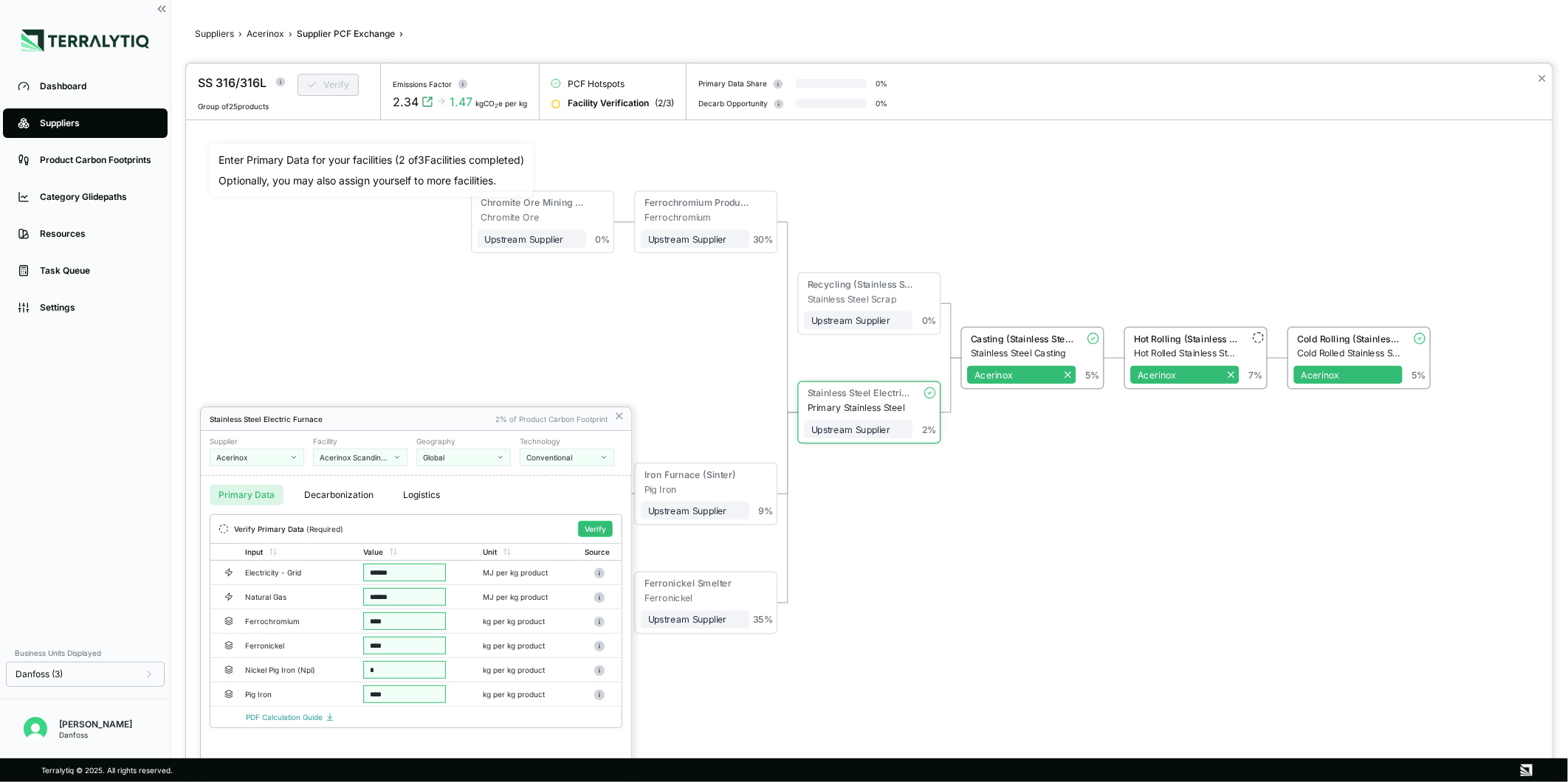
click at [440, 460] on div "Global" at bounding box center [459, 457] width 71 height 9
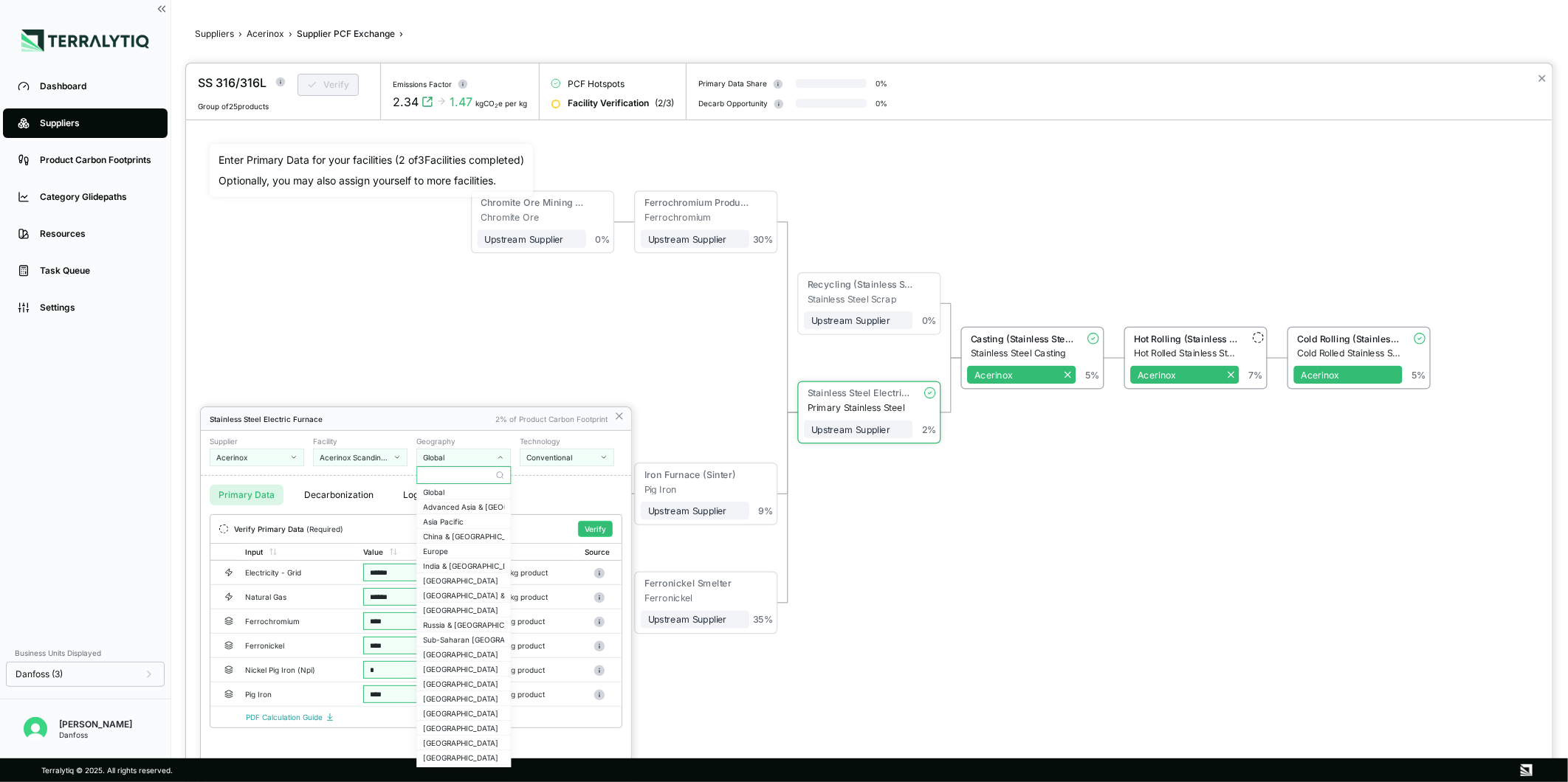
click at [441, 480] on input "text" at bounding box center [463, 475] width 93 height 18
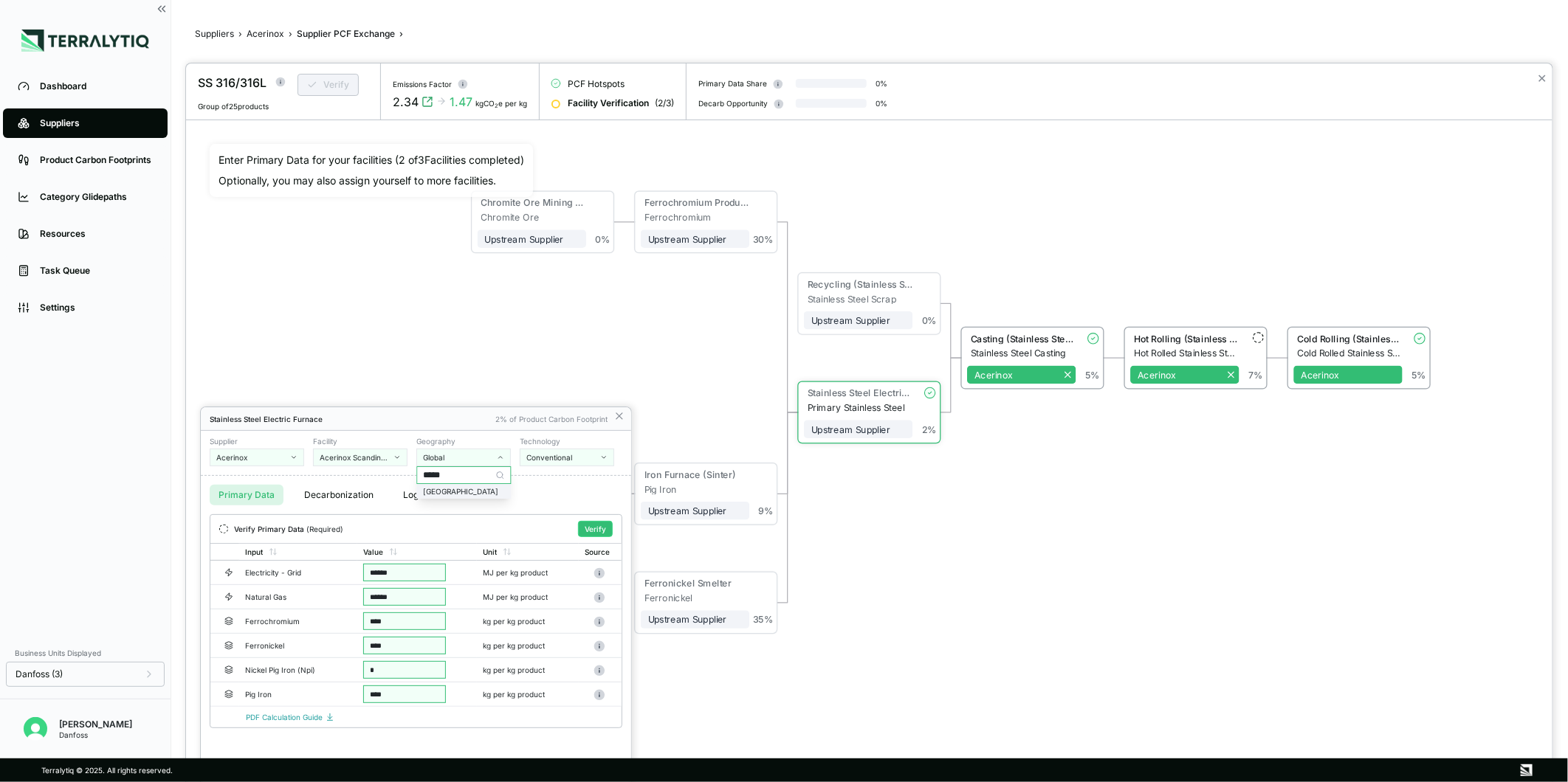
type input "*****"
click at [455, 488] on div "[GEOGRAPHIC_DATA]" at bounding box center [464, 491] width 81 height 9
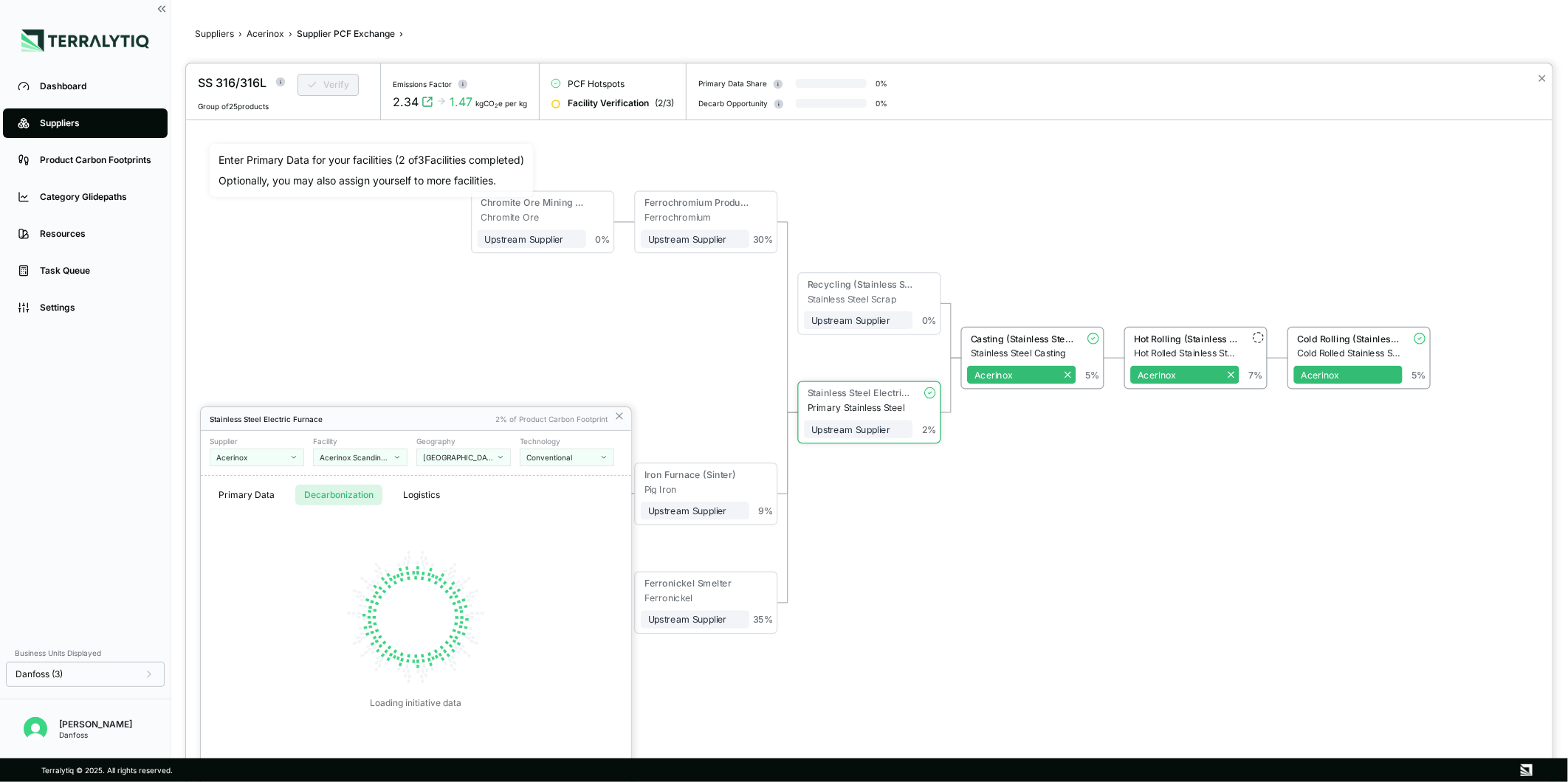
click at [357, 499] on button "Decarbonization" at bounding box center [338, 495] width 87 height 20
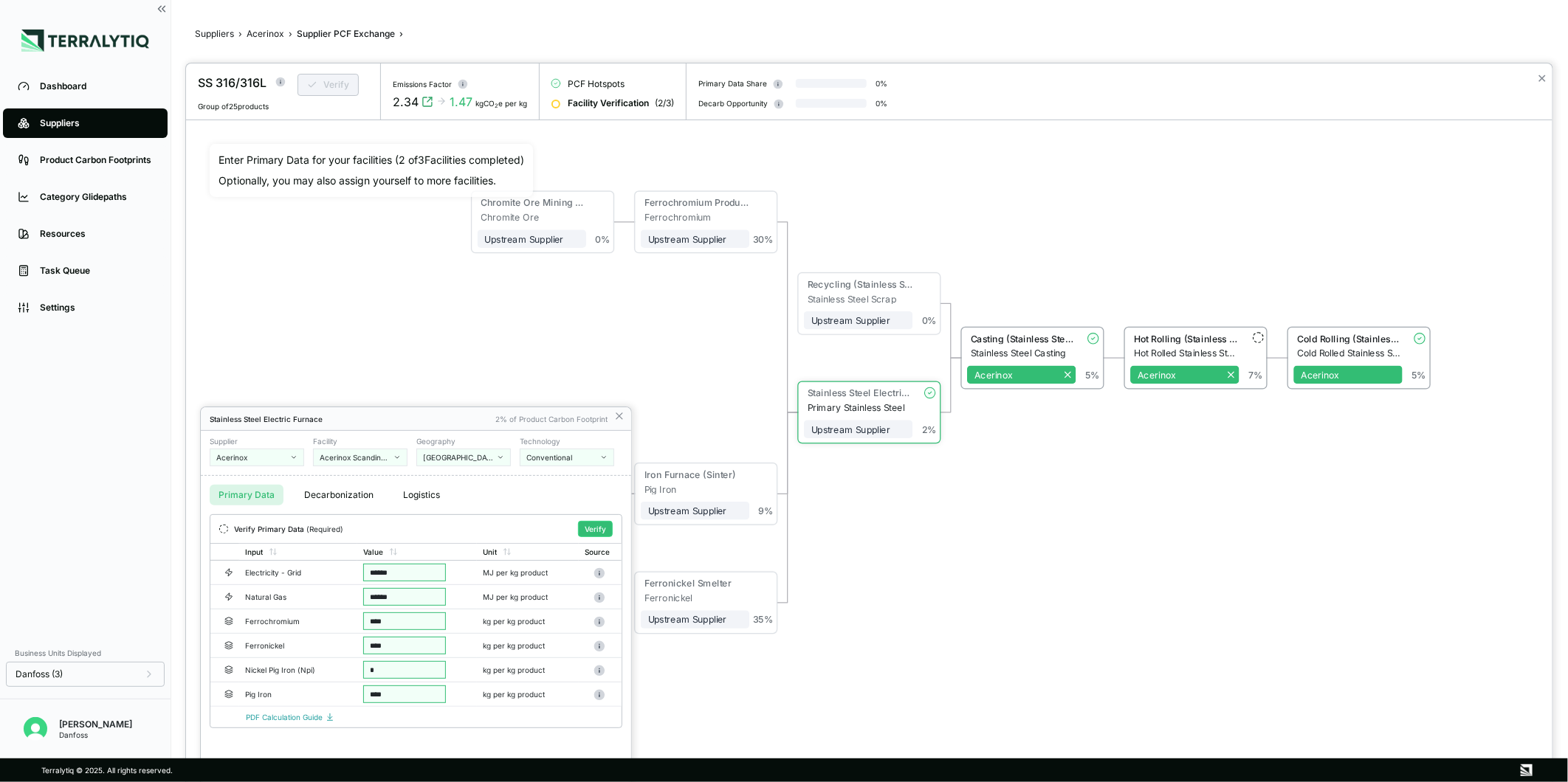
click at [243, 498] on button "Primary Data" at bounding box center [246, 495] width 74 height 20
click at [594, 533] on button "Verify" at bounding box center [595, 529] width 34 height 16
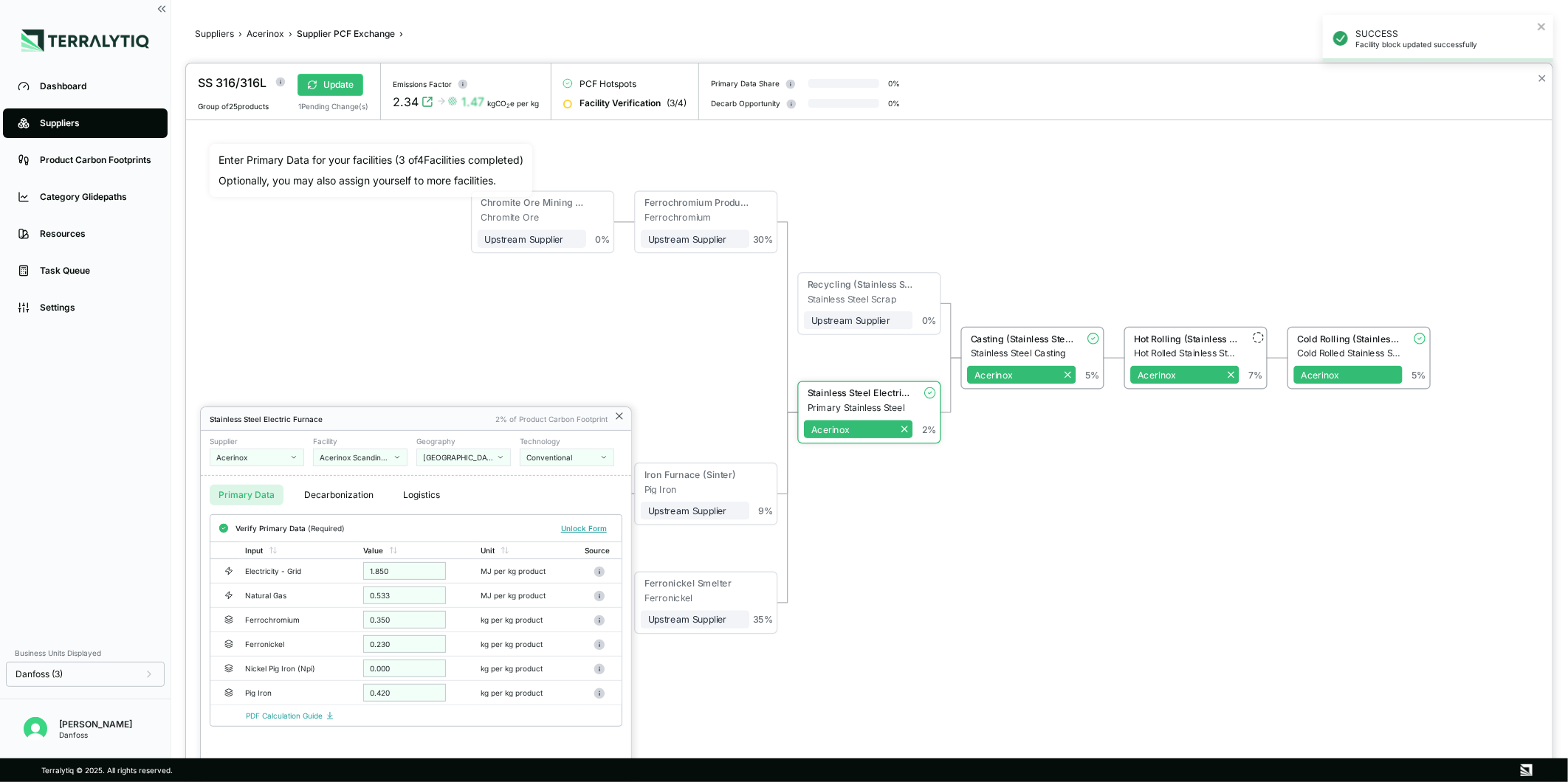
click at [620, 421] on icon at bounding box center [619, 416] width 12 height 12
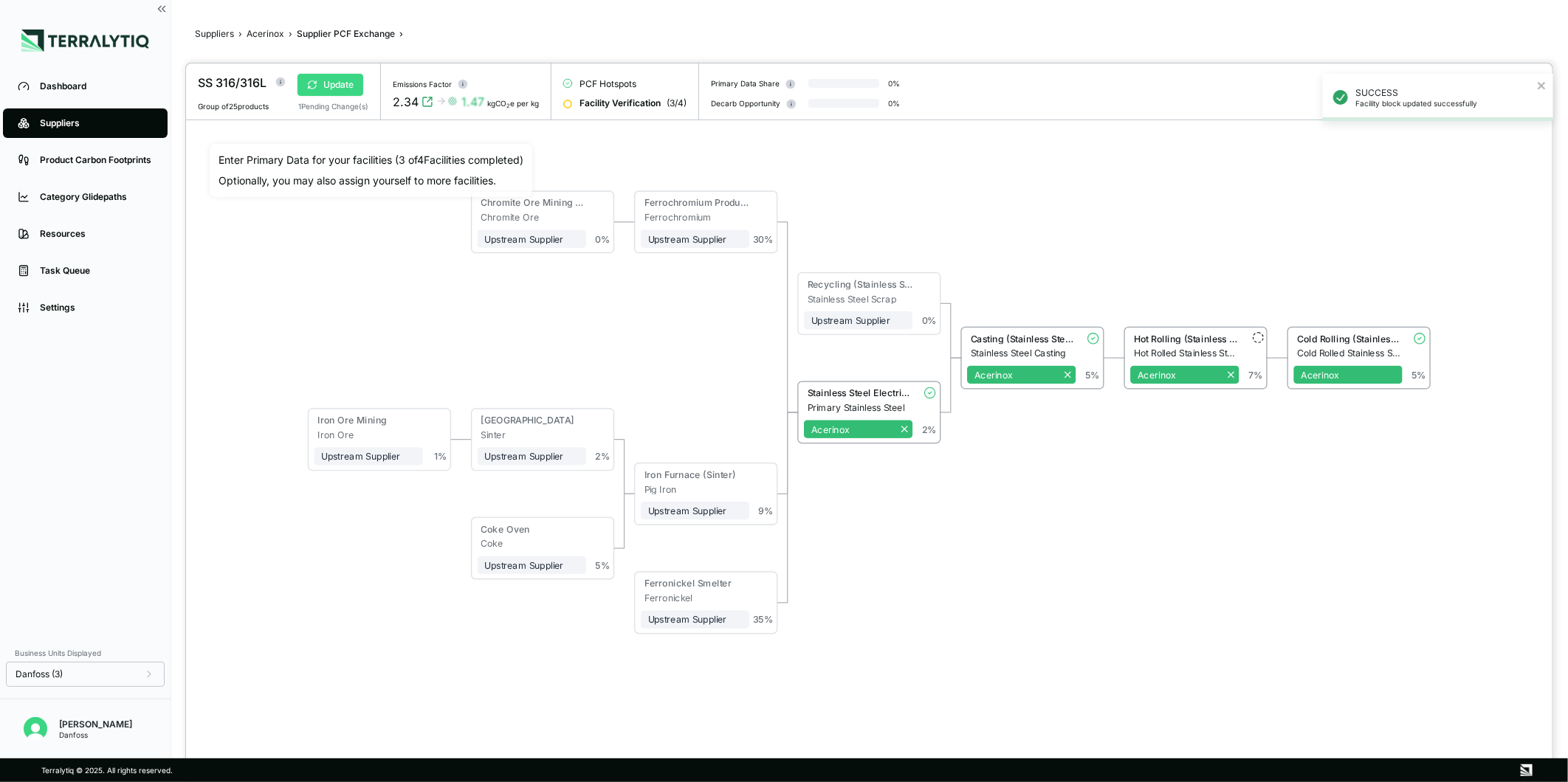
click at [342, 77] on button "Update" at bounding box center [330, 84] width 66 height 22
click at [1541, 77] on button "✕" at bounding box center [1542, 78] width 9 height 18
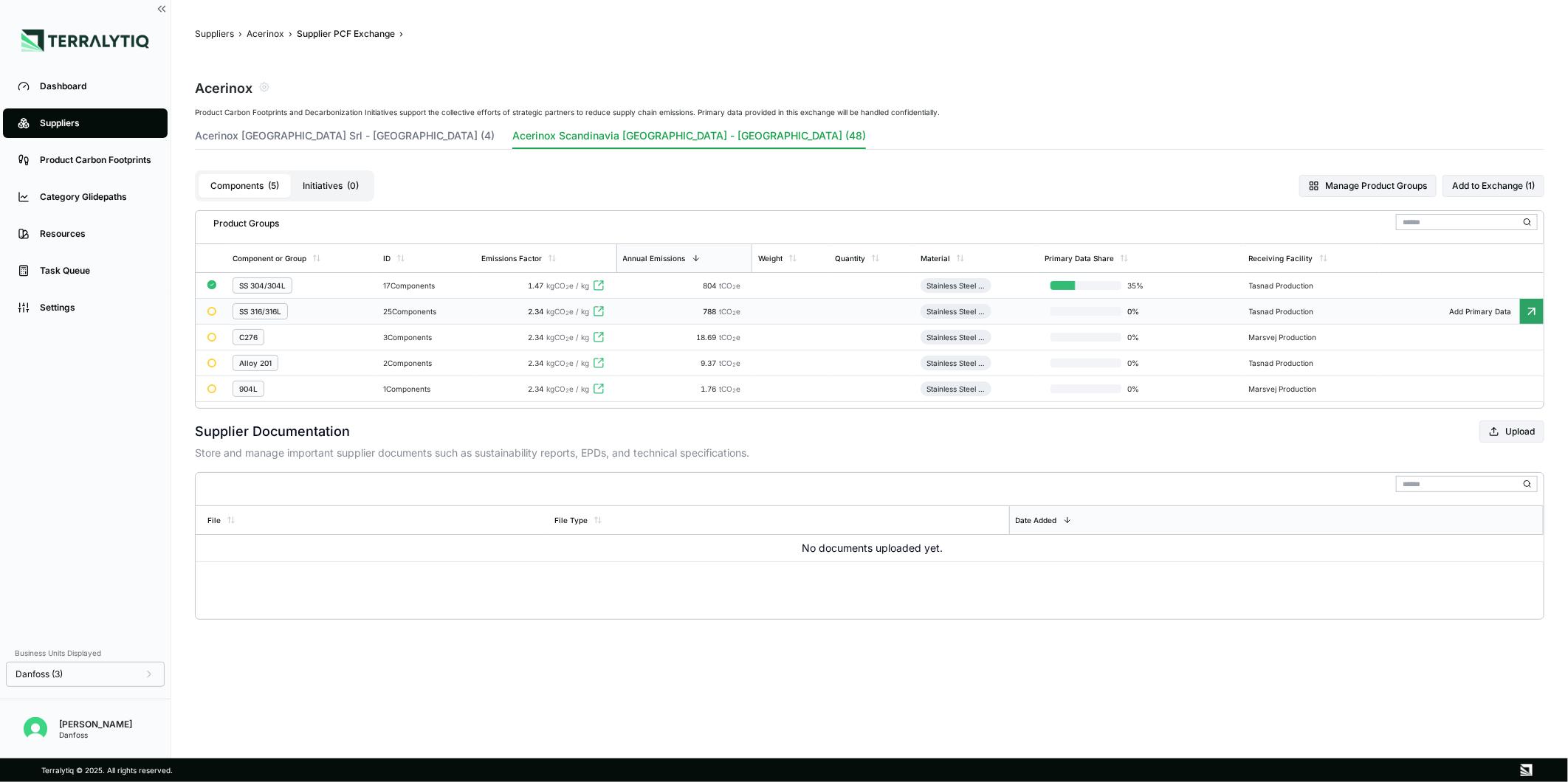
click at [540, 307] on span "2.34" at bounding box center [537, 311] width 16 height 9
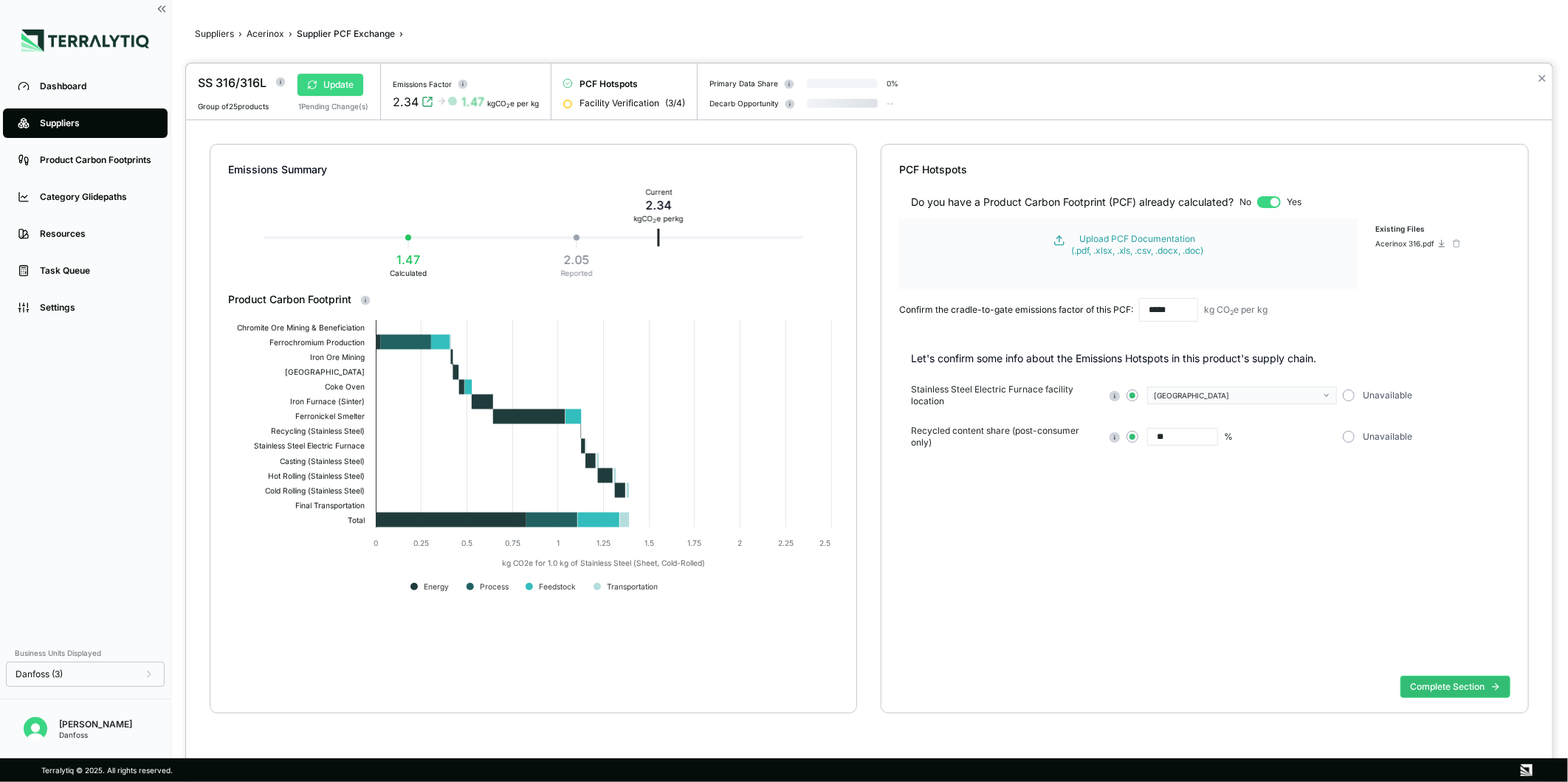
click at [343, 91] on button "Update" at bounding box center [330, 84] width 66 height 22
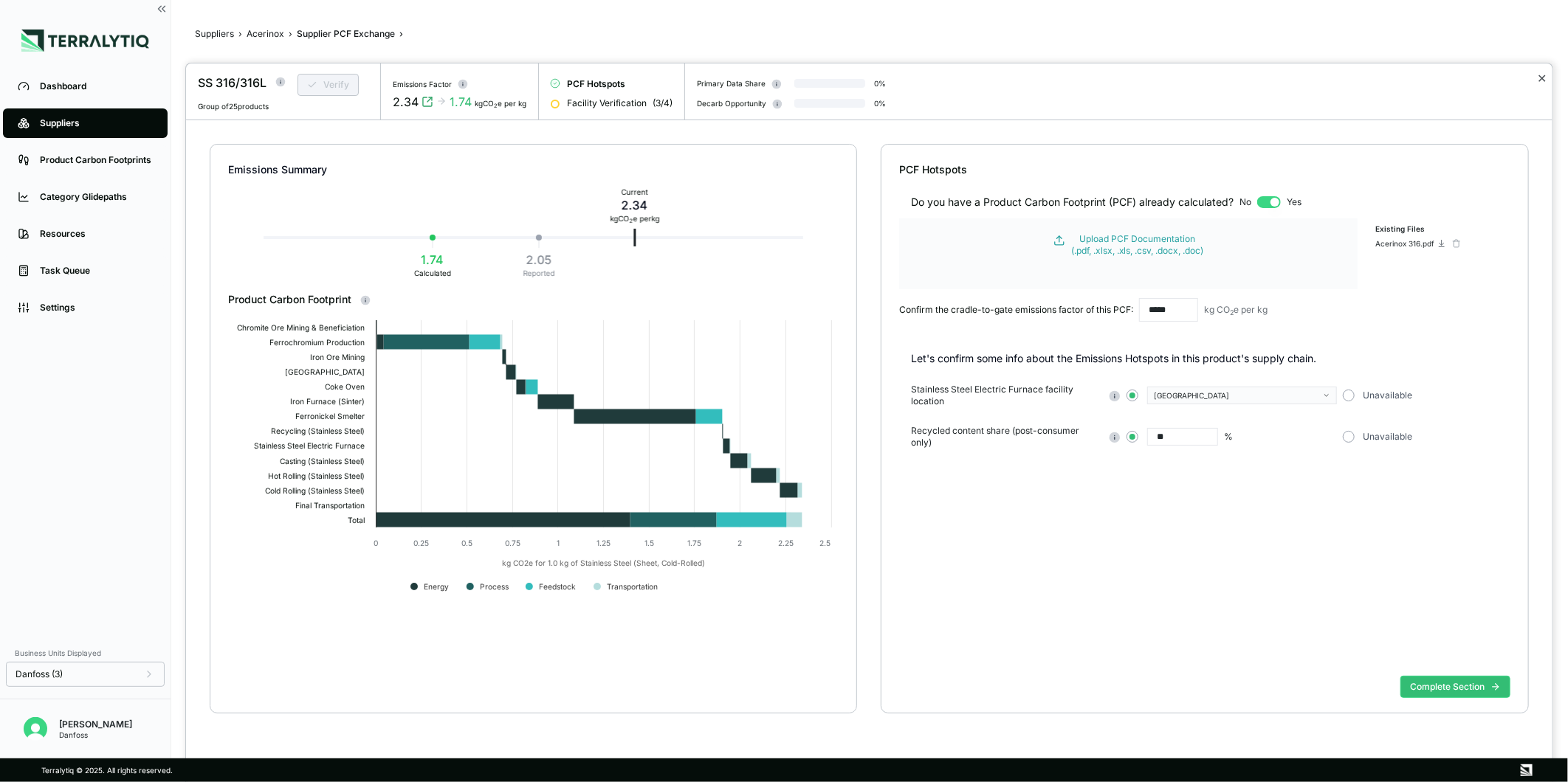
click at [1541, 74] on button "✕" at bounding box center [1542, 78] width 9 height 18
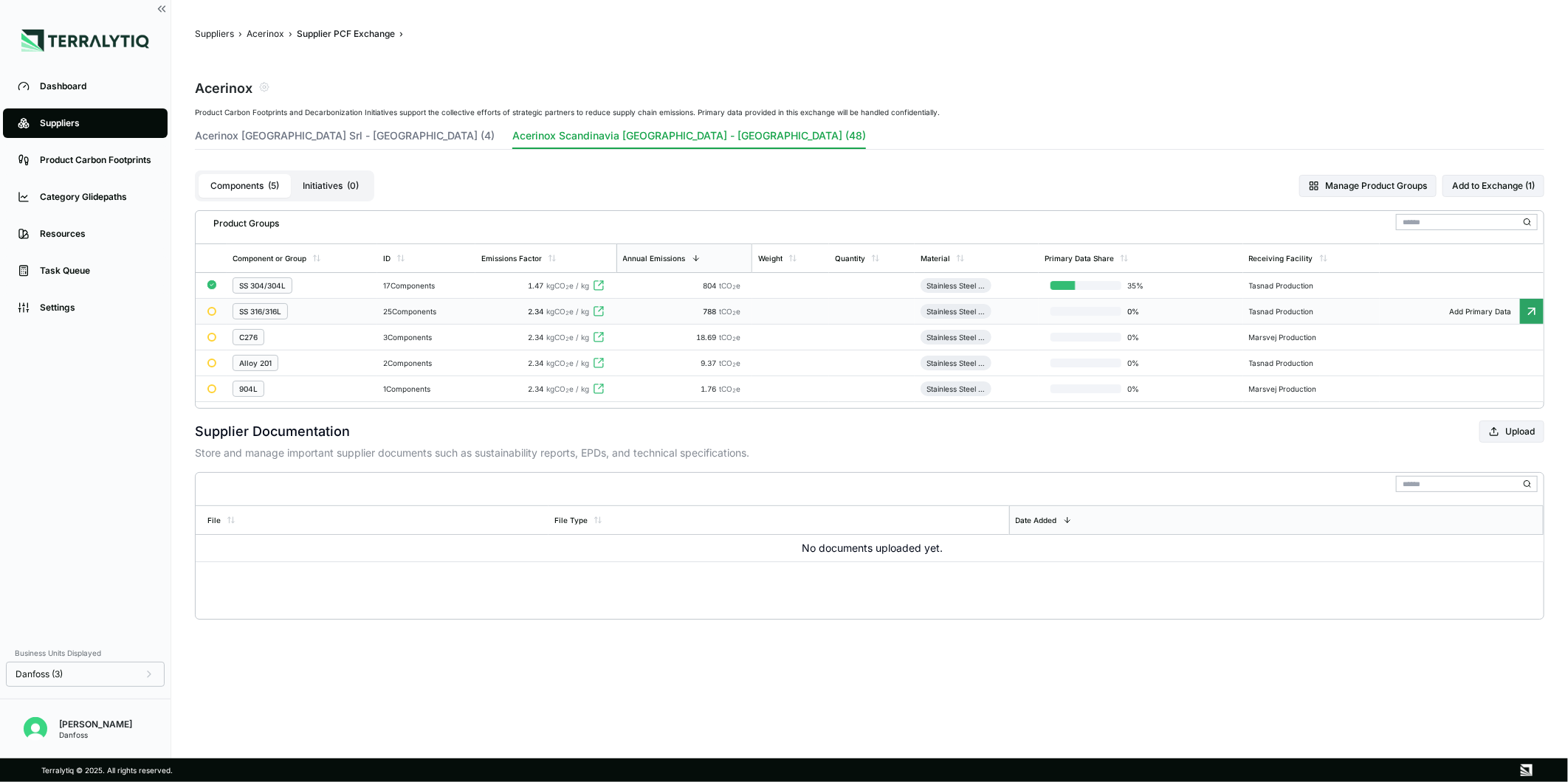
click at [529, 307] on div "2.34 kgCO 2 e / kg" at bounding box center [545, 311] width 129 height 9
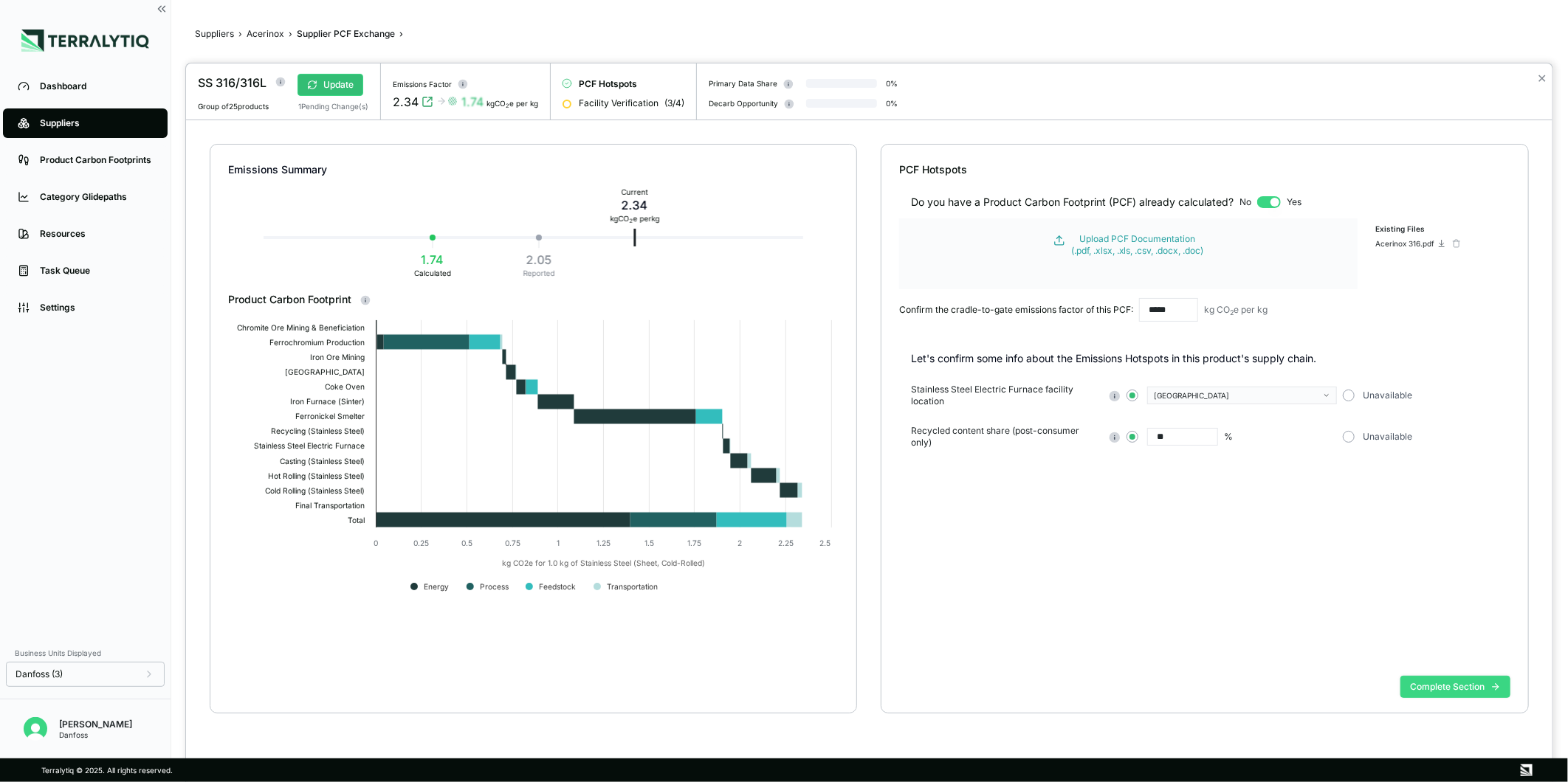
click at [1488, 689] on button "Complete Section" at bounding box center [1455, 687] width 110 height 22
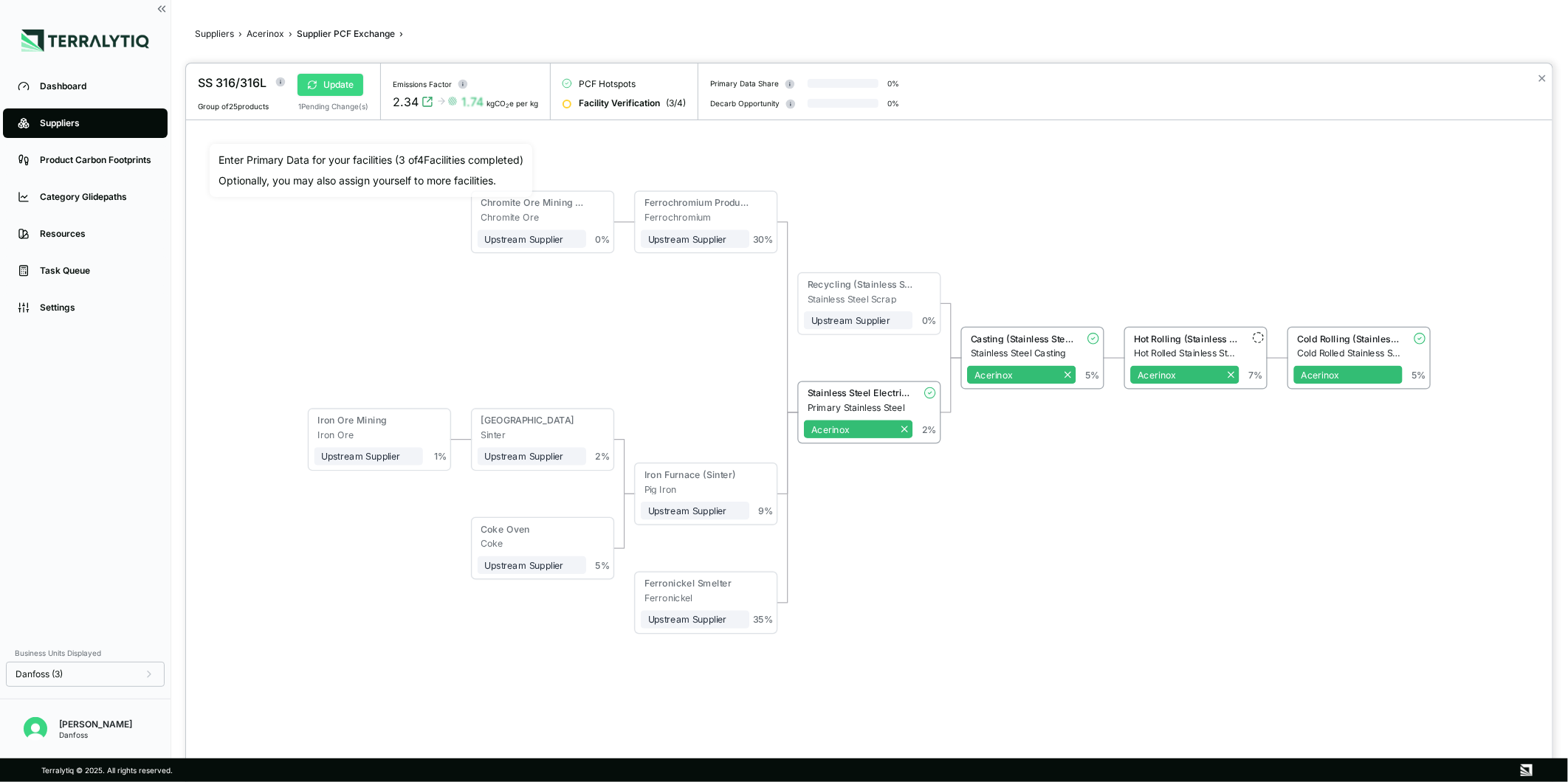
click at [350, 84] on button "Update" at bounding box center [330, 84] width 66 height 22
click at [1540, 77] on button "✕" at bounding box center [1542, 78] width 9 height 18
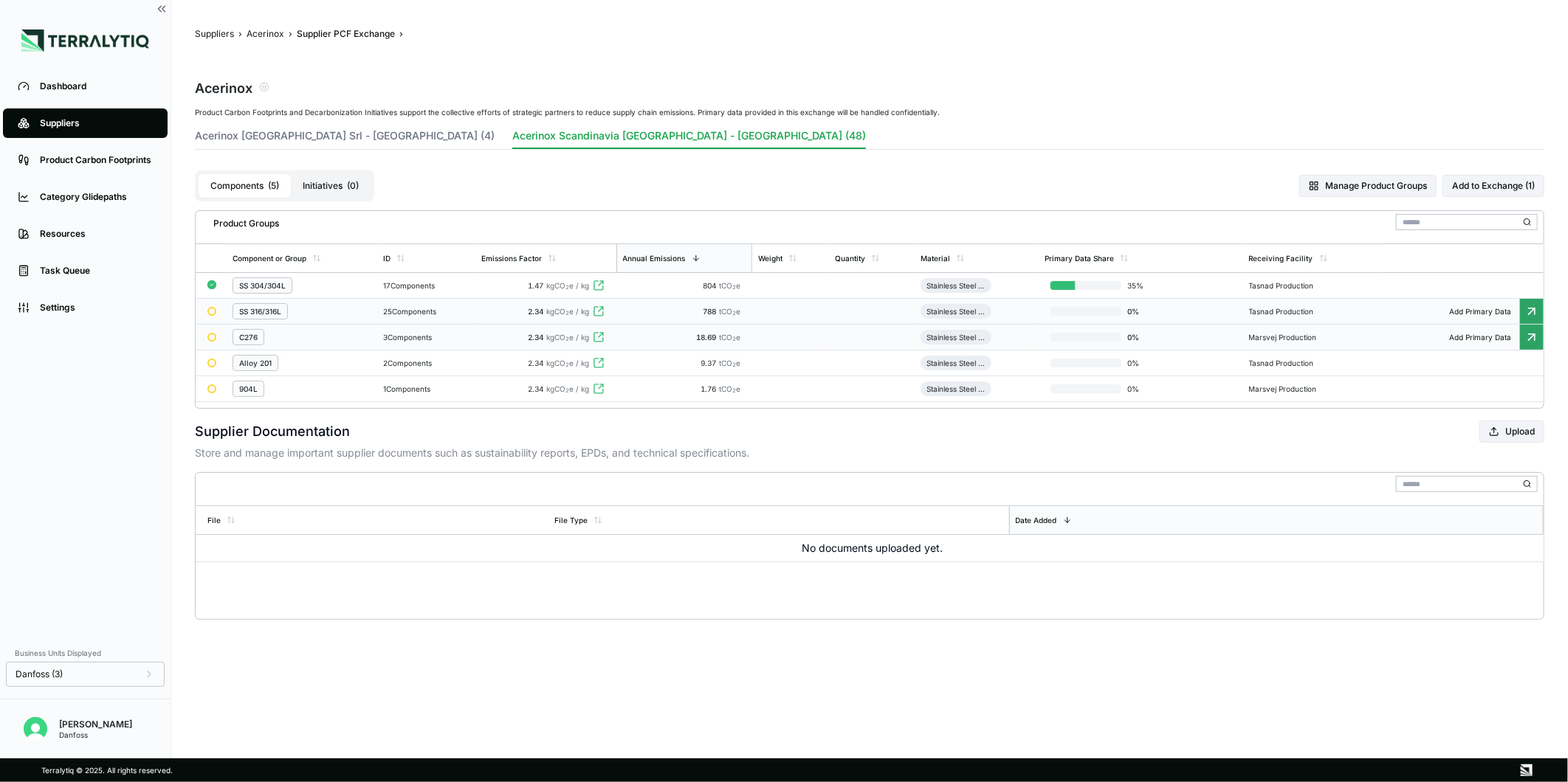
click at [438, 338] on div "3 Components" at bounding box center [426, 337] width 85 height 9
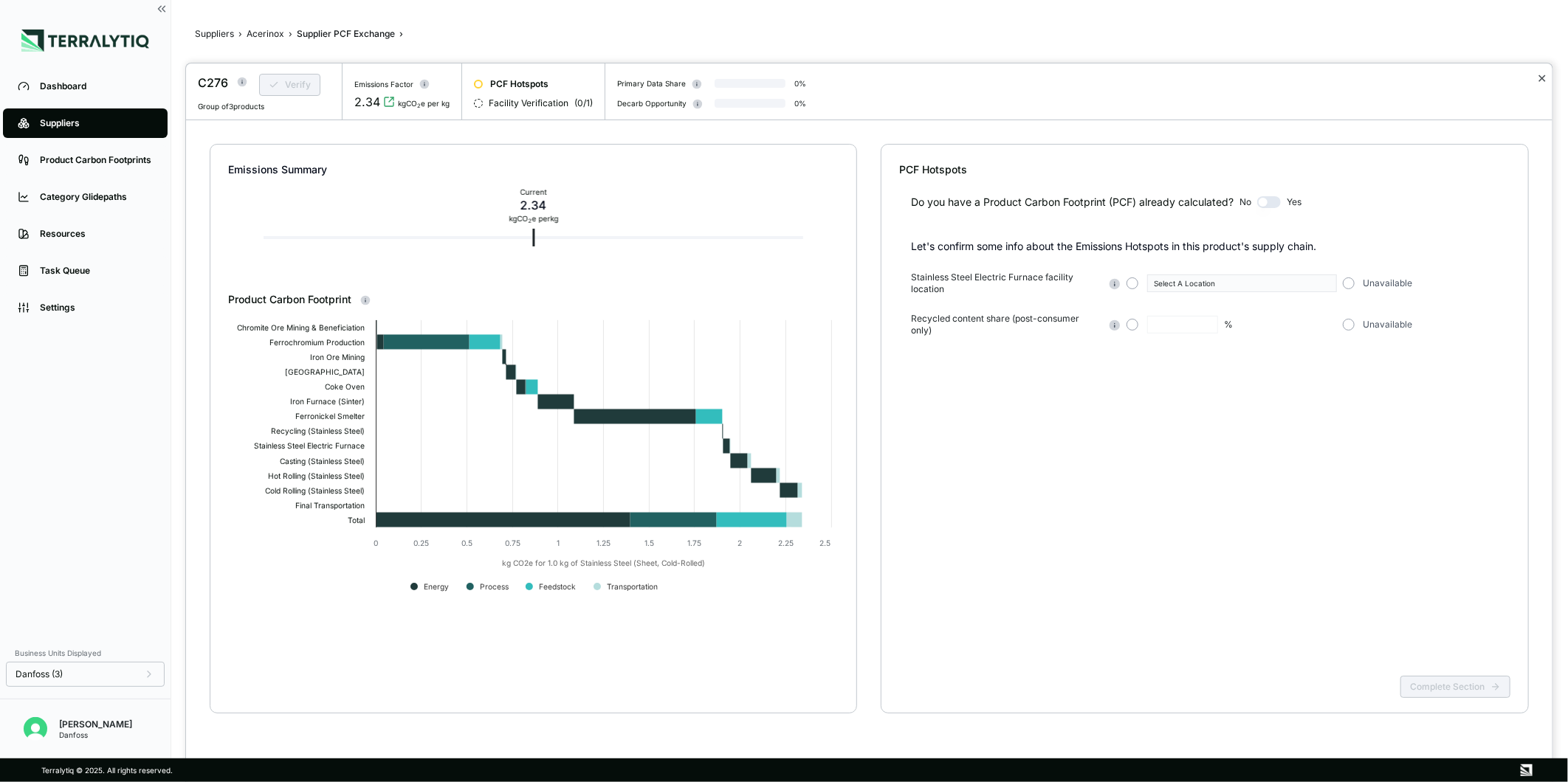
click at [1545, 81] on button "✕" at bounding box center [1542, 78] width 9 height 18
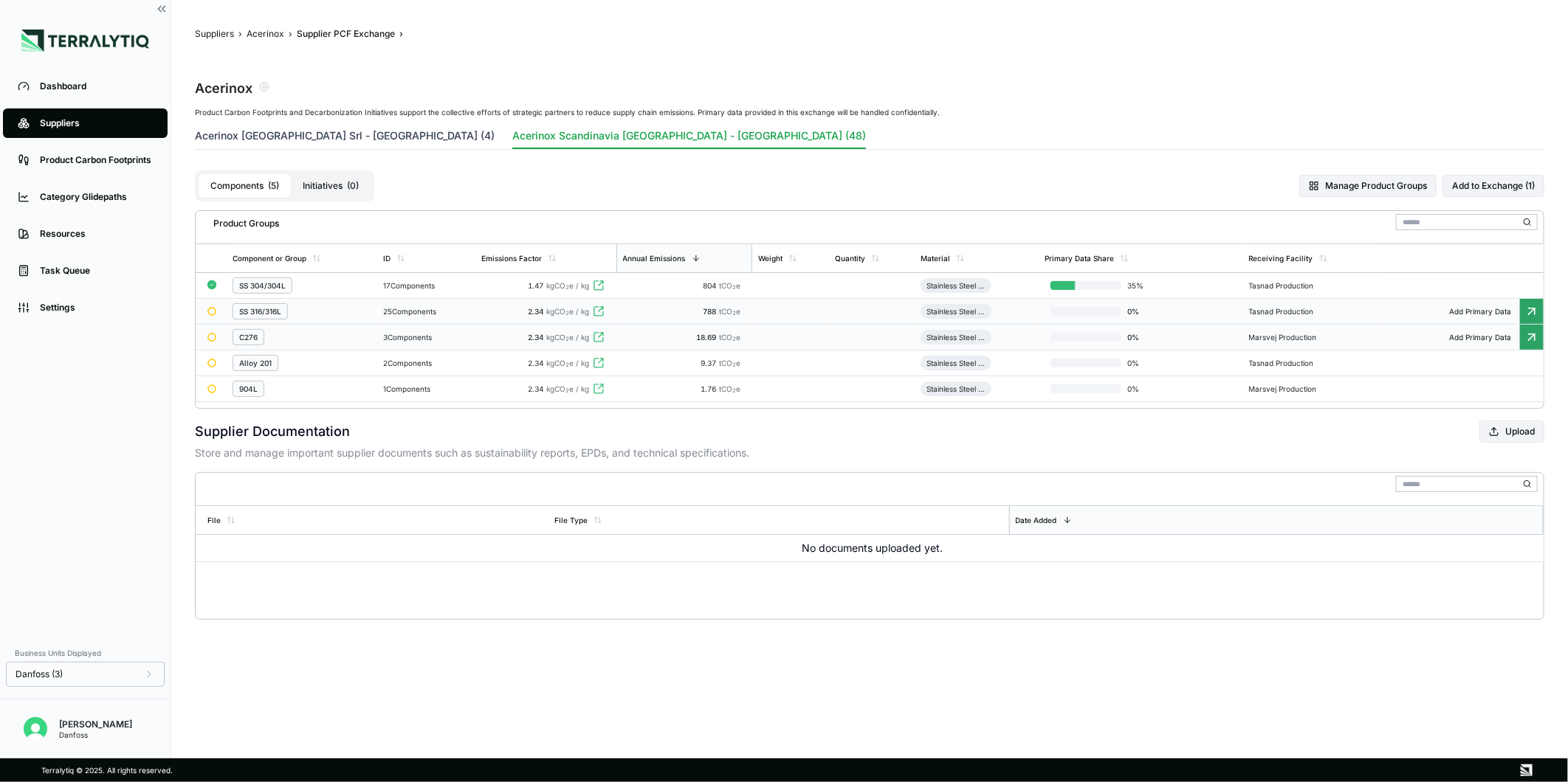
click at [289, 141] on button "Acerinox [GEOGRAPHIC_DATA] Srl - [GEOGRAPHIC_DATA] (4)" at bounding box center [344, 138] width 300 height 20
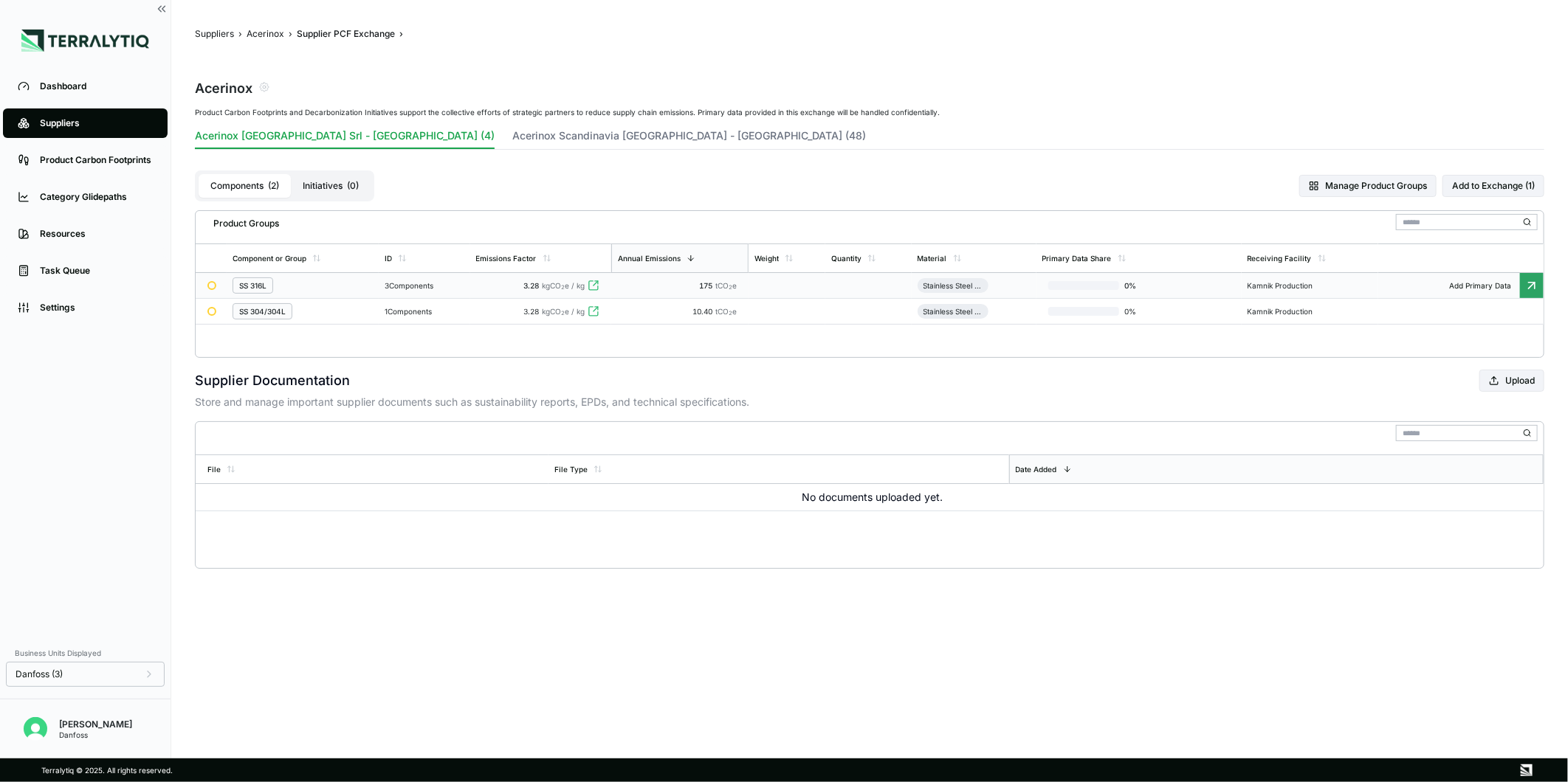
click at [403, 282] on div "3 Components" at bounding box center [425, 285] width 80 height 9
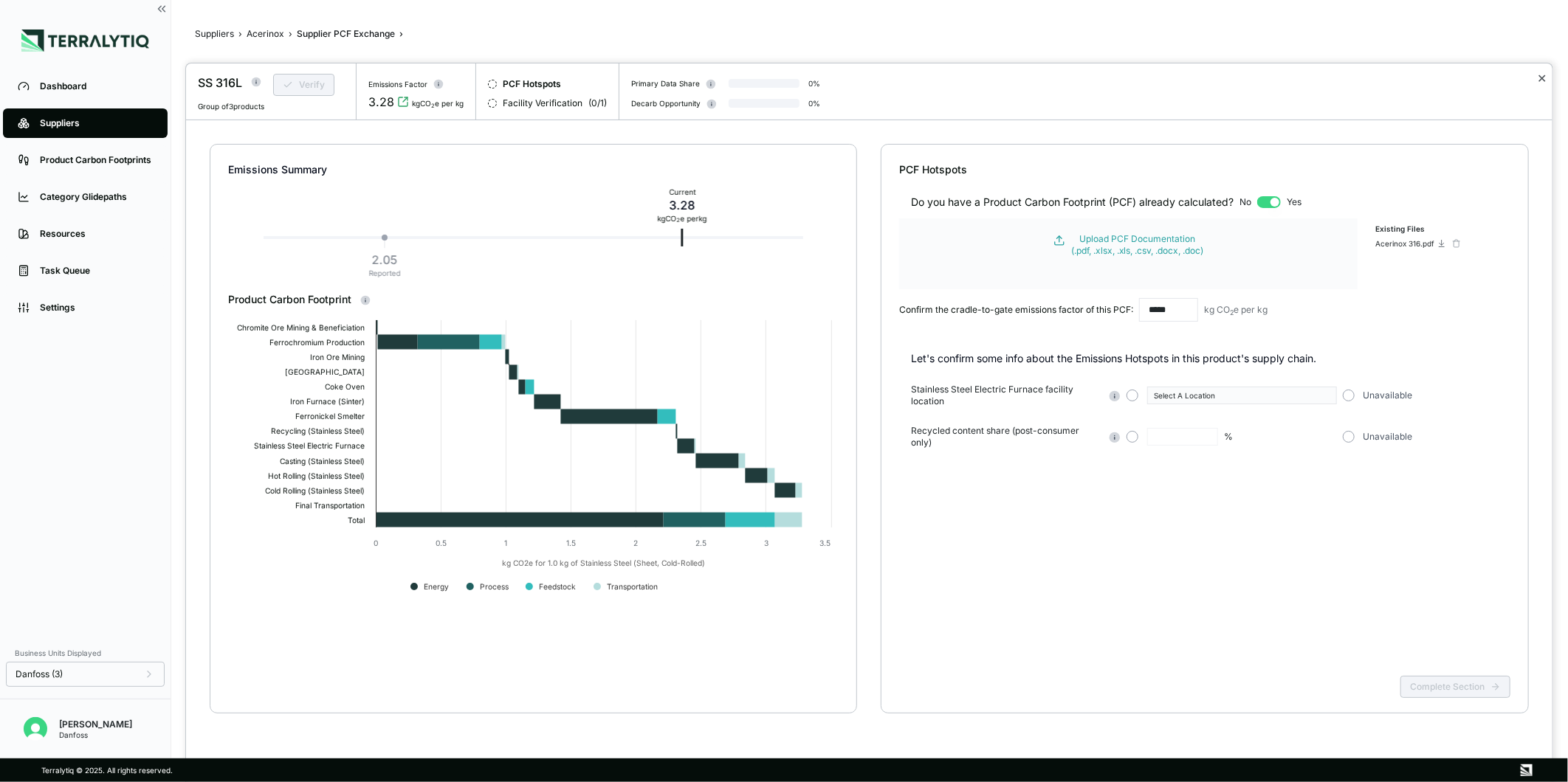
click at [1540, 75] on button "✕" at bounding box center [1542, 78] width 9 height 18
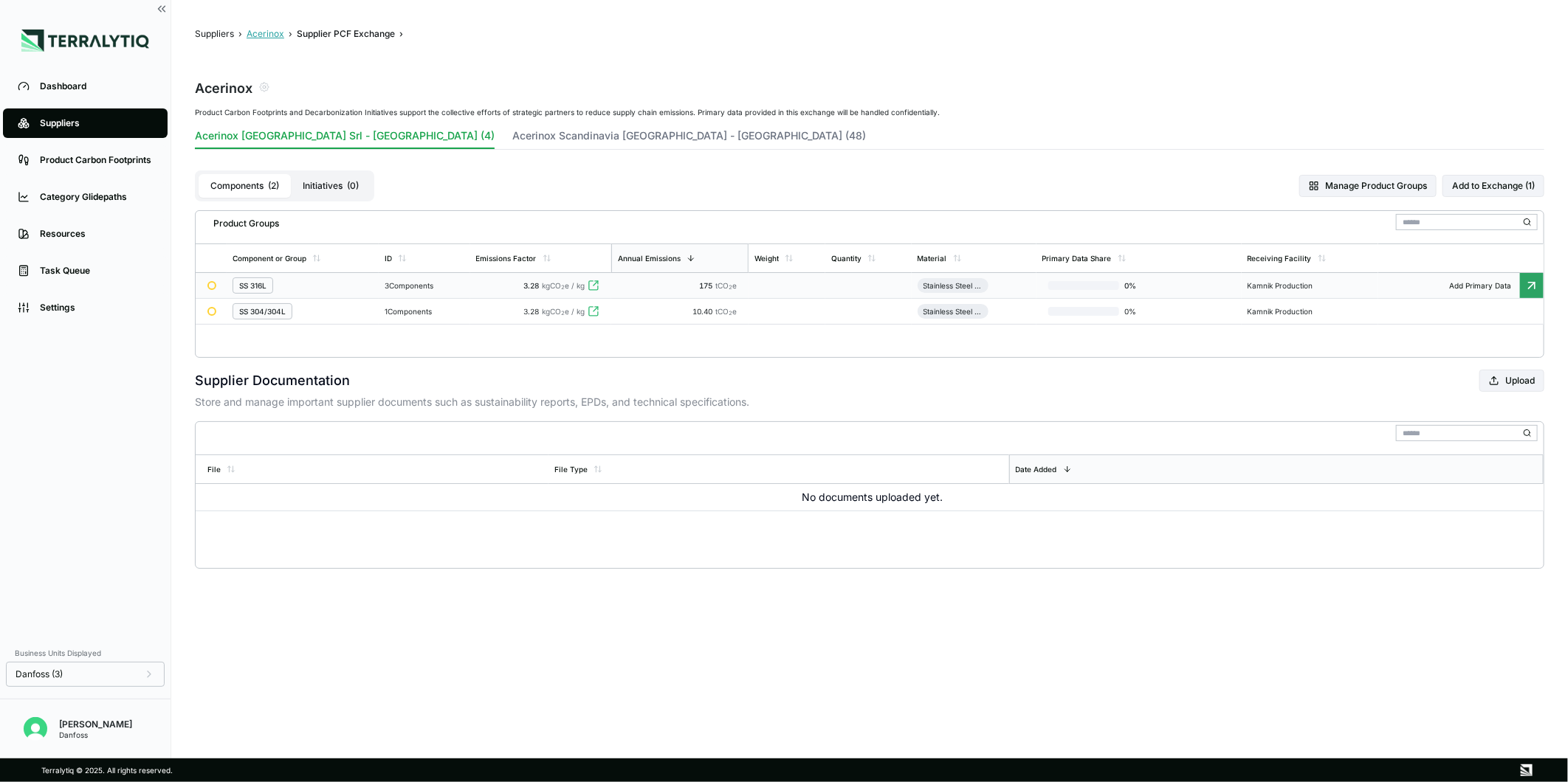
click at [264, 28] on button "Acerinox" at bounding box center [265, 34] width 38 height 12
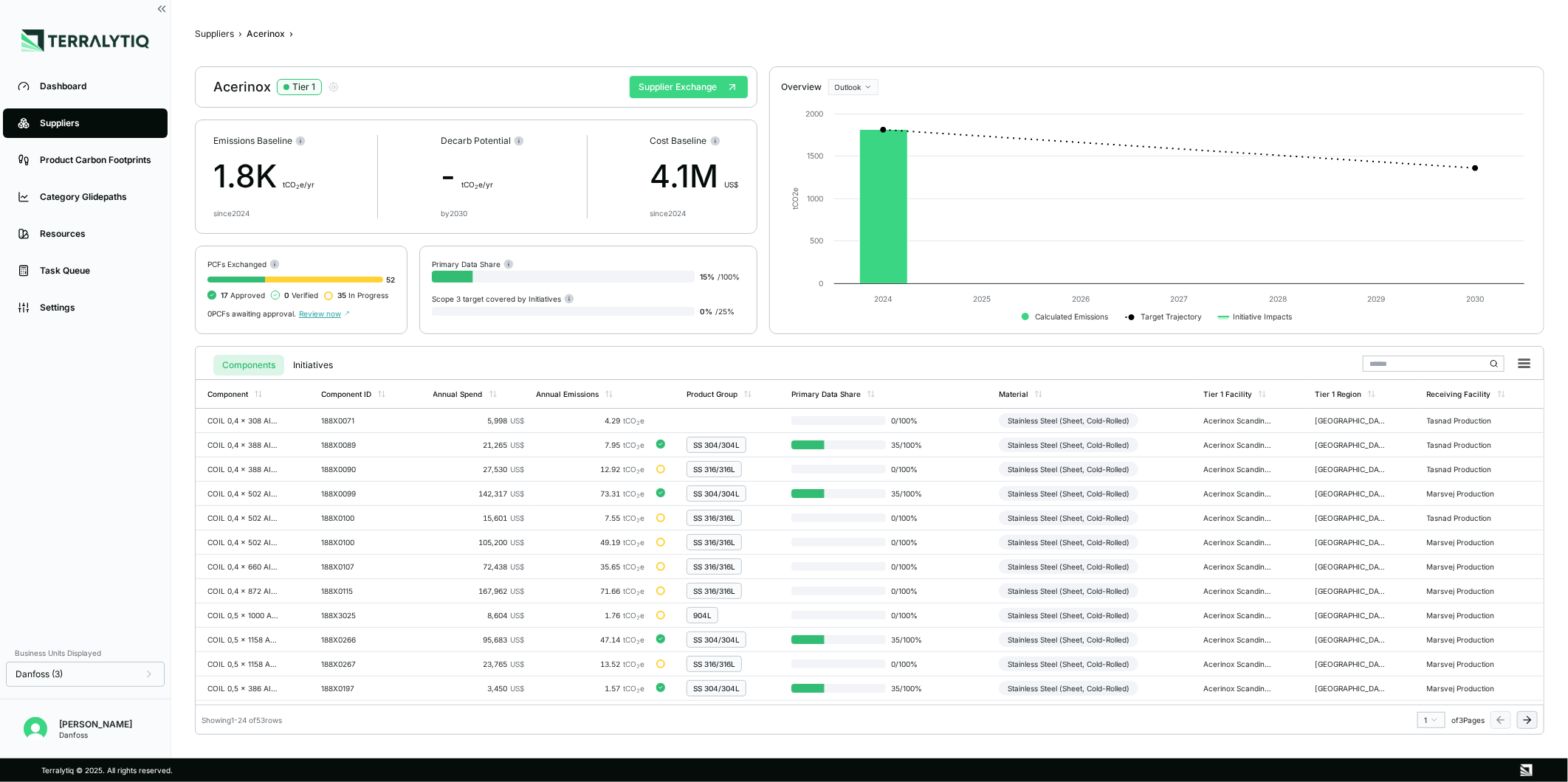
click at [725, 79] on button "Supplier Exchange" at bounding box center [689, 87] width 118 height 22
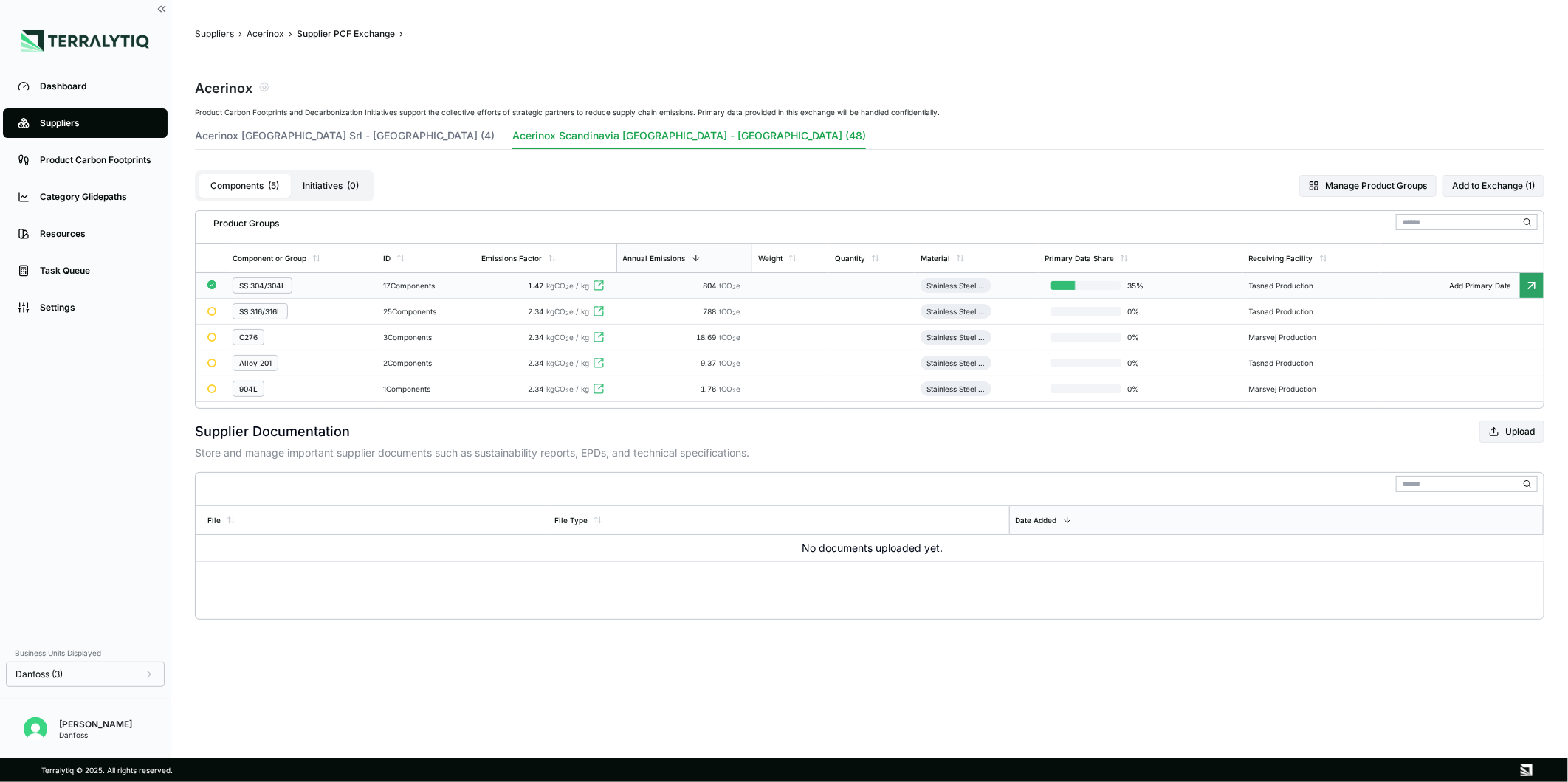
click at [534, 279] on td "1.47 kgCO 2 e / kg" at bounding box center [546, 285] width 141 height 26
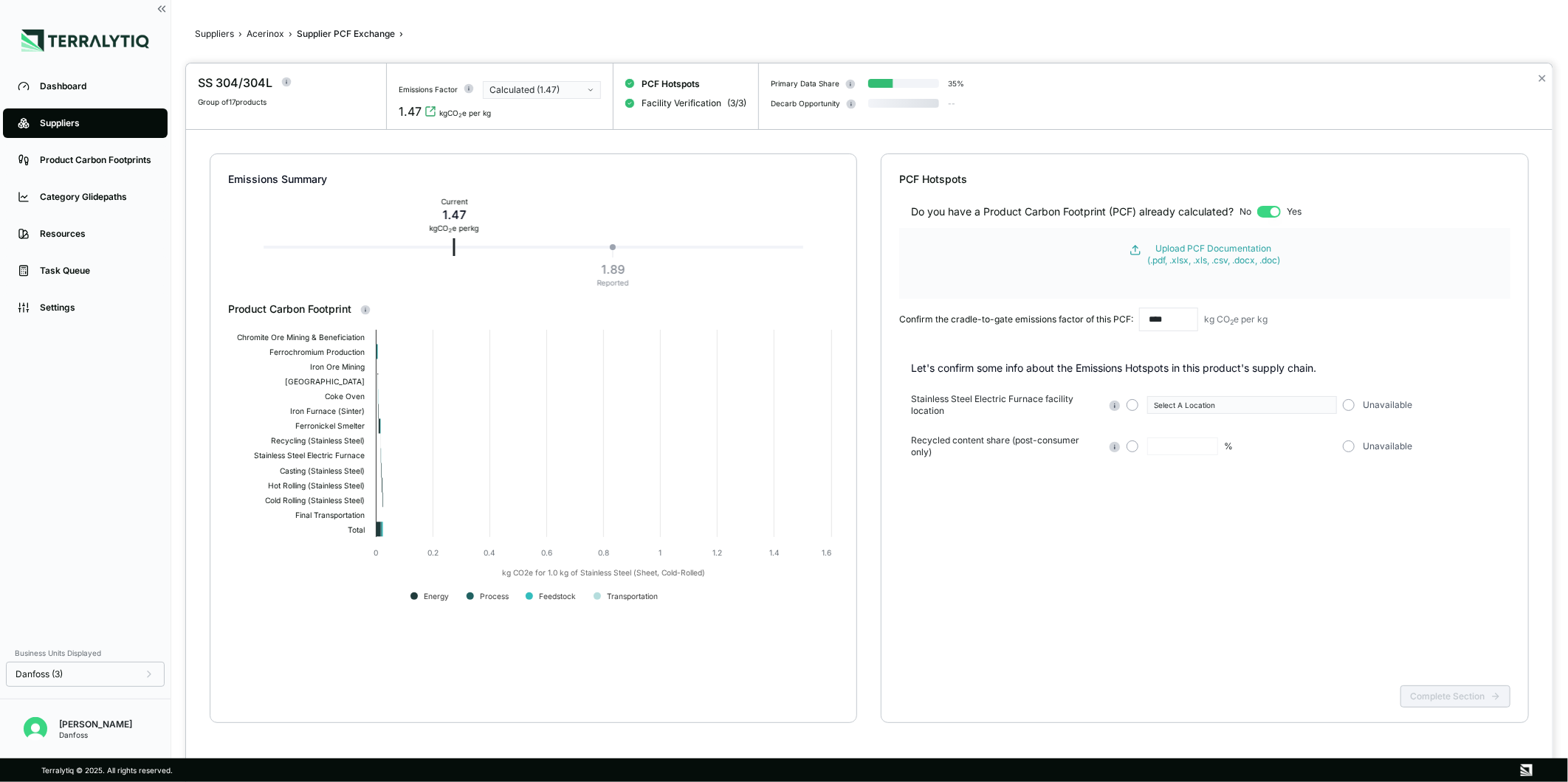
type input "**"
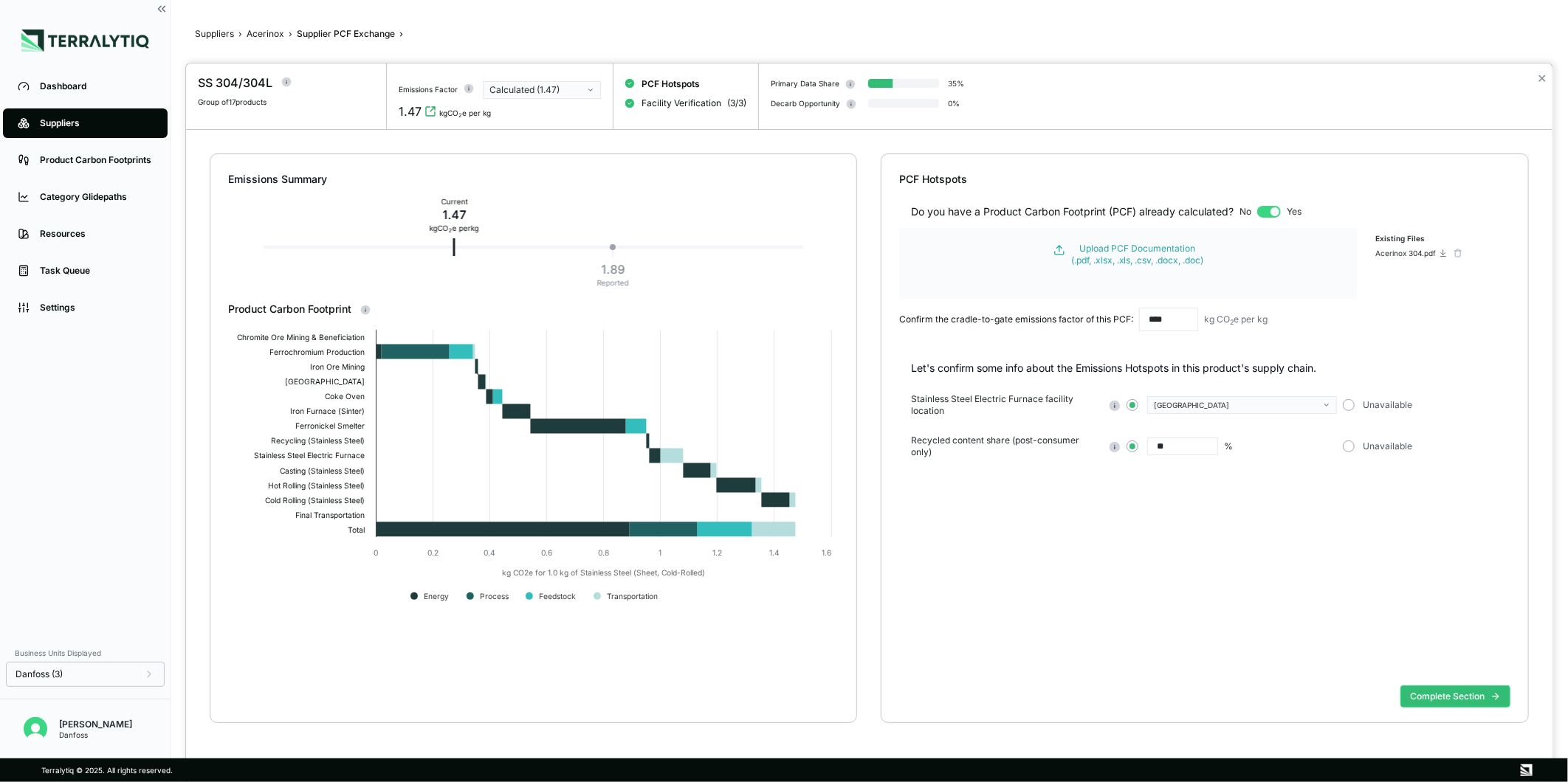
click at [592, 92] on icon "button" at bounding box center [590, 89] width 7 height 7
click at [556, 121] on div "Reported (1.89)" at bounding box center [542, 120] width 105 height 12
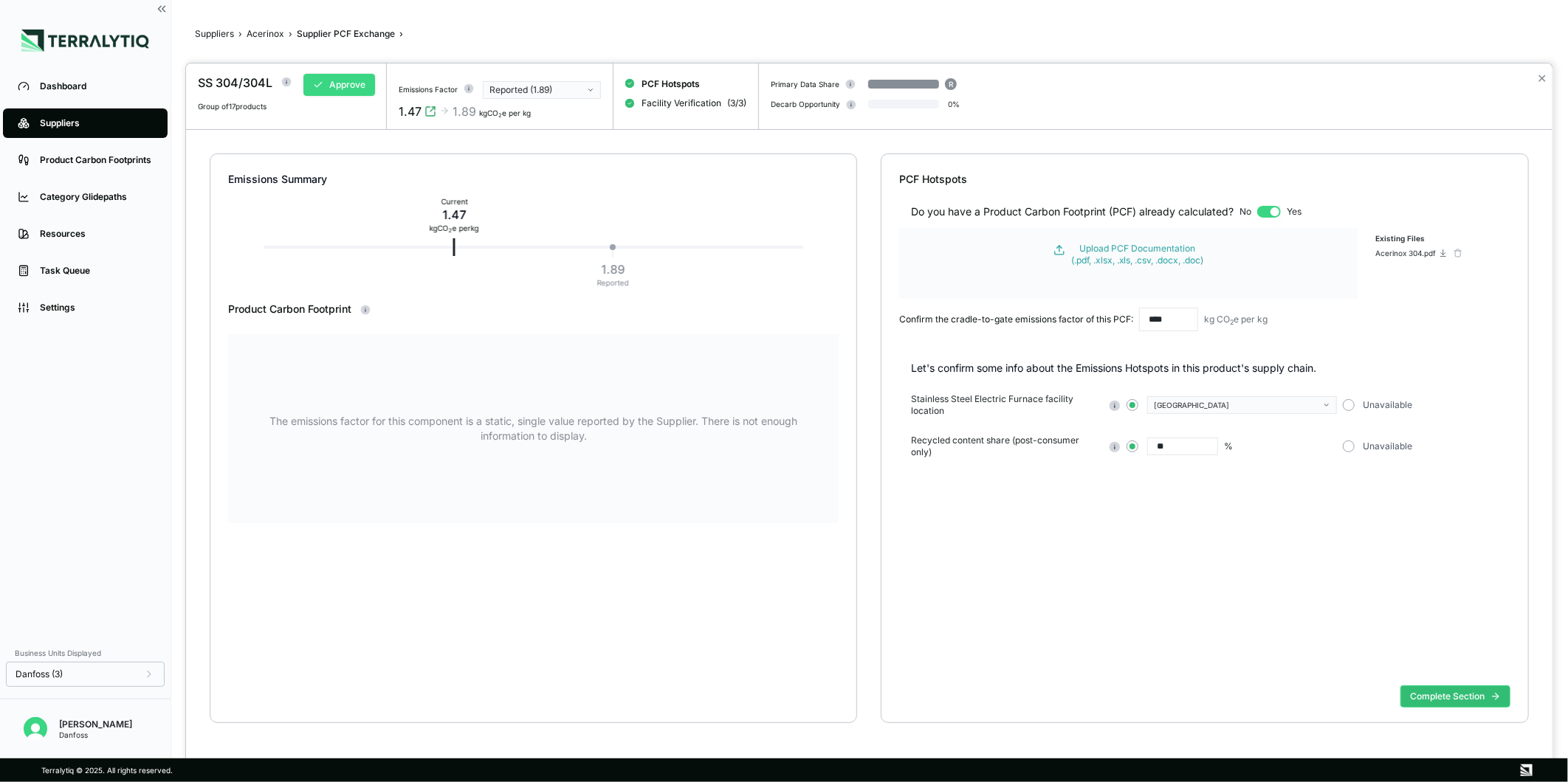
click at [334, 78] on button "Approve" at bounding box center [340, 84] width 72 height 22
click at [1540, 82] on button "✕" at bounding box center [1542, 78] width 9 height 18
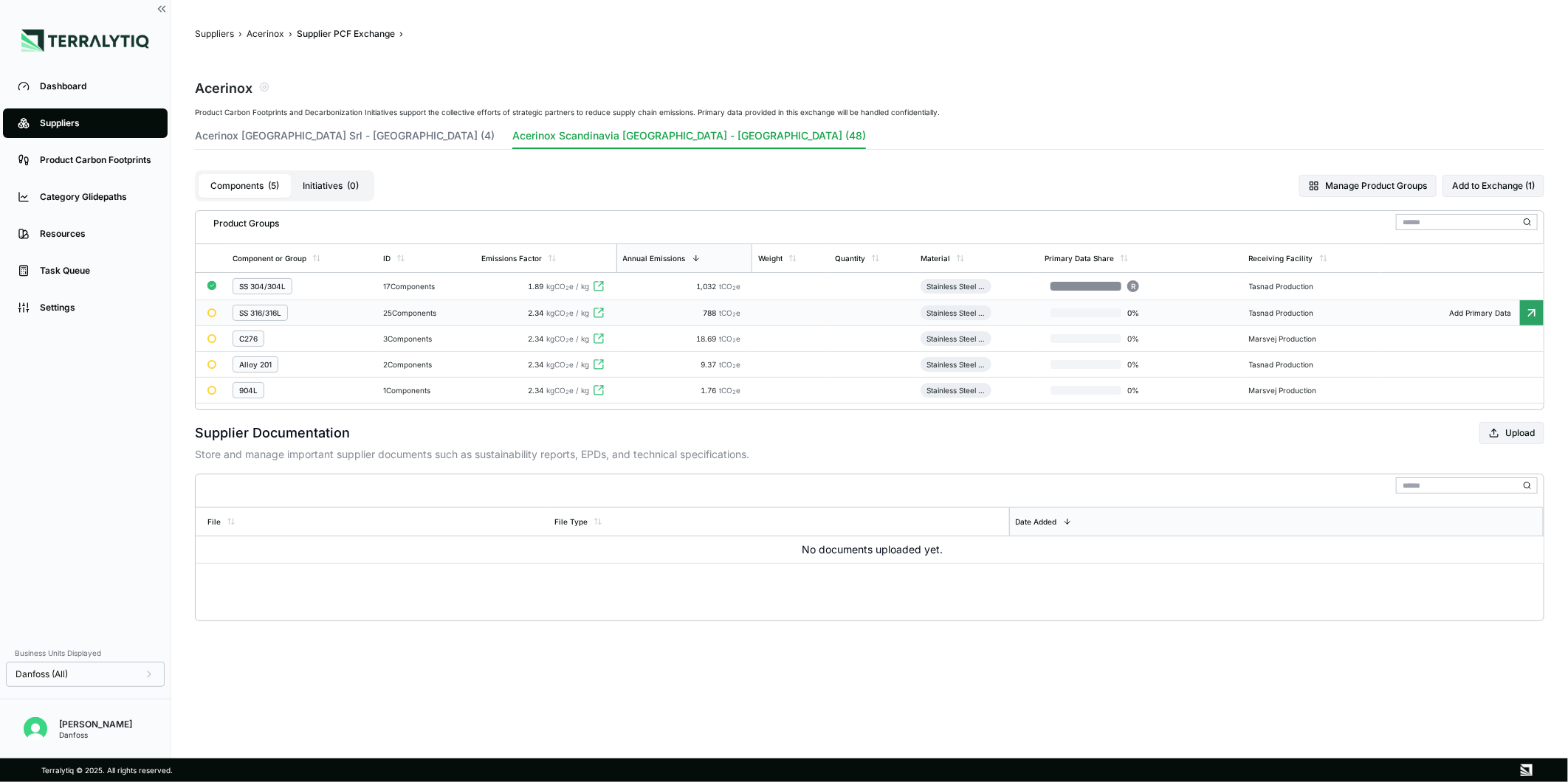
click at [519, 319] on td "2.34 kgCO 2 e / kg" at bounding box center [546, 313] width 141 height 26
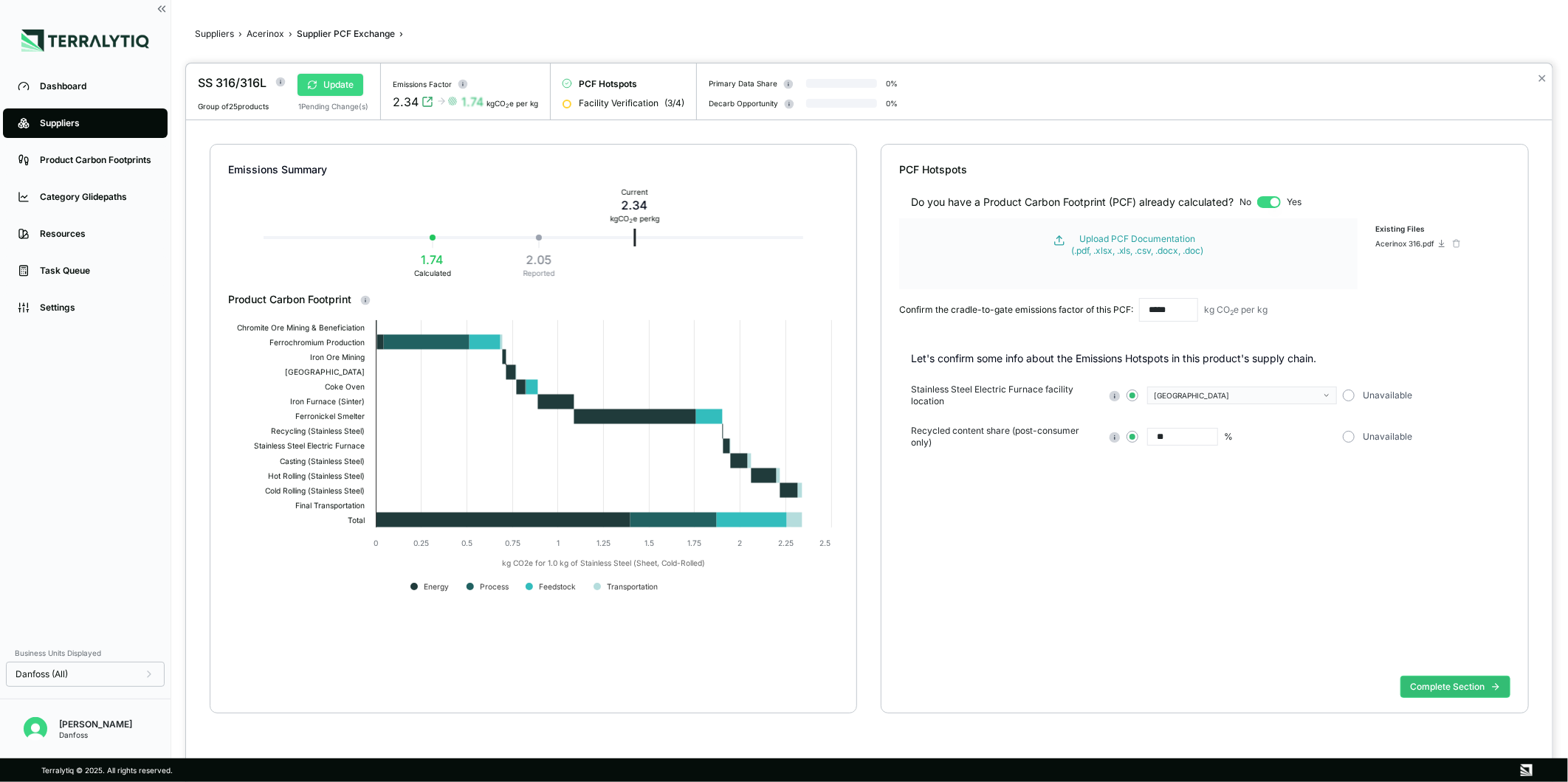
click at [345, 83] on button "Update" at bounding box center [330, 84] width 66 height 22
click at [1474, 677] on button "Complete Section" at bounding box center [1455, 687] width 110 height 22
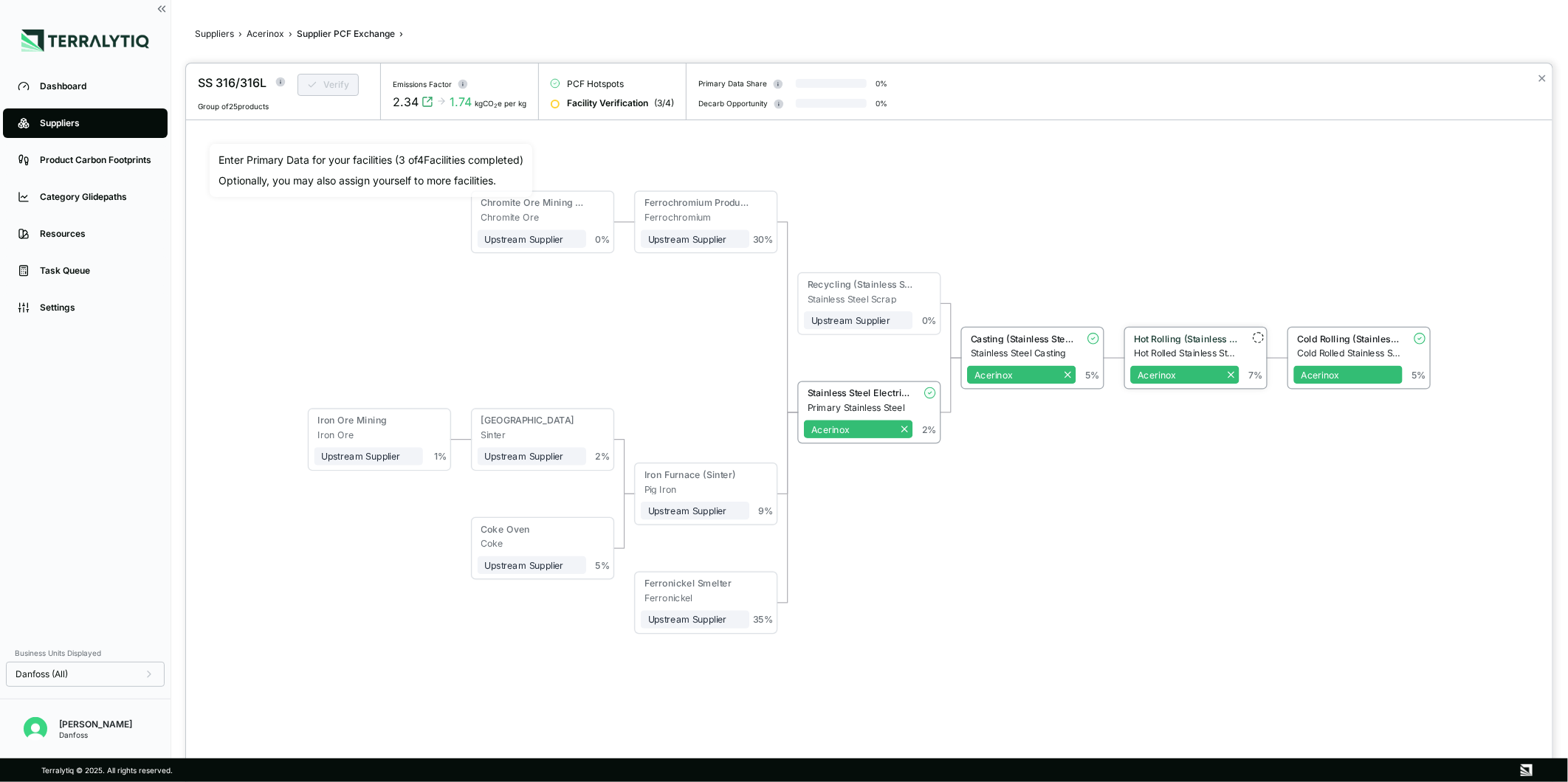
click at [1180, 348] on div "Hot Rolled Stainless Steel" at bounding box center [1187, 353] width 106 height 11
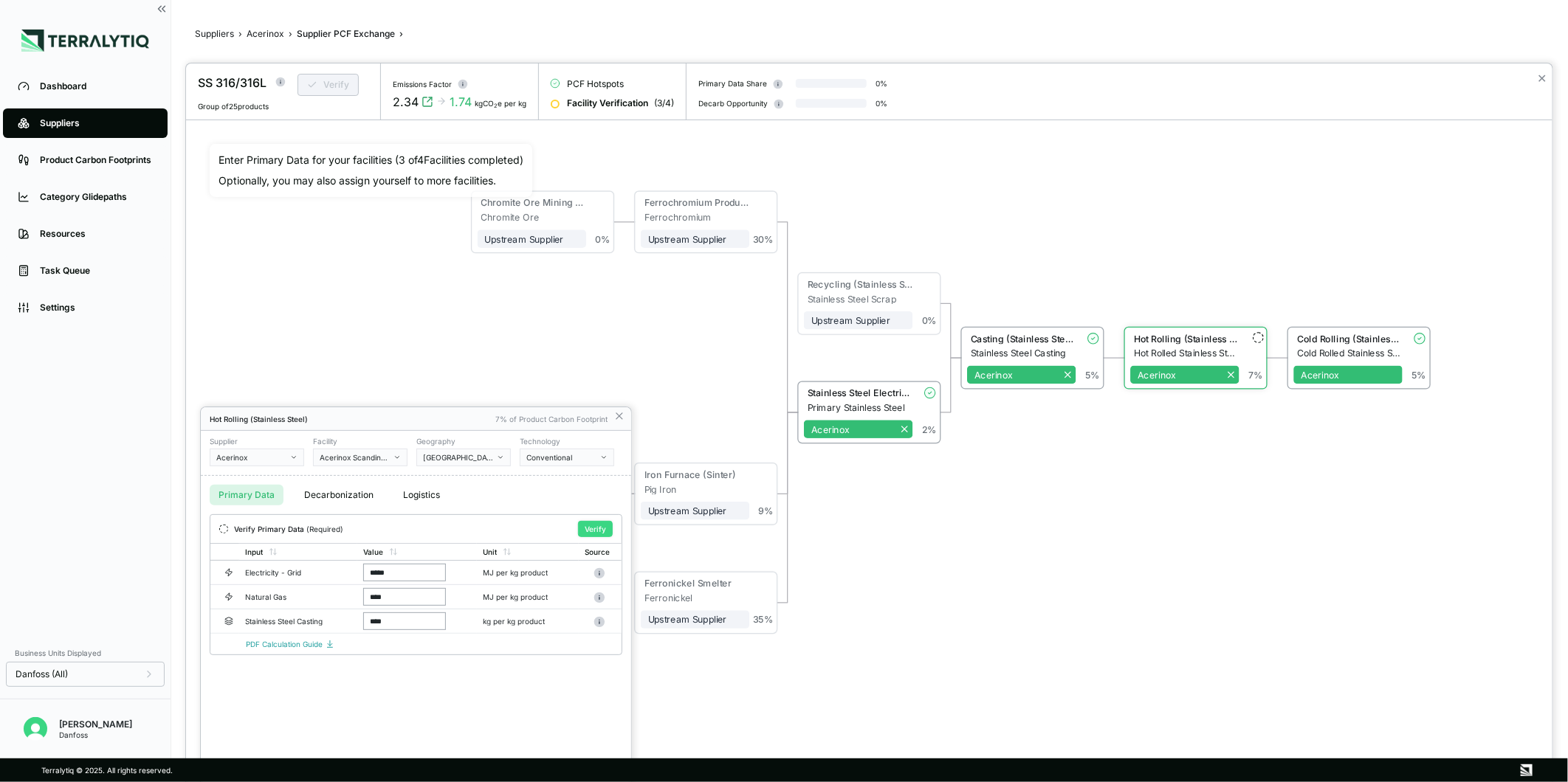
click at [596, 526] on button "Verify" at bounding box center [595, 529] width 34 height 16
click at [621, 417] on icon at bounding box center [619, 416] width 12 height 12
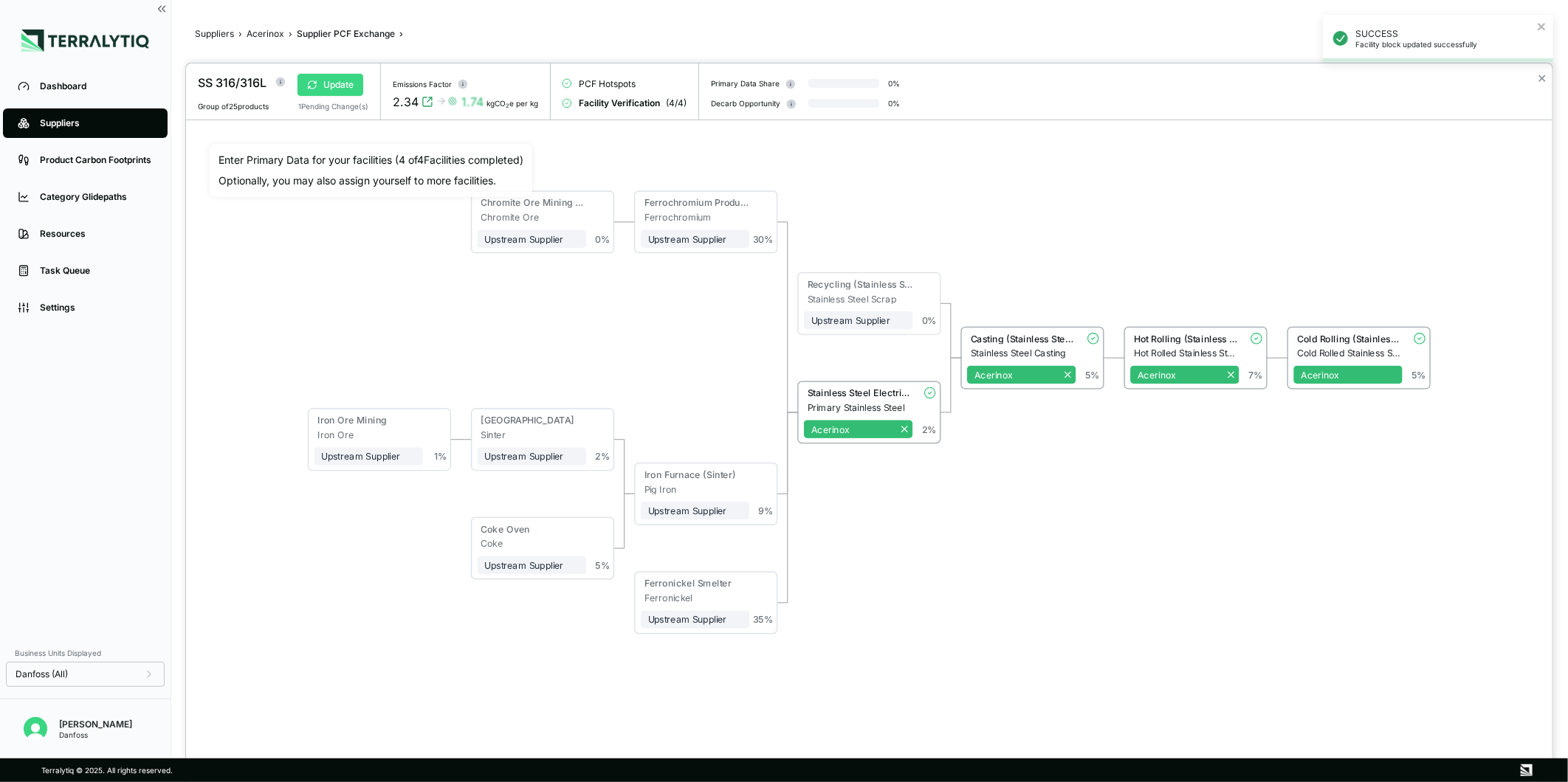
click at [341, 82] on button "Update" at bounding box center [330, 84] width 66 height 22
click at [1544, 74] on button "✕" at bounding box center [1542, 78] width 9 height 18
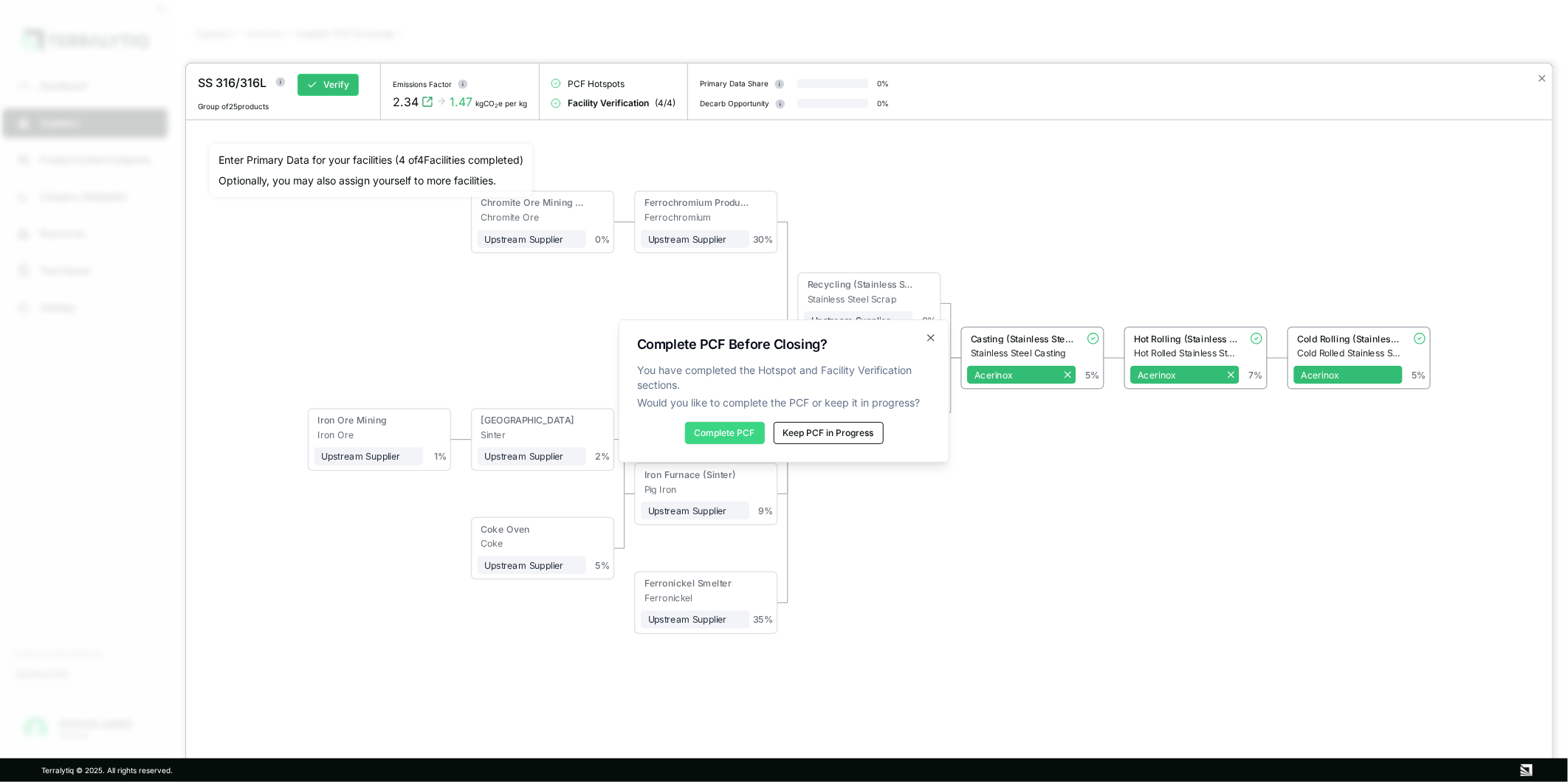
click at [743, 432] on button "Complete PCF" at bounding box center [725, 433] width 80 height 22
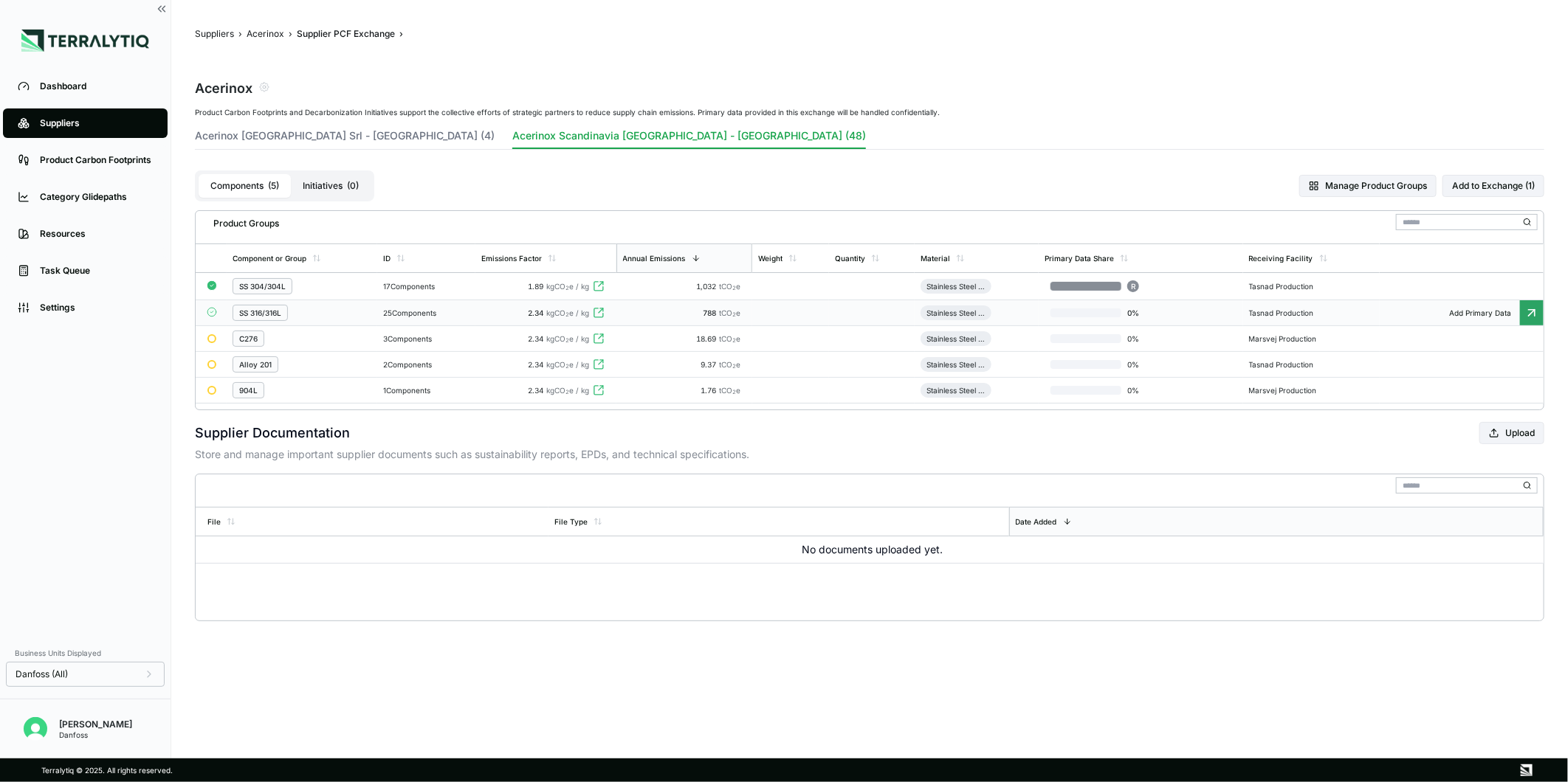
click at [466, 320] on td "25 Components" at bounding box center [426, 313] width 98 height 26
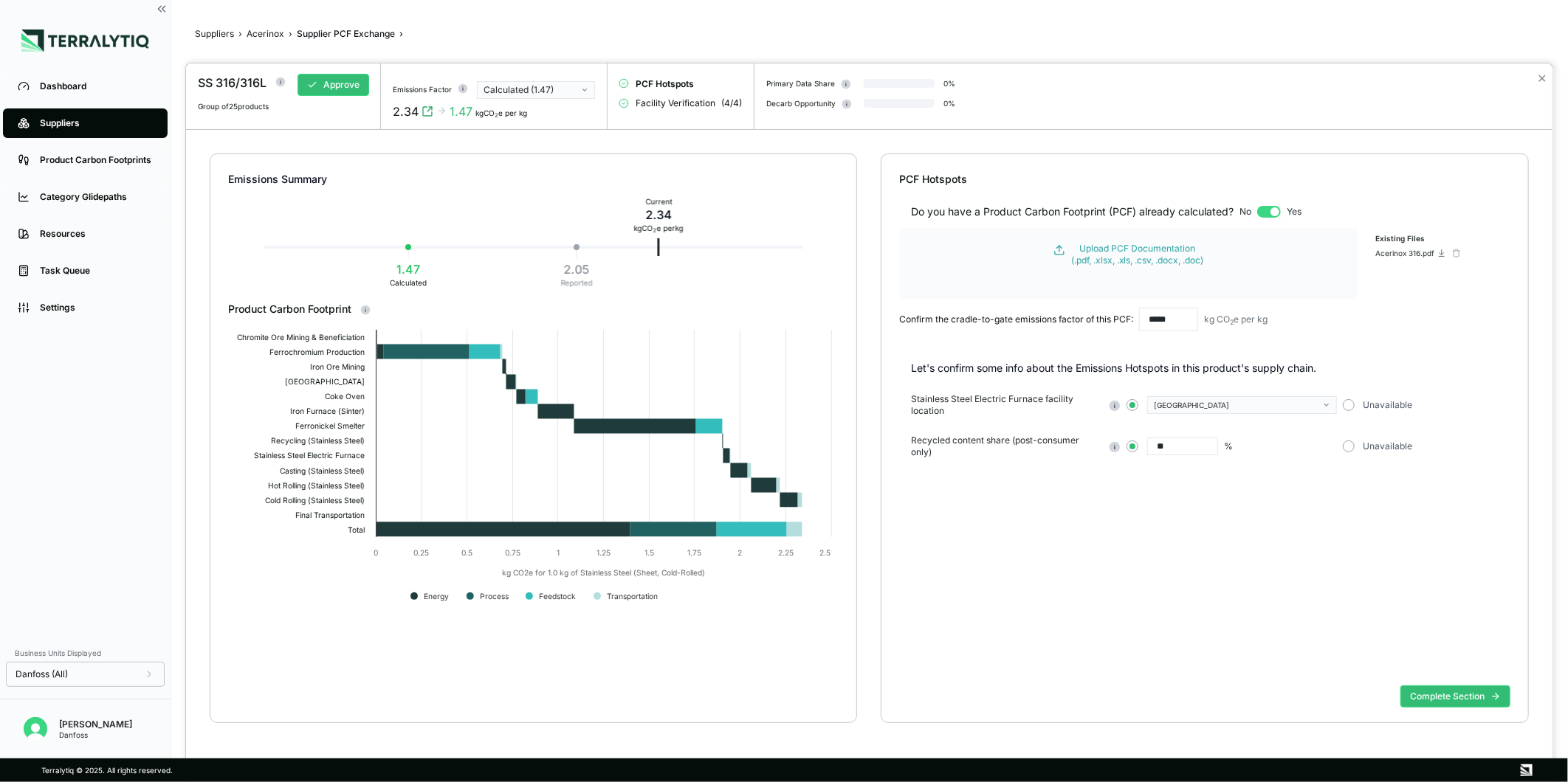
click at [534, 93] on div "Calculated (1.47)" at bounding box center [530, 90] width 95 height 12
click at [535, 116] on div "Reported (2.05)" at bounding box center [537, 120] width 105 height 12
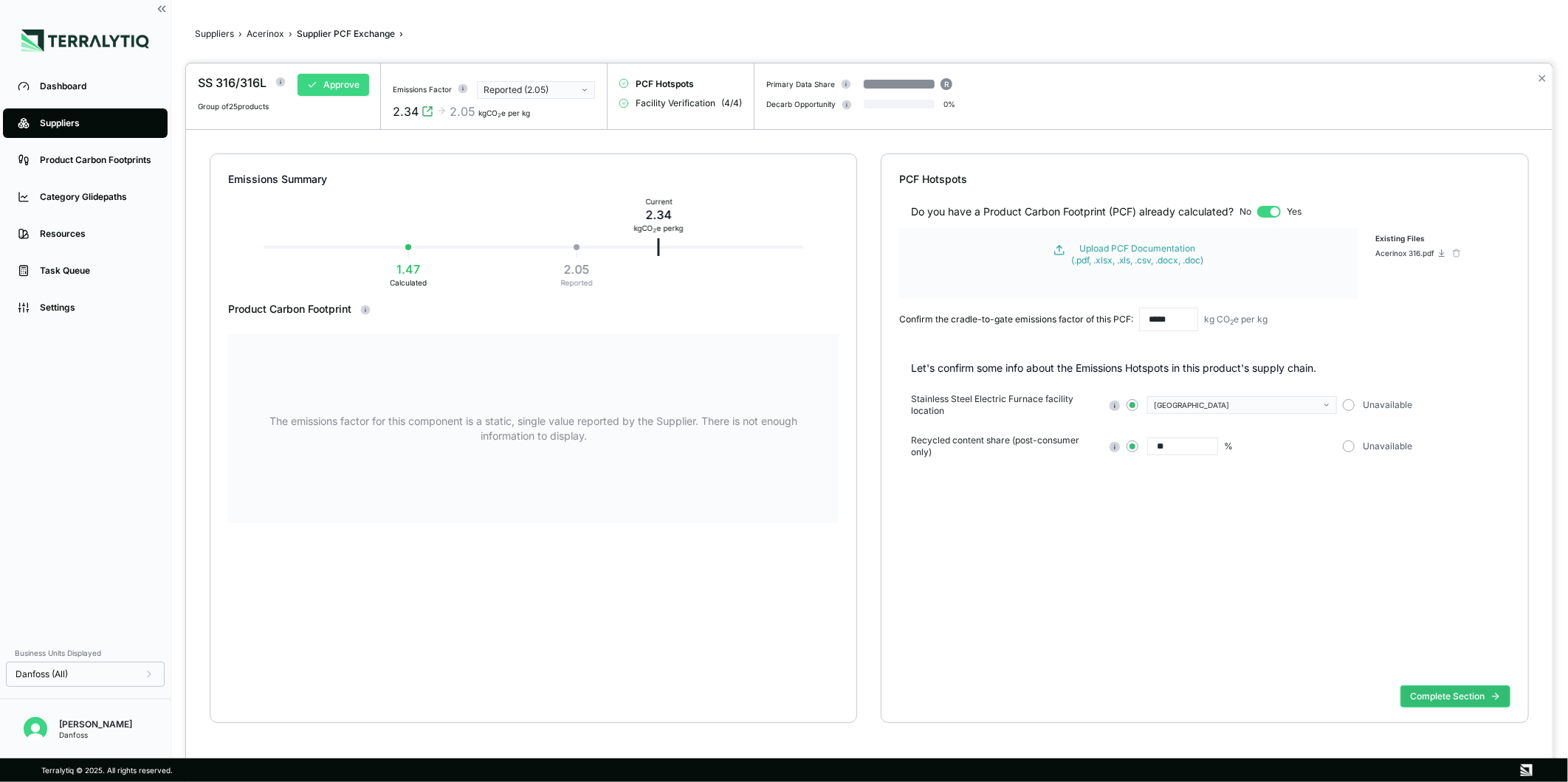
click at [351, 95] on button "Approve" at bounding box center [333, 84] width 72 height 22
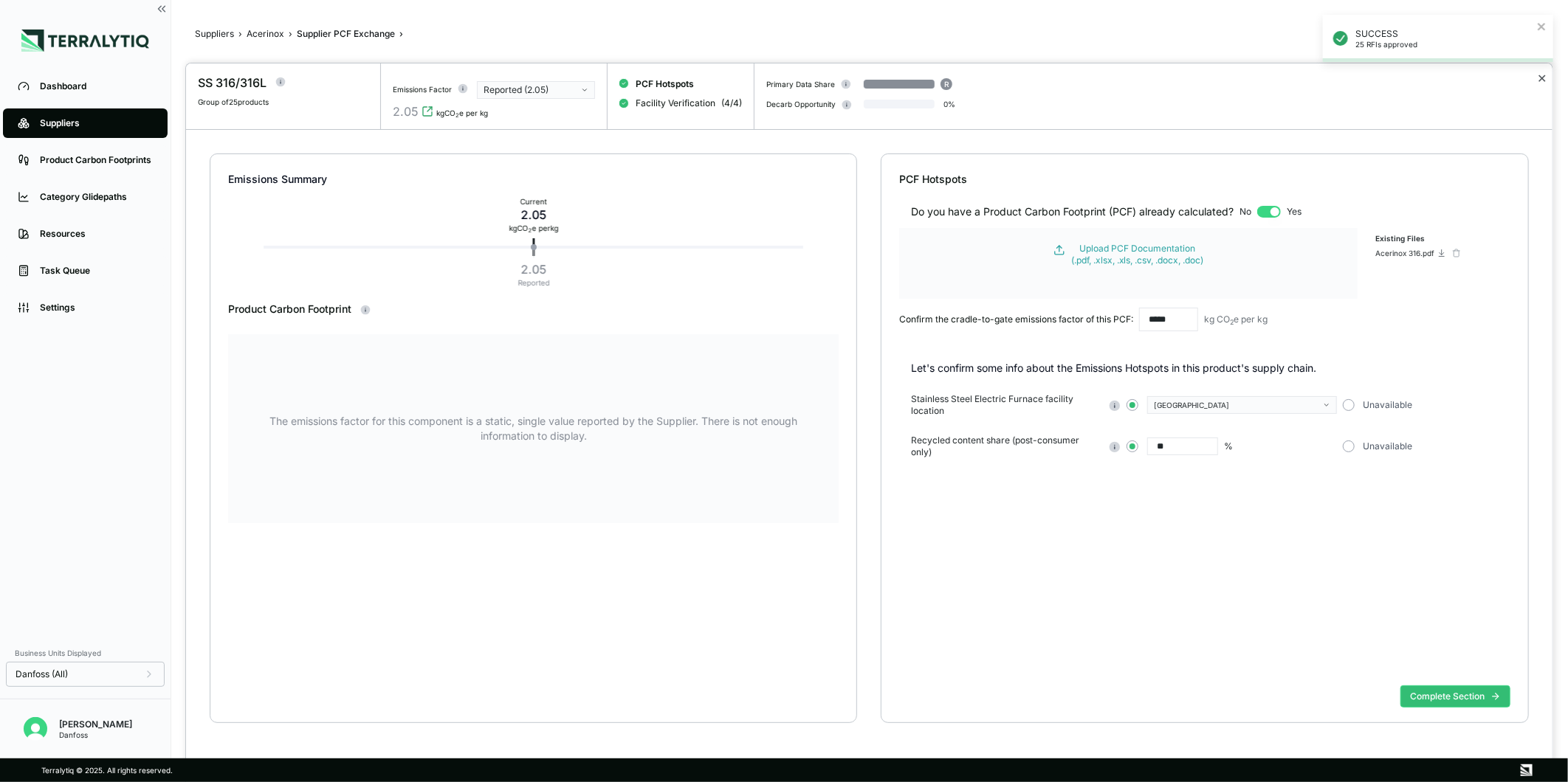
click at [1545, 84] on button "✕" at bounding box center [1542, 78] width 9 height 18
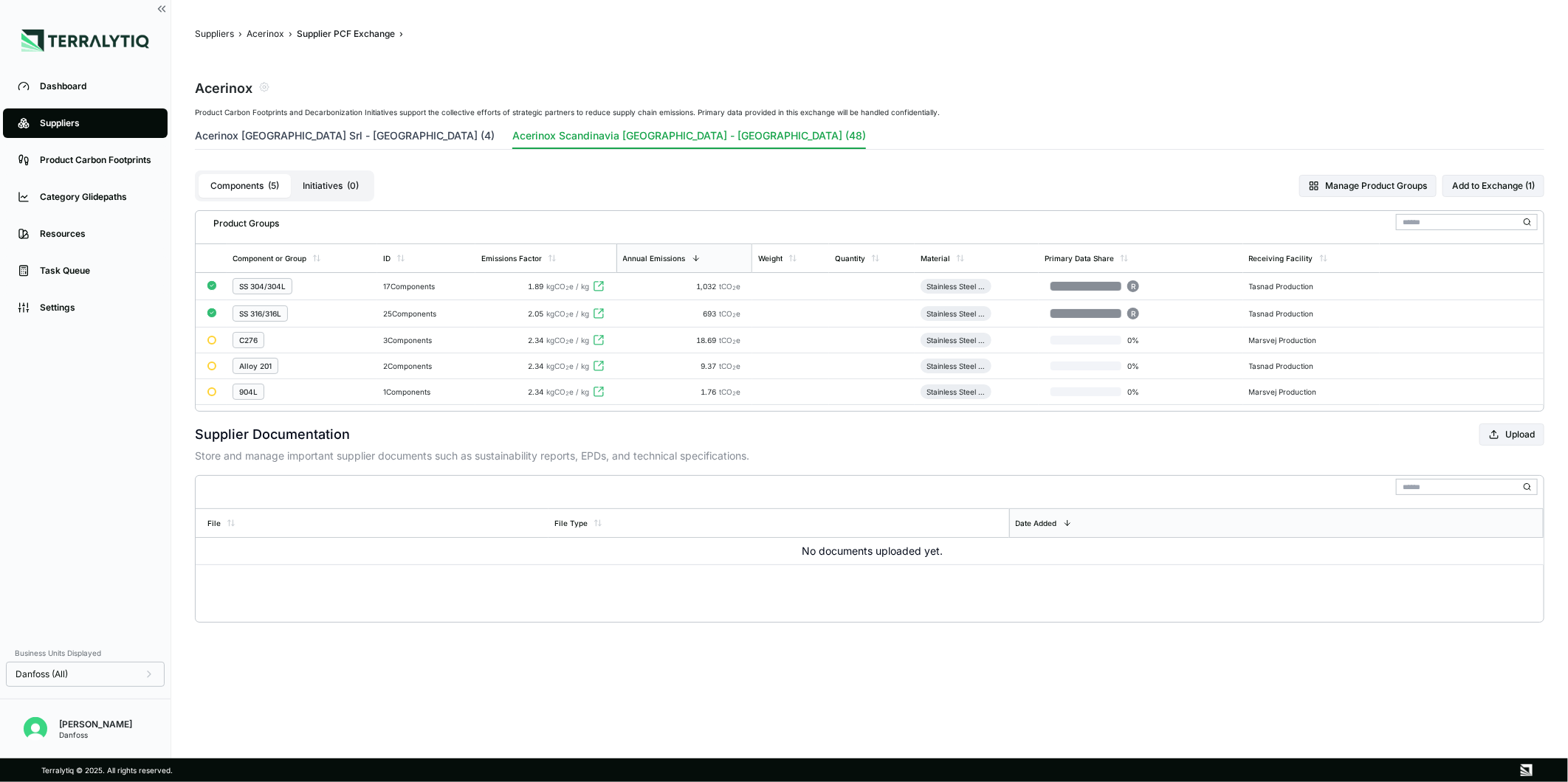
click at [311, 145] on button "Acerinox [GEOGRAPHIC_DATA] Srl - [GEOGRAPHIC_DATA] (4)" at bounding box center [344, 138] width 300 height 20
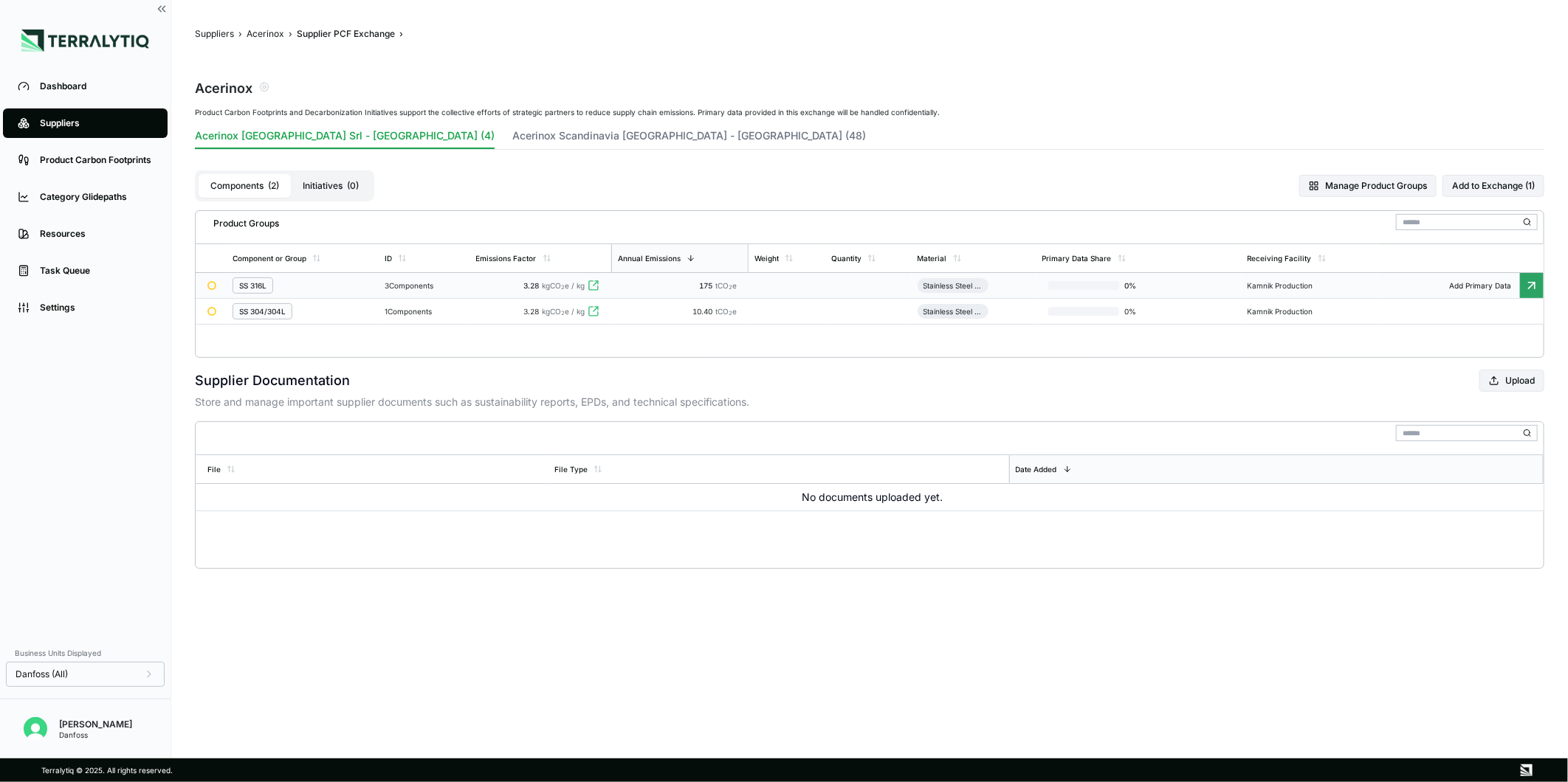
click at [449, 286] on div "3 Components" at bounding box center [425, 285] width 80 height 9
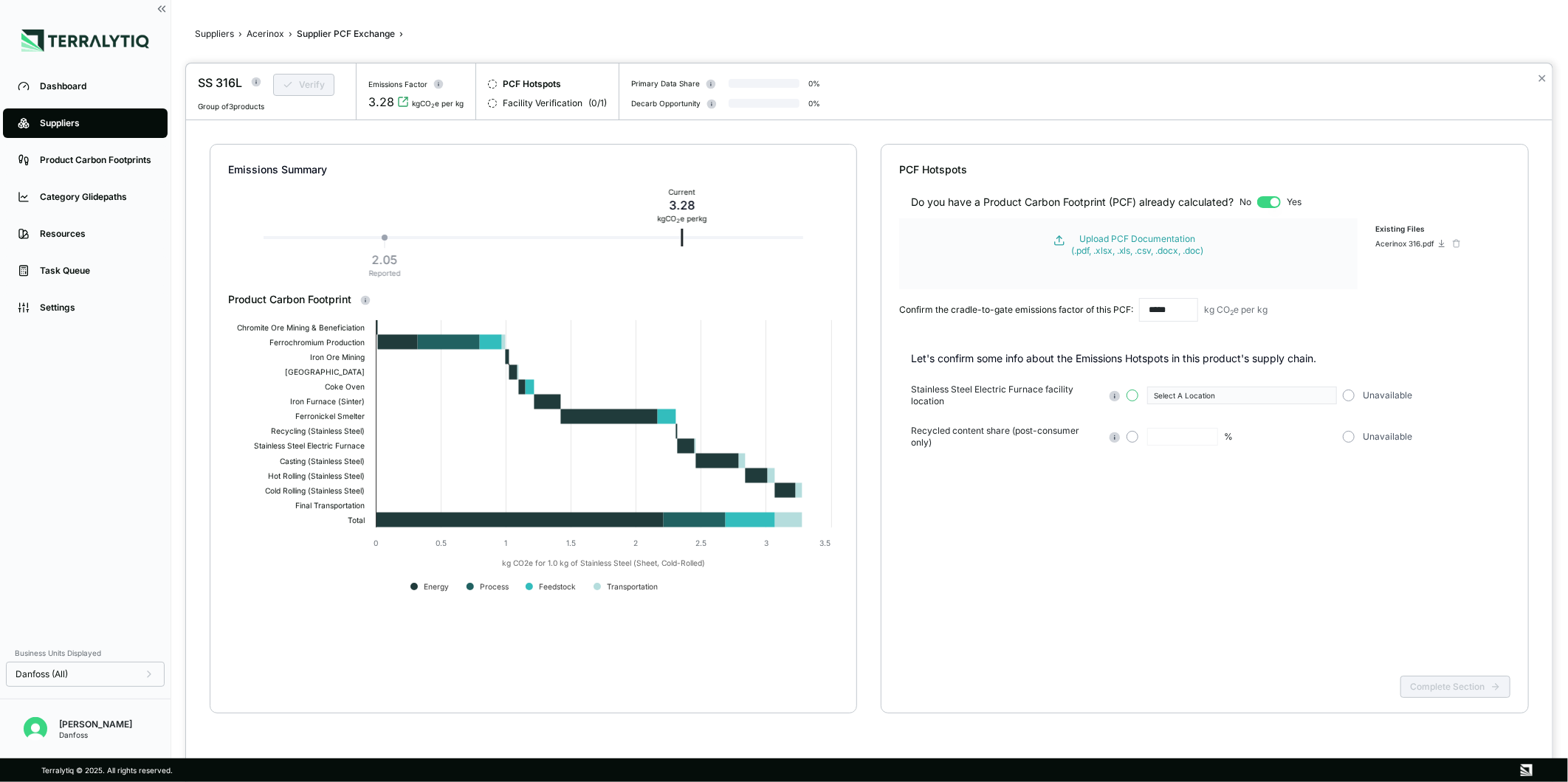
click at [1135, 395] on button "button" at bounding box center [1132, 395] width 12 height 12
click at [1203, 394] on div "Select A Location" at bounding box center [1236, 395] width 165 height 9
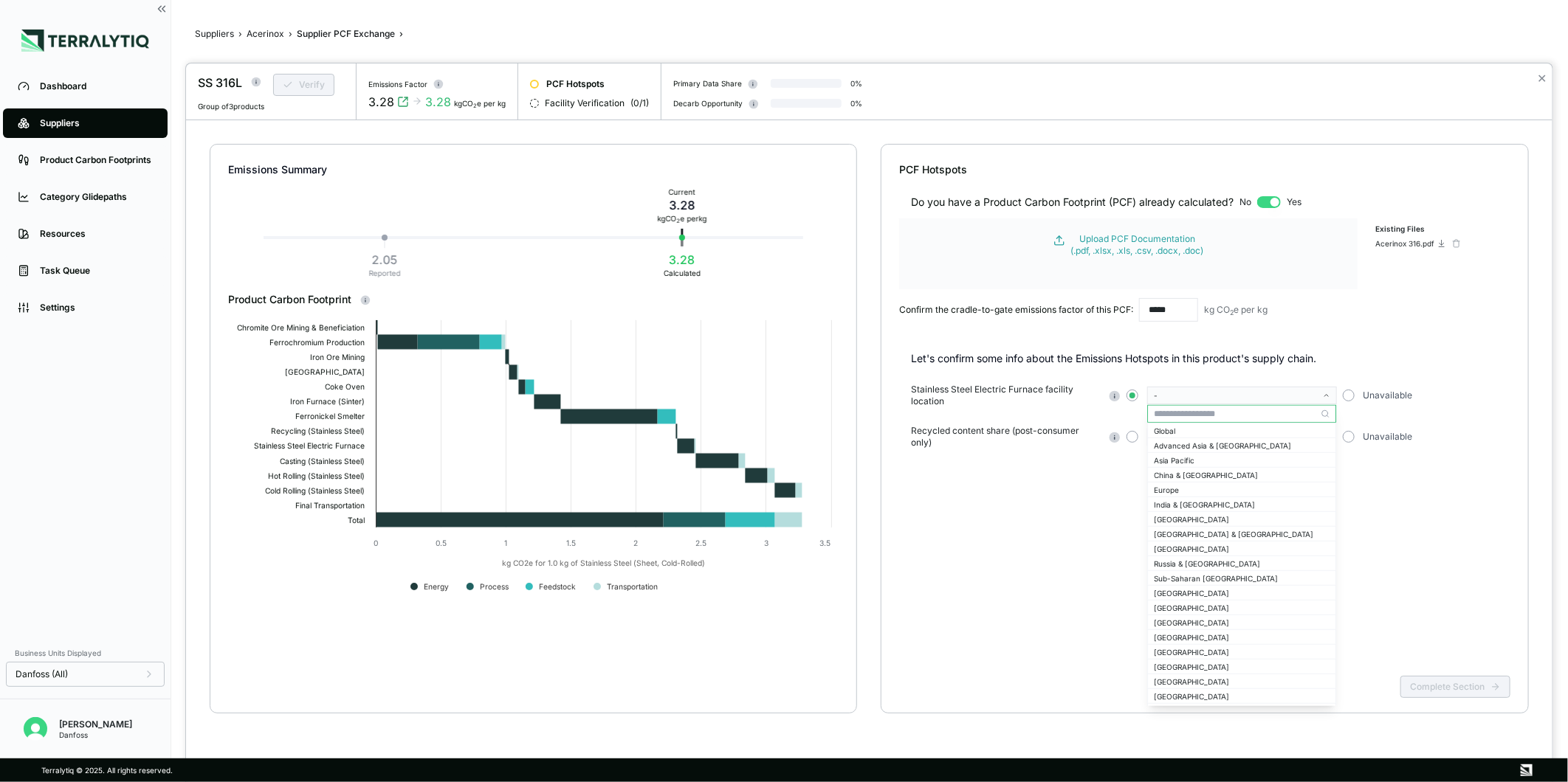
click at [1200, 414] on input "text" at bounding box center [1242, 414] width 188 height 18
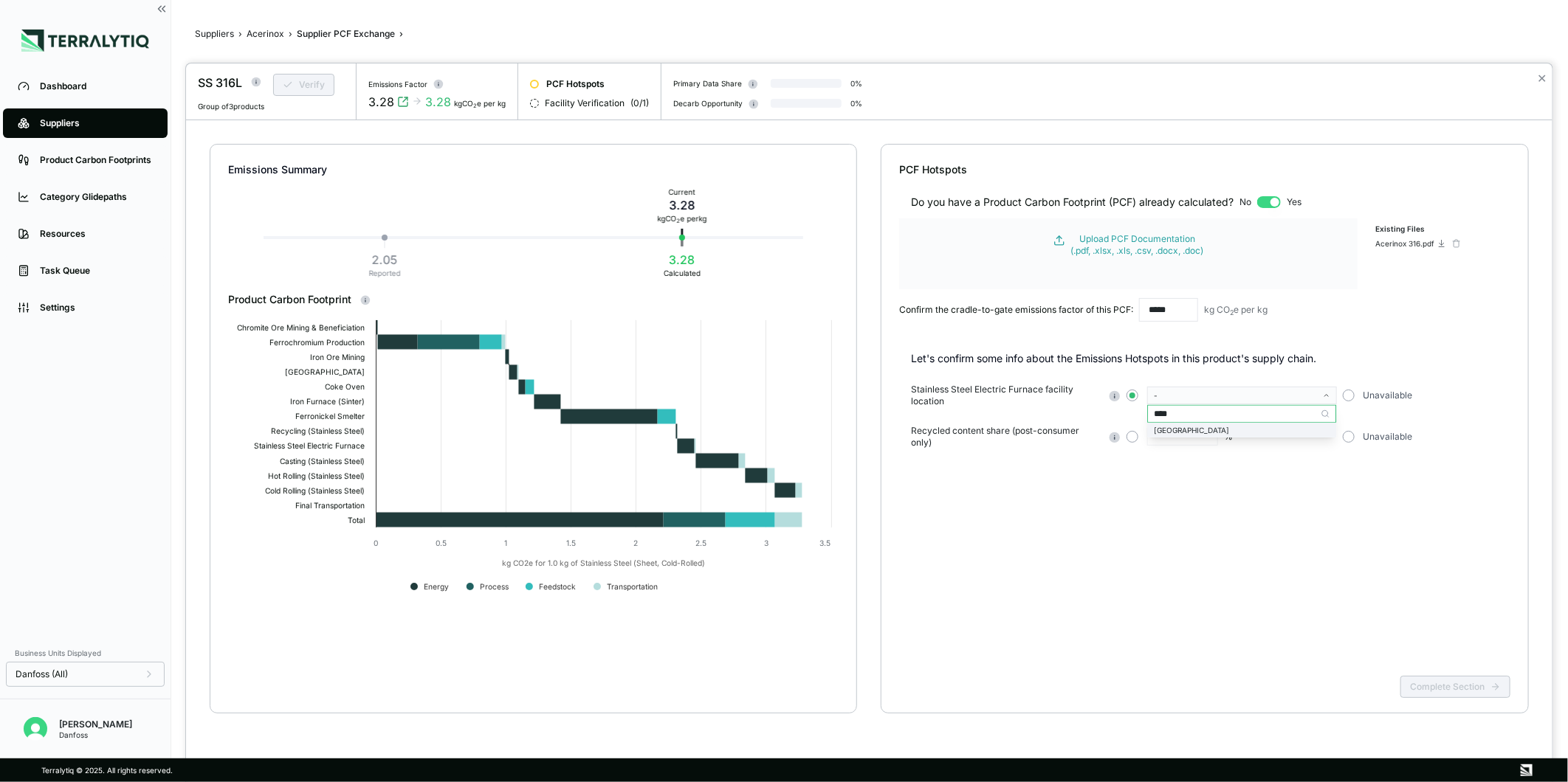
type input "****"
click at [1223, 425] on div "[GEOGRAPHIC_DATA]" at bounding box center [1242, 430] width 188 height 13
click at [1137, 439] on button "button" at bounding box center [1132, 436] width 12 height 12
click at [1176, 434] on input "text" at bounding box center [1183, 436] width 71 height 18
type input "**"
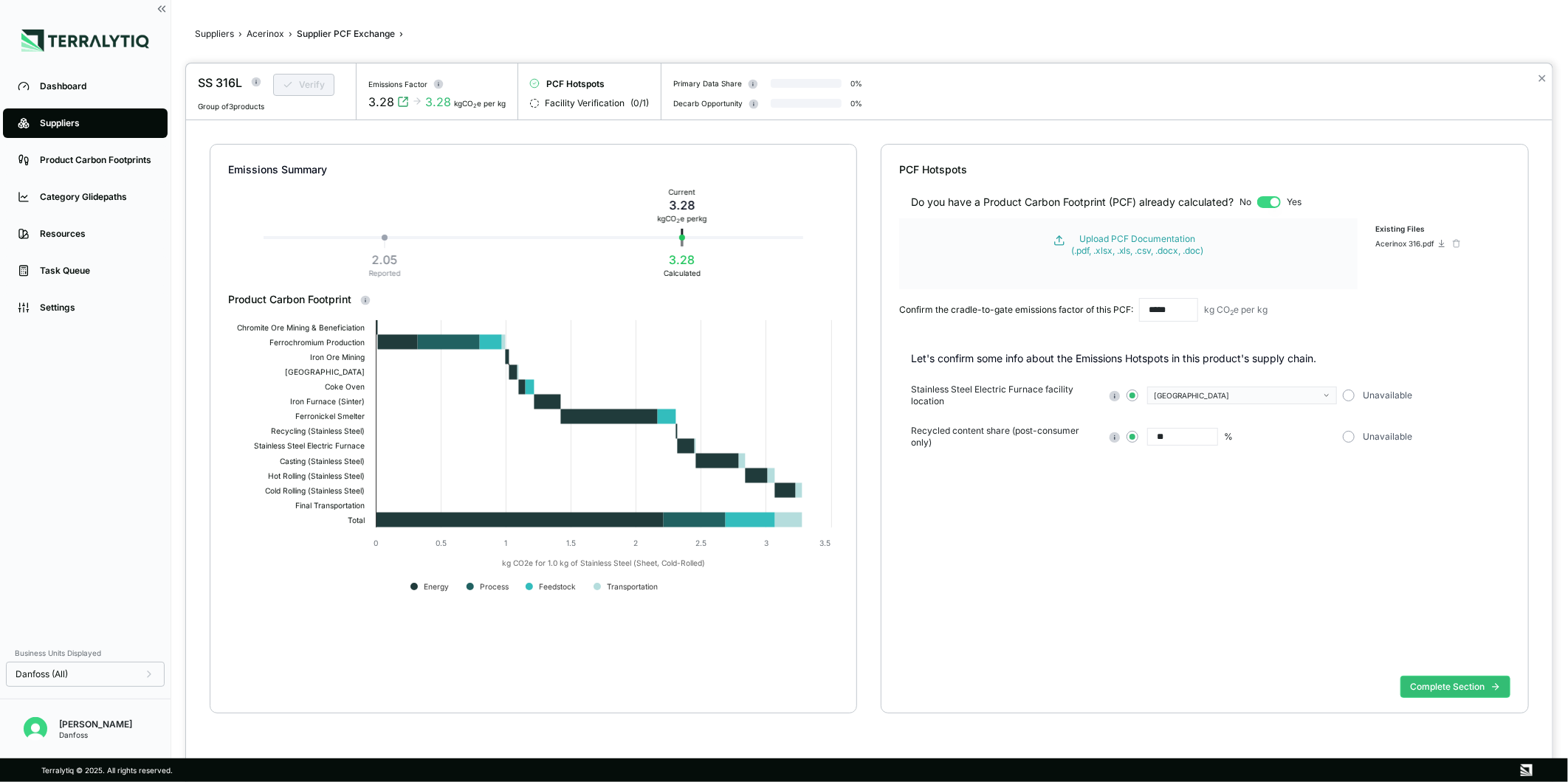
click at [1433, 673] on div "Complete Section" at bounding box center [1204, 699] width 611 height 58
click at [1457, 681] on button "Complete Section" at bounding box center [1455, 687] width 110 height 22
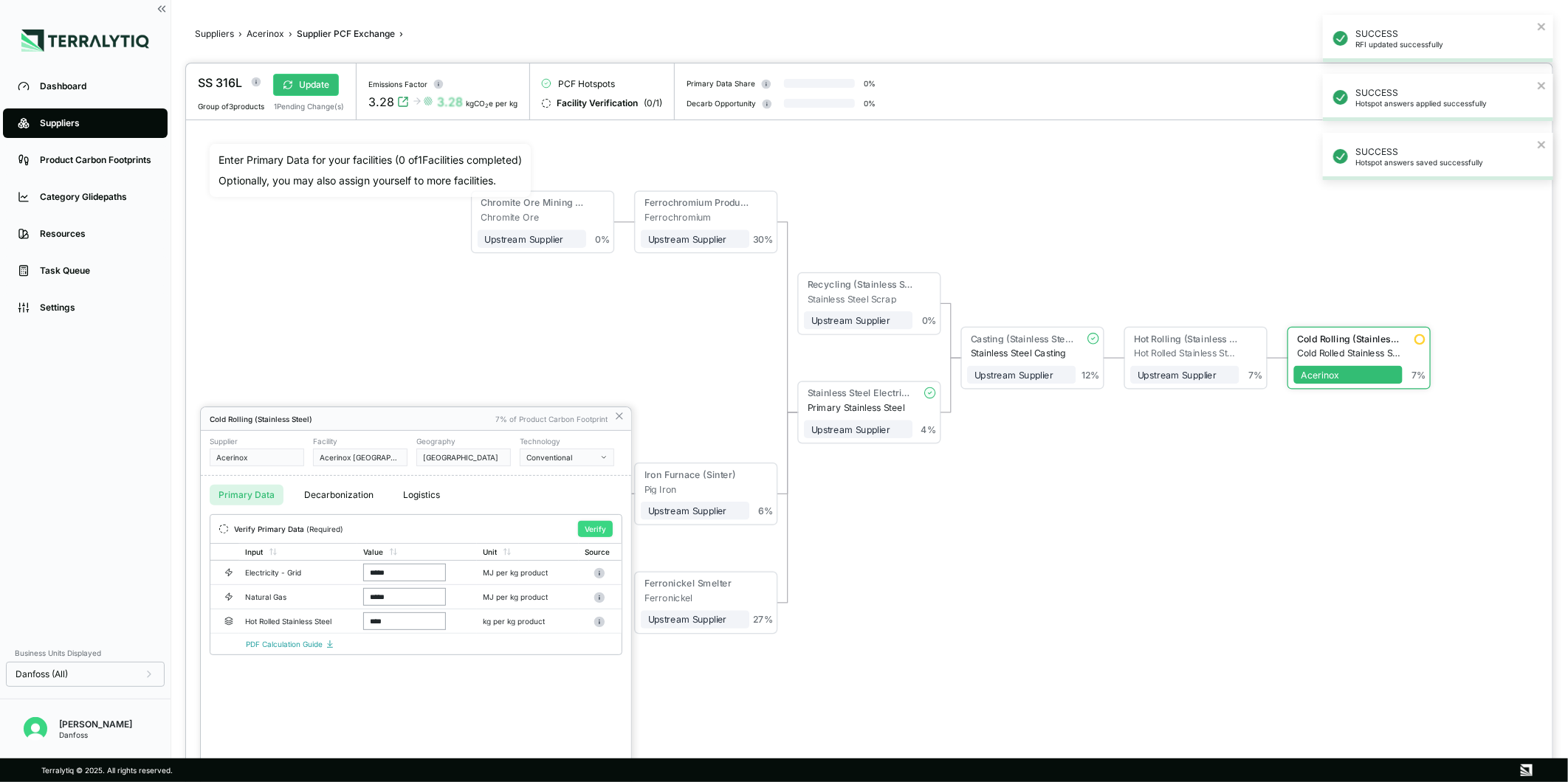
click at [602, 526] on button "Verify" at bounding box center [595, 529] width 34 height 16
click at [622, 417] on icon at bounding box center [619, 416] width 12 height 12
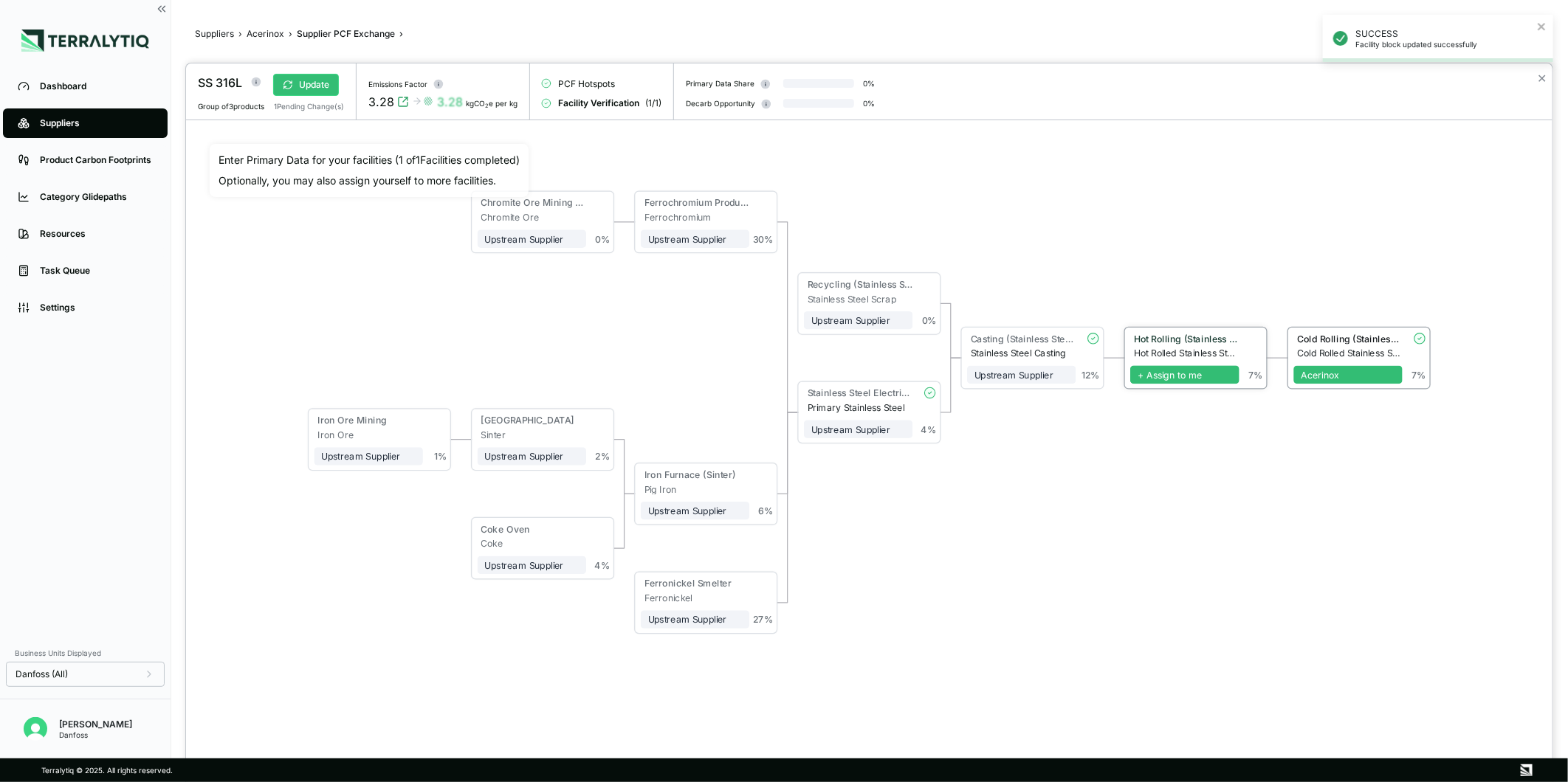
click at [1173, 380] on span "+ Assign to me" at bounding box center [1185, 375] width 109 height 19
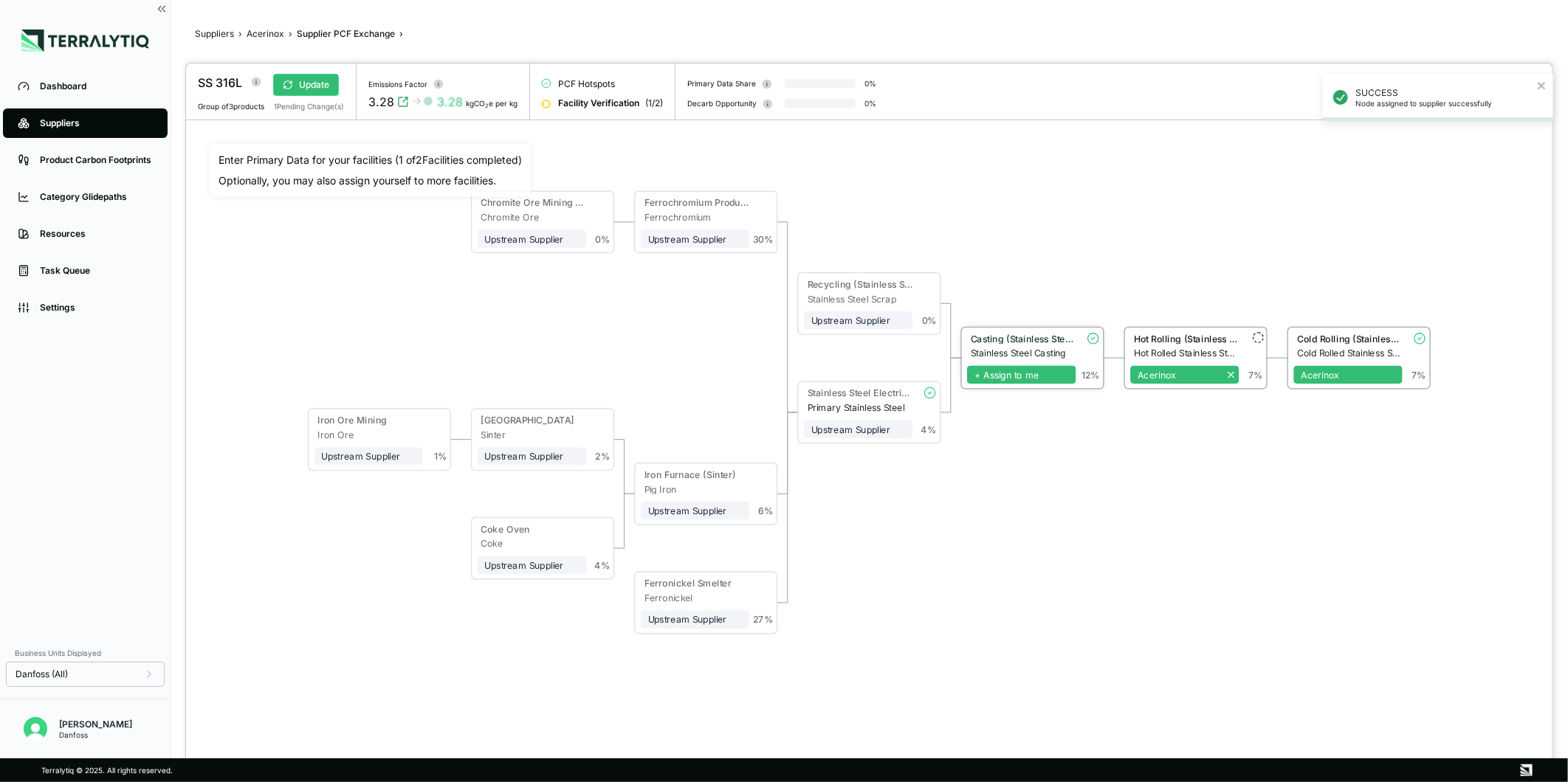
click at [1020, 374] on span "+ Assign to me" at bounding box center [1021, 375] width 109 height 19
click at [310, 77] on button "Update" at bounding box center [306, 84] width 66 height 22
click at [872, 396] on div "Stainless Steel Electric Furnace" at bounding box center [860, 393] width 106 height 11
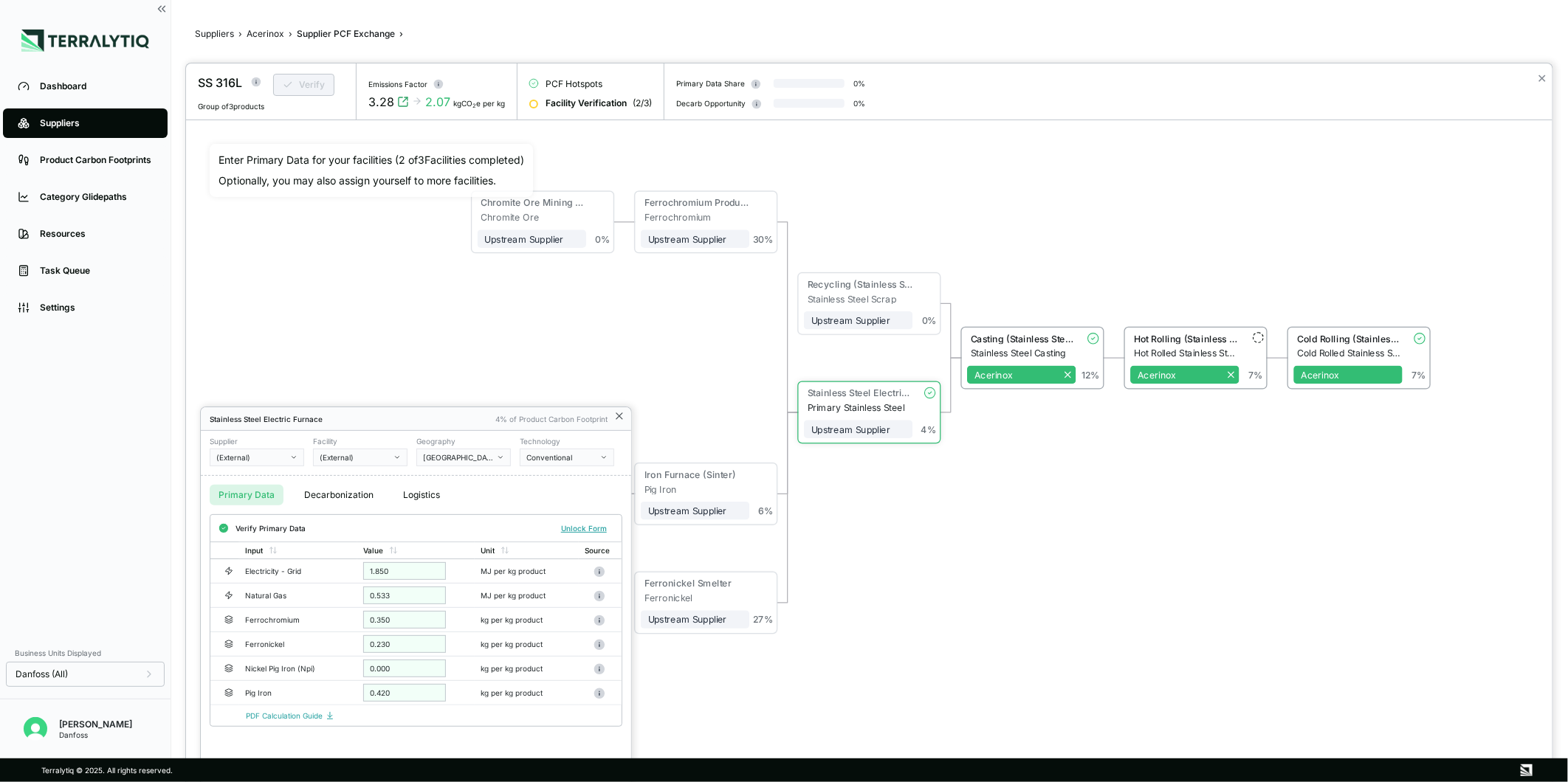
click at [614, 411] on icon at bounding box center [619, 416] width 12 height 12
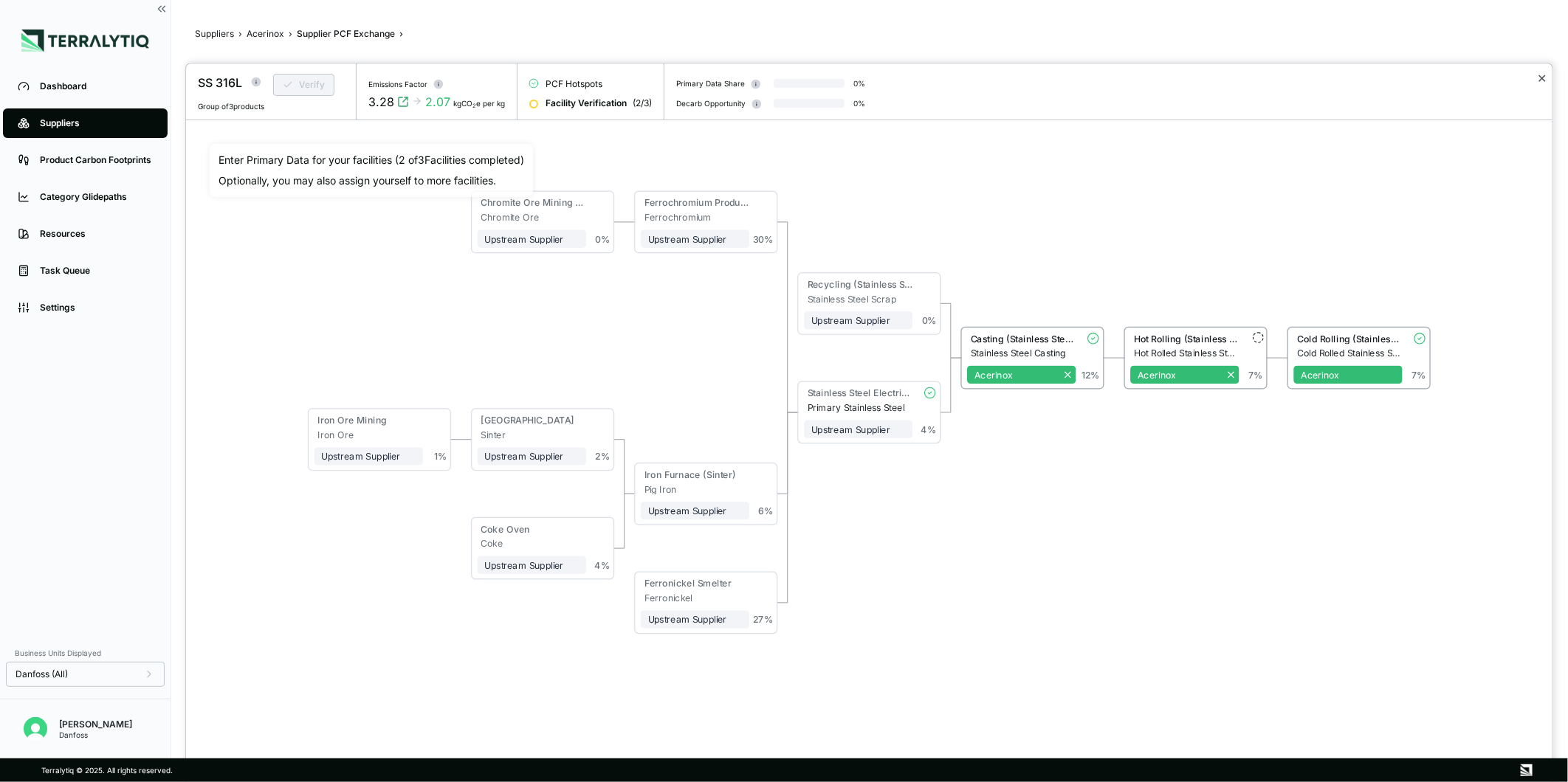
click at [1543, 76] on button "✕" at bounding box center [1542, 78] width 9 height 18
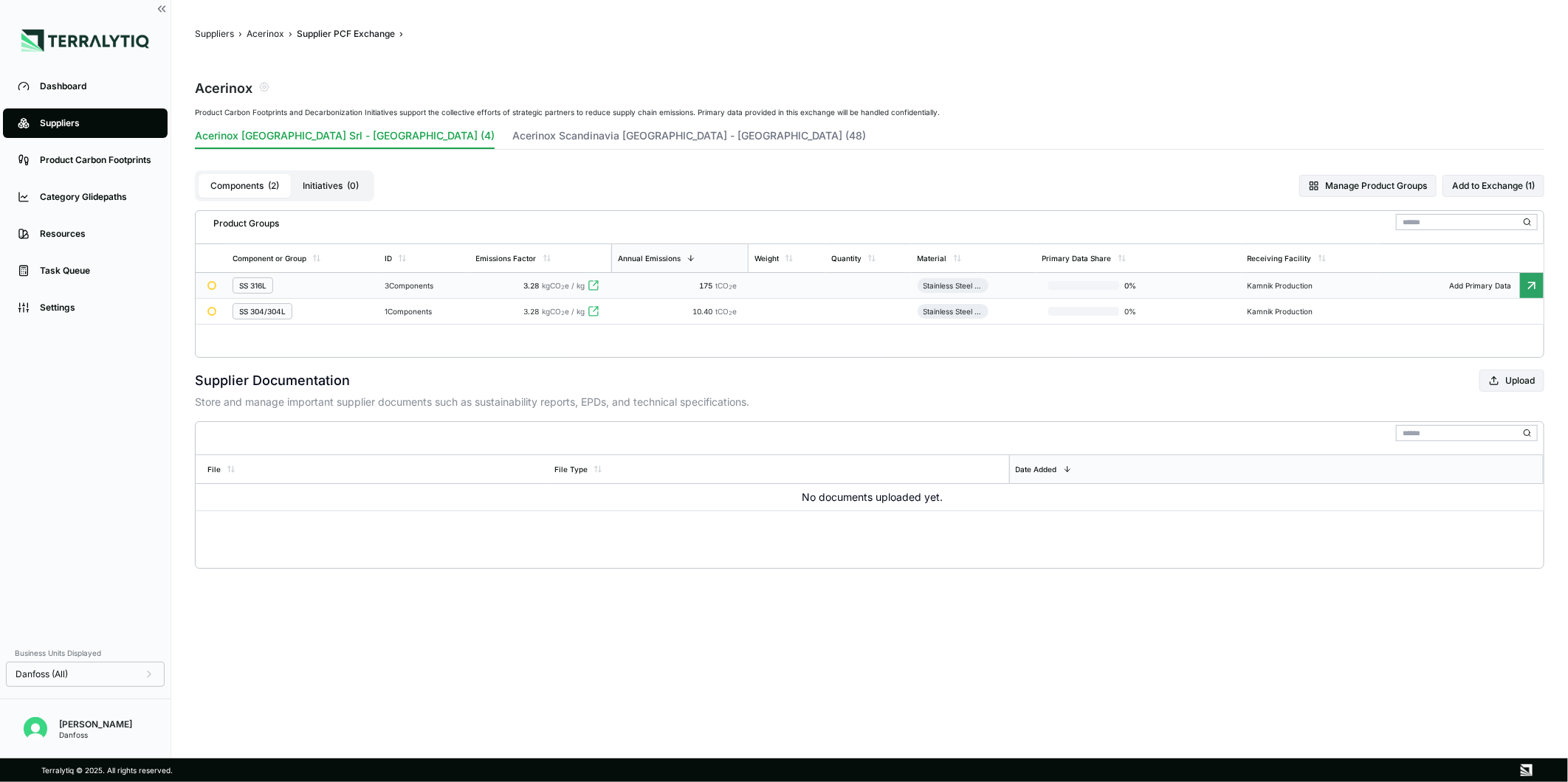
click at [670, 283] on div "175 tCO 2 e" at bounding box center [680, 285] width 125 height 9
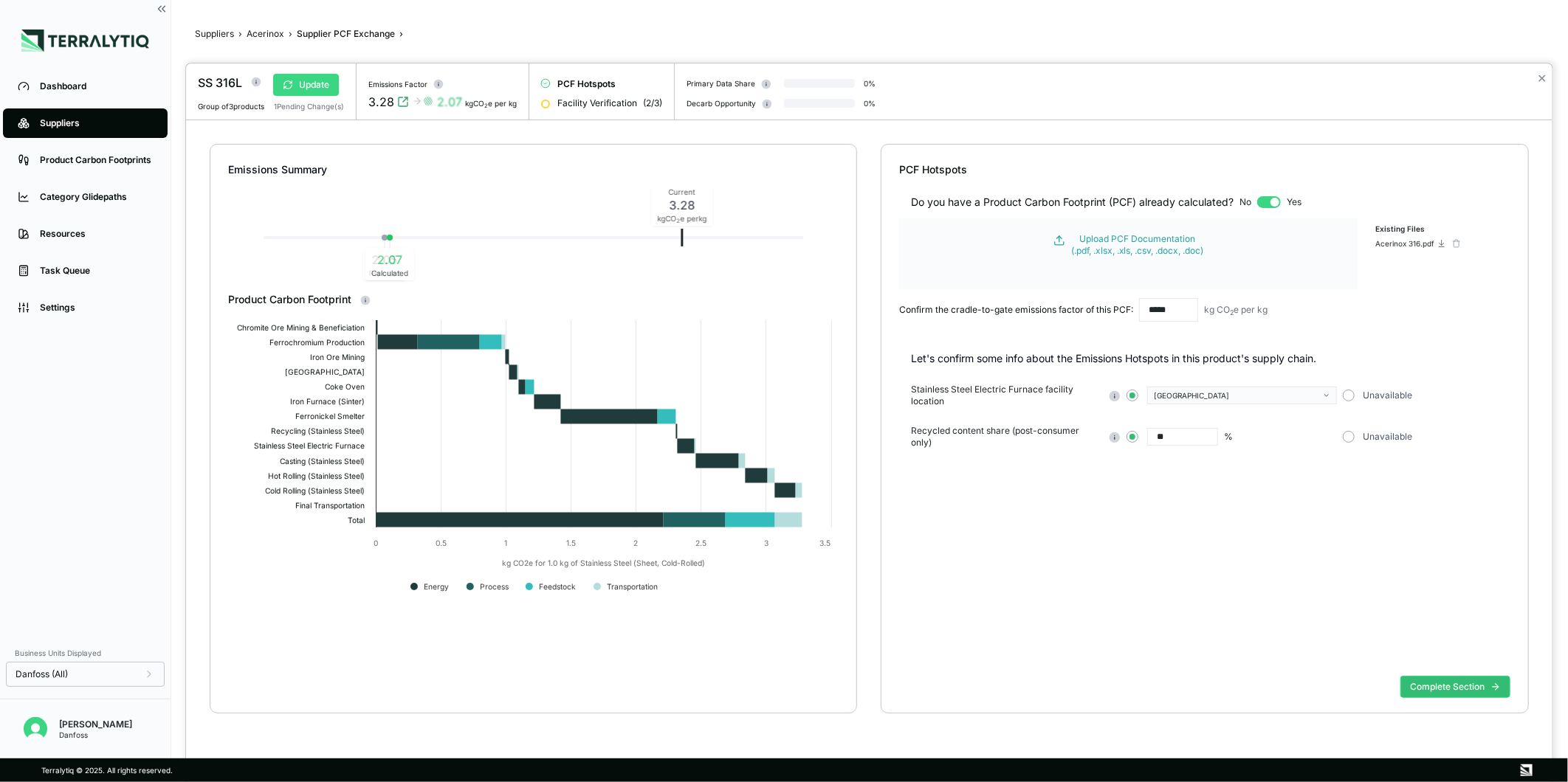
click at [321, 81] on button "Update" at bounding box center [306, 84] width 66 height 22
click at [1444, 683] on button "Complete Section" at bounding box center [1455, 687] width 110 height 22
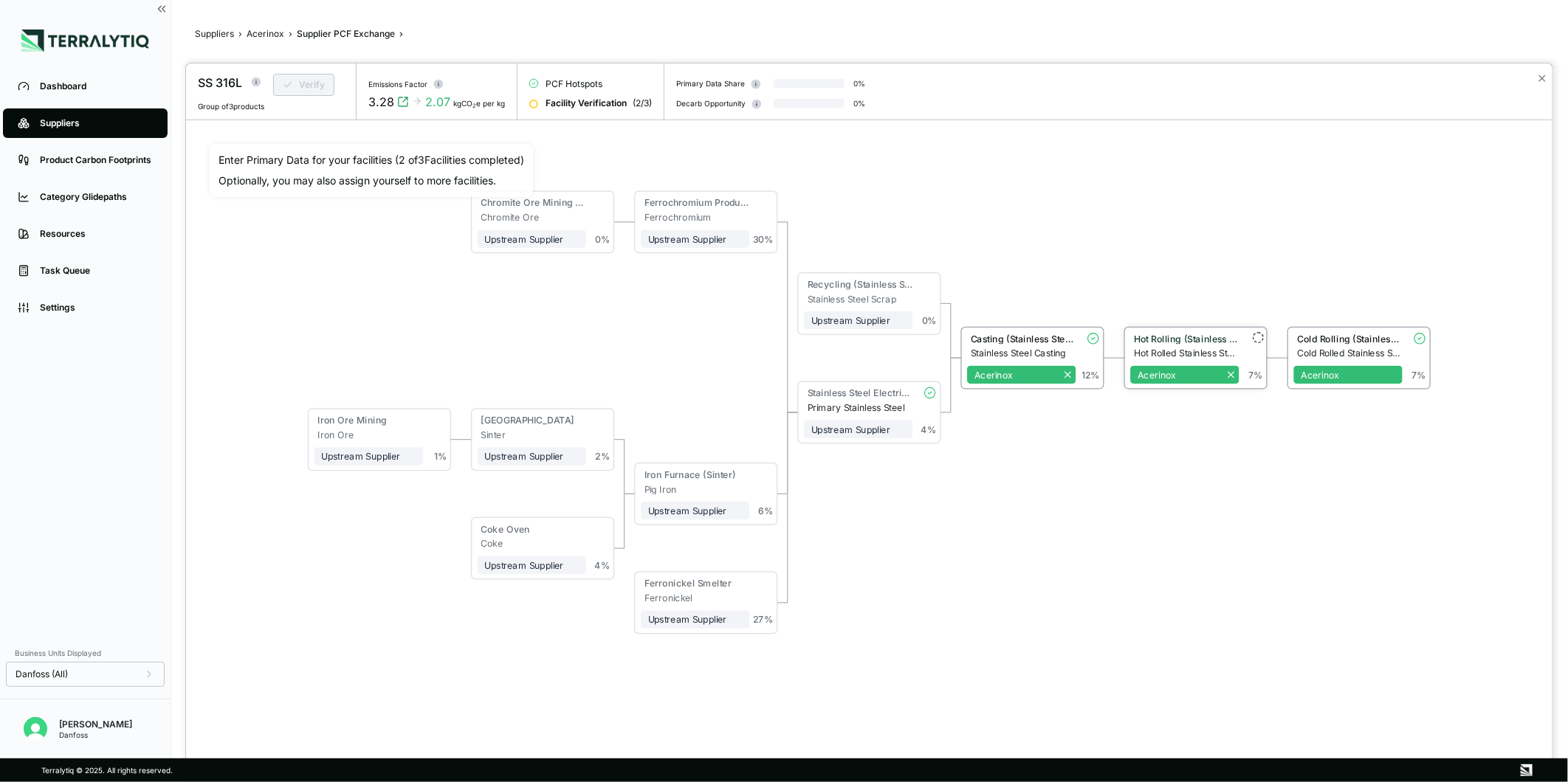
click at [1172, 348] on div "Hot Rolled Stainless Steel" at bounding box center [1187, 353] width 106 height 11
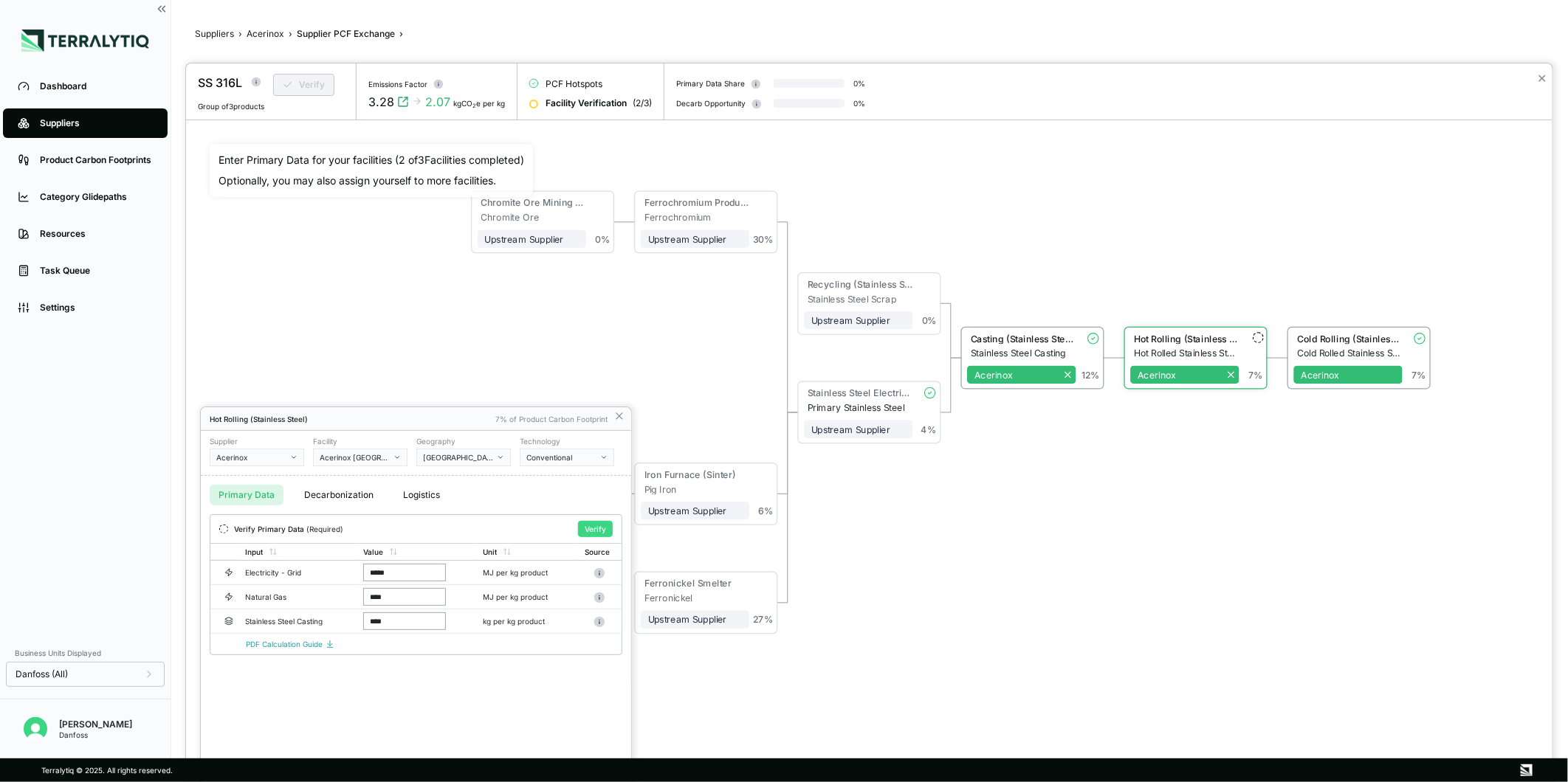
click at [599, 528] on button "Verify" at bounding box center [595, 529] width 34 height 16
click at [619, 414] on icon at bounding box center [619, 416] width 12 height 12
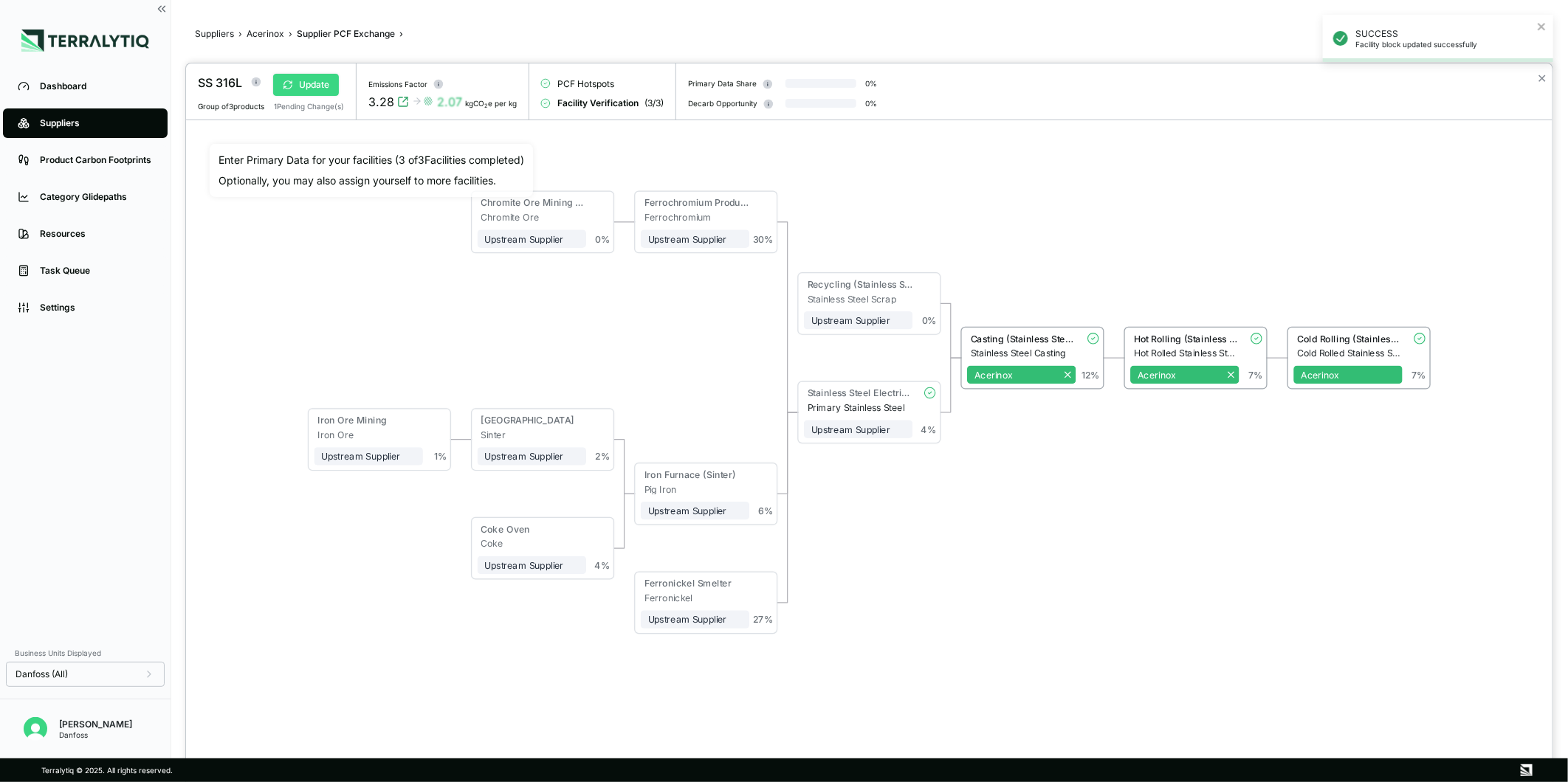
click at [314, 92] on button "Update" at bounding box center [306, 84] width 66 height 22
click at [288, 78] on button "Verify" at bounding box center [304, 84] width 61 height 22
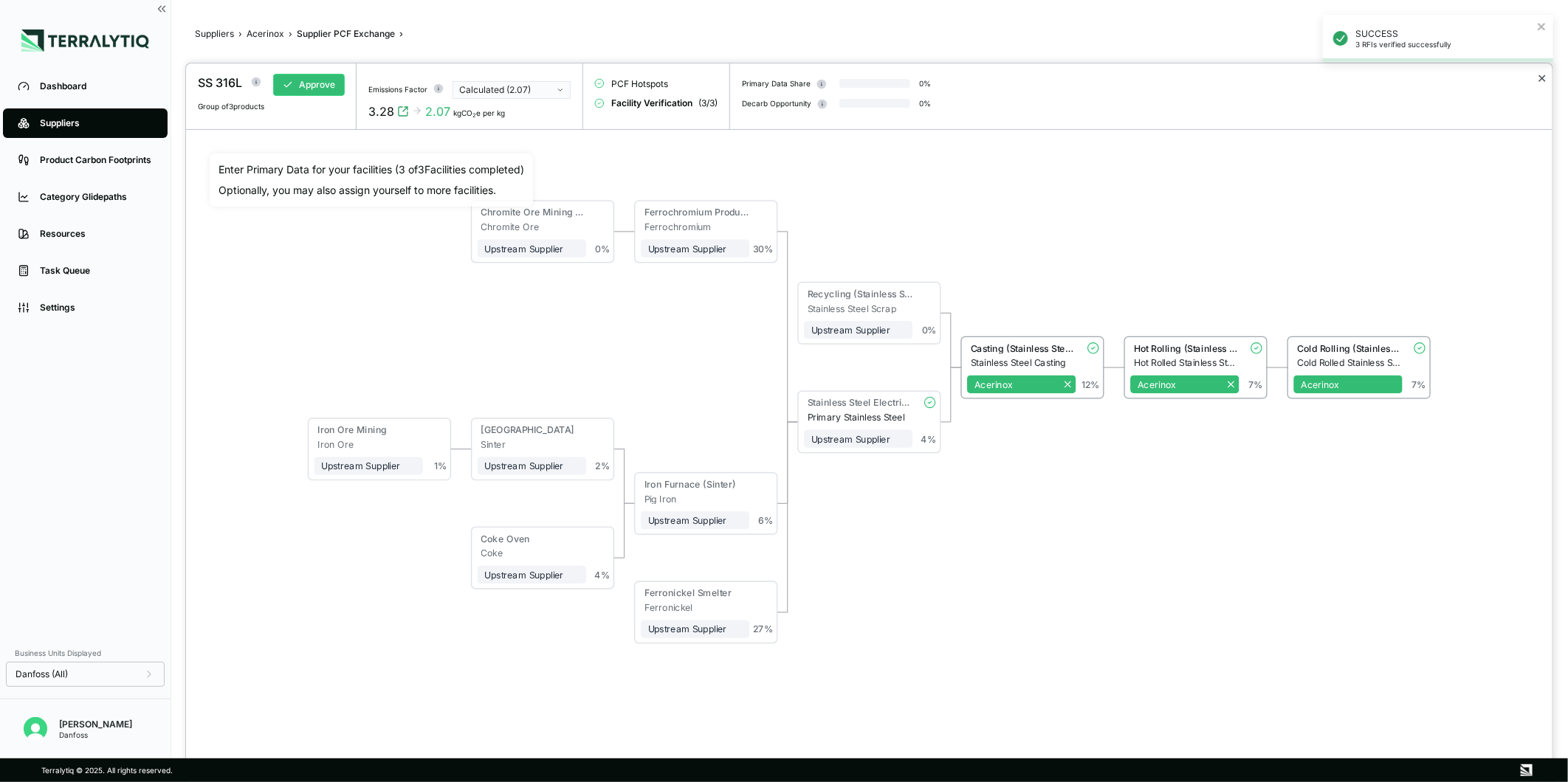
click at [1545, 77] on button "✕" at bounding box center [1542, 78] width 9 height 18
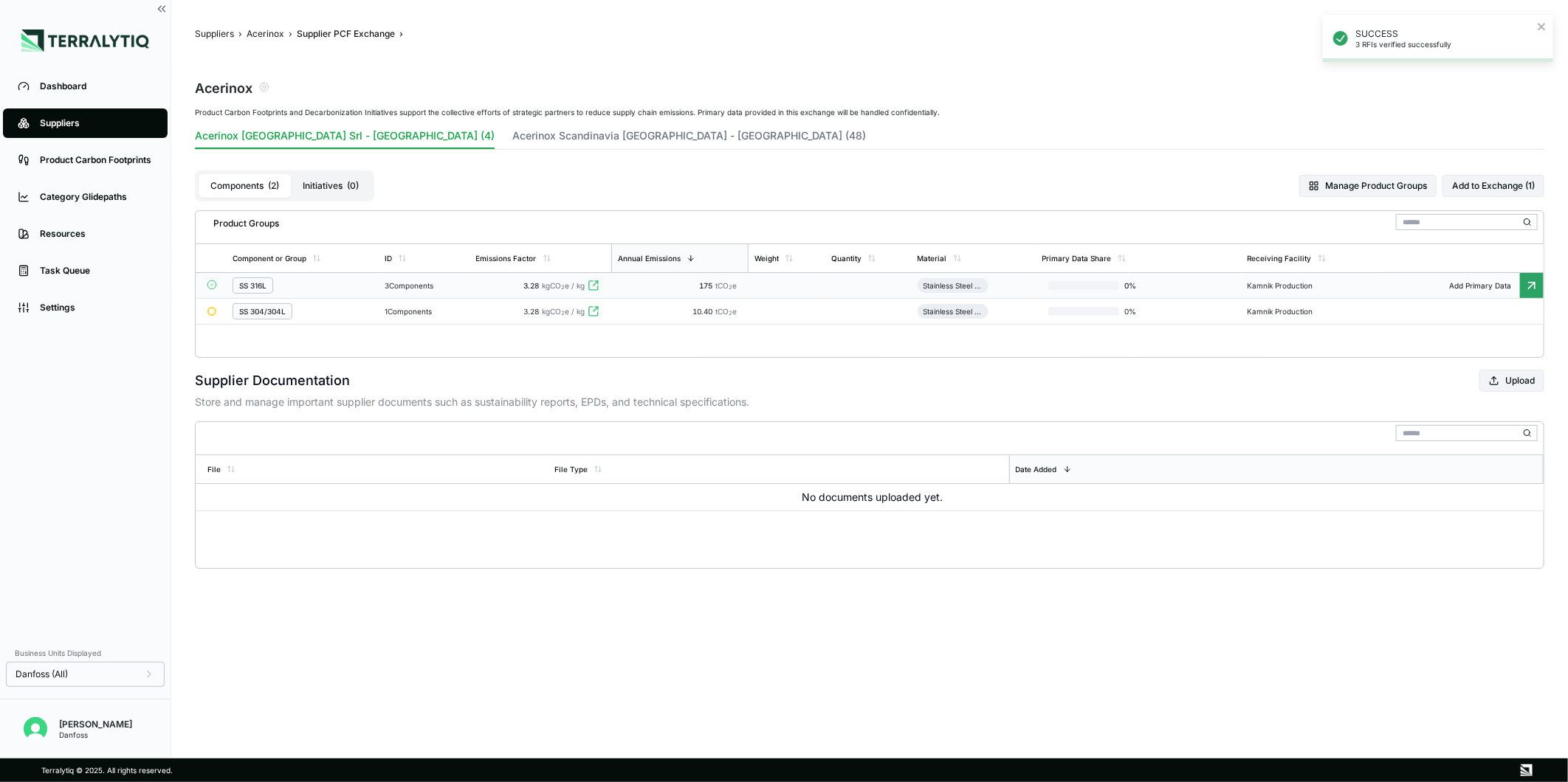
click at [649, 286] on div "175 tCO 2 e" at bounding box center [680, 285] width 125 height 9
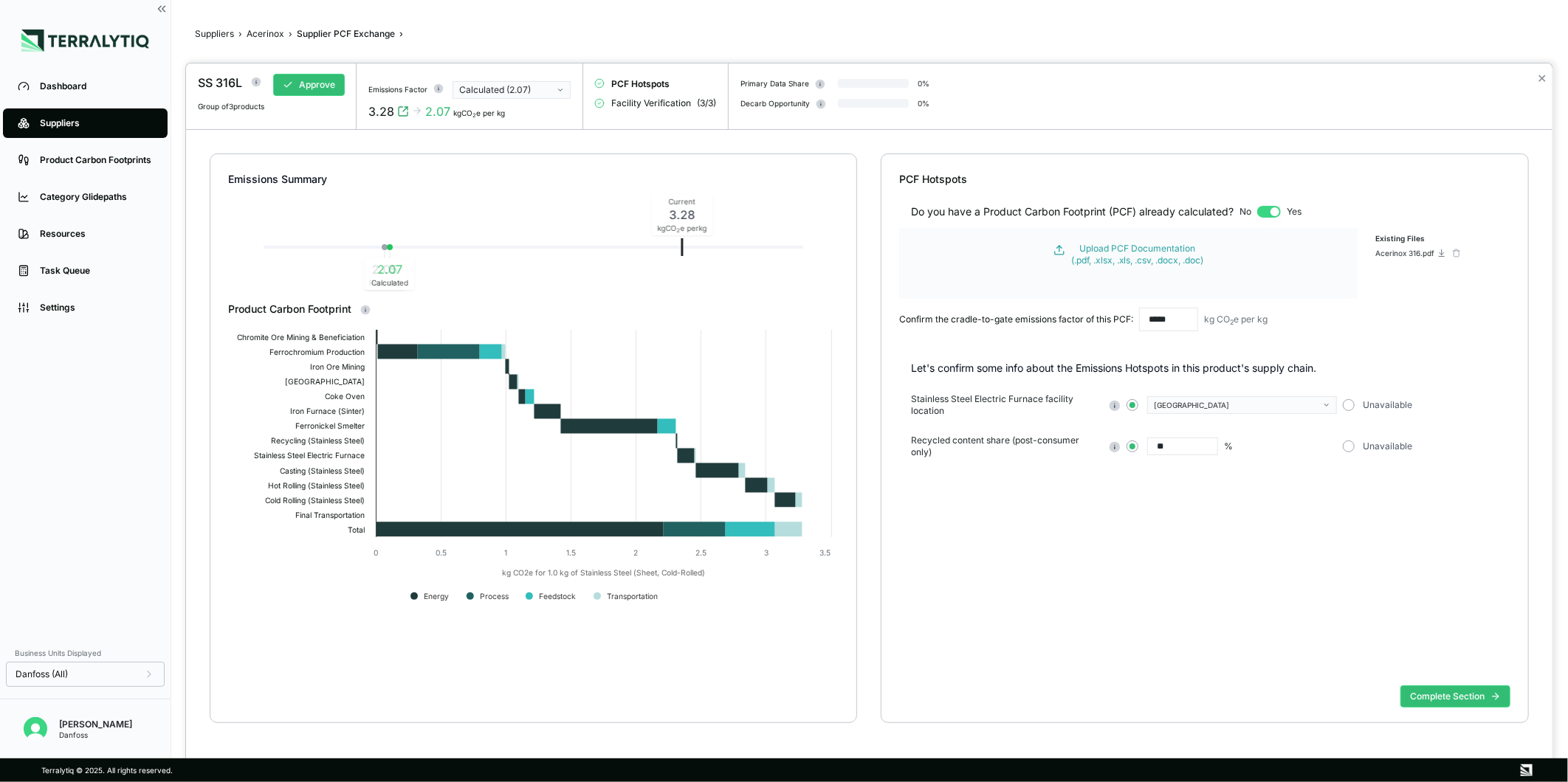
click at [525, 94] on div "Calculated (2.07)" at bounding box center [506, 90] width 95 height 12
click at [526, 118] on div "Reported (2.05)" at bounding box center [512, 120] width 105 height 12
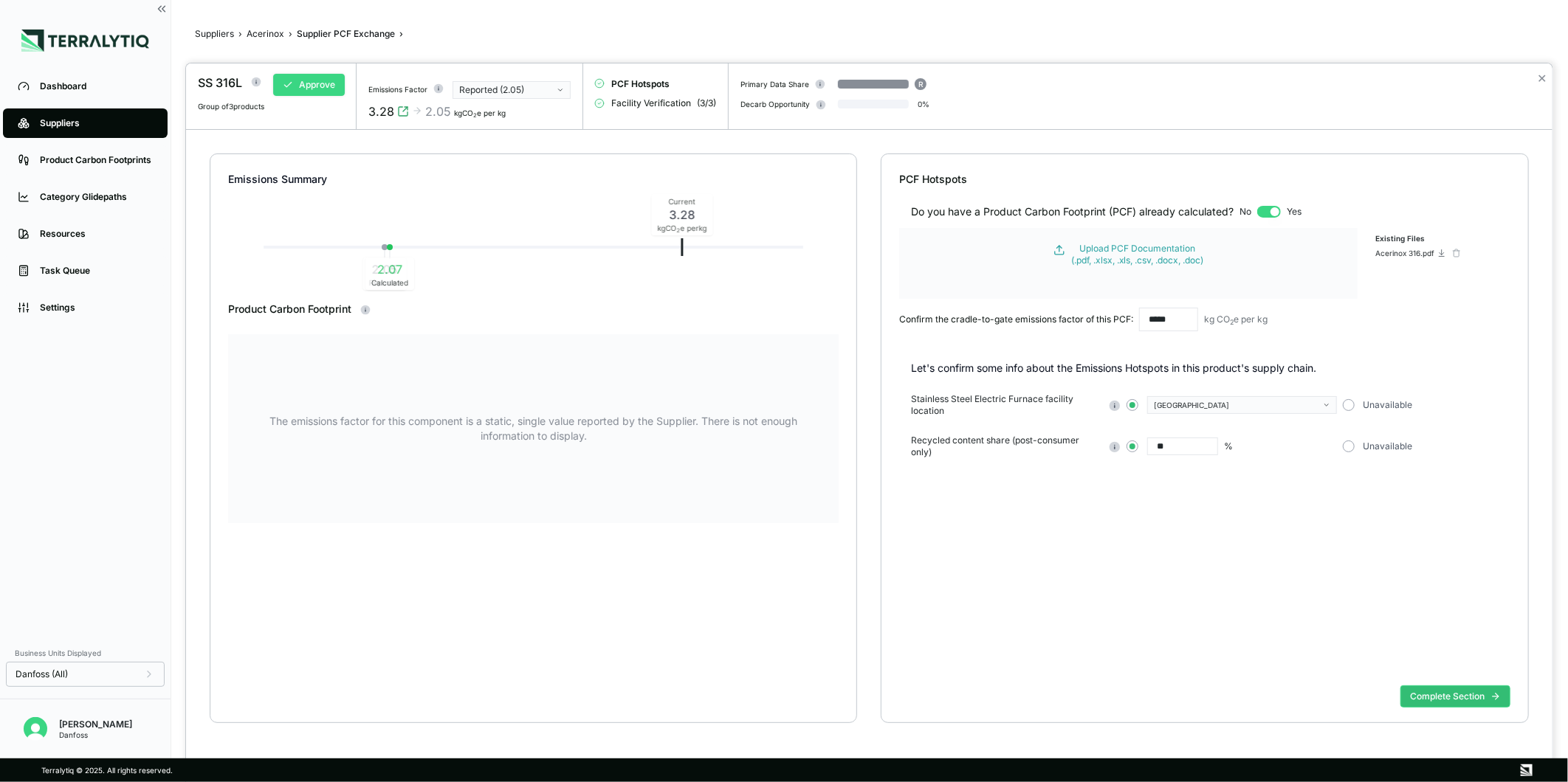
click at [319, 79] on button "Approve" at bounding box center [309, 84] width 72 height 22
click at [1544, 77] on button "✕" at bounding box center [1542, 78] width 9 height 18
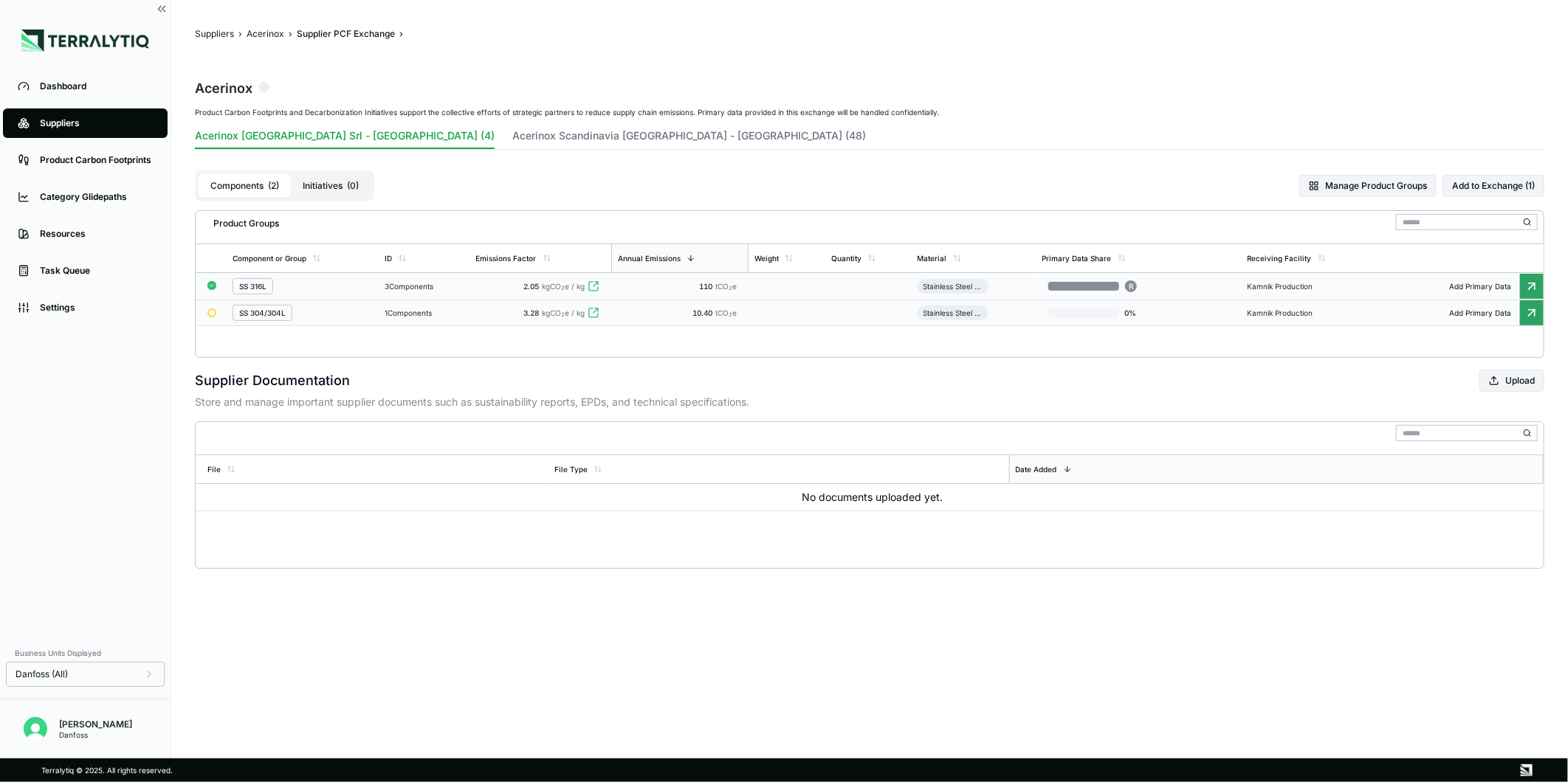
click at [815, 314] on td at bounding box center [787, 313] width 77 height 26
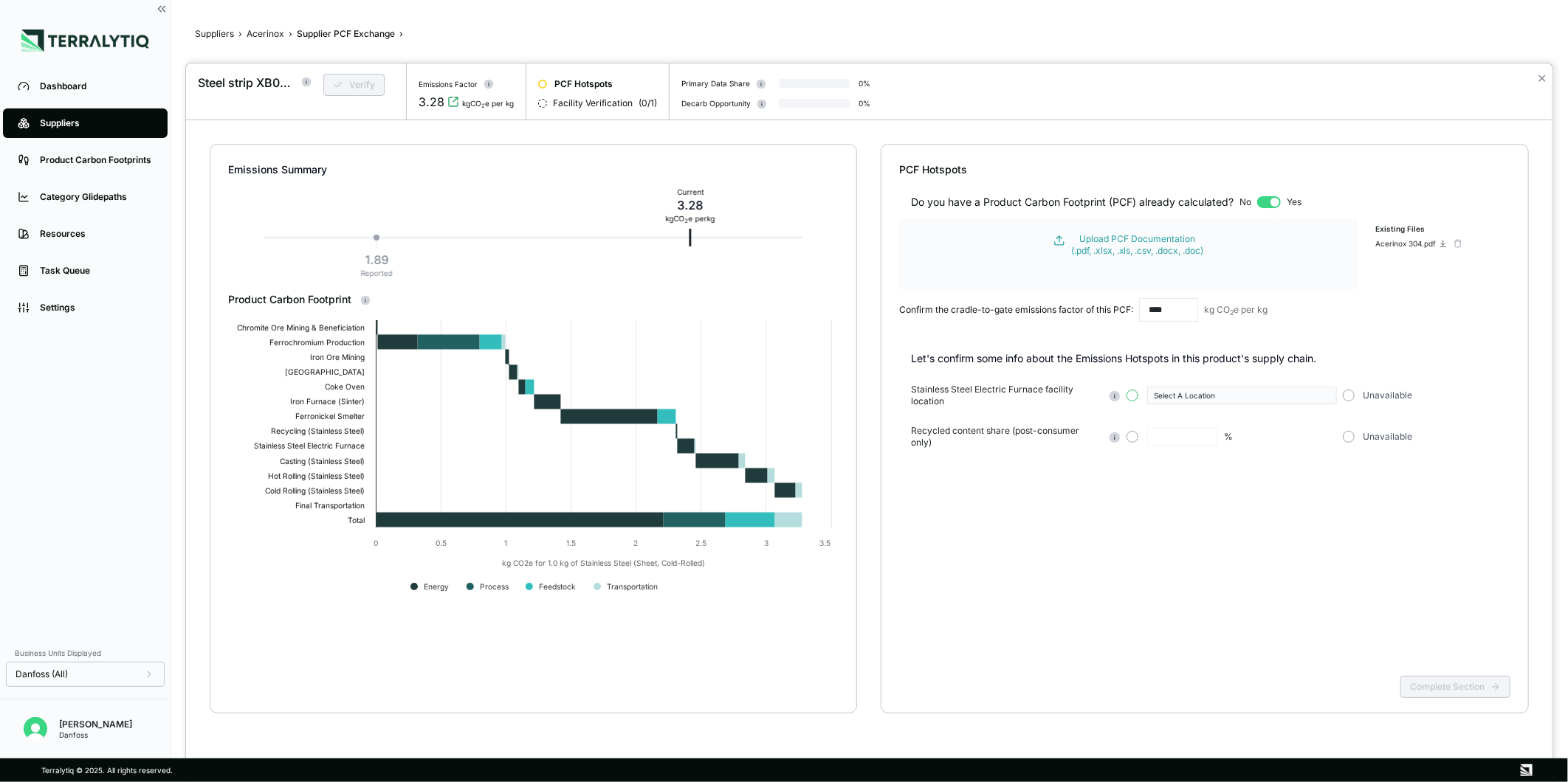
click at [1133, 396] on button "button" at bounding box center [1132, 395] width 12 height 12
click at [1205, 392] on div "Select A Location" at bounding box center [1236, 395] width 165 height 9
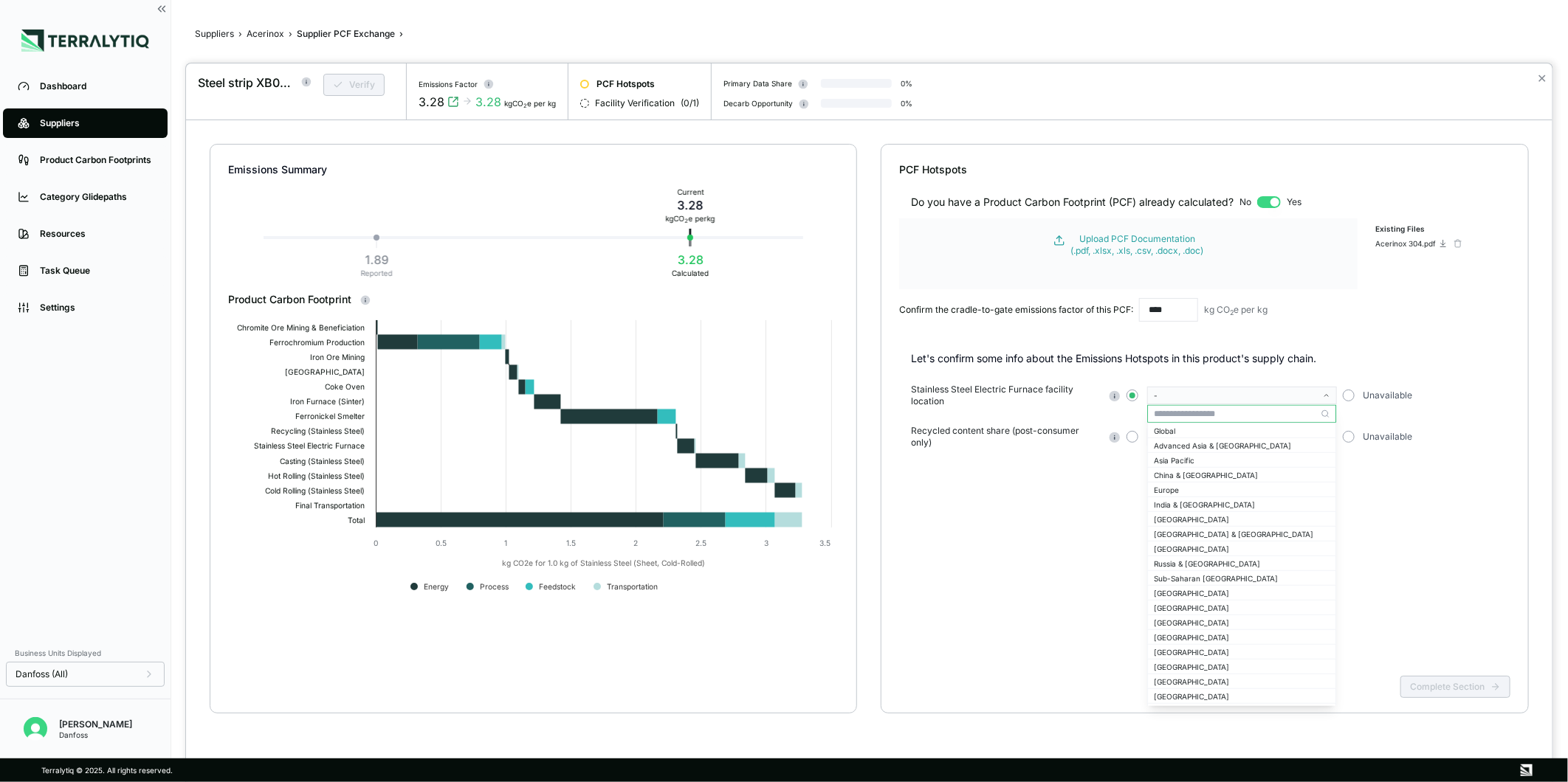
click at [1201, 418] on input "text" at bounding box center [1242, 414] width 188 height 18
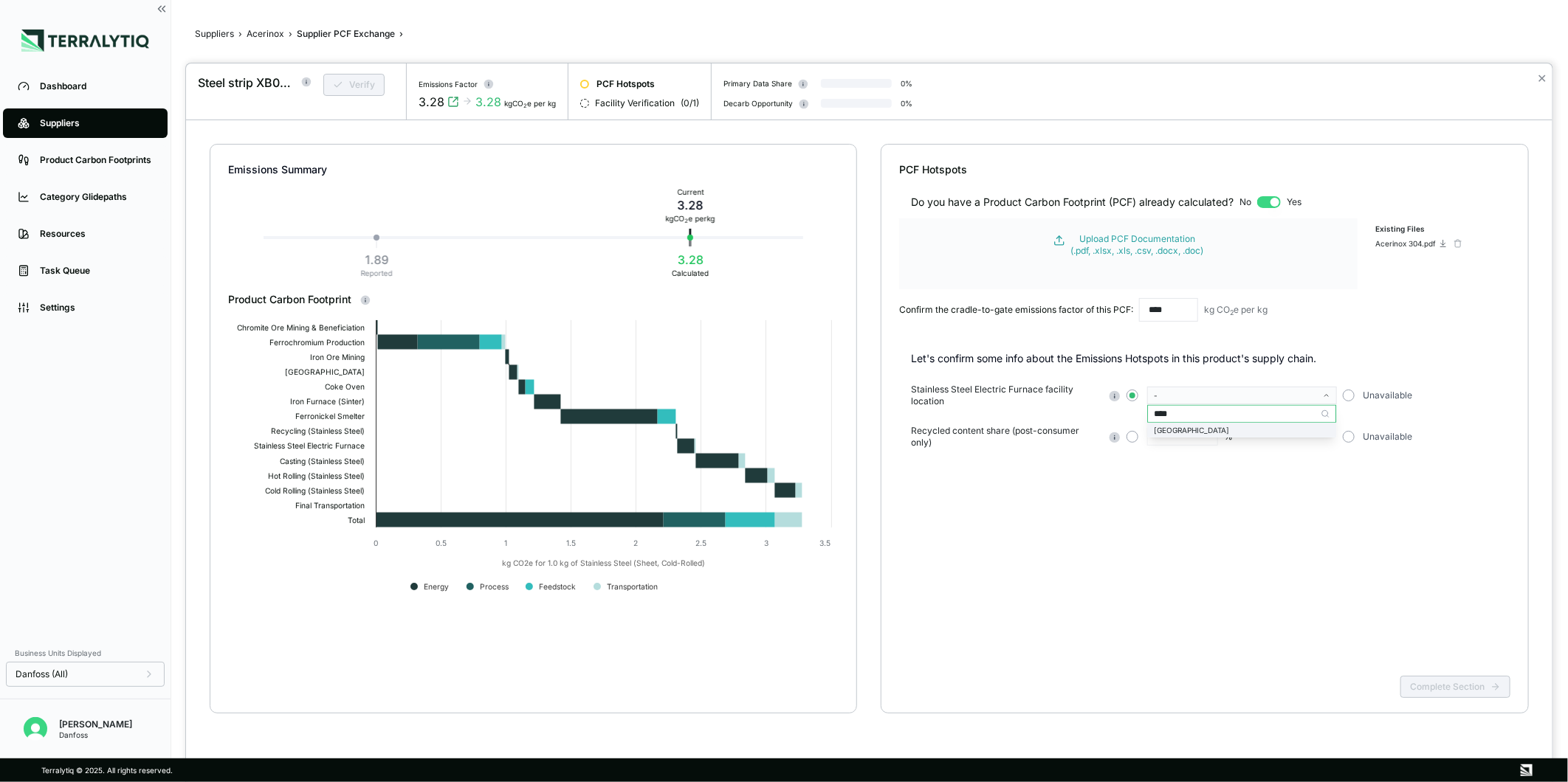
type input "****"
click at [1229, 432] on div "[GEOGRAPHIC_DATA]" at bounding box center [1242, 430] width 176 height 9
click at [1135, 436] on button "button" at bounding box center [1132, 436] width 12 height 12
click at [1200, 429] on input "text" at bounding box center [1183, 436] width 71 height 18
type input "**"
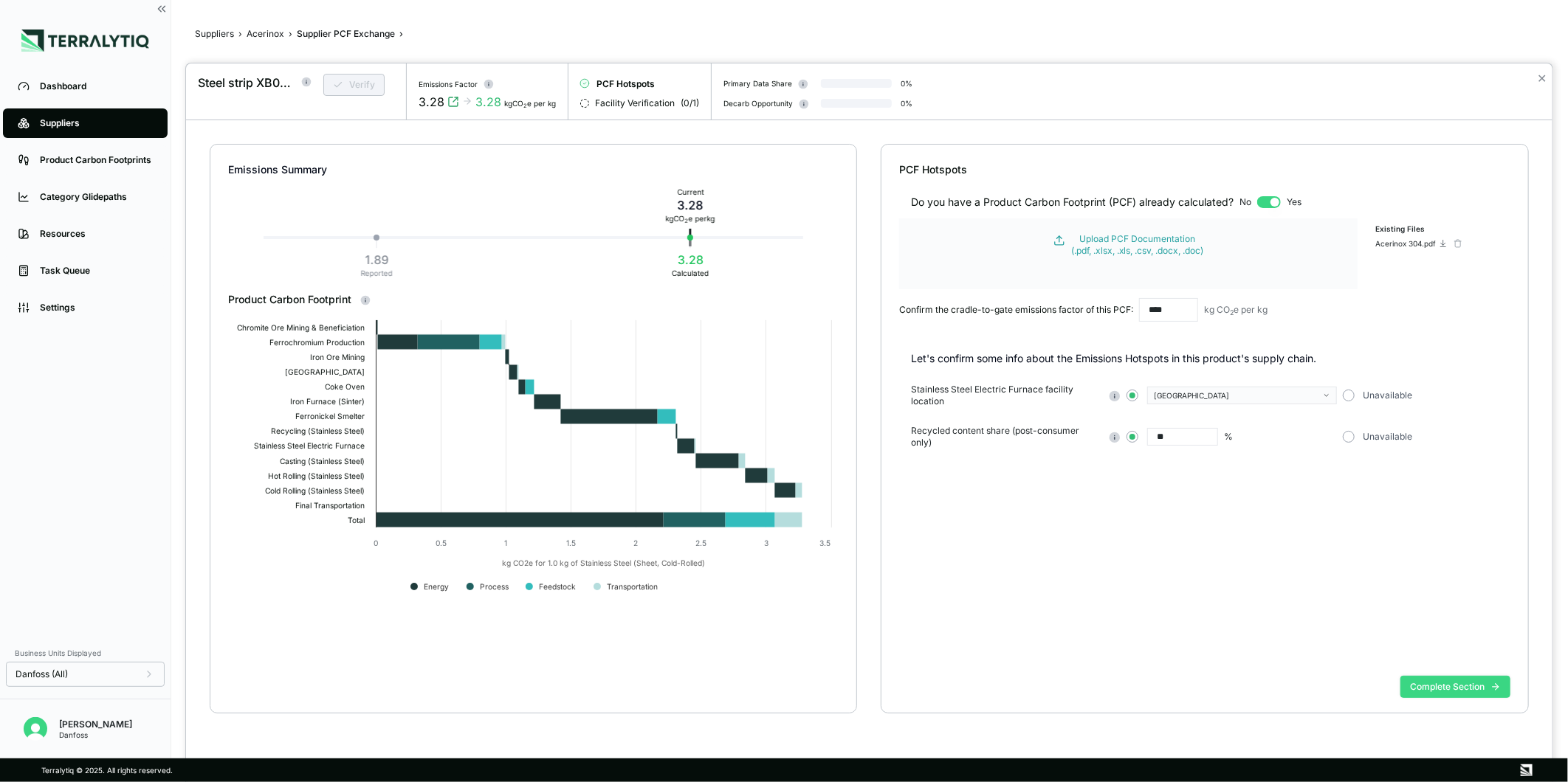
click at [1438, 683] on button "Complete Section" at bounding box center [1455, 687] width 110 height 22
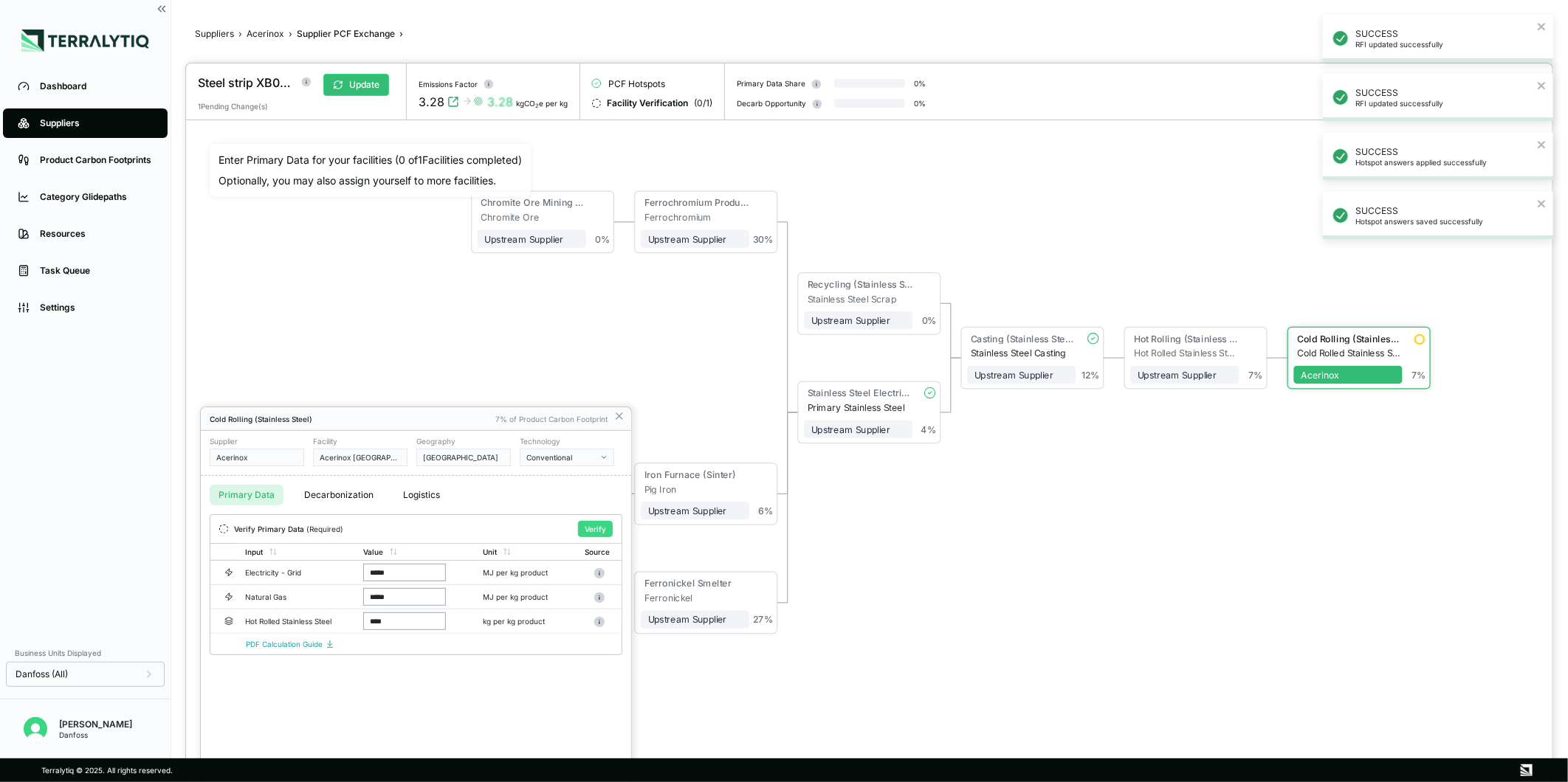
click at [597, 530] on button "Verify" at bounding box center [595, 529] width 34 height 16
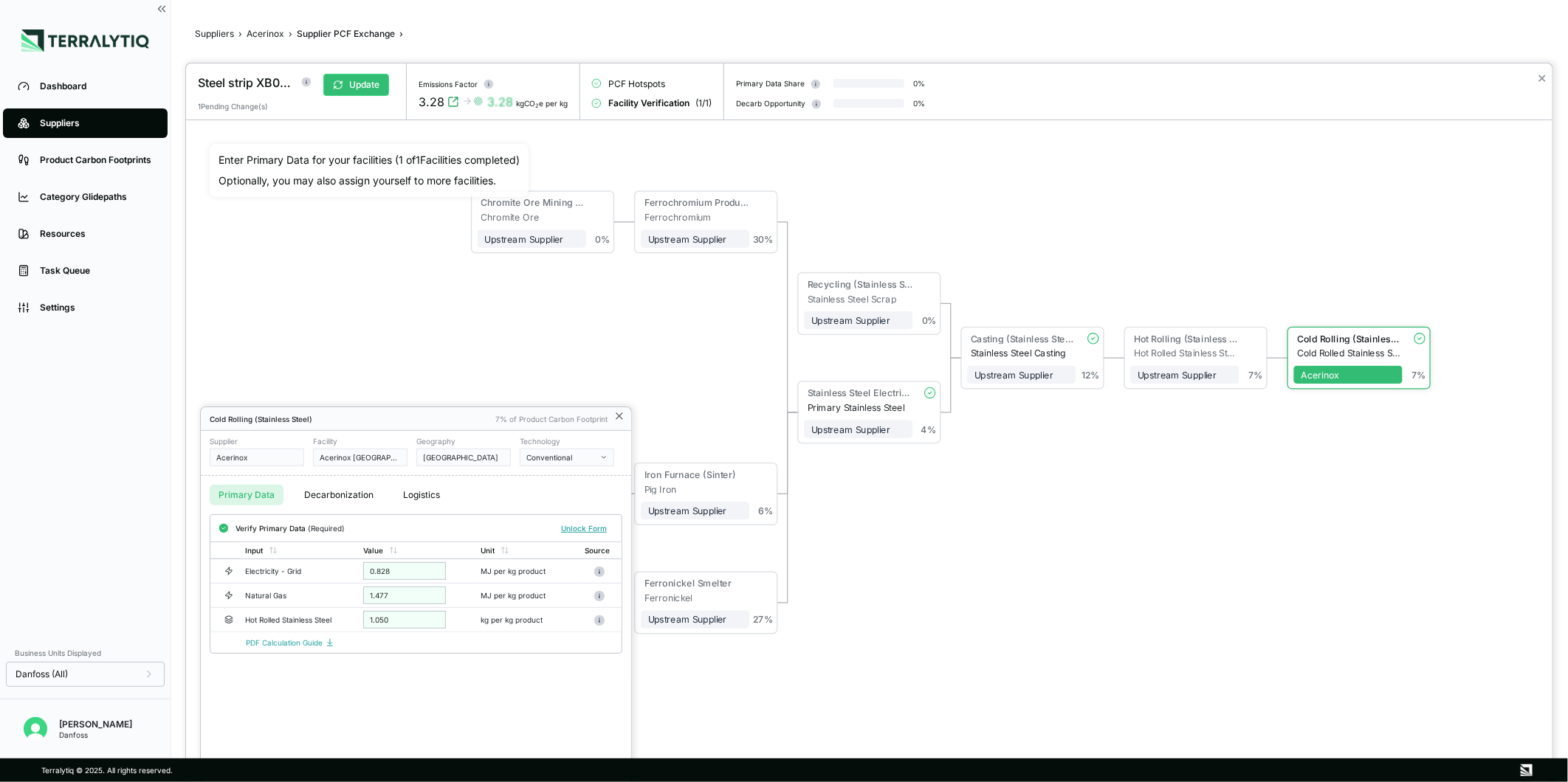
click at [623, 412] on icon at bounding box center [619, 416] width 12 height 12
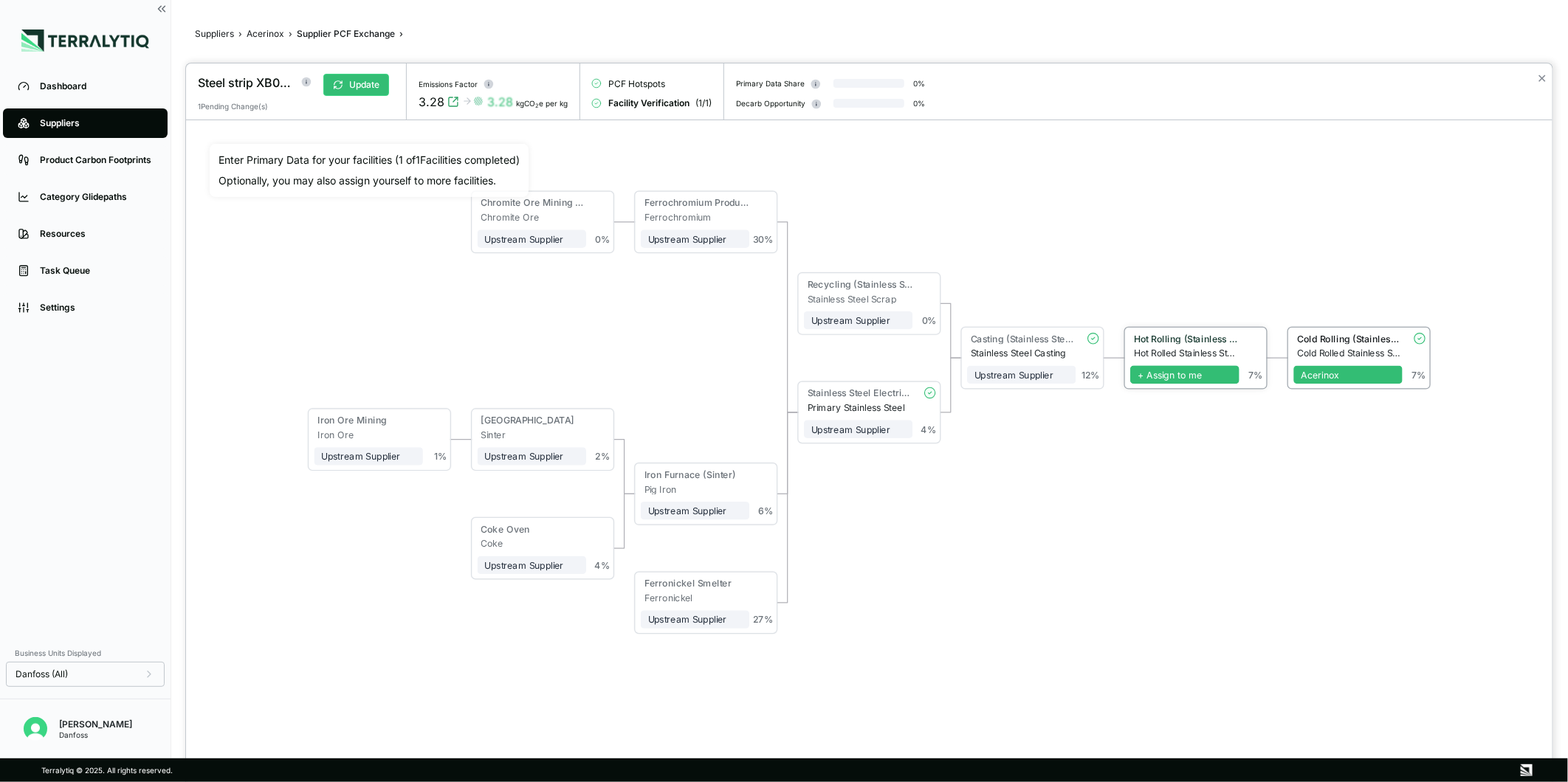
click at [1156, 377] on span "+ Assign to me" at bounding box center [1185, 375] width 109 height 19
click at [1005, 378] on span "+ Assign to me" at bounding box center [1021, 375] width 109 height 19
click at [861, 400] on div "Stainless Steel Electric Furnace" at bounding box center [858, 395] width 109 height 15
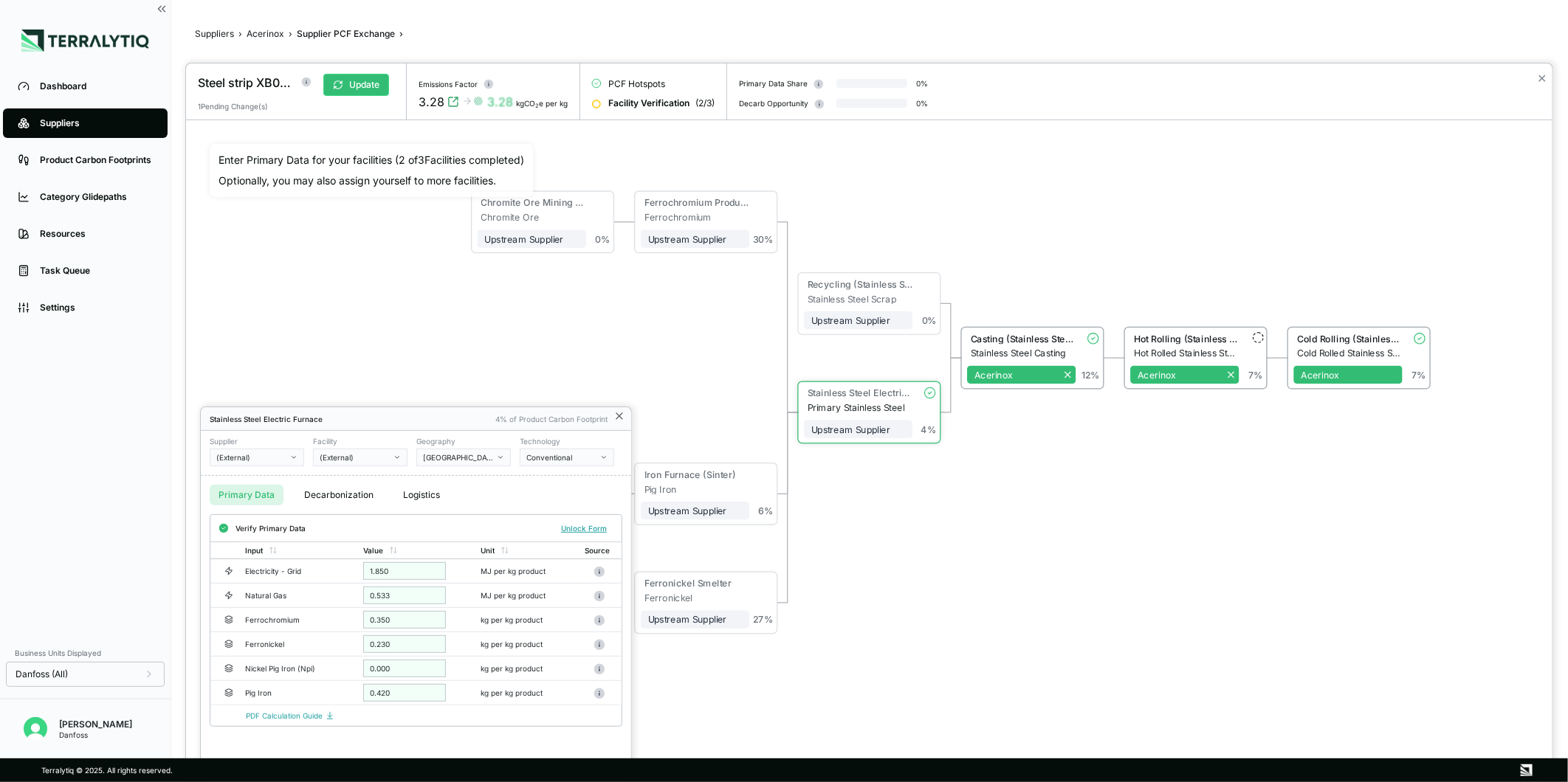
click at [624, 416] on icon at bounding box center [619, 416] width 12 height 12
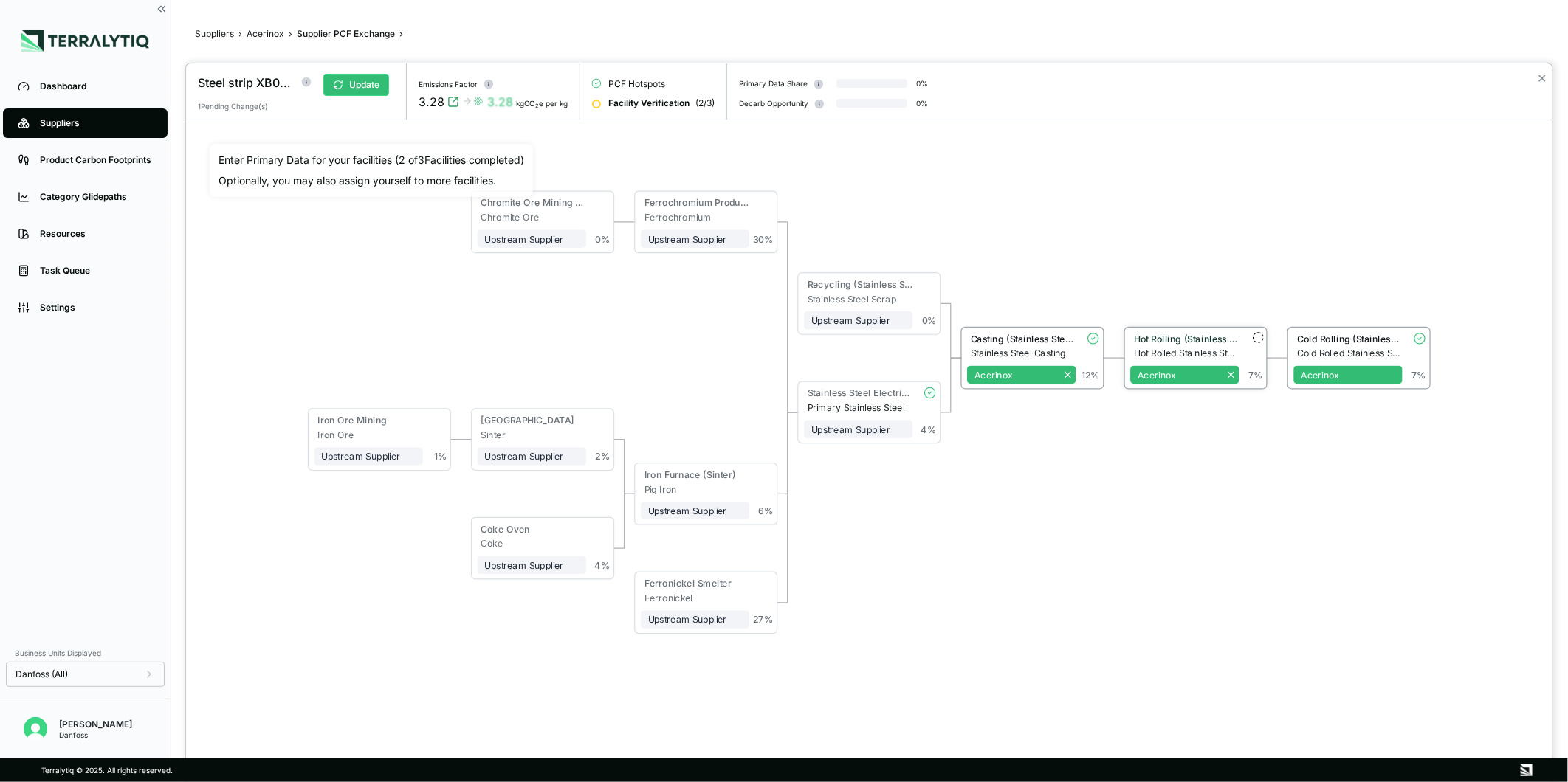
click at [1199, 350] on div "Hot Rolled Stainless Steel" at bounding box center [1187, 353] width 106 height 11
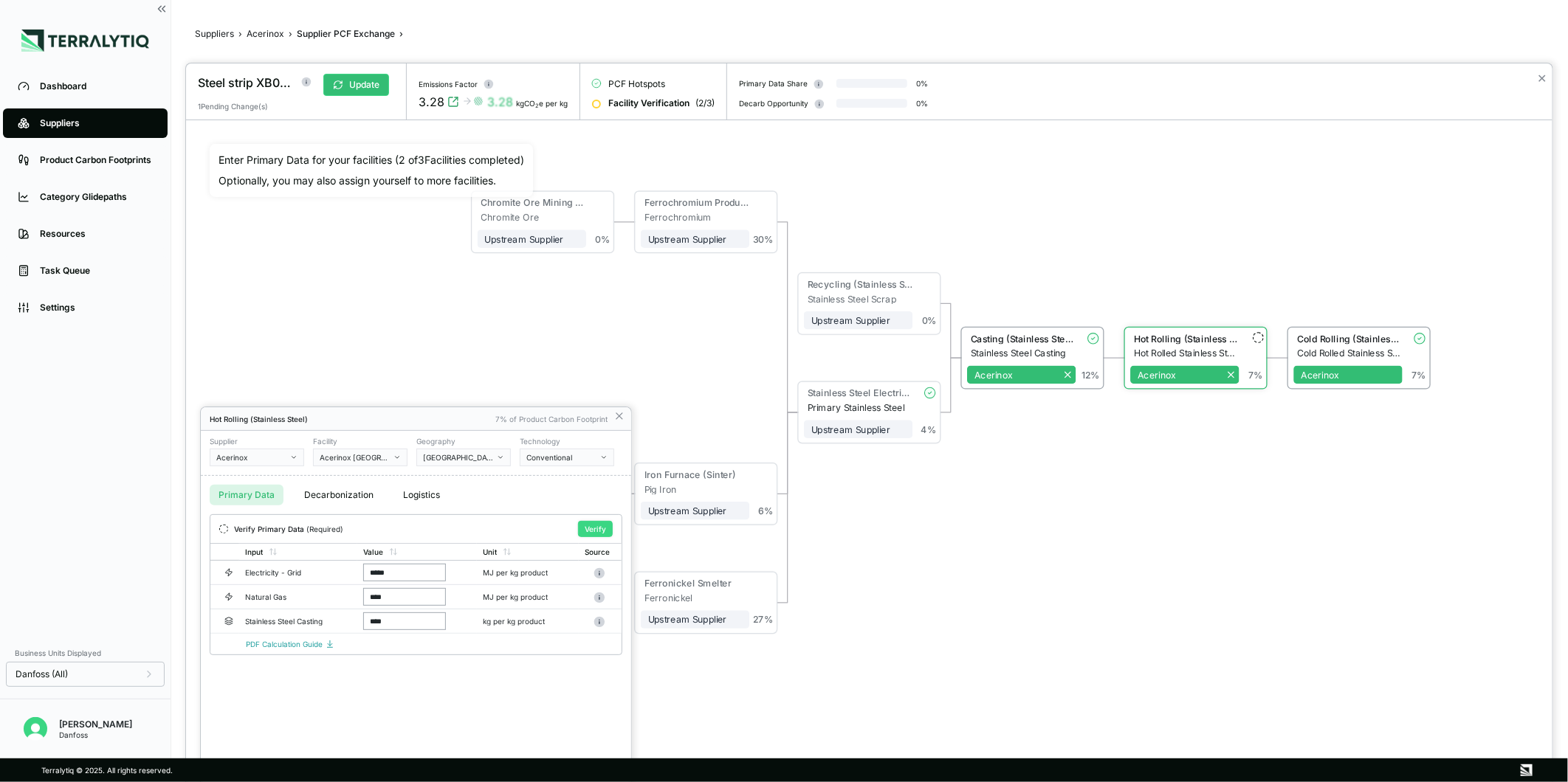
click at [594, 529] on button "Verify" at bounding box center [595, 529] width 34 height 16
click at [624, 418] on icon at bounding box center [619, 416] width 12 height 12
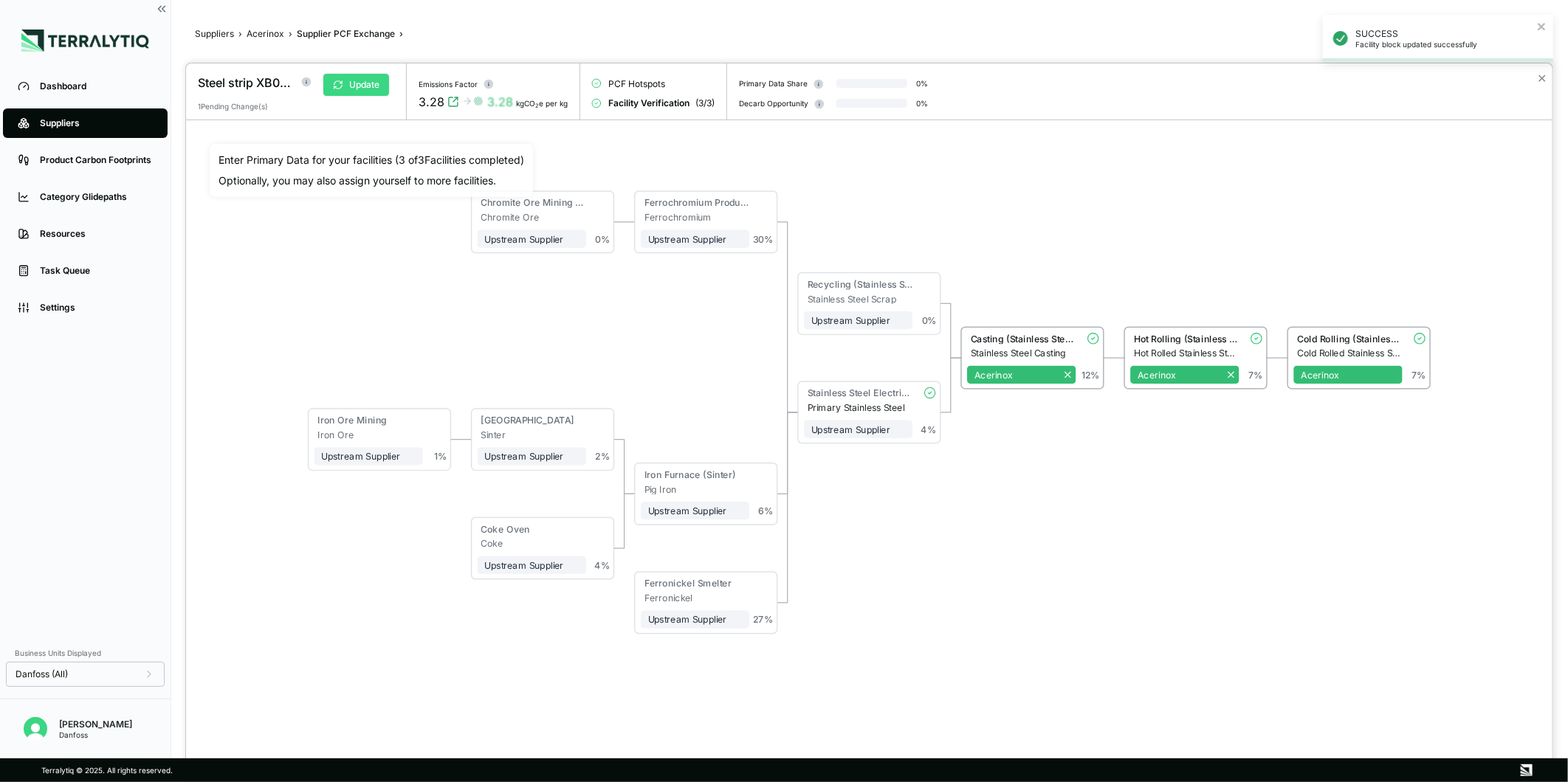
click at [375, 85] on button "Update" at bounding box center [356, 84] width 66 height 22
click at [1541, 82] on button "✕" at bounding box center [1542, 78] width 9 height 18
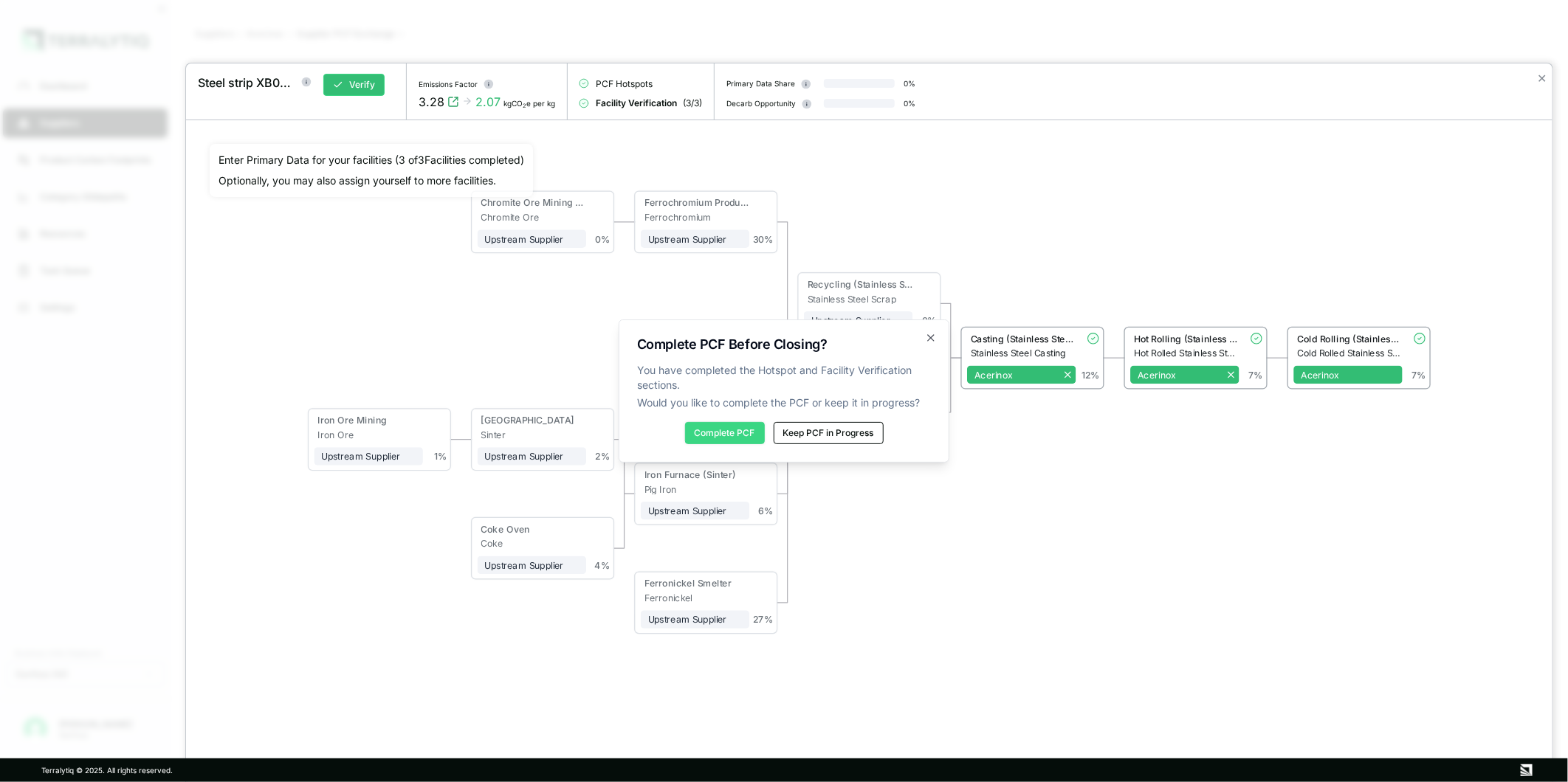
click at [711, 433] on button "Complete PCF" at bounding box center [725, 433] width 80 height 22
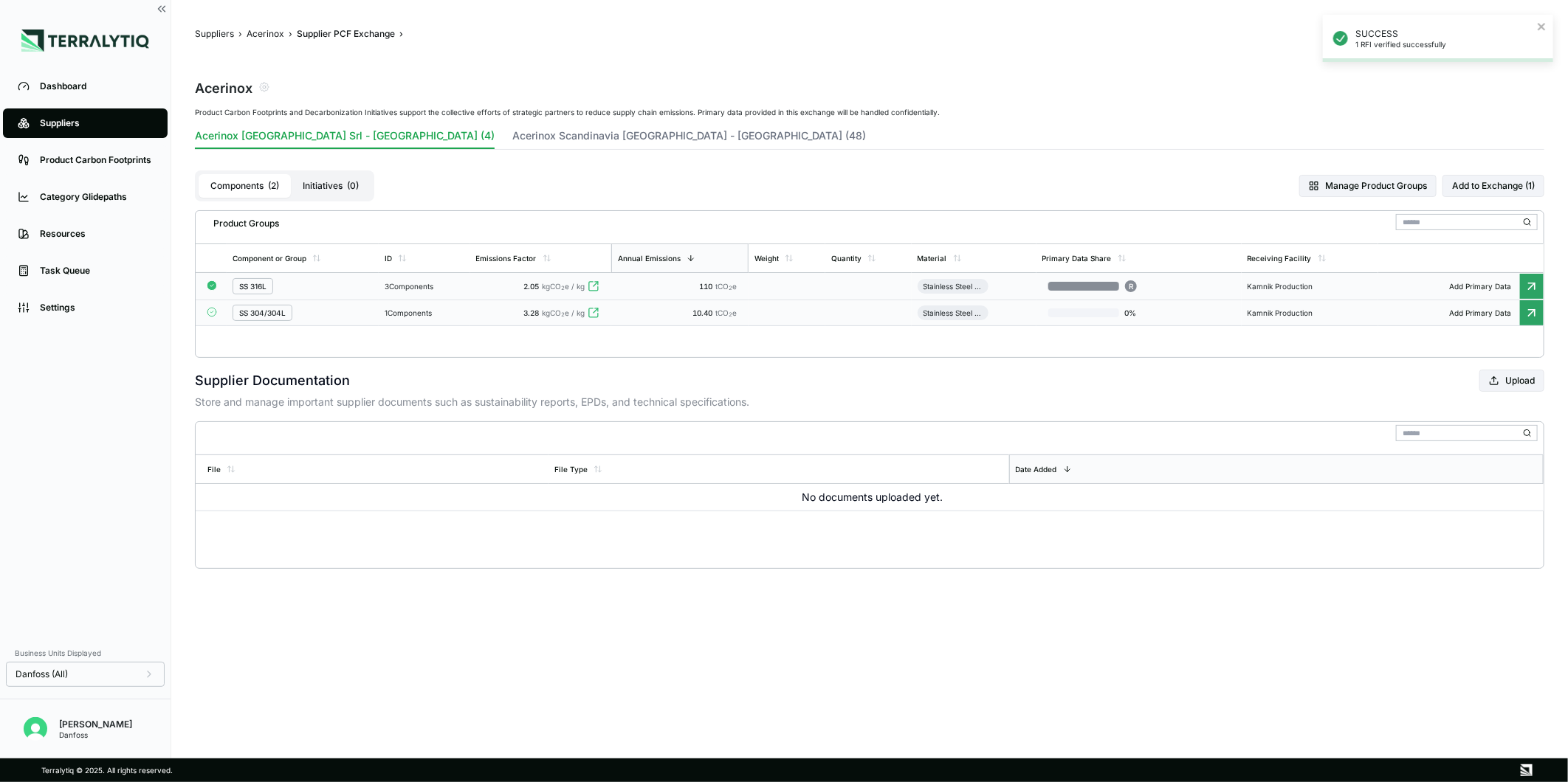
click at [649, 316] on div "10.40 tCO 2 e" at bounding box center [680, 312] width 125 height 9
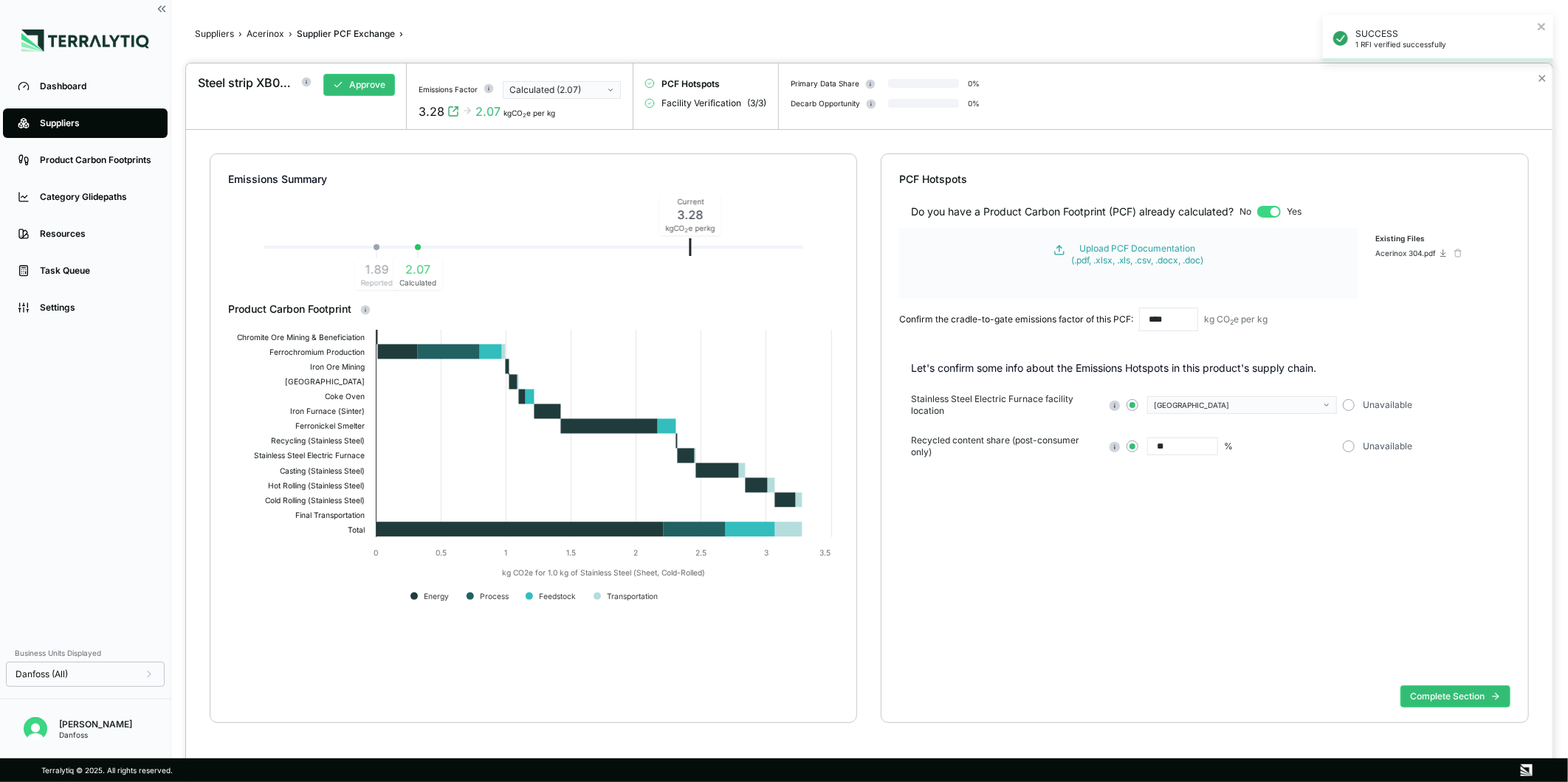
click at [592, 91] on div "Calculated (2.07)" at bounding box center [556, 90] width 95 height 12
click at [592, 119] on div "Reported (1.89)" at bounding box center [562, 120] width 105 height 12
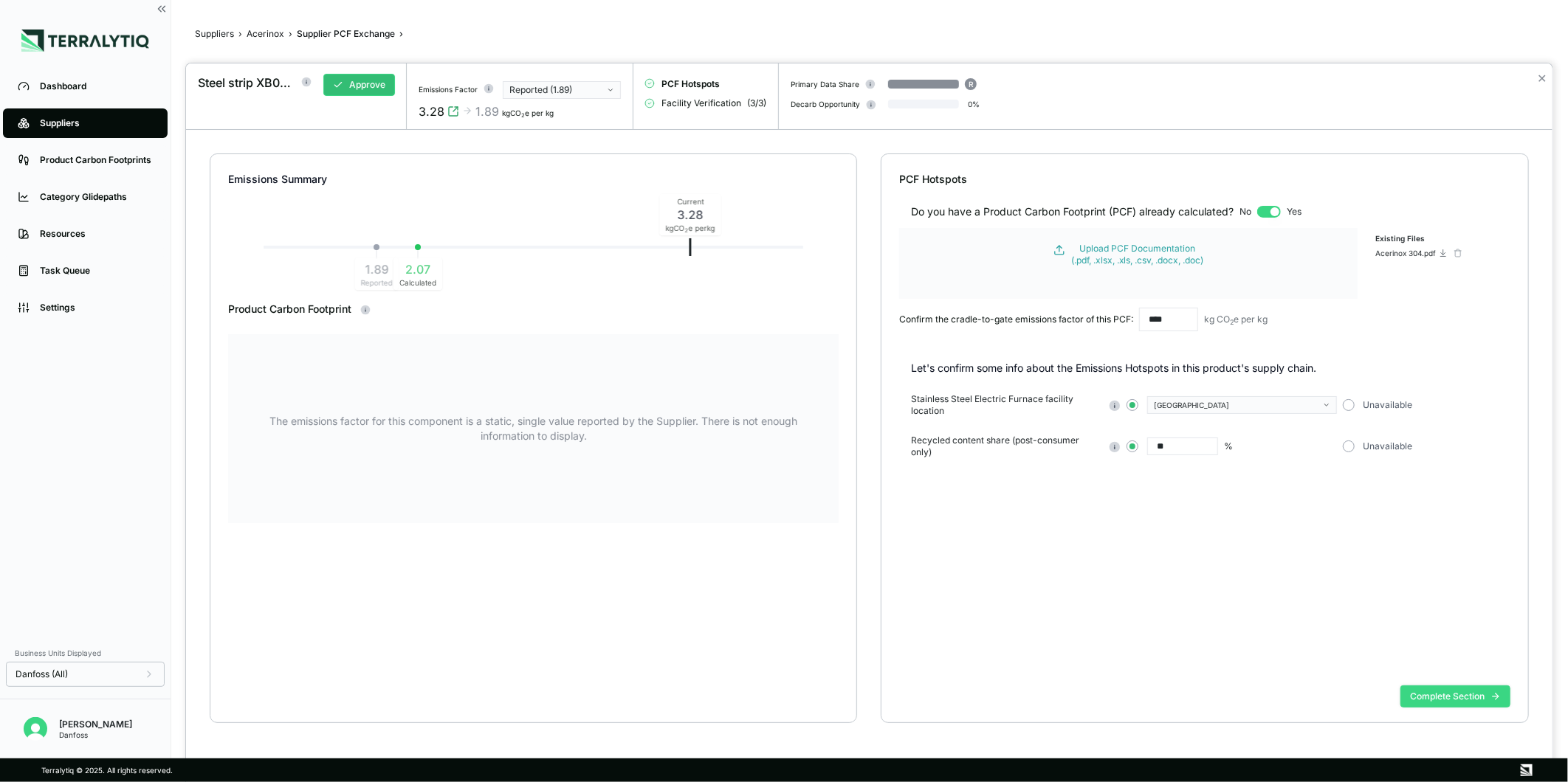
click at [1462, 703] on button "Complete Section" at bounding box center [1455, 697] width 110 height 22
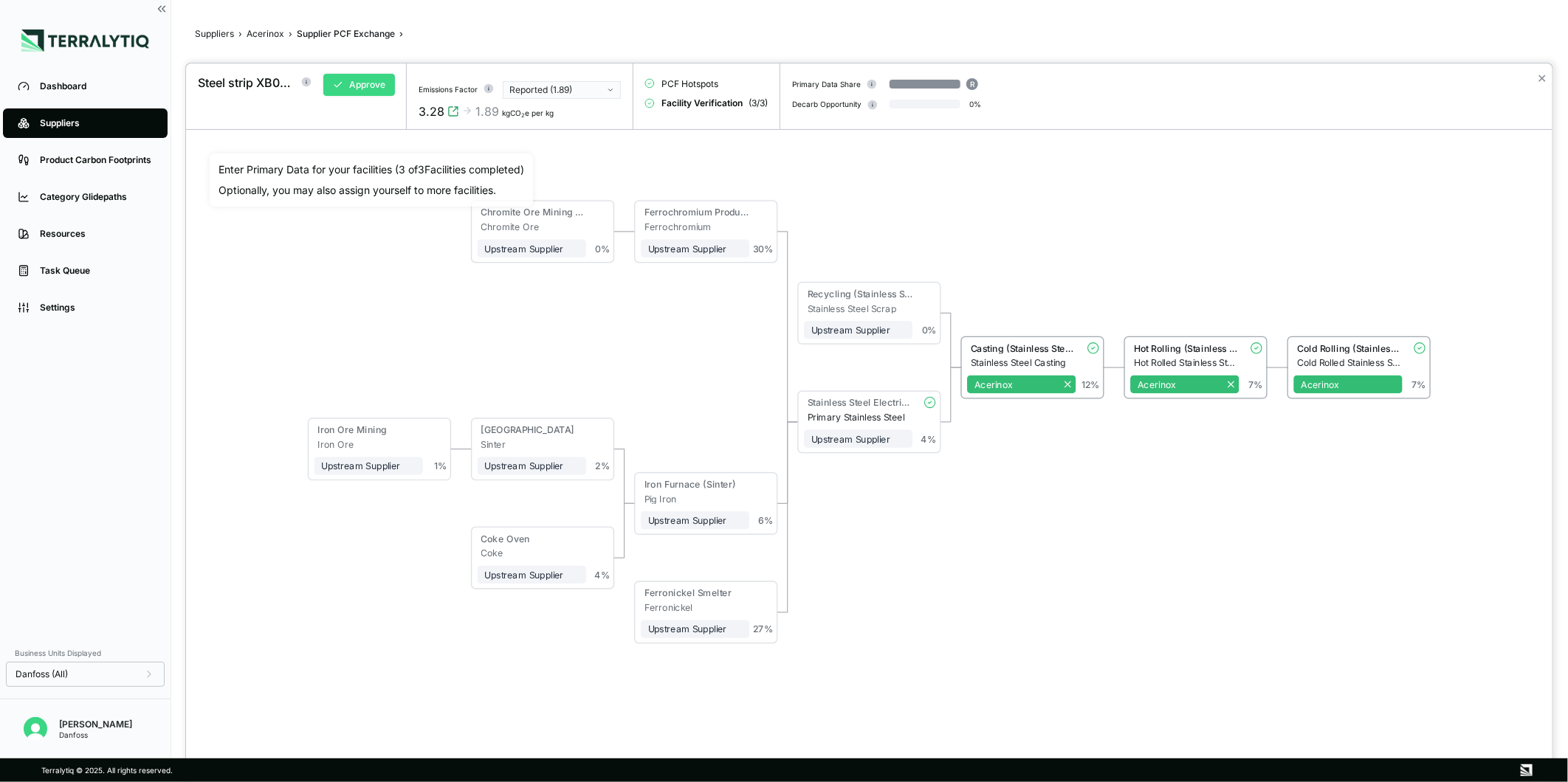
click at [372, 80] on button "Approve" at bounding box center [359, 84] width 72 height 22
click at [1538, 79] on button "✕" at bounding box center [1542, 78] width 9 height 18
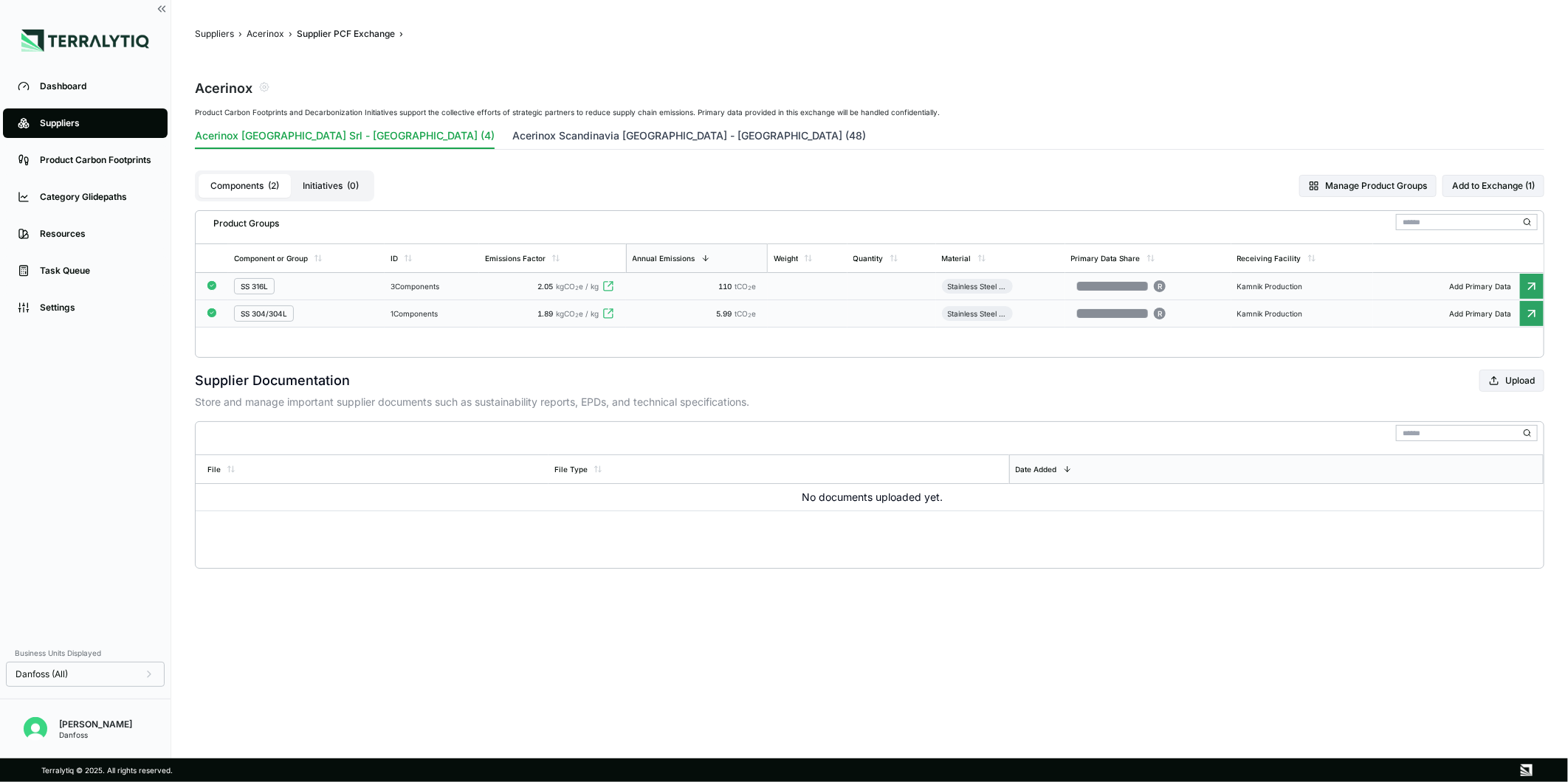
click at [512, 135] on button "Acerinox Scandinavia [GEOGRAPHIC_DATA] - [GEOGRAPHIC_DATA] (48)" at bounding box center [689, 138] width 354 height 20
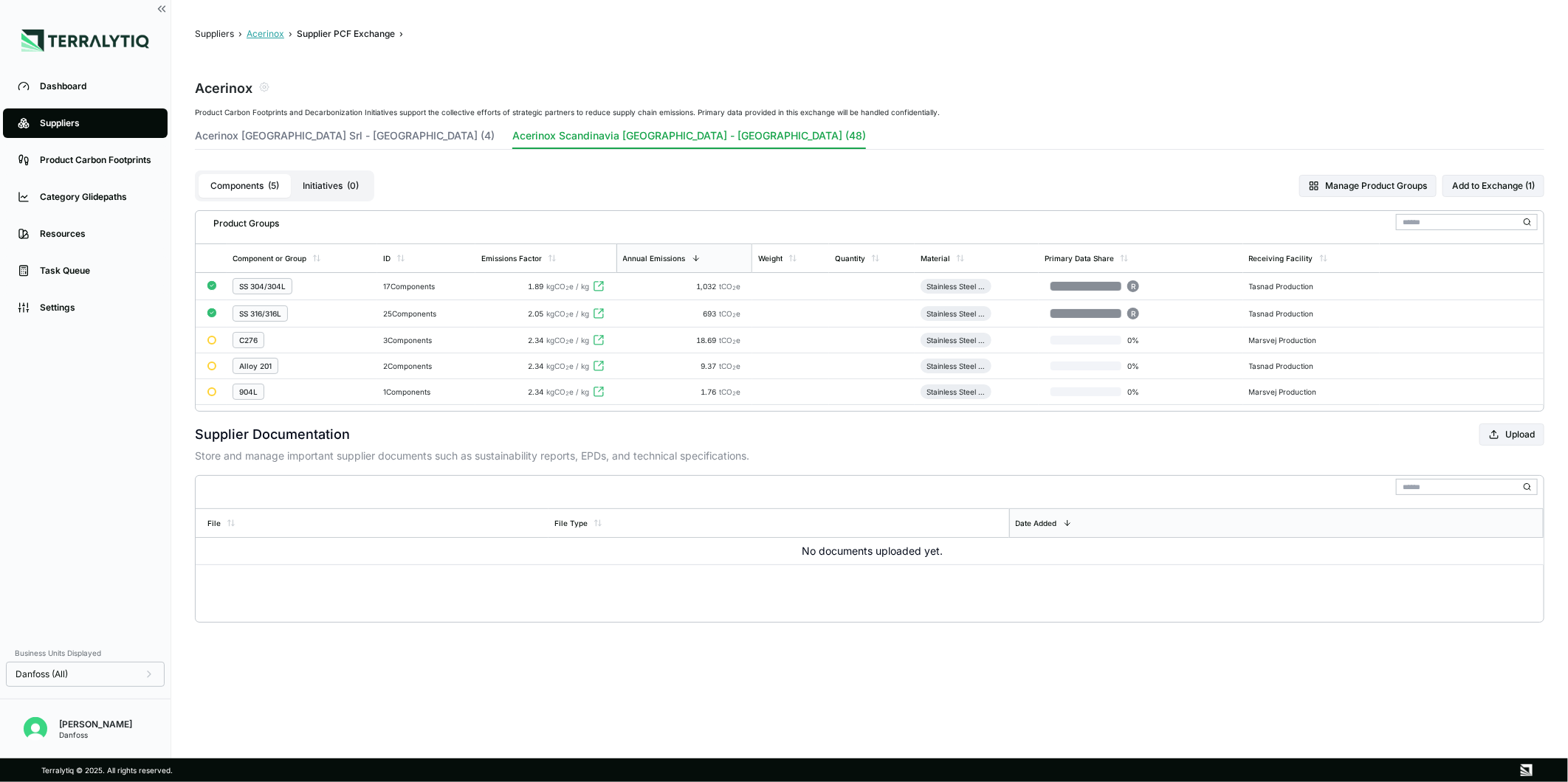
click at [261, 30] on button "Acerinox" at bounding box center [265, 34] width 38 height 12
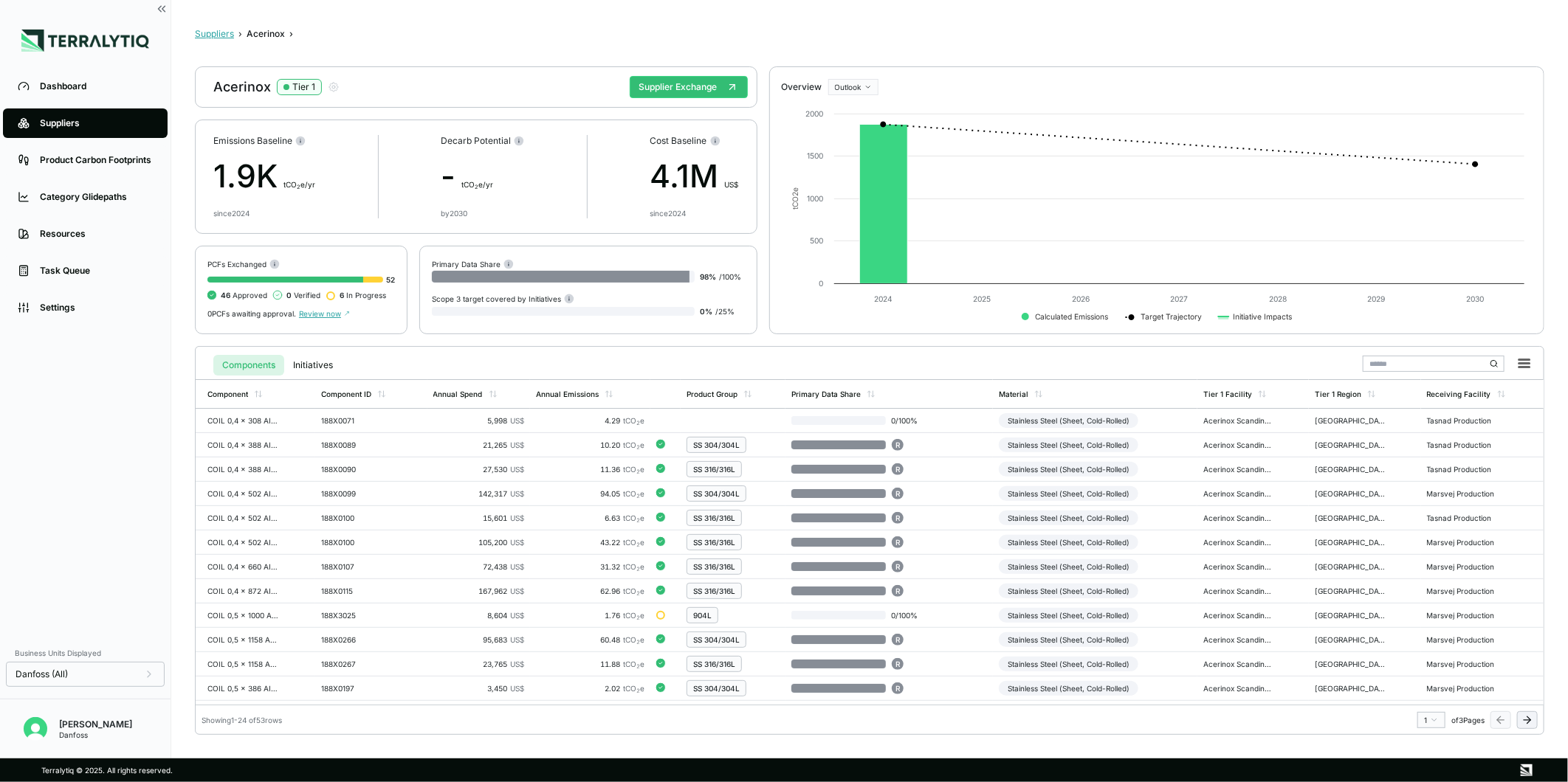
click at [223, 37] on button "Suppliers" at bounding box center [214, 34] width 39 height 12
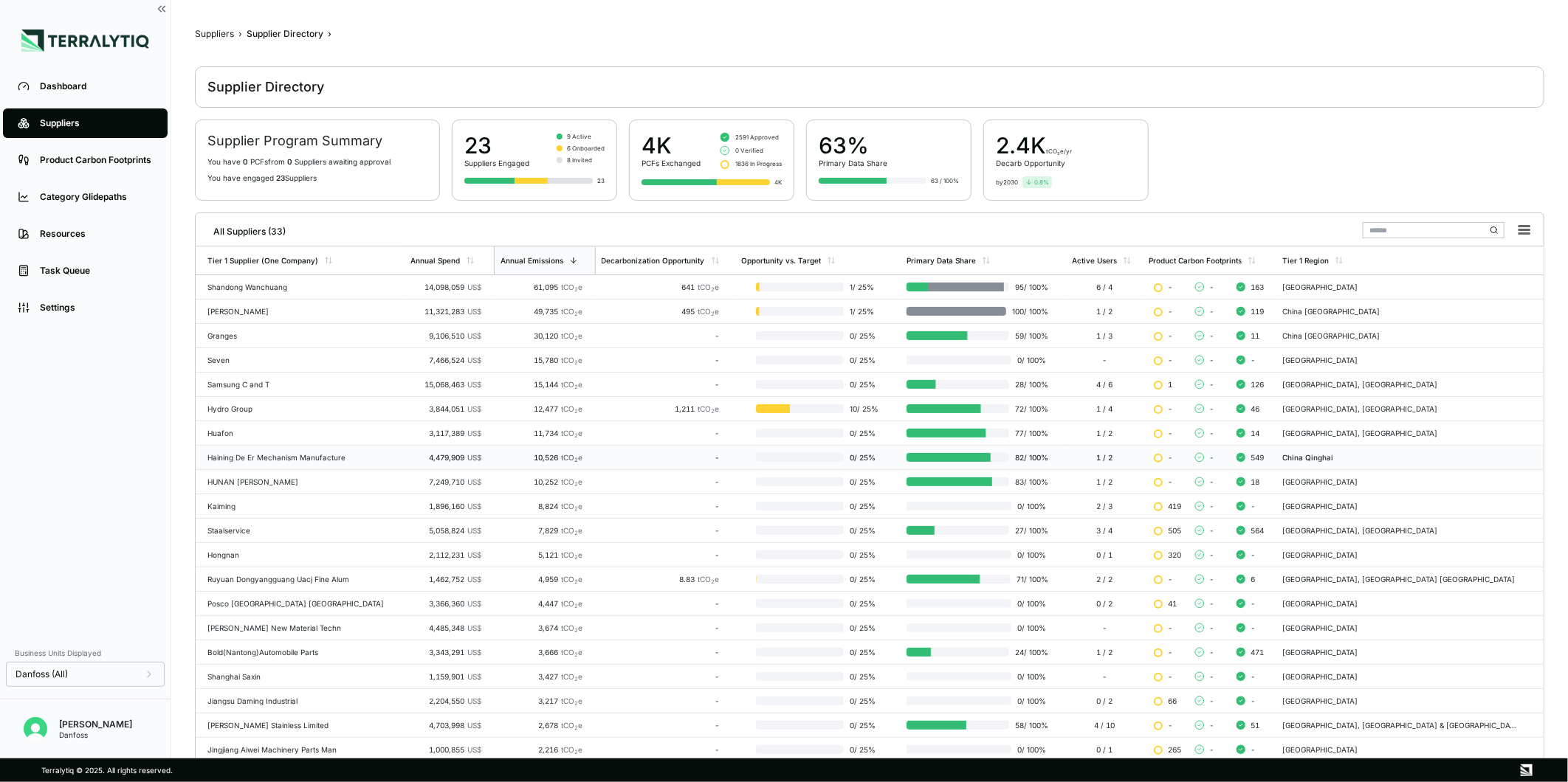
scroll to position [133, 0]
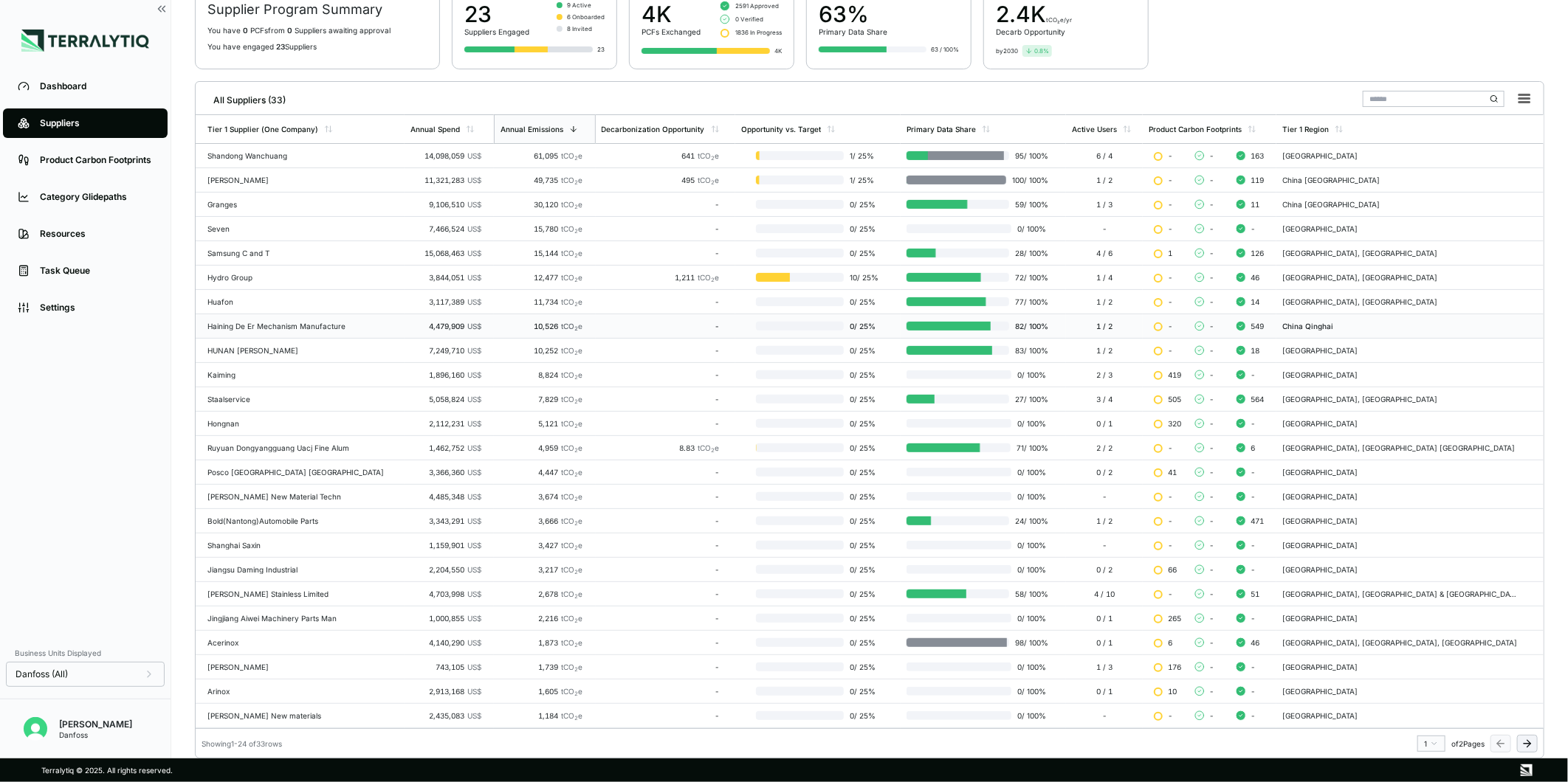
click at [438, 691] on div "2,913,168 US$" at bounding box center [446, 691] width 71 height 9
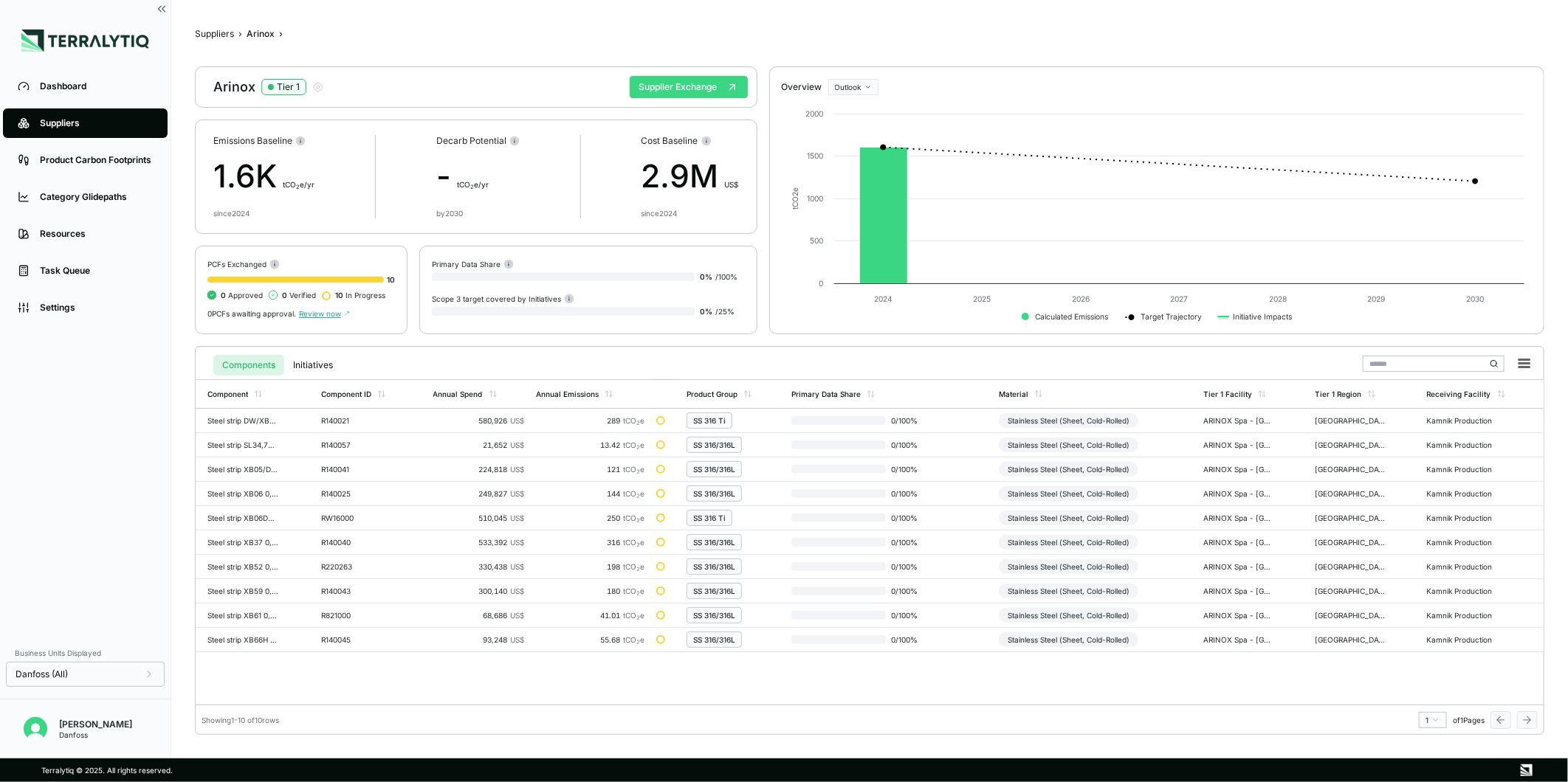
click at [696, 93] on button "Supplier Exchange" at bounding box center [689, 87] width 118 height 22
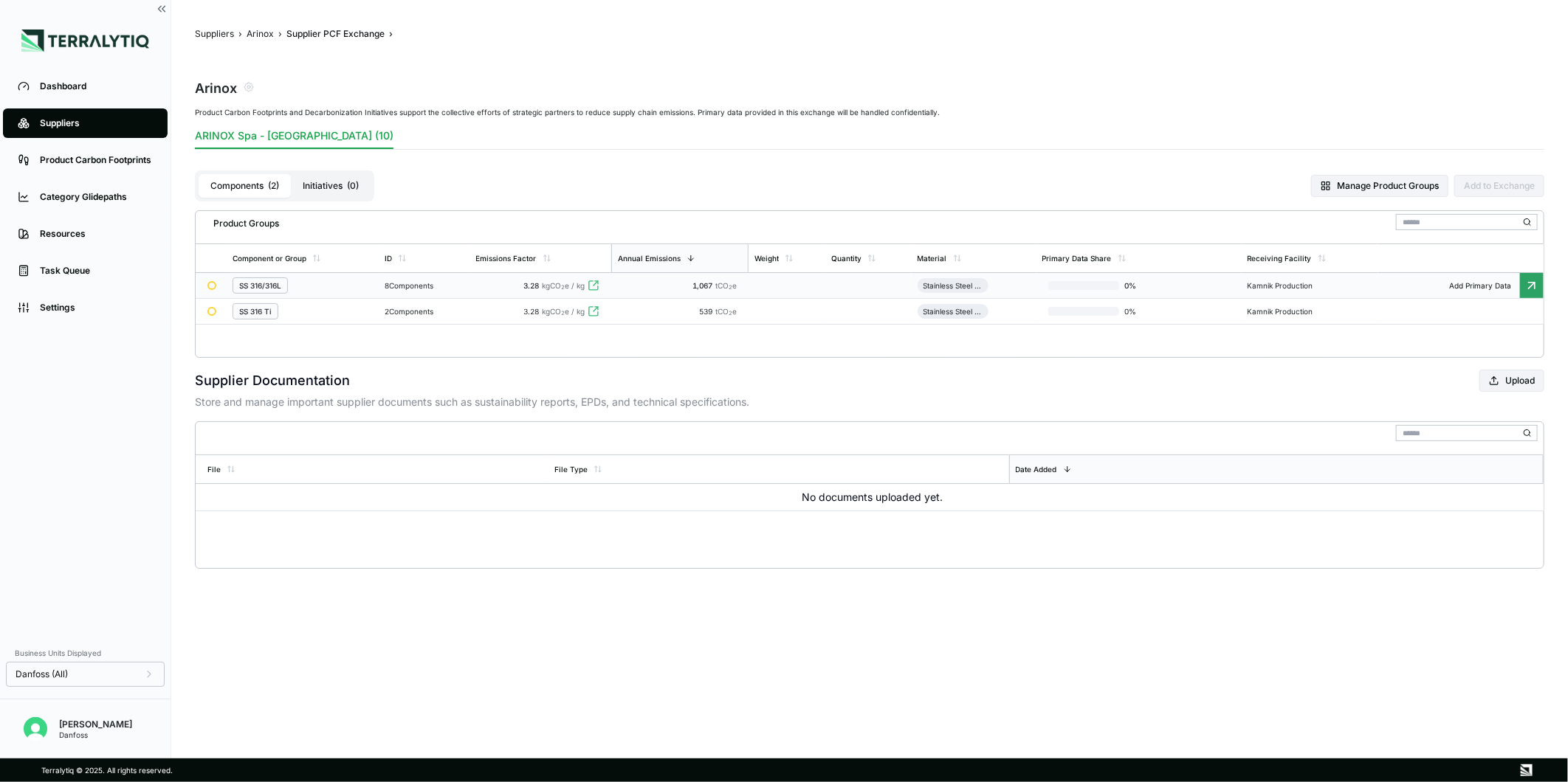
click at [488, 279] on td "3.28 kgCO 2 e / kg" at bounding box center [541, 285] width 142 height 26
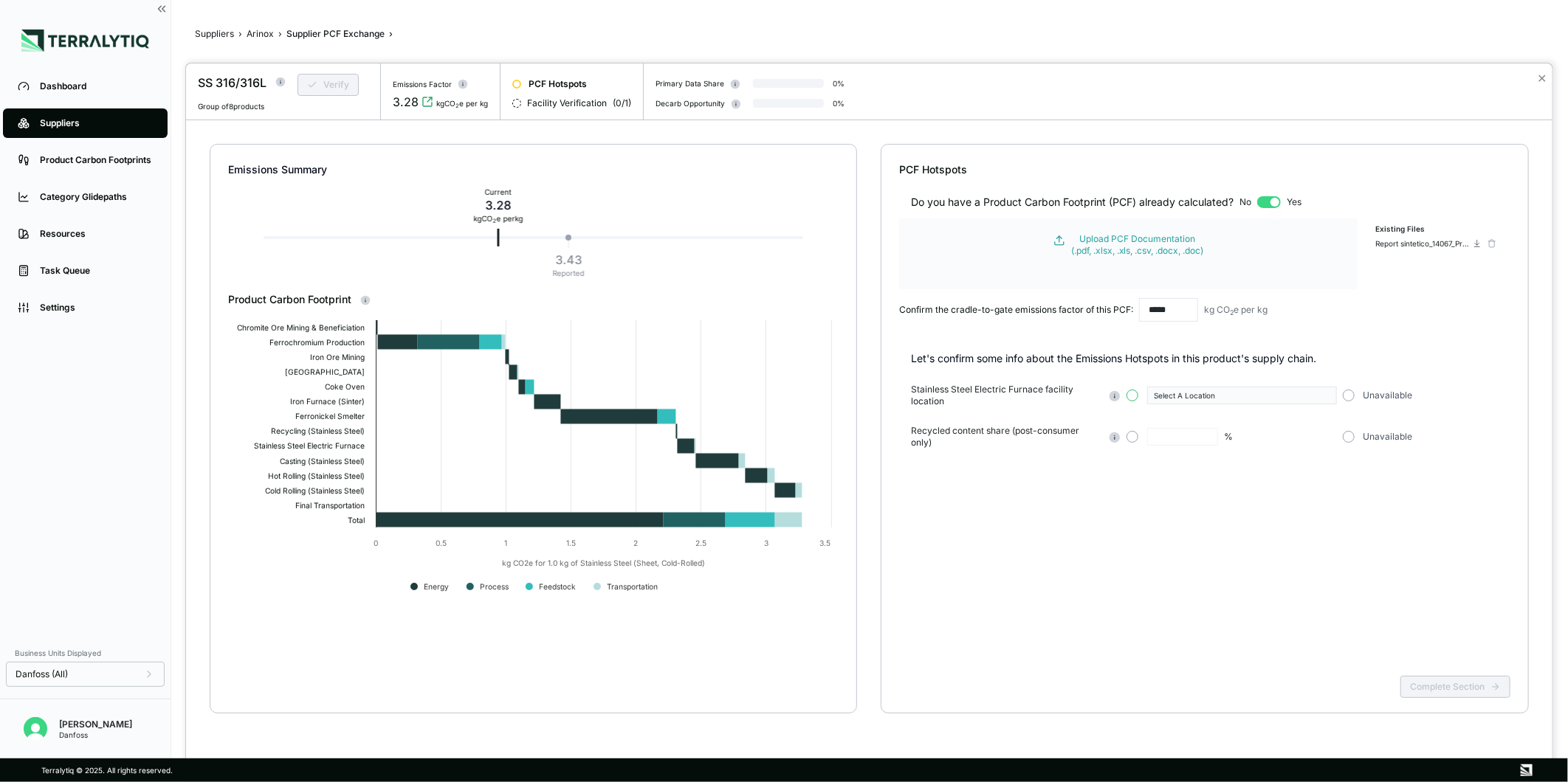
click at [1132, 397] on button "button" at bounding box center [1132, 395] width 12 height 12
click at [1216, 396] on div "Select A Location" at bounding box center [1236, 395] width 165 height 9
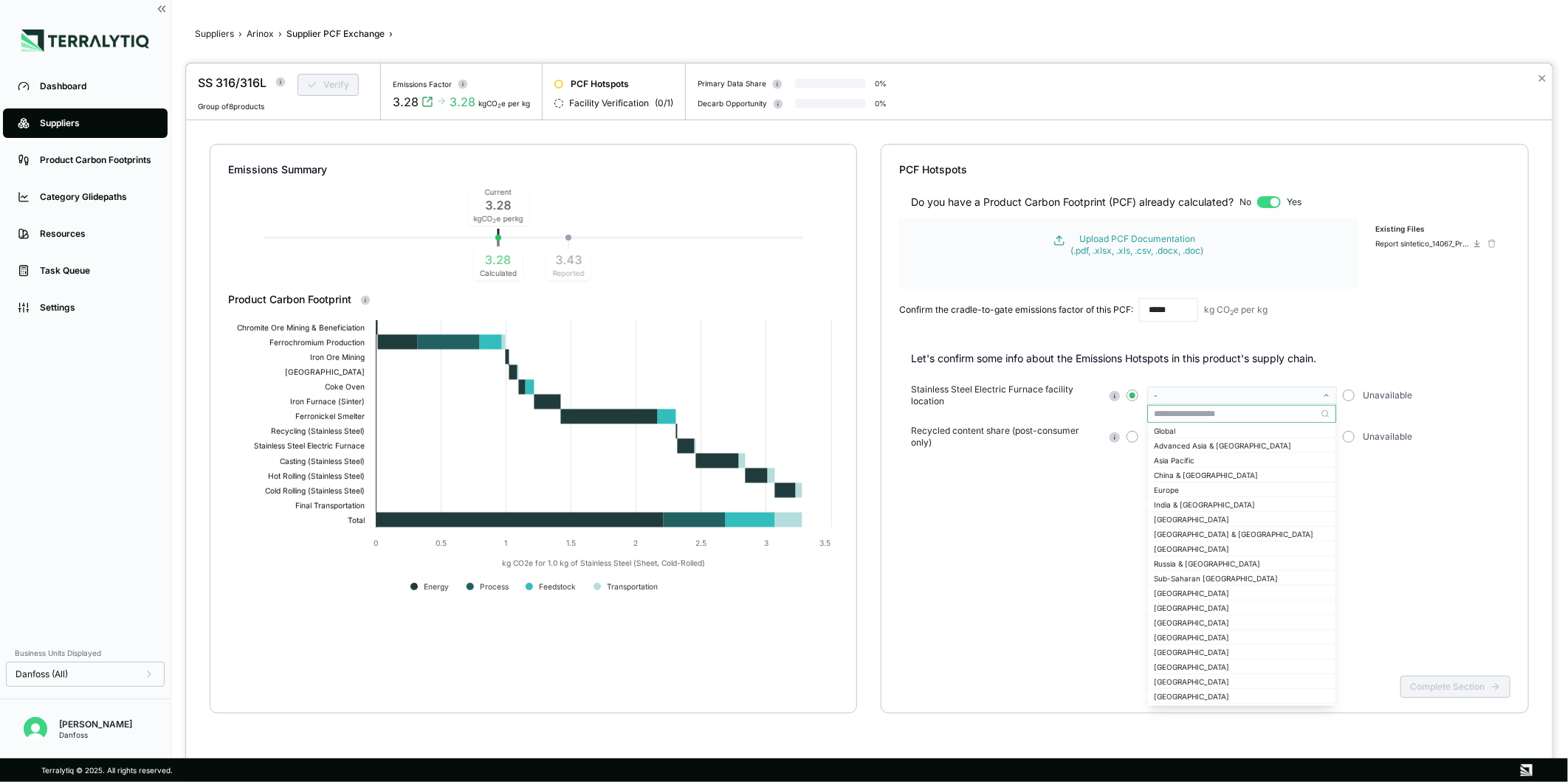
click at [1216, 418] on input "text" at bounding box center [1242, 414] width 188 height 18
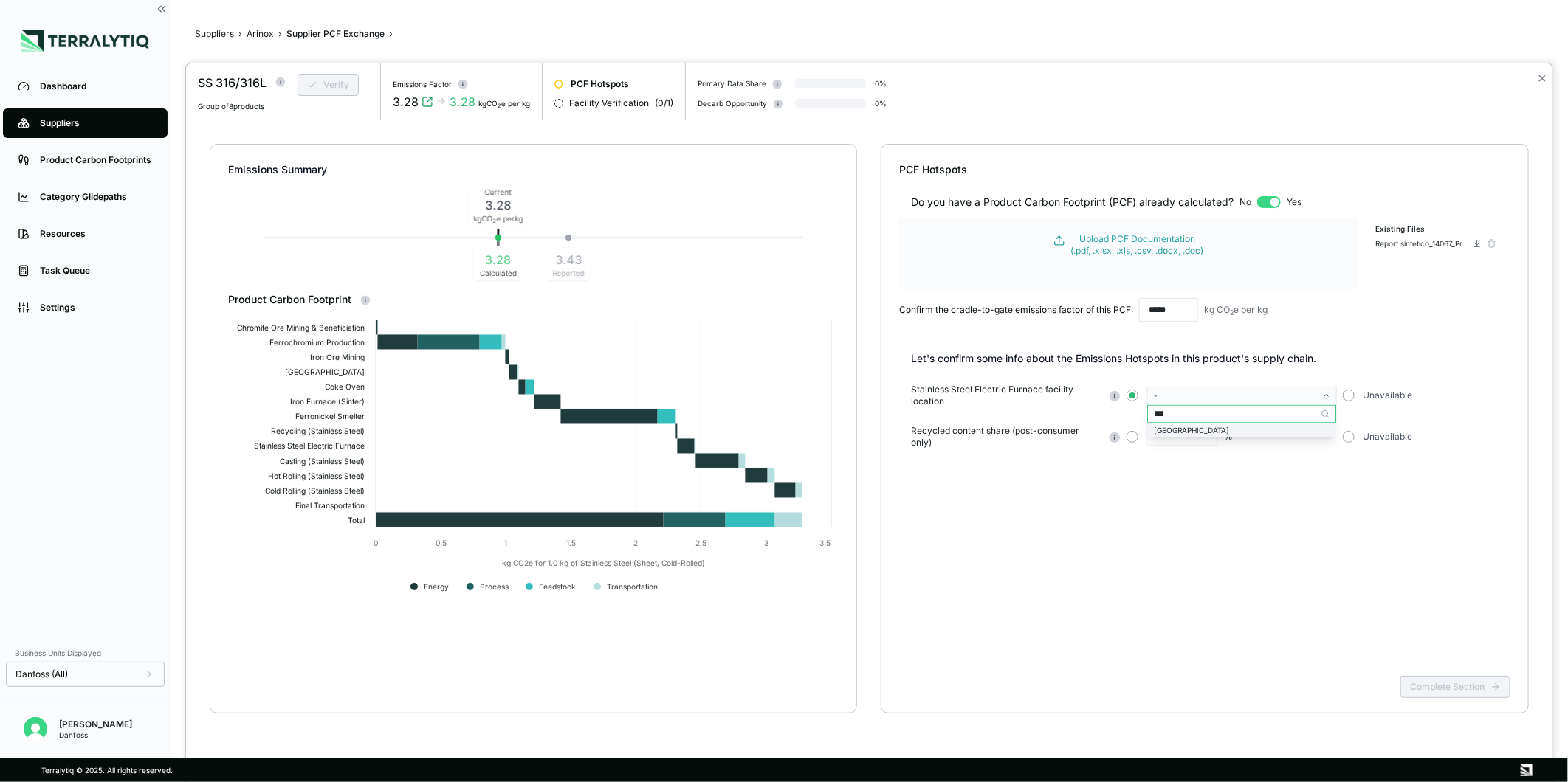
type input "***"
click at [1228, 431] on div "[GEOGRAPHIC_DATA]" at bounding box center [1242, 430] width 176 height 9
click at [1135, 436] on button "button" at bounding box center [1132, 436] width 12 height 12
click at [1545, 84] on button "✕" at bounding box center [1542, 78] width 9 height 18
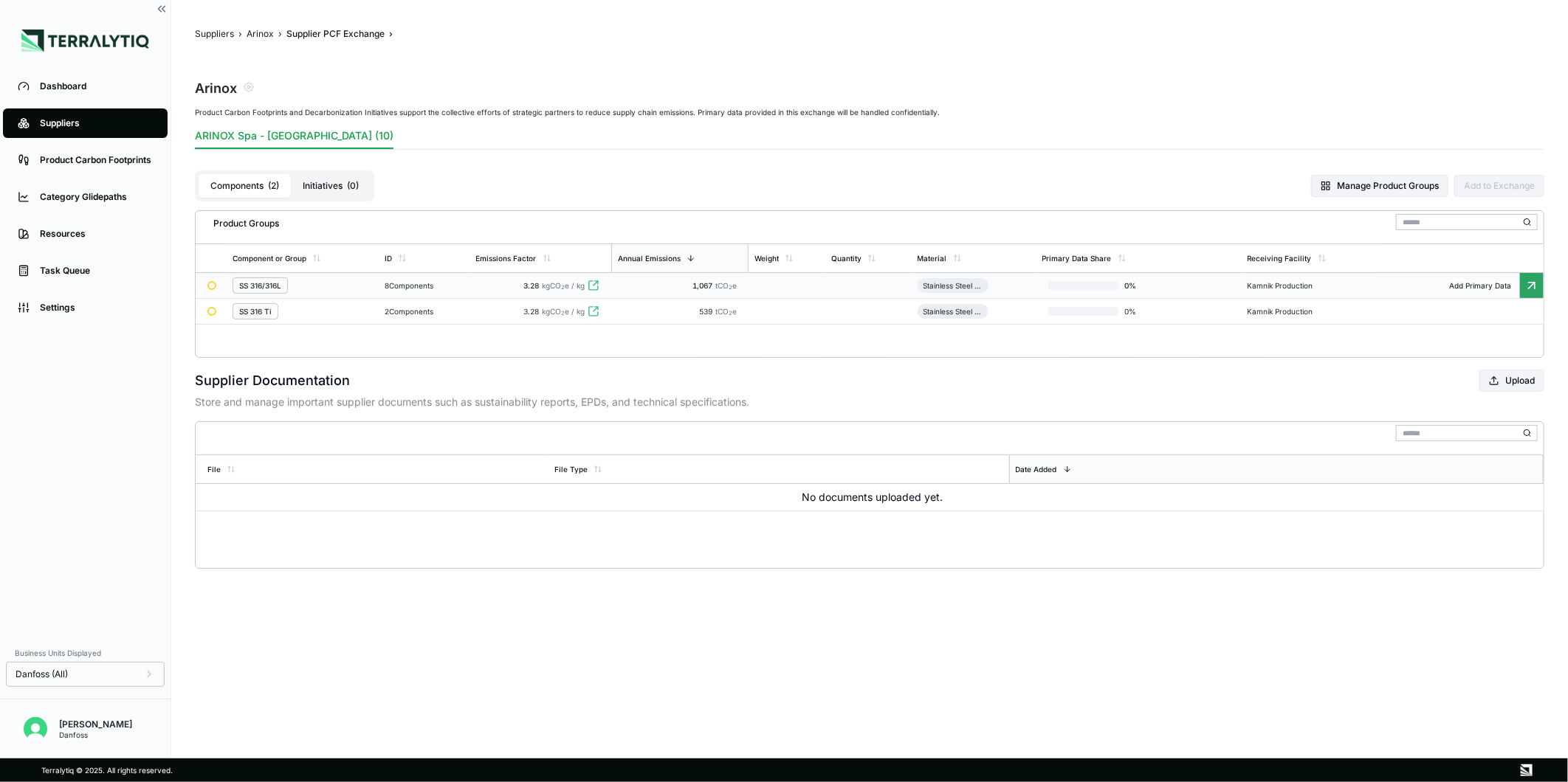
click at [440, 286] on div "8 Components" at bounding box center [425, 285] width 80 height 9
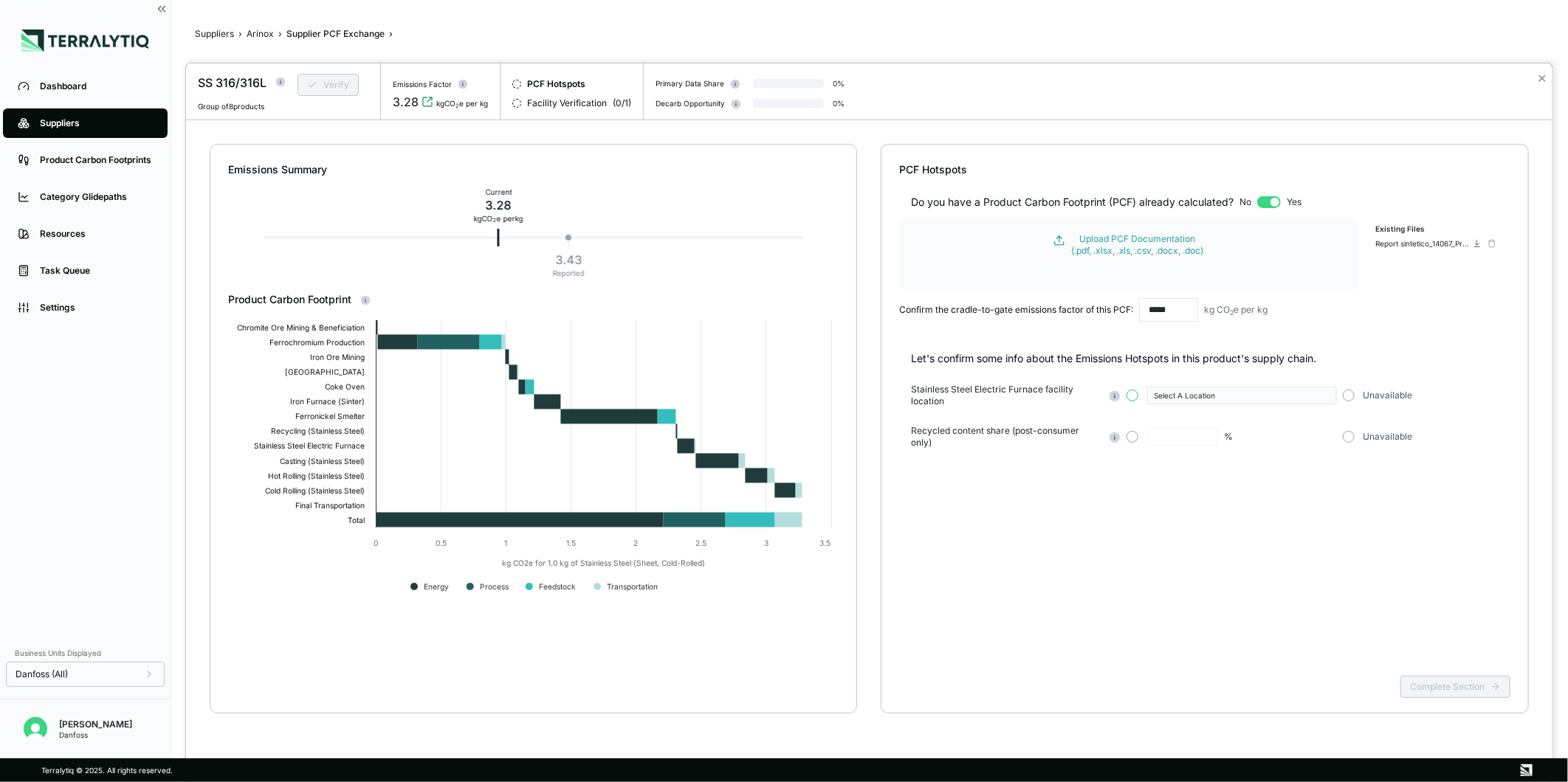
click at [1128, 394] on button "button" at bounding box center [1132, 395] width 12 height 12
click at [1223, 403] on button "Select A Location" at bounding box center [1243, 396] width 189 height 18
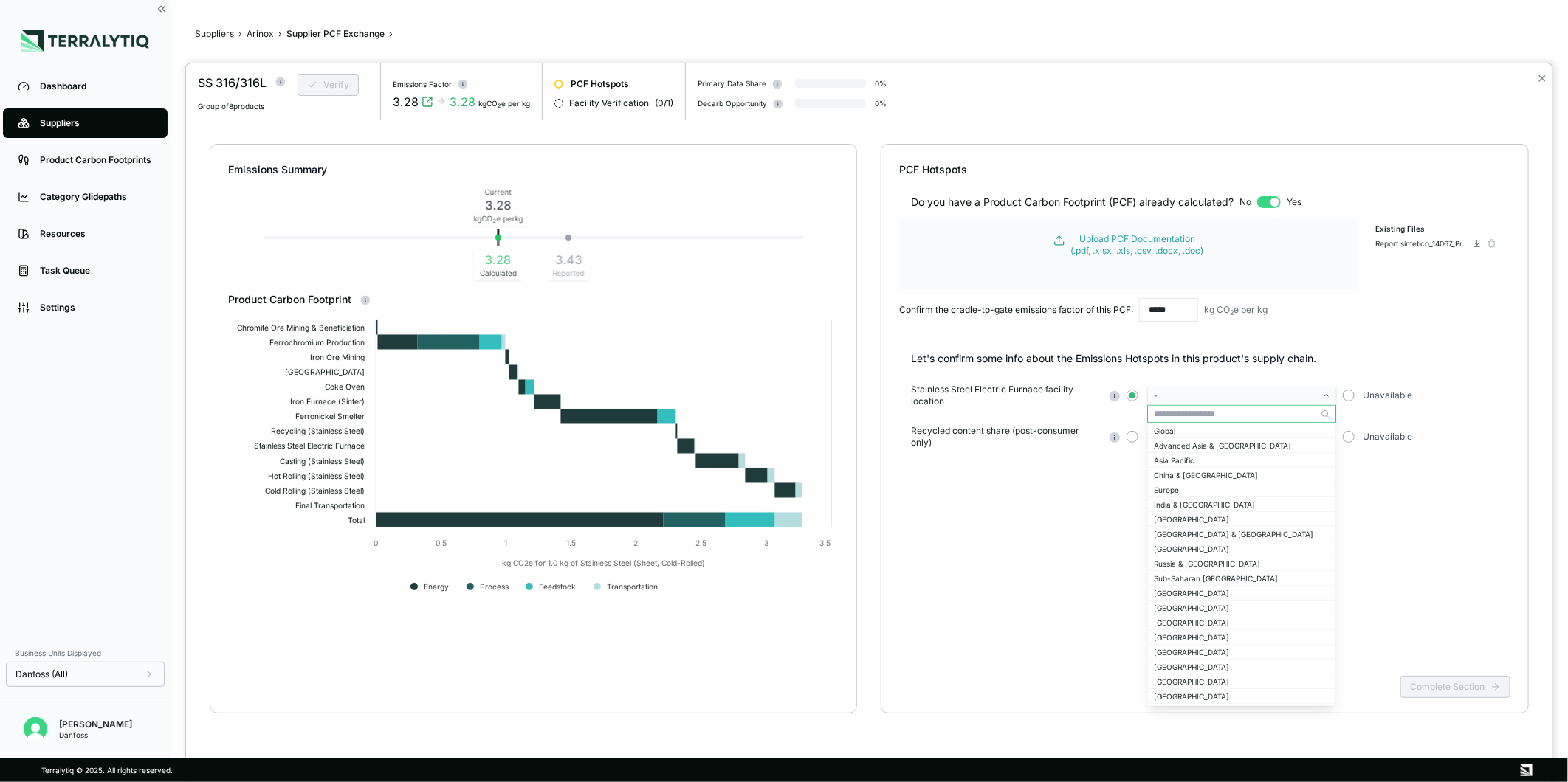
click at [1214, 417] on input "text" at bounding box center [1242, 414] width 188 height 18
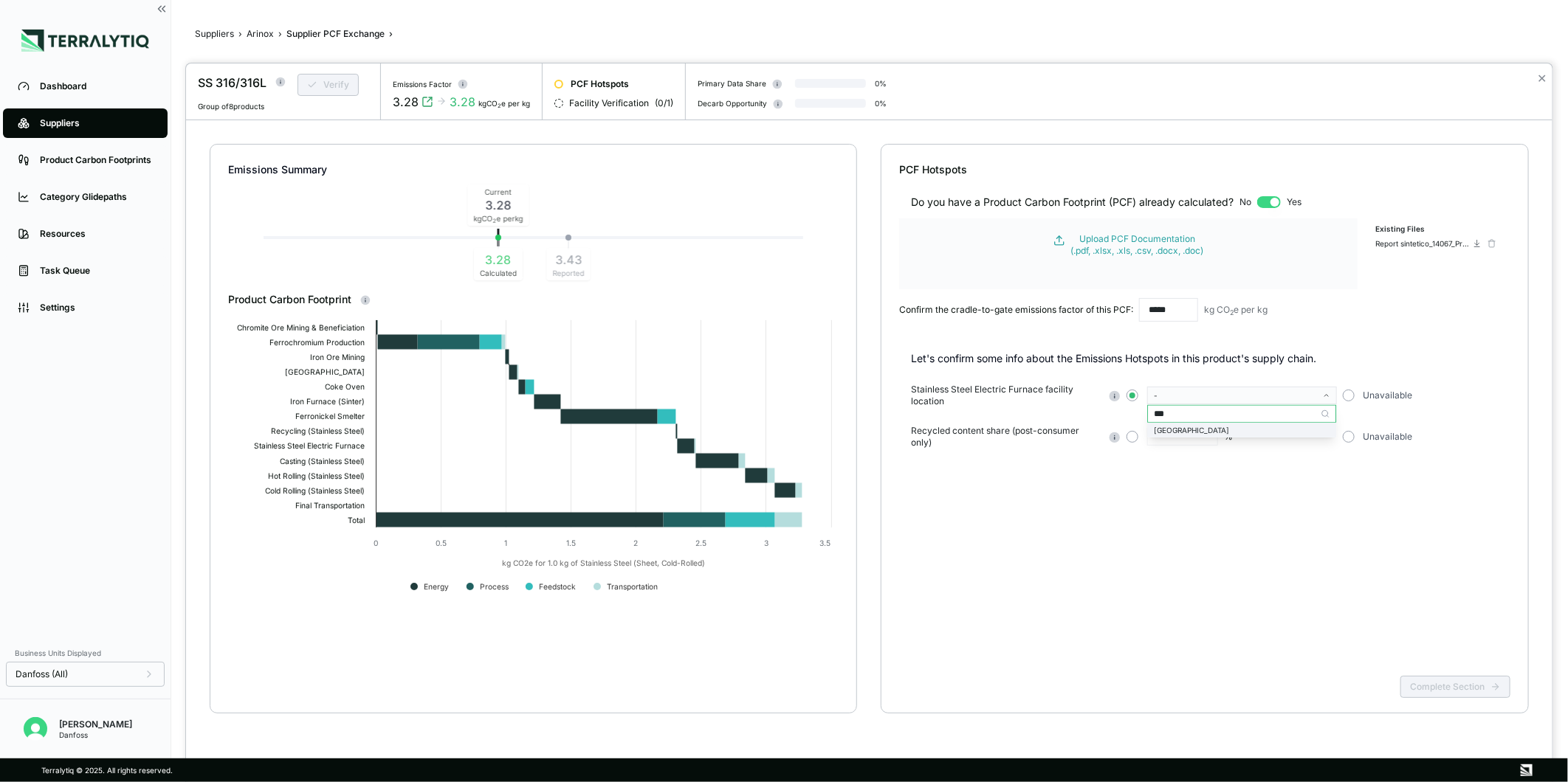
type input "***"
click at [1227, 426] on div "[GEOGRAPHIC_DATA]" at bounding box center [1242, 430] width 176 height 9
click at [1138, 439] on button "button" at bounding box center [1132, 436] width 12 height 12
click at [1200, 433] on input "text" at bounding box center [1183, 436] width 71 height 18
type input "**"
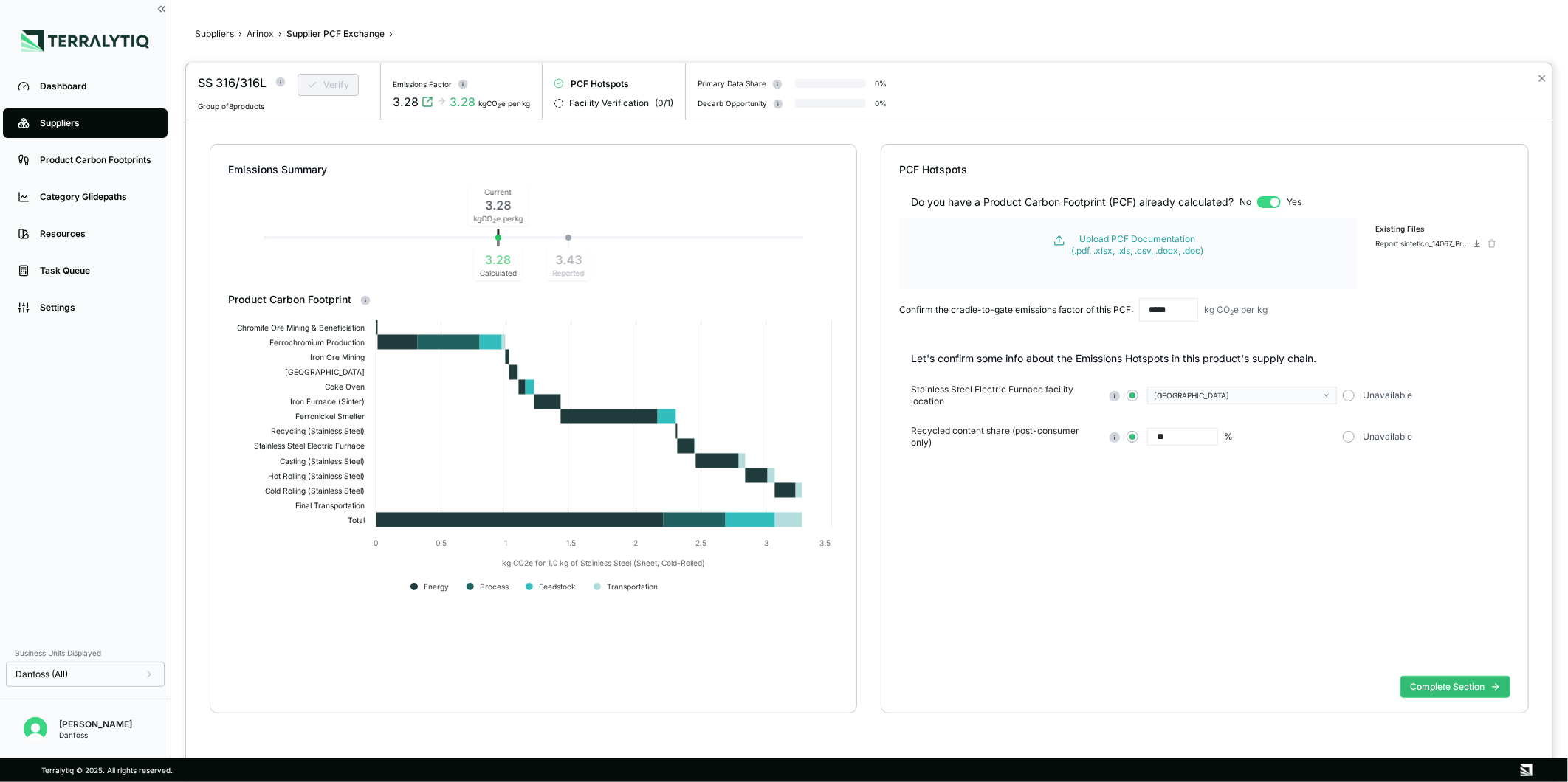
click at [1368, 577] on div "Do you have a Product Carbon Footprint (PCF) already calculated? No Yes Upload …" at bounding box center [1204, 423] width 611 height 493
click at [1429, 688] on button "Complete Section" at bounding box center [1455, 687] width 110 height 22
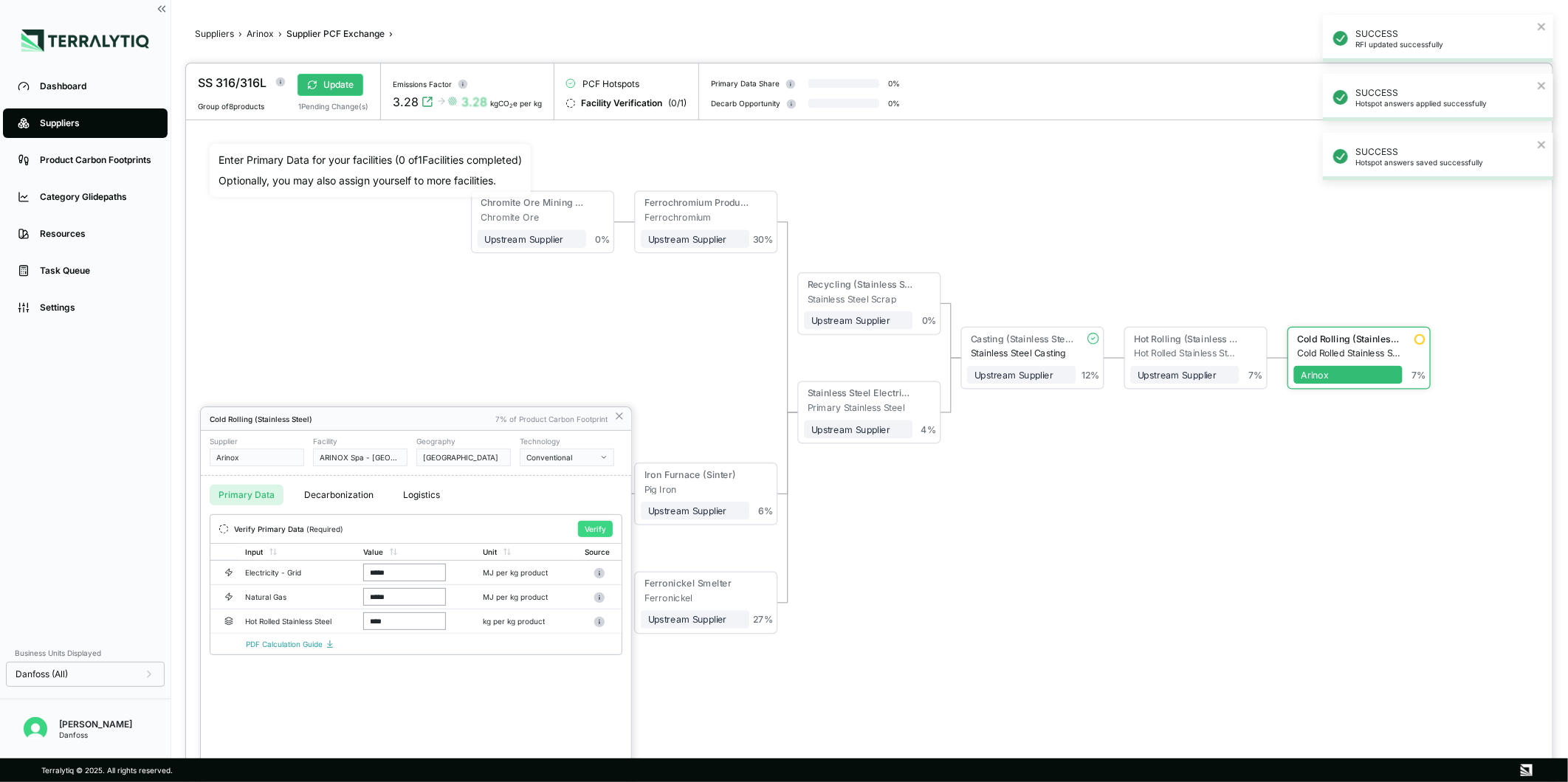
click at [595, 536] on button "Verify" at bounding box center [595, 529] width 34 height 16
click at [620, 412] on icon at bounding box center [619, 416] width 12 height 12
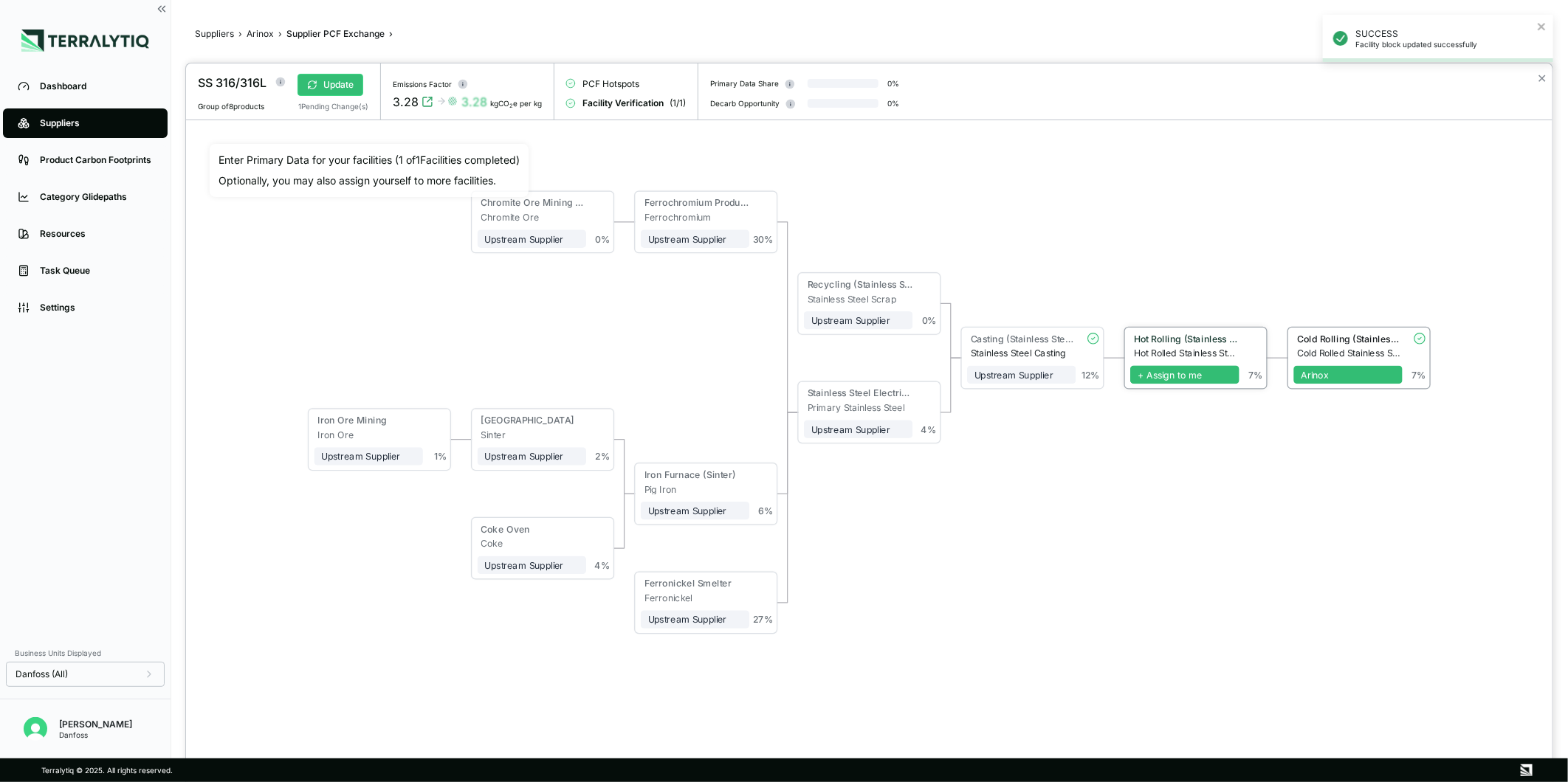
click at [1195, 370] on span "+ Assign to me" at bounding box center [1185, 375] width 109 height 19
click at [887, 400] on div "Stainless Steel Electric Furnace" at bounding box center [858, 395] width 109 height 15
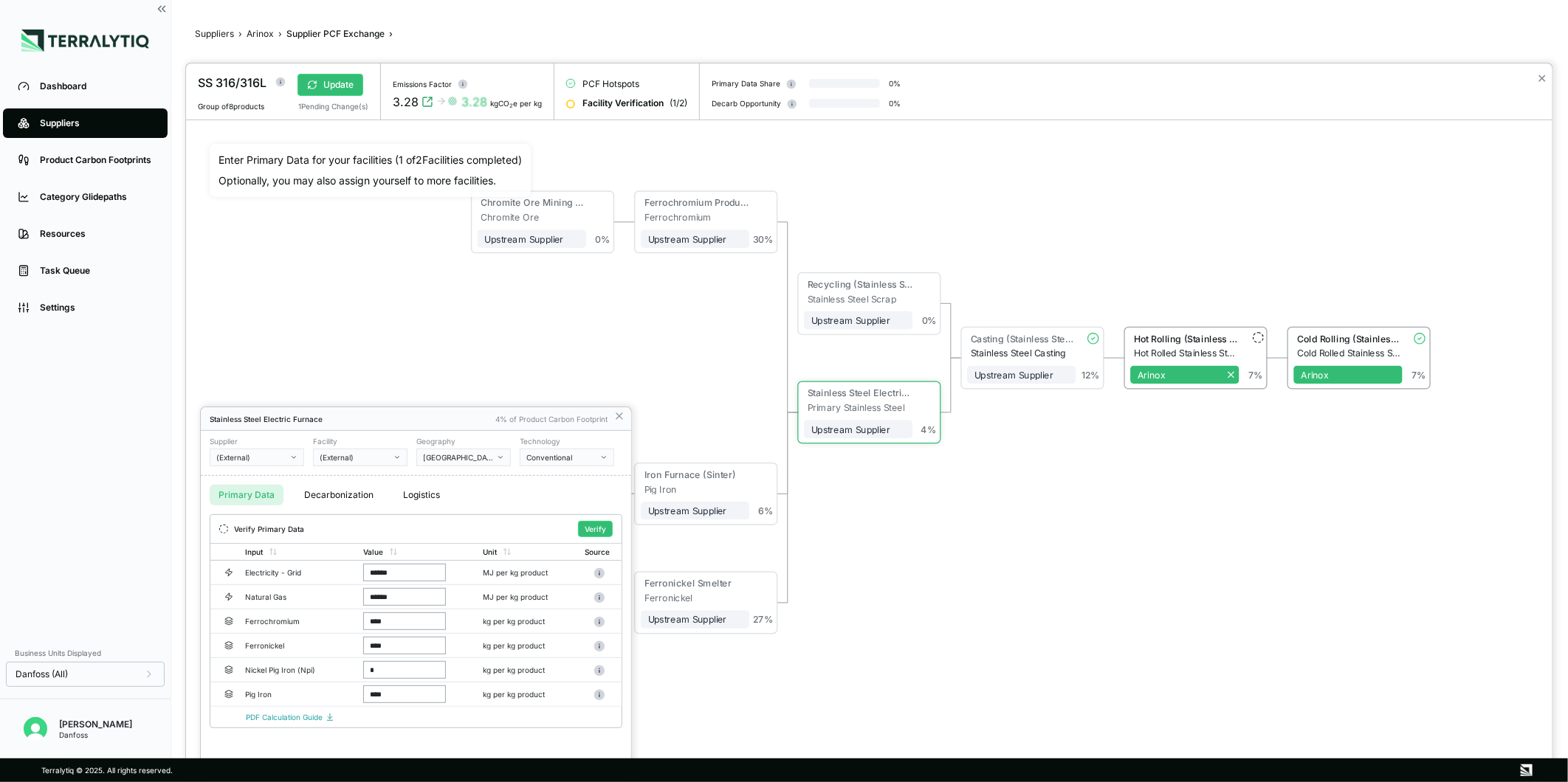
click at [293, 455] on icon "button" at bounding box center [293, 457] width 7 height 7
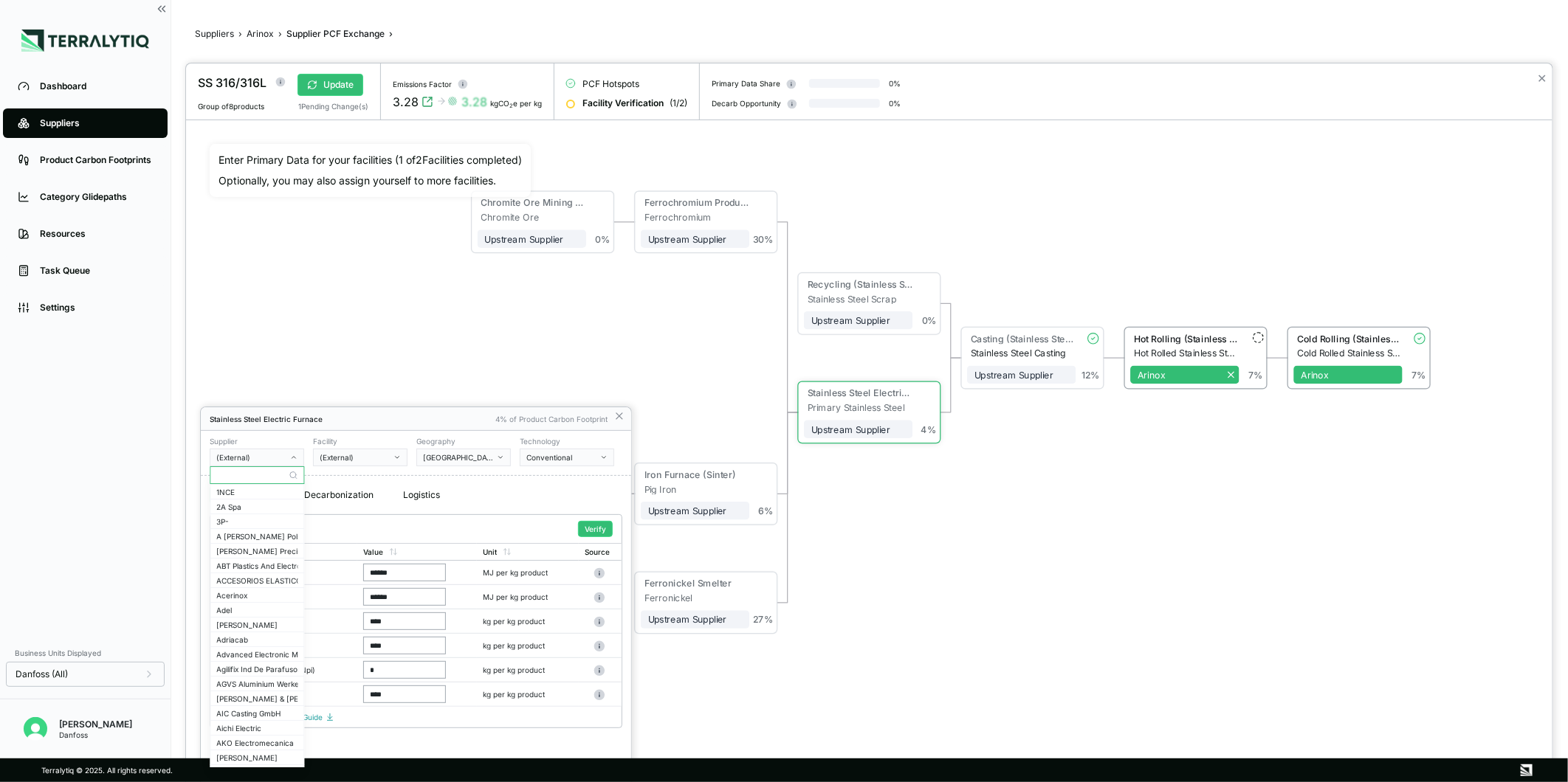
click at [270, 469] on input "text" at bounding box center [257, 475] width 93 height 18
type input "*"
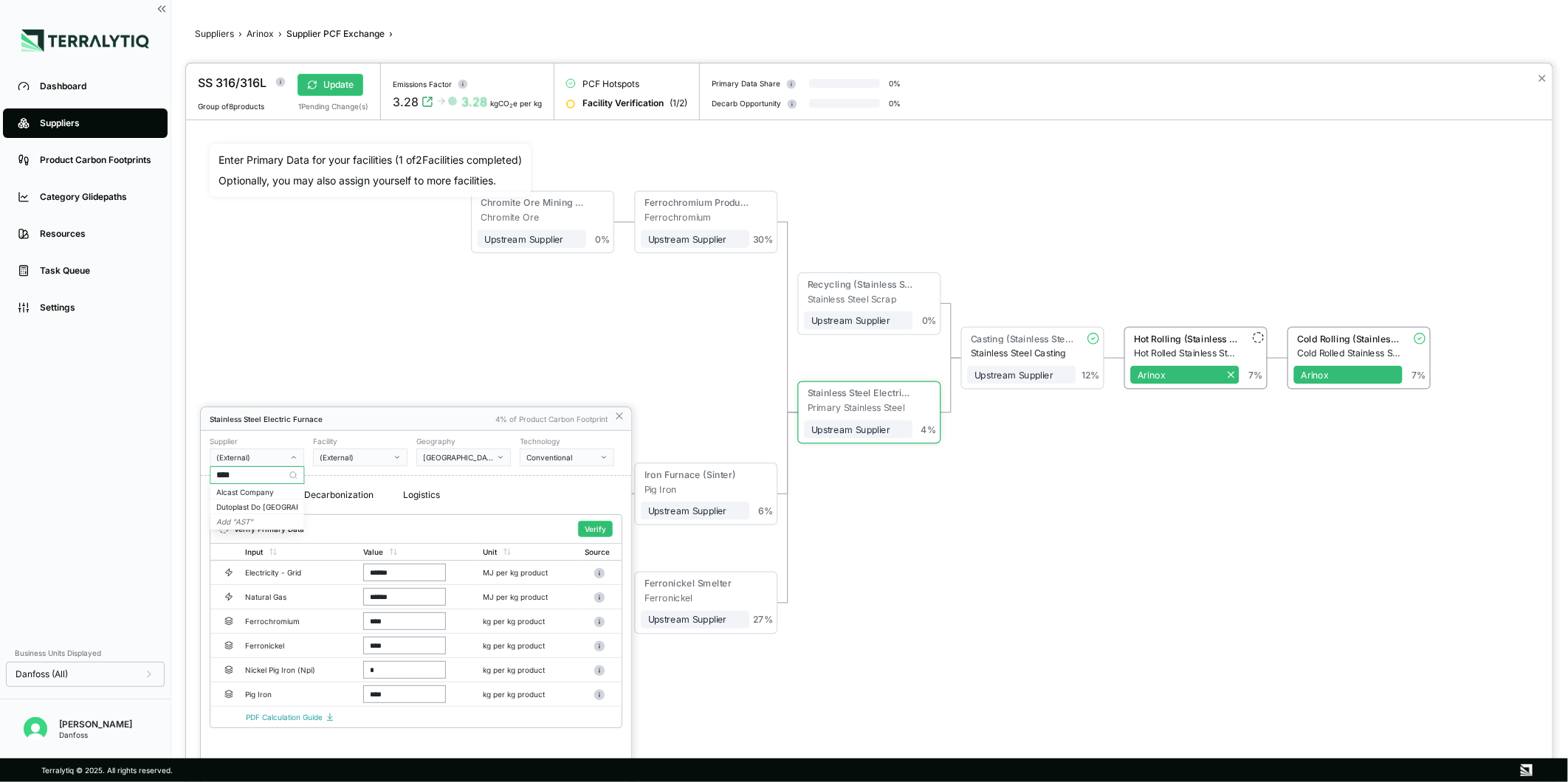
type input "***"
click at [402, 468] on div "Supplier (External) Facility (External) Geography Italy Technology Conventional" at bounding box center [416, 454] width 430 height 45
click at [260, 470] on input "***" at bounding box center [257, 475] width 93 height 18
click at [258, 459] on div "(External)" at bounding box center [252, 457] width 71 height 9
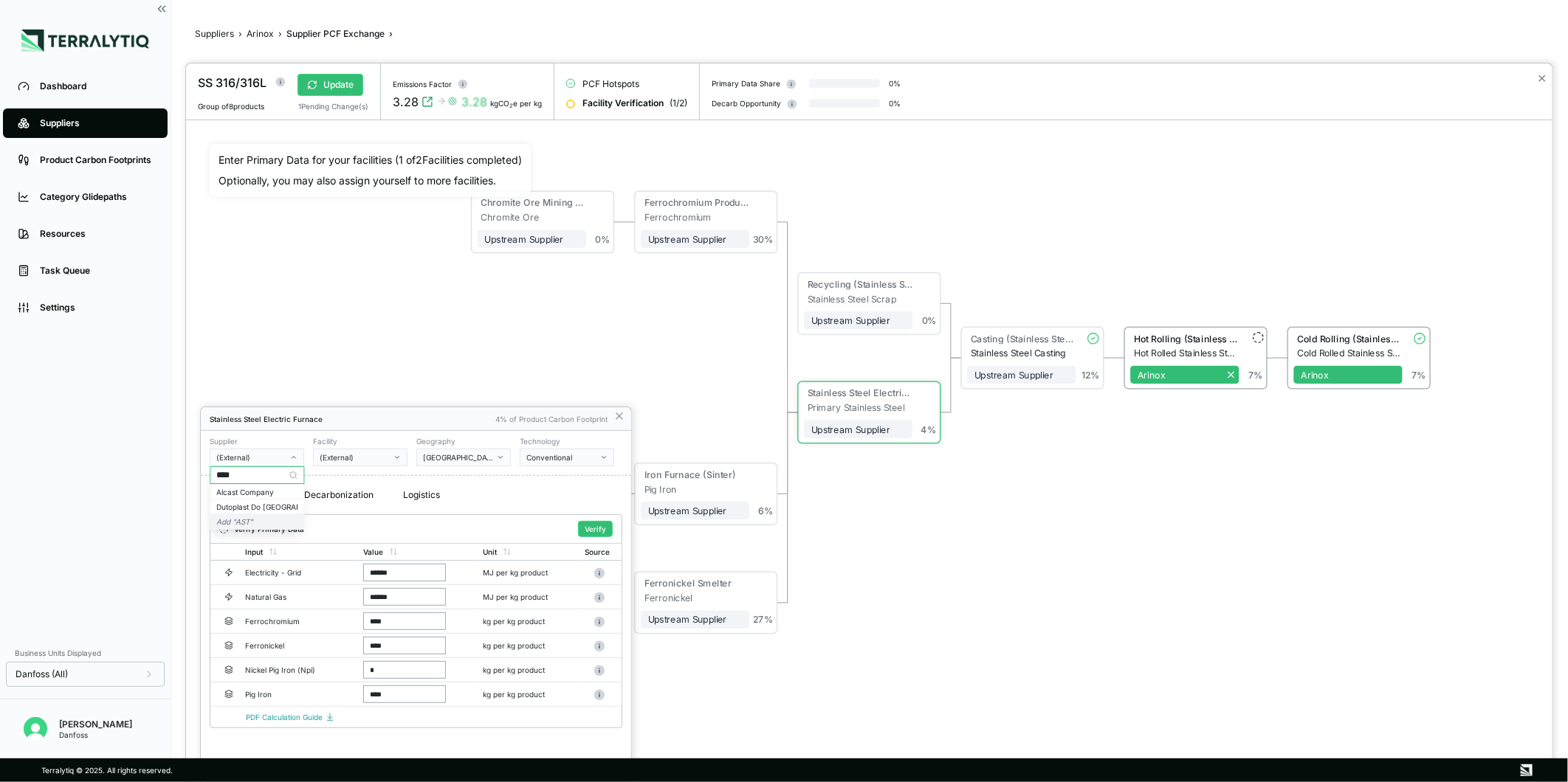
click at [269, 521] on div "Add " AST "" at bounding box center [257, 522] width 81 height 9
click at [606, 529] on button "Verify" at bounding box center [595, 529] width 34 height 16
click at [619, 418] on icon at bounding box center [619, 416] width 12 height 12
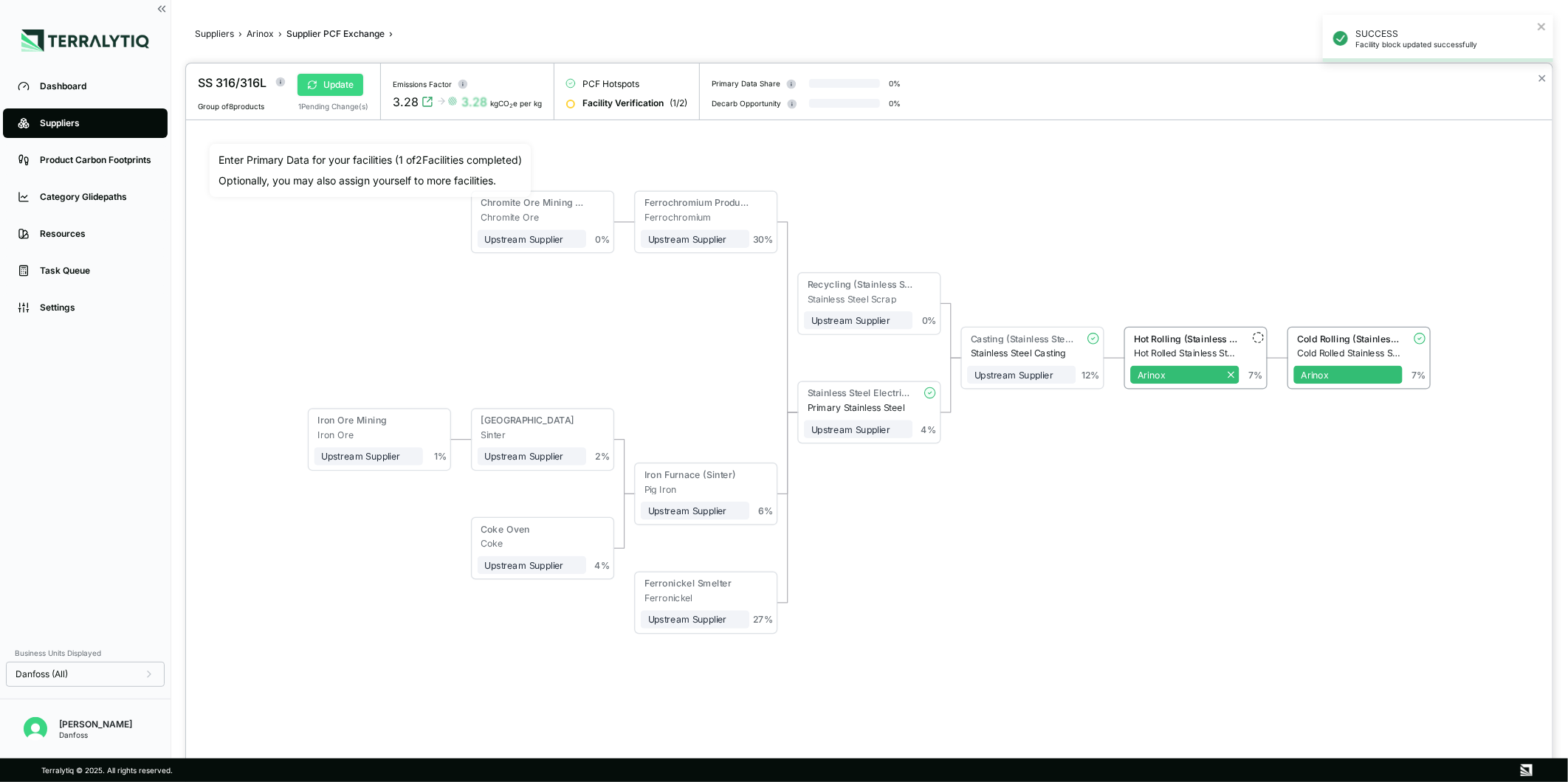
click at [336, 80] on button "Update" at bounding box center [330, 84] width 66 height 22
click at [1544, 81] on button "✕" at bounding box center [1542, 78] width 9 height 18
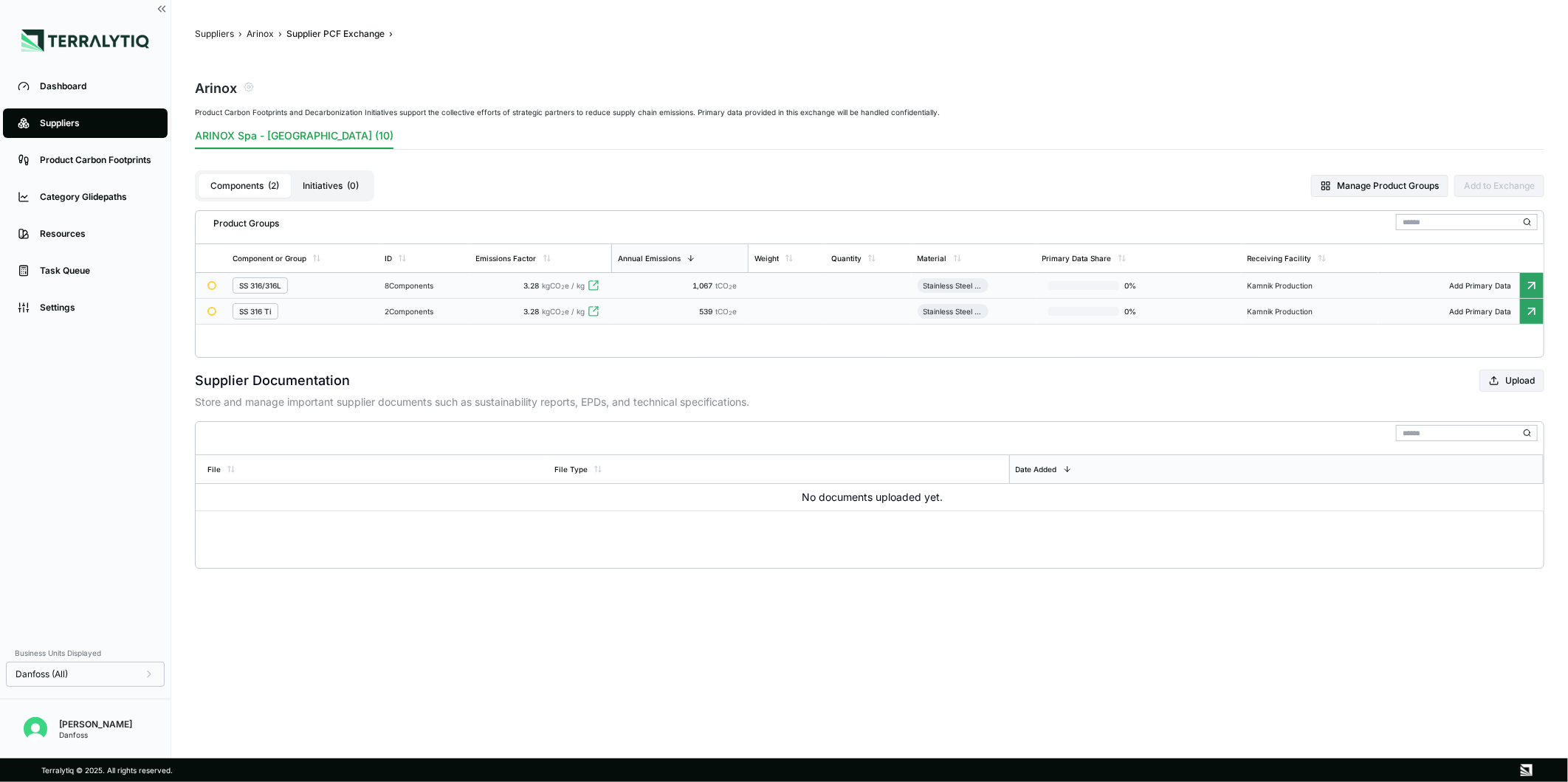
click at [470, 310] on td "2 Components" at bounding box center [424, 311] width 92 height 26
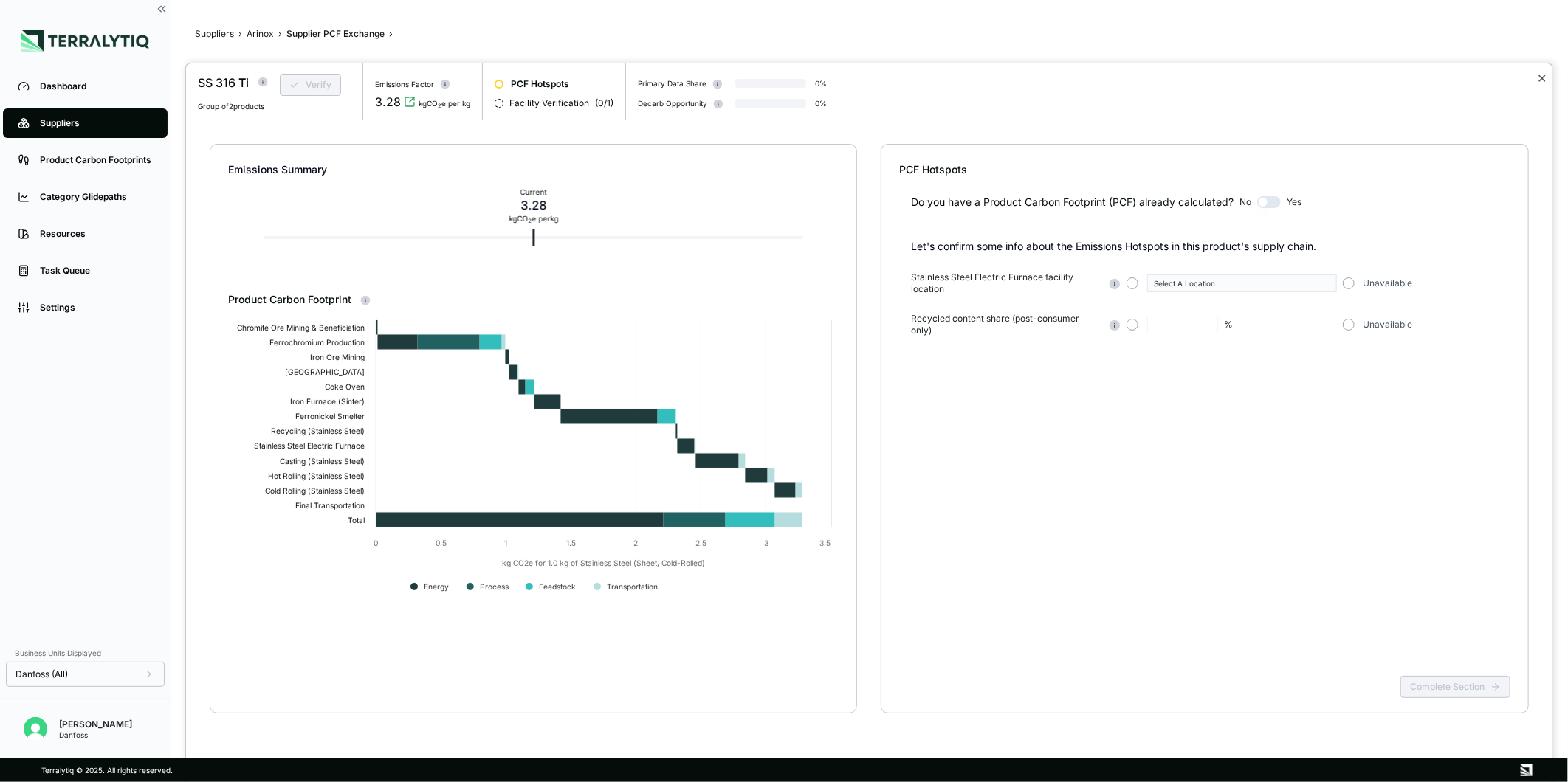
click at [1545, 79] on button "✕" at bounding box center [1542, 78] width 9 height 18
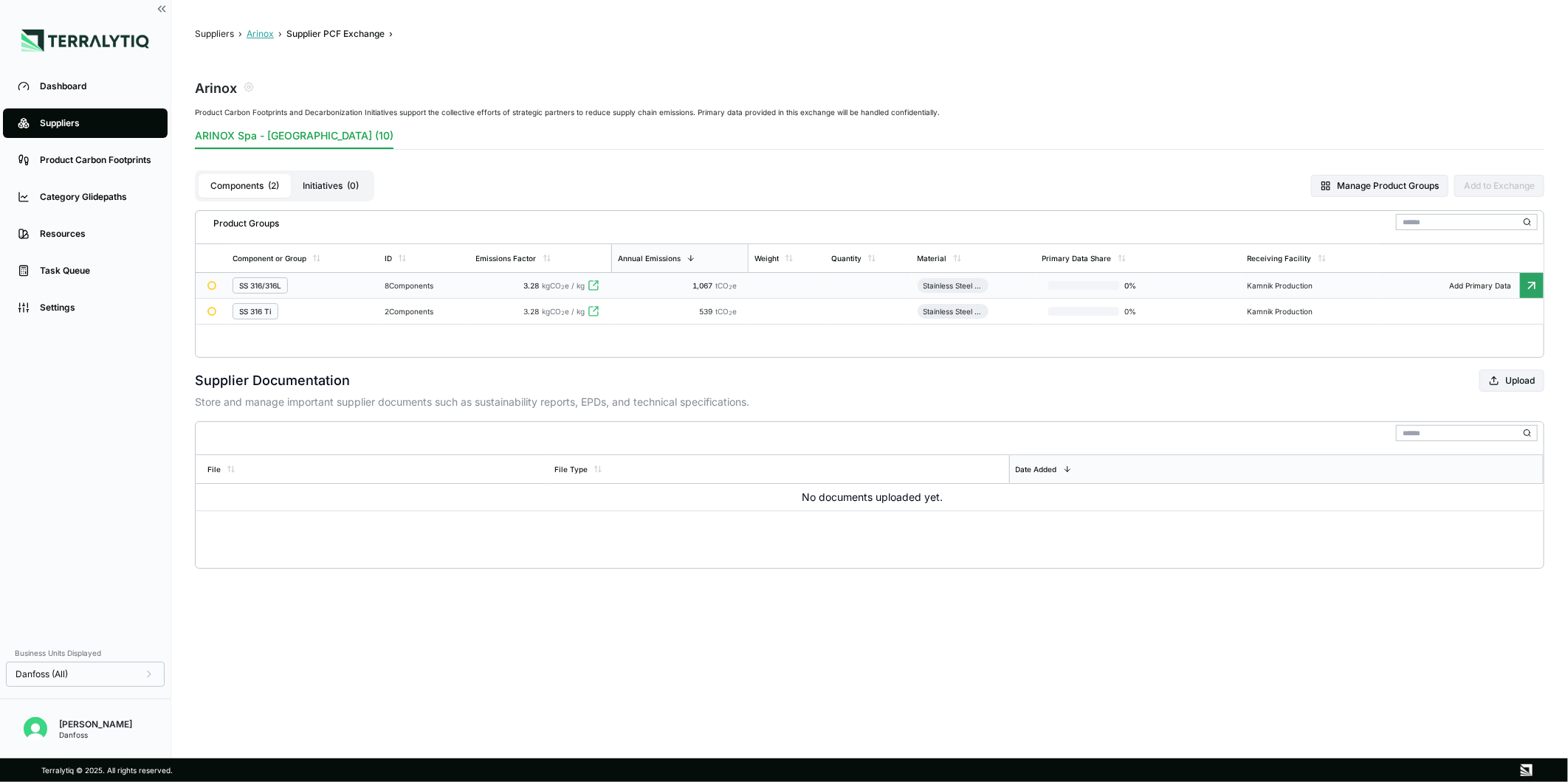
click at [261, 34] on button "Arinox" at bounding box center [260, 34] width 27 height 12
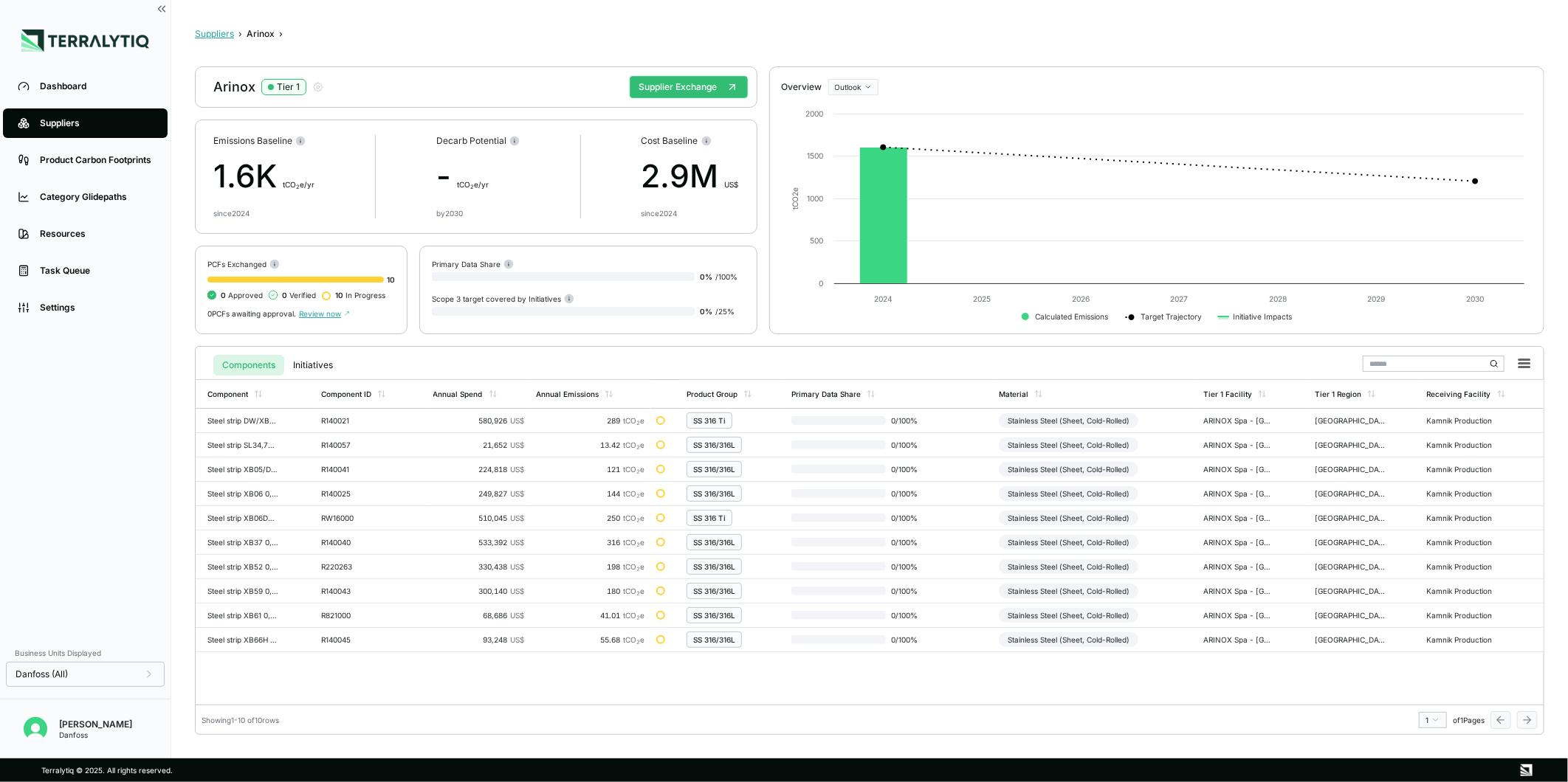
click at [198, 33] on button "Suppliers" at bounding box center [214, 34] width 39 height 12
